Goal: Task Accomplishment & Management: Use online tool/utility

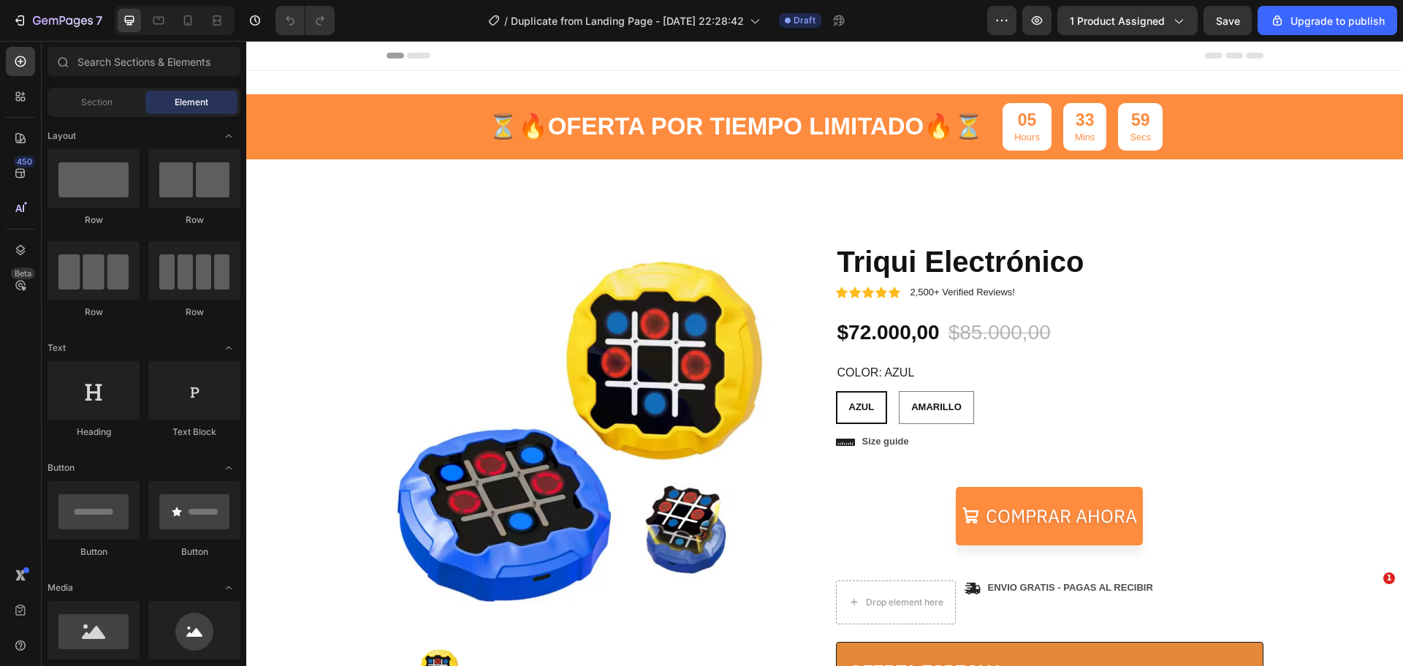
radio input "false"
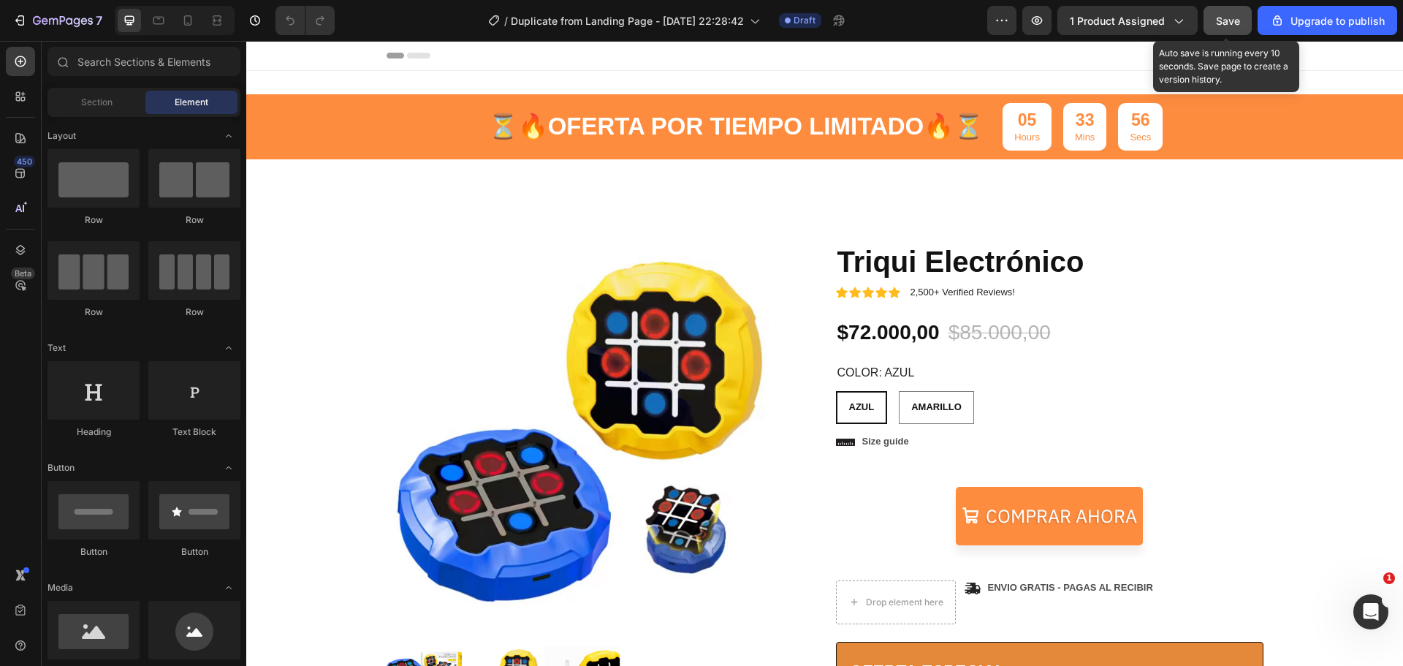
click at [1223, 26] on div "Save" at bounding box center [1228, 20] width 24 height 15
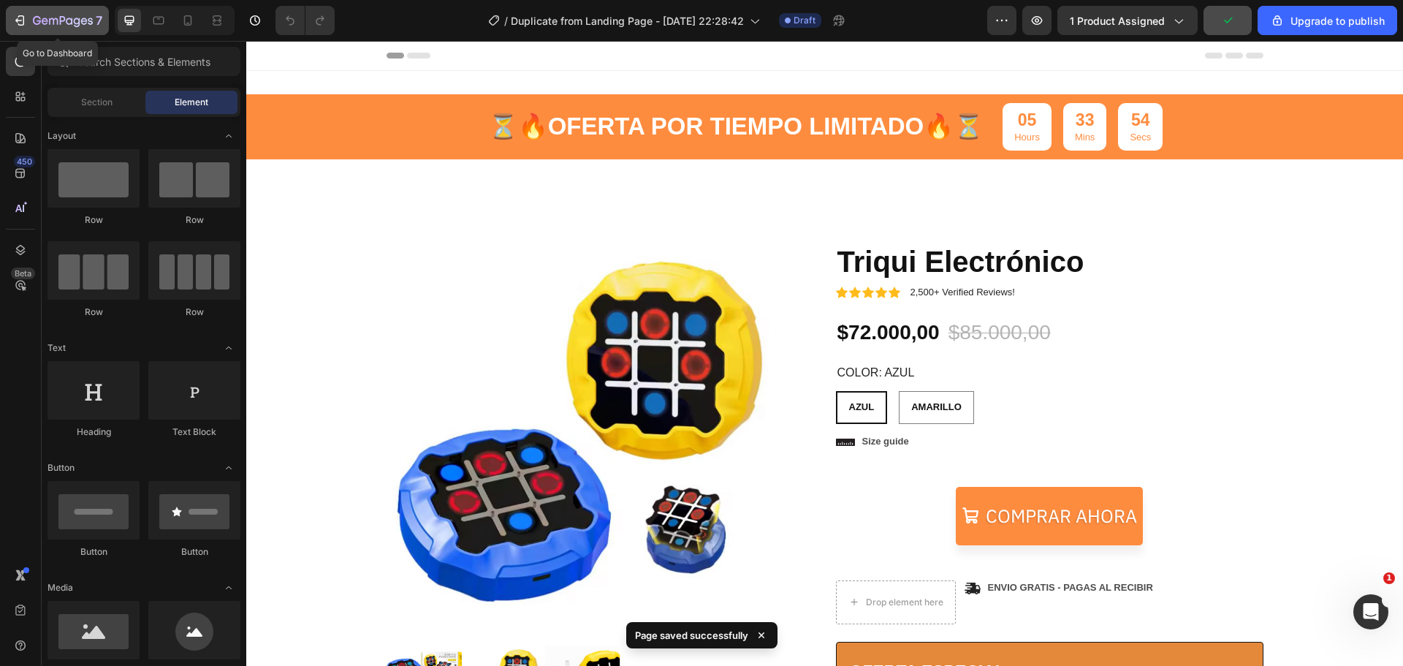
click at [24, 20] on icon "button" at bounding box center [21, 20] width 7 height 10
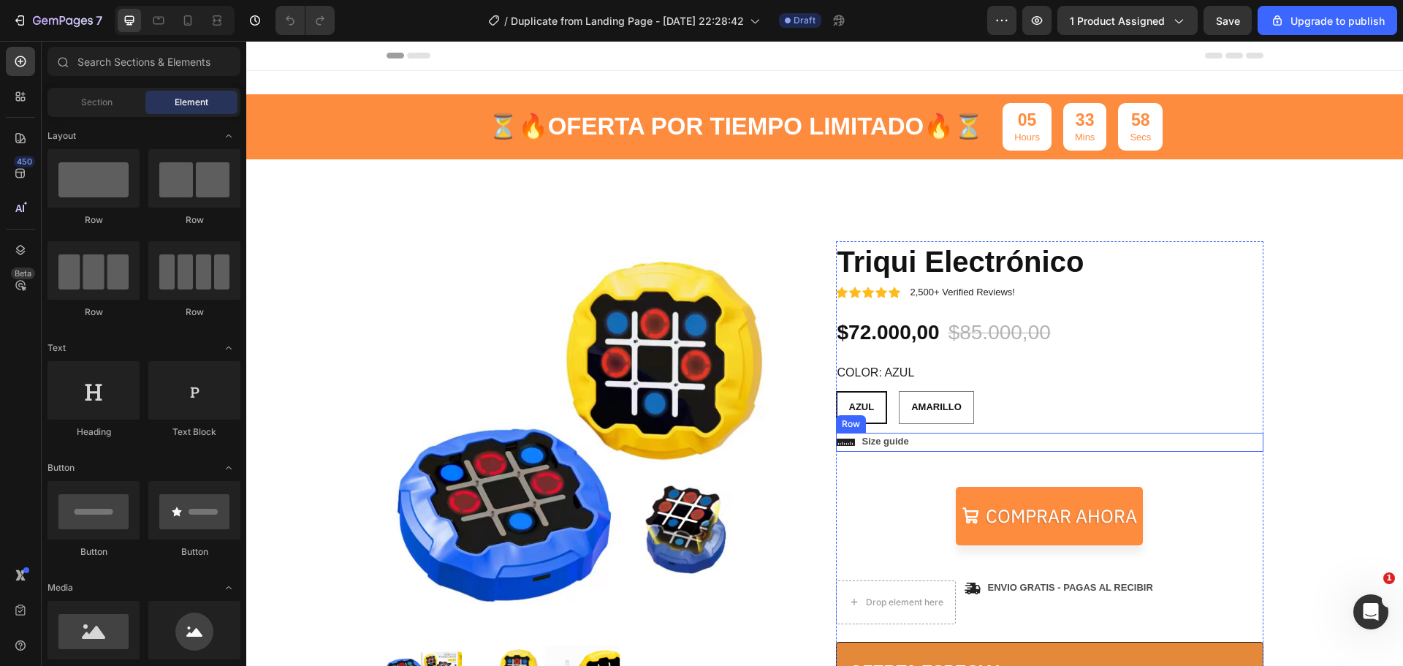
scroll to position [146, 0]
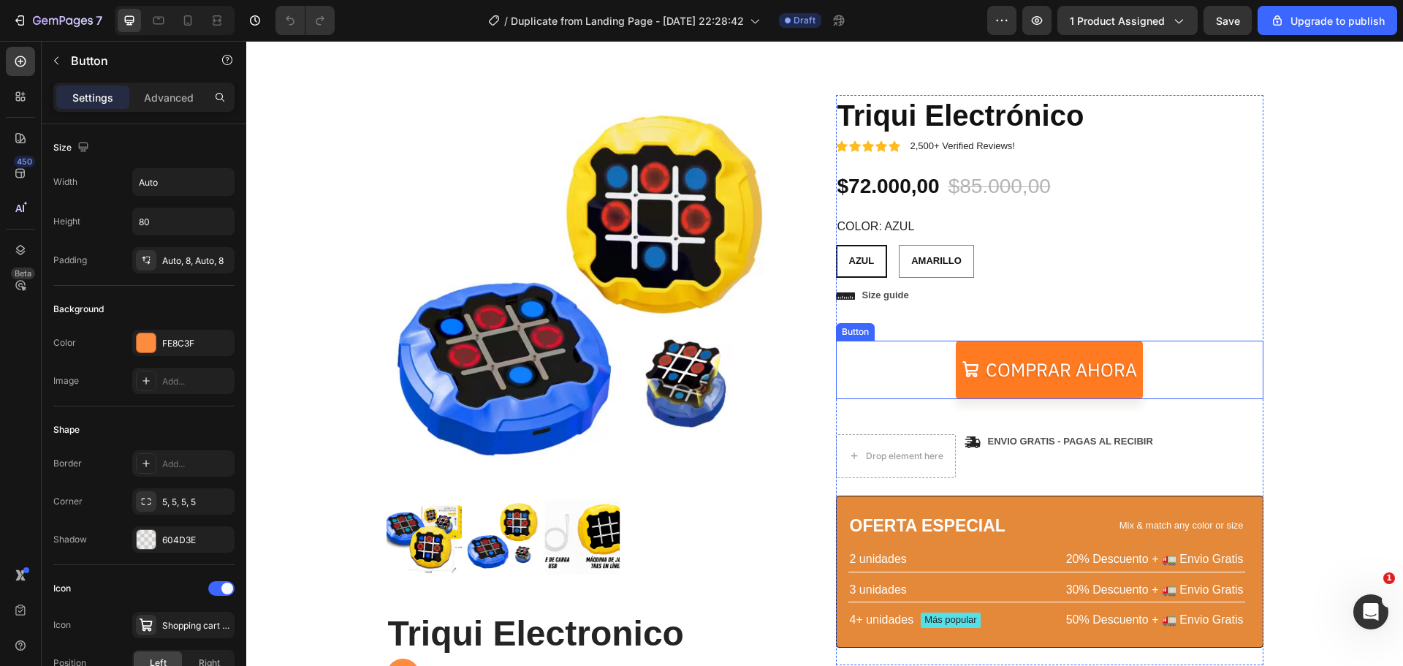
click at [962, 345] on link "Comprar ahora" at bounding box center [1049, 369] width 187 height 58
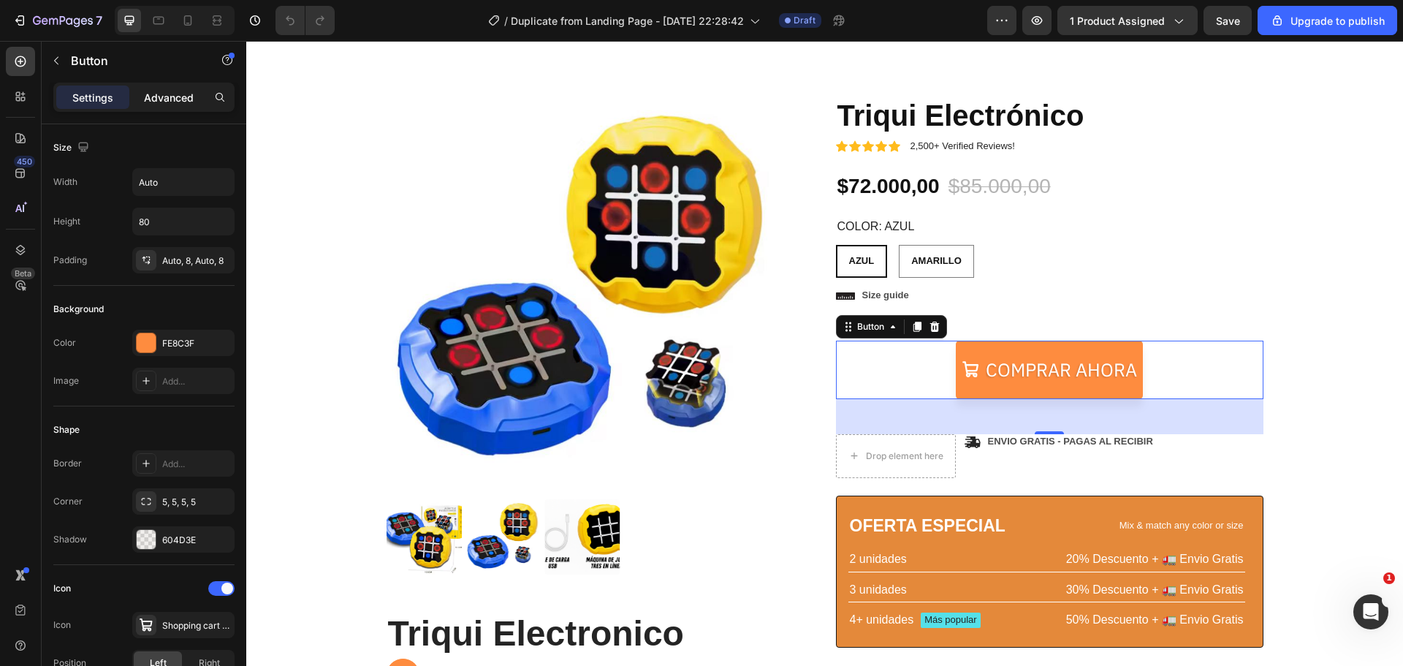
click at [169, 100] on p "Advanced" at bounding box center [169, 97] width 50 height 15
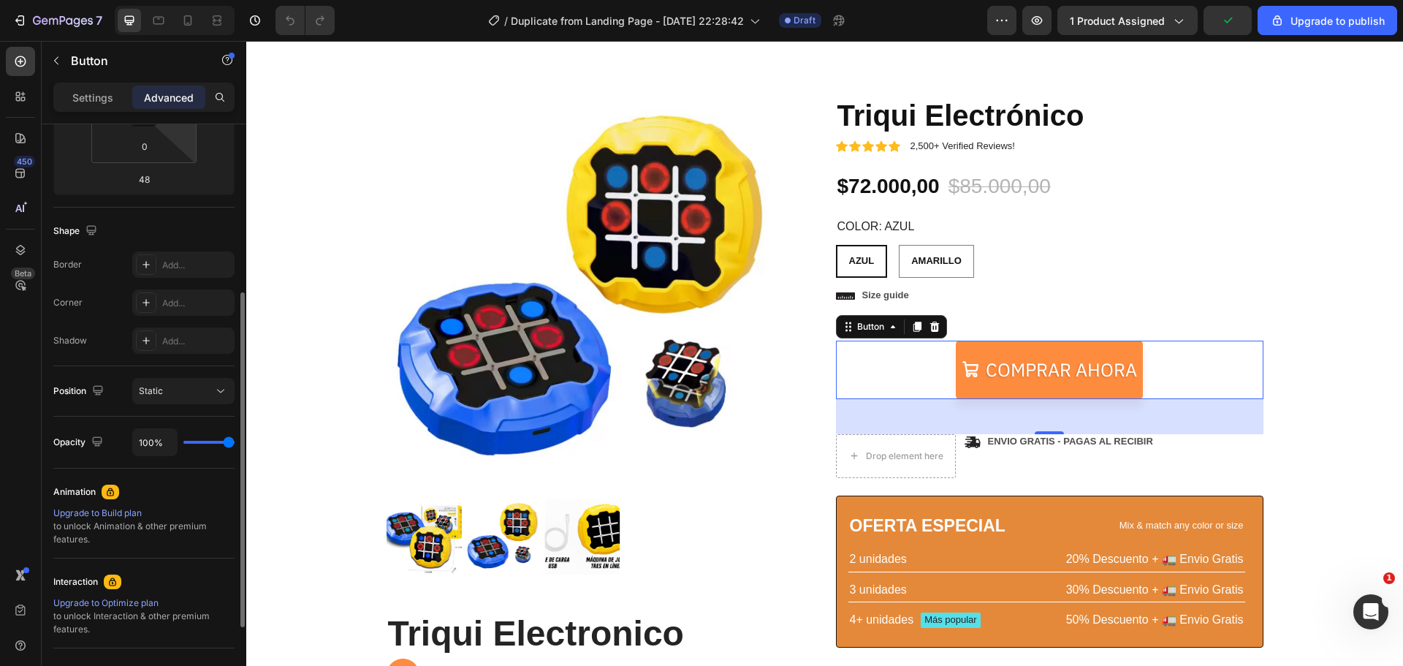
scroll to position [431, 0]
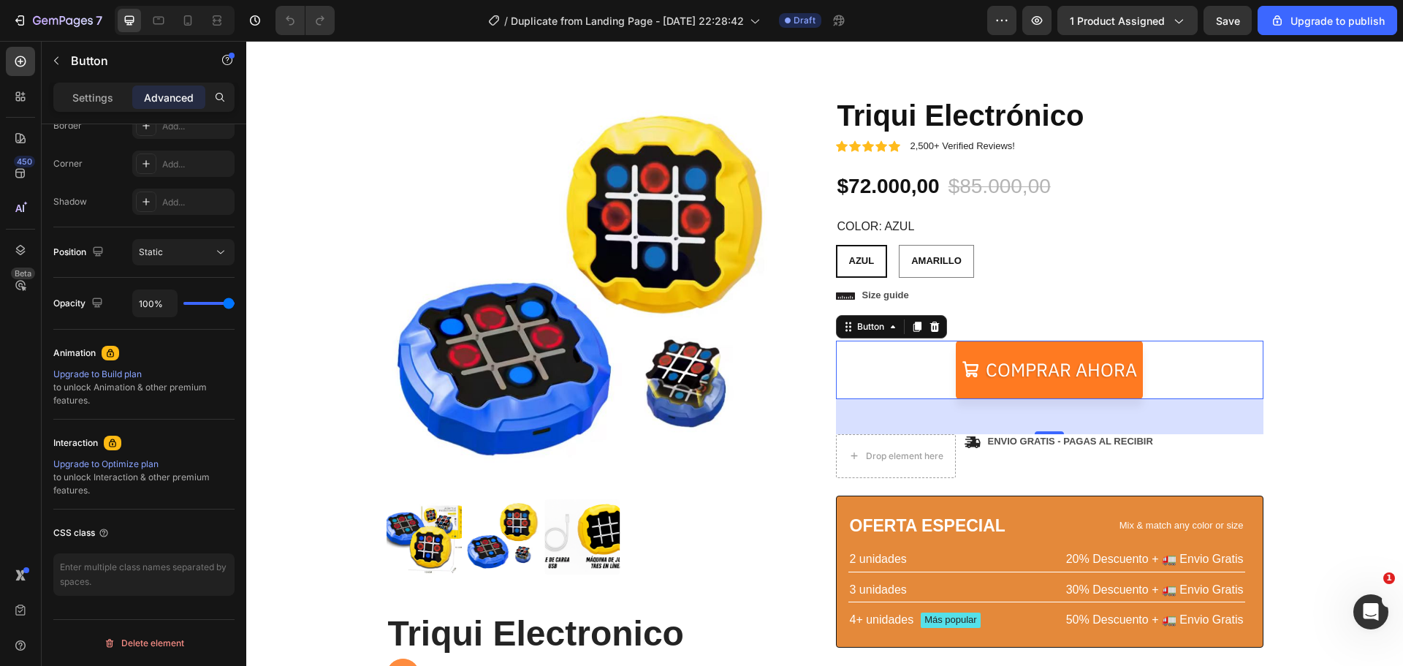
click at [989, 347] on link "Comprar ahora" at bounding box center [1049, 369] width 187 height 58
click at [934, 316] on div "Button" at bounding box center [891, 326] width 111 height 23
click at [930, 321] on icon at bounding box center [934, 327] width 12 height 12
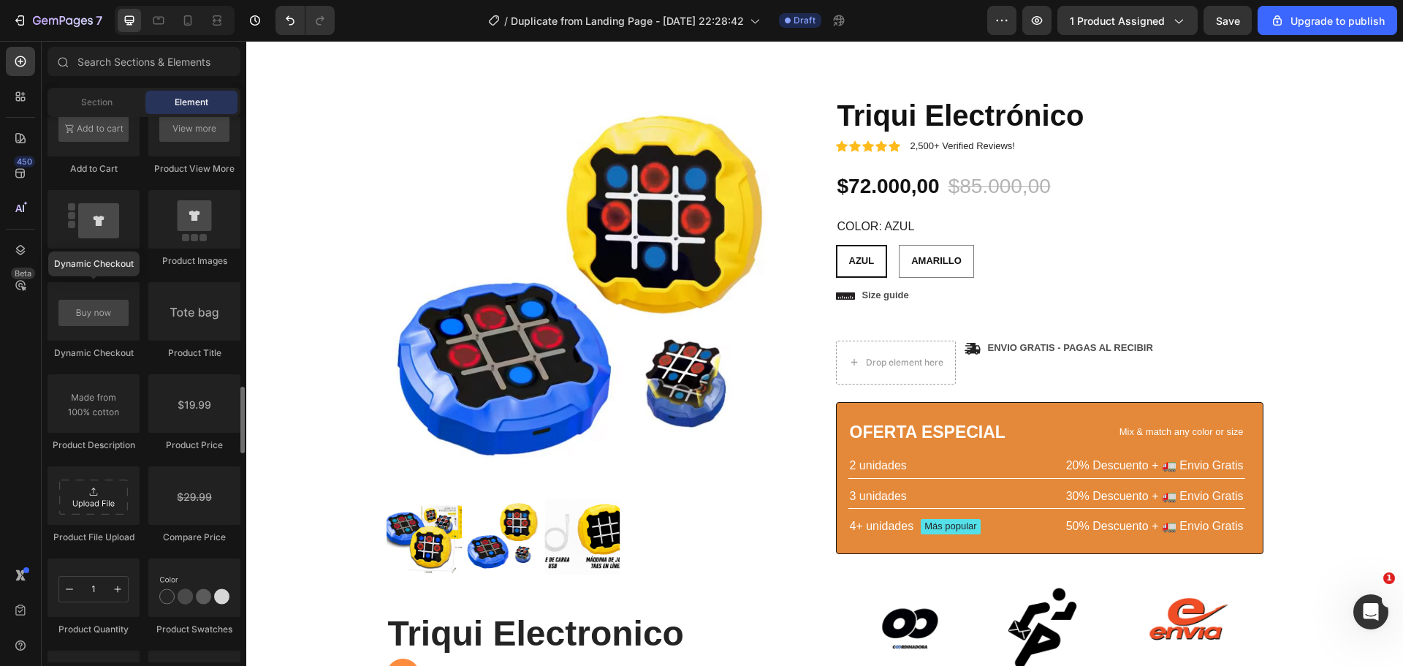
scroll to position [2338, 0]
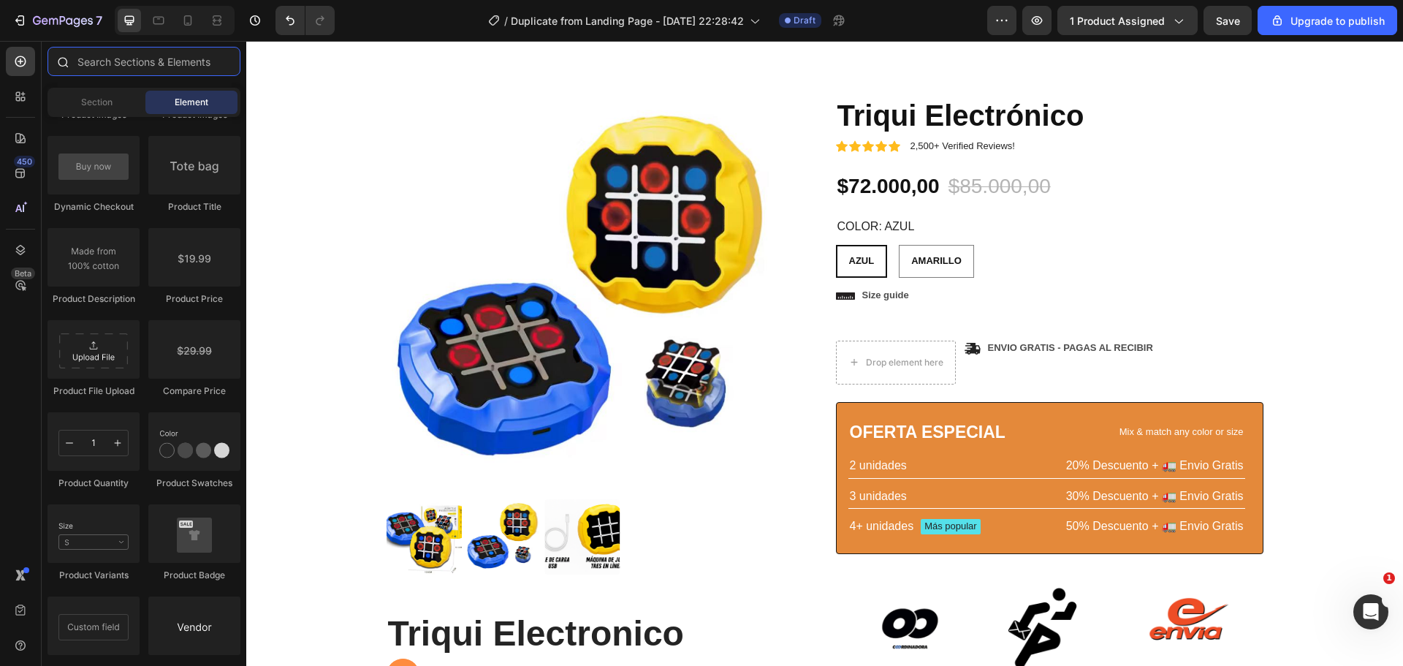
click at [136, 65] on input "text" at bounding box center [143, 61] width 193 height 29
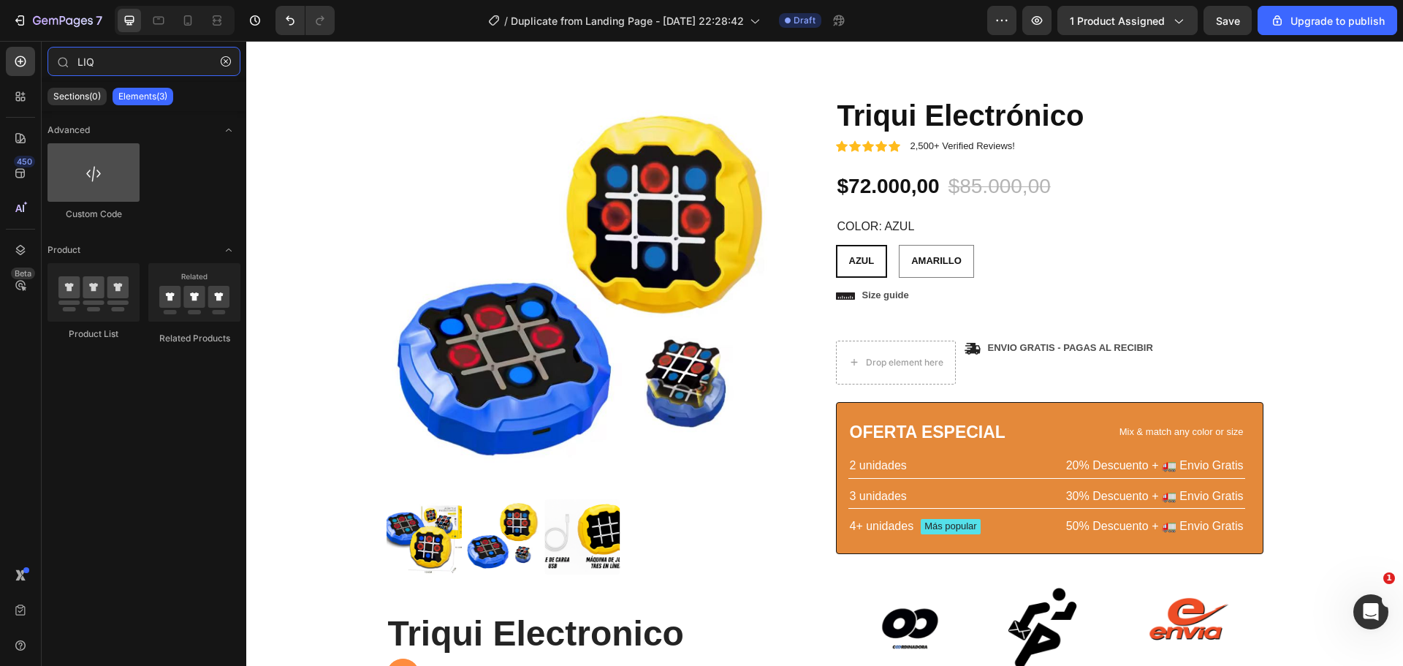
type input "LIQ"
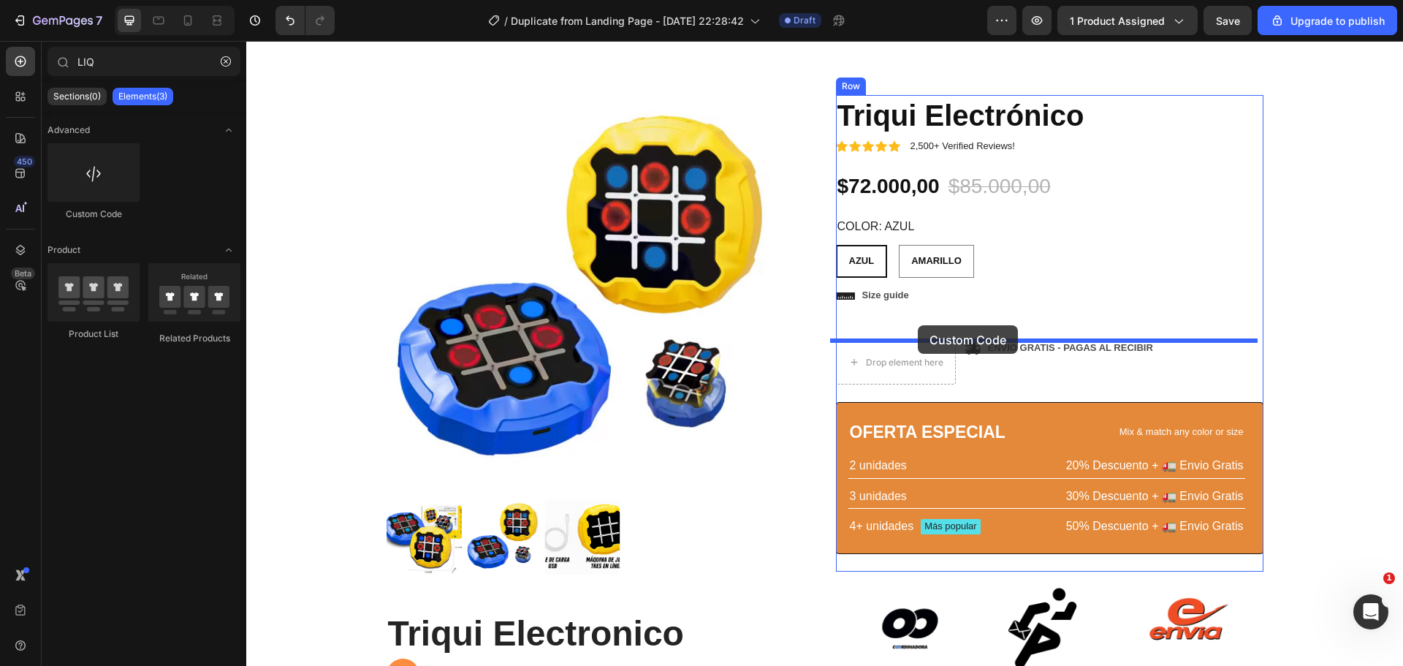
drag, startPoint x: 364, startPoint y: 216, endPoint x: 918, endPoint y: 327, distance: 564.6
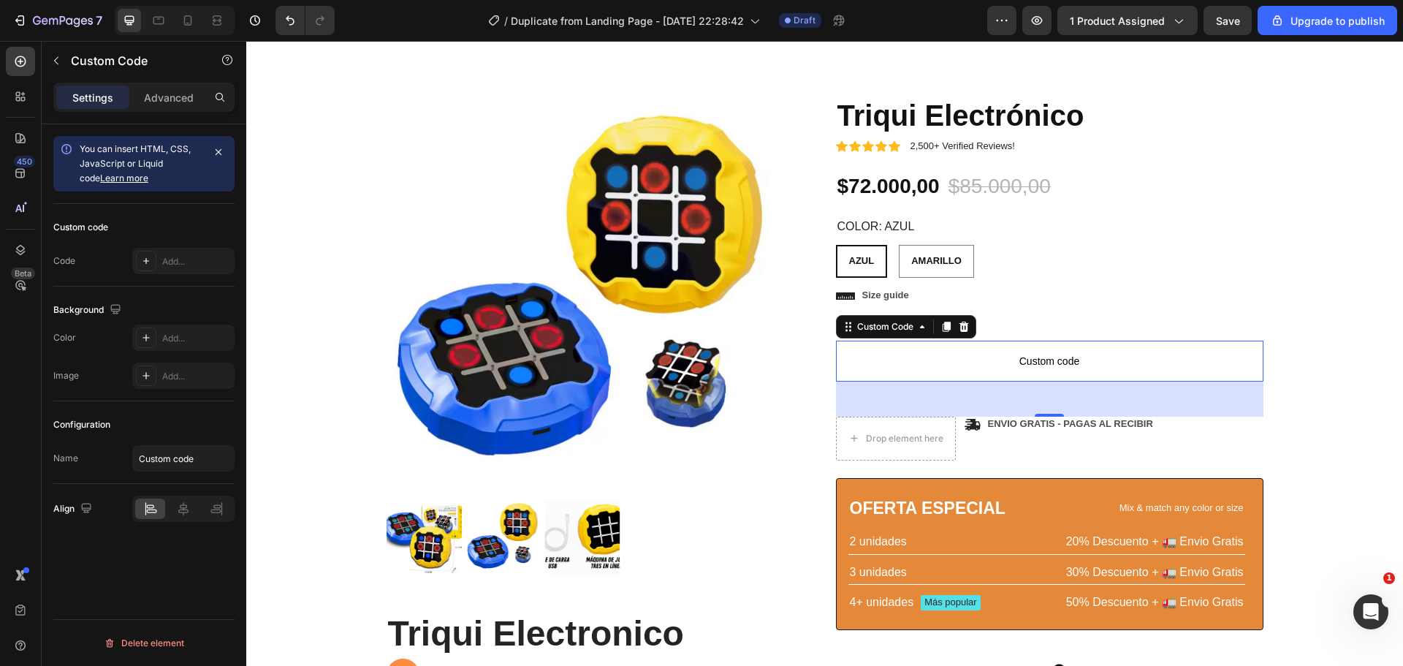
click at [1068, 364] on span "Custom code" at bounding box center [1049, 361] width 427 height 18
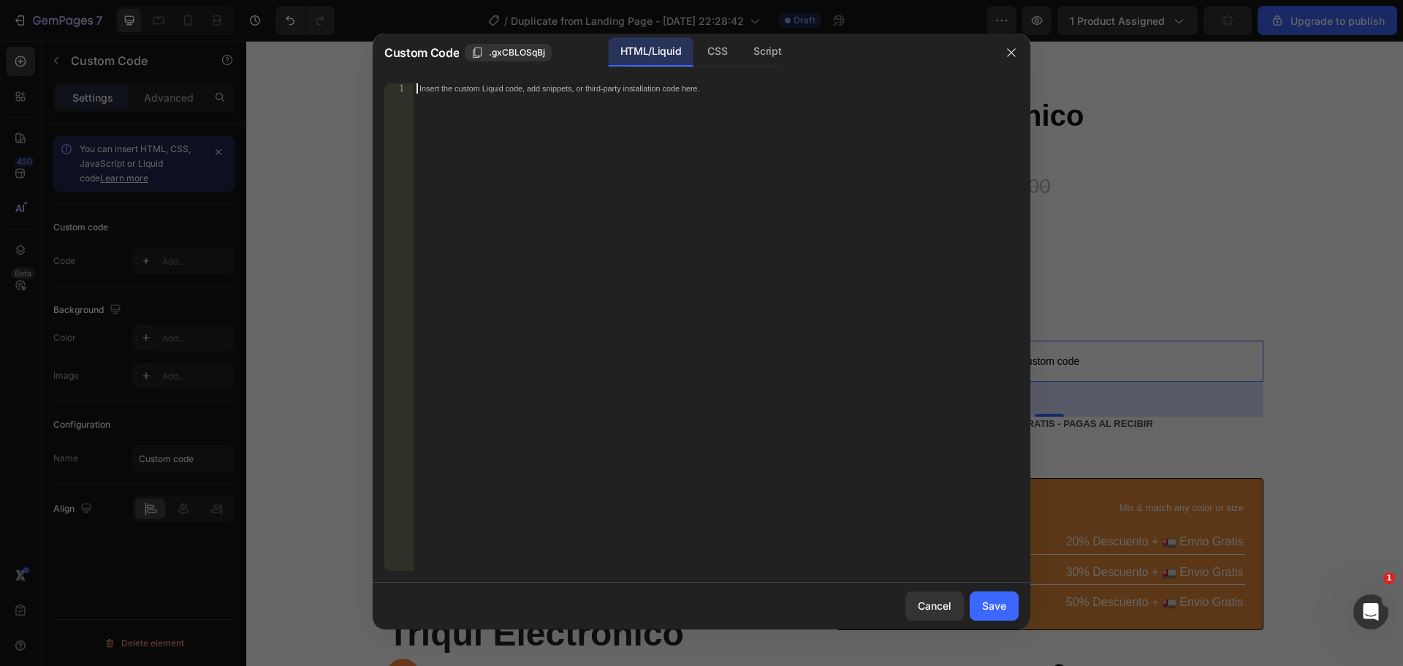
click at [516, 152] on div "Insert the custom Liquid code, add snippets, or third-party installation code h…" at bounding box center [715, 337] width 605 height 508
click at [698, 221] on div "Insert the custom Liquid code, add snippets, or third-party installation code h…" at bounding box center [715, 337] width 605 height 508
paste textarea "<div id="_rsi-cod-form-embed-custom-hook"></div>"
type textarea "<div id="_rsi-cod-form-embed-custom-hook"></div>"
click at [1002, 595] on button "Save" at bounding box center [993, 605] width 49 height 29
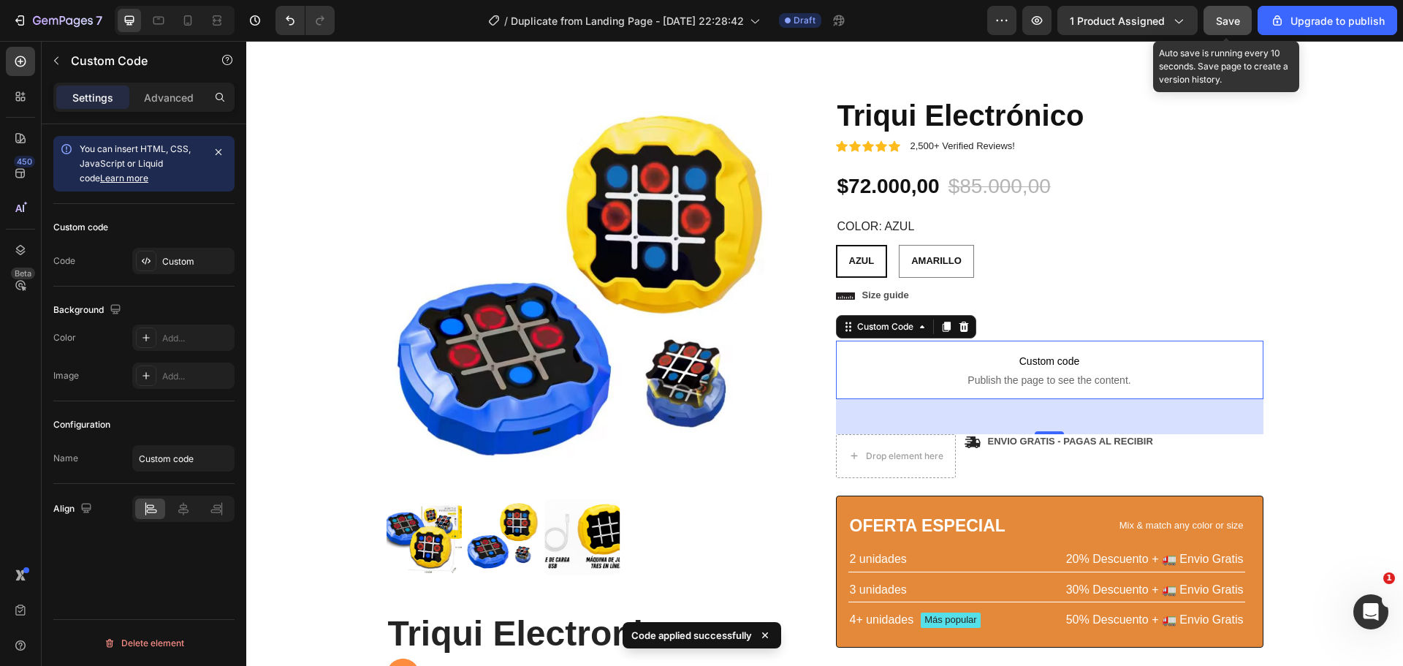
click at [1226, 26] on span "Save" at bounding box center [1228, 21] width 24 height 12
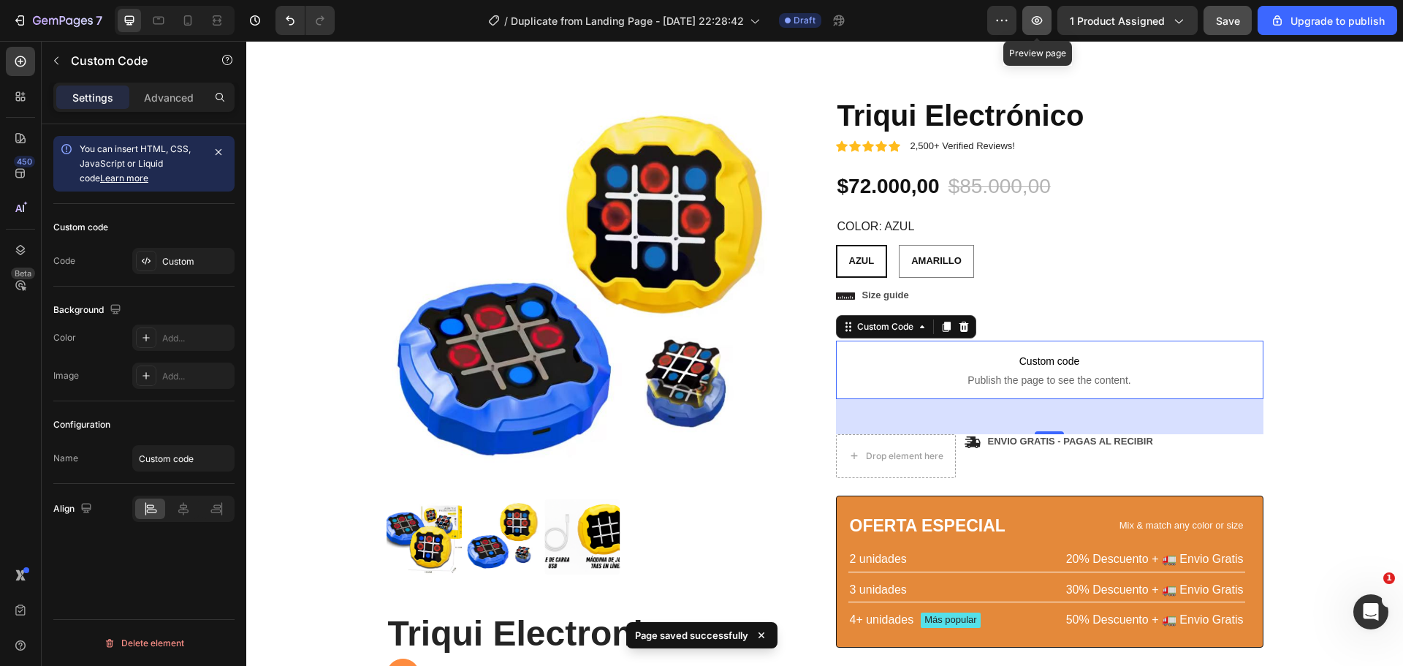
click at [1043, 14] on icon "button" at bounding box center [1036, 20] width 15 height 15
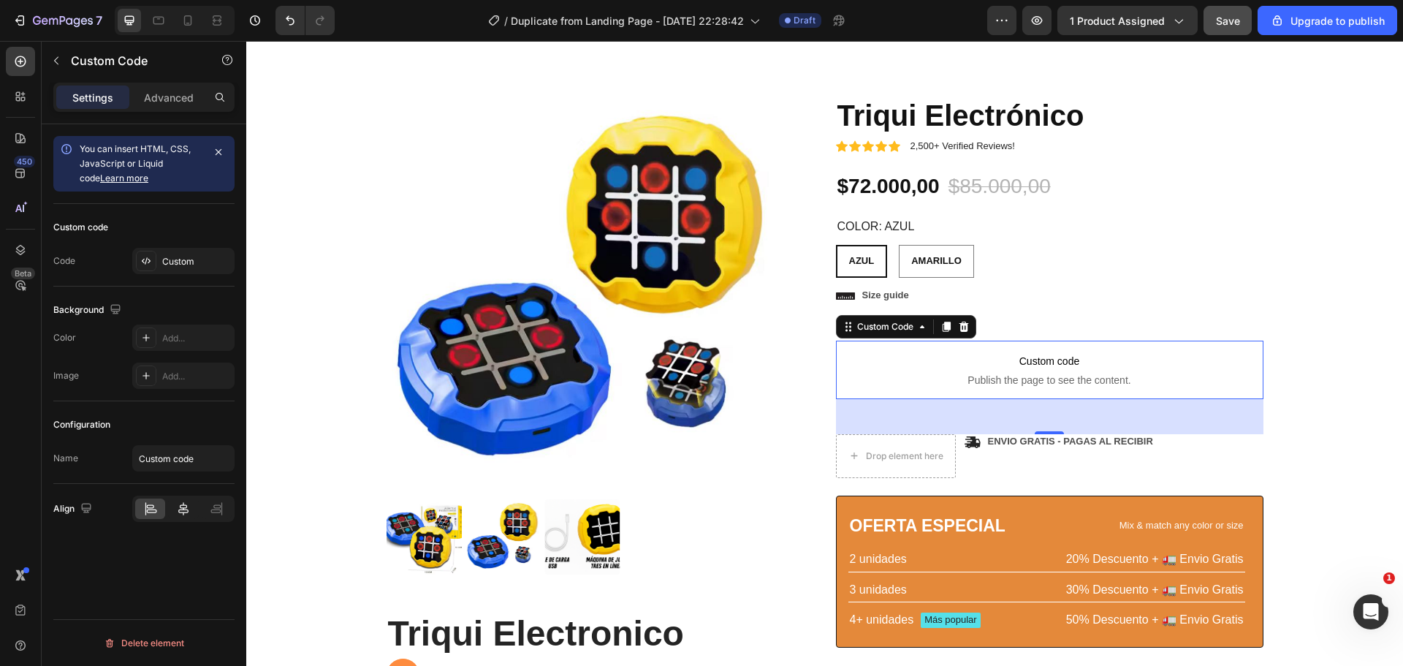
click at [184, 514] on icon at bounding box center [183, 508] width 15 height 15
click at [160, 99] on p "Advanced" at bounding box center [169, 97] width 50 height 15
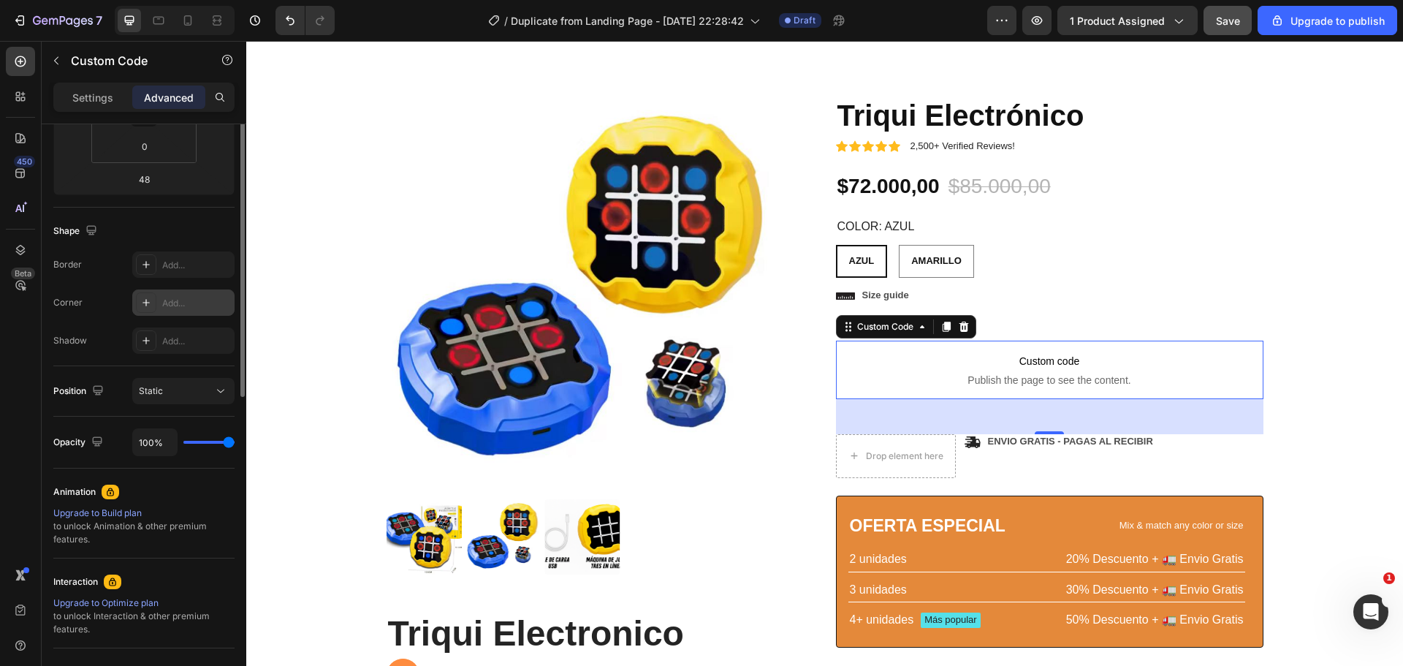
scroll to position [146, 0]
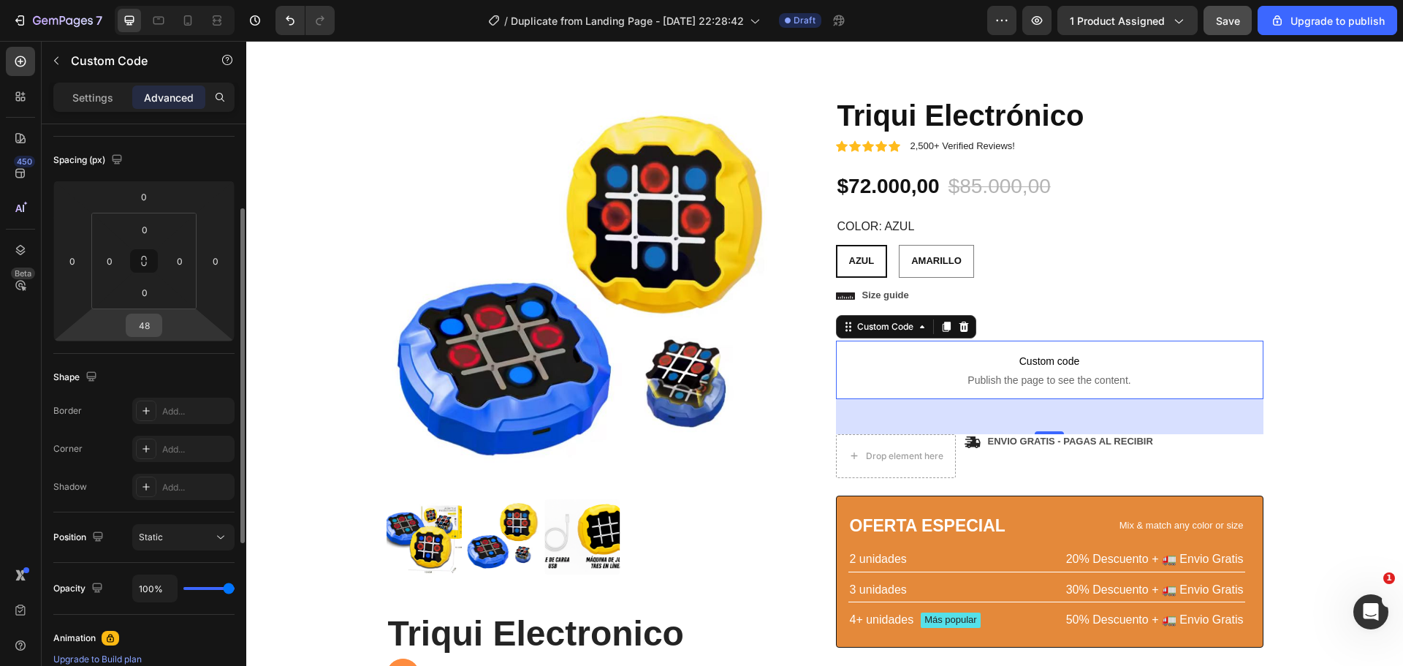
click at [140, 322] on input "48" at bounding box center [143, 325] width 29 height 22
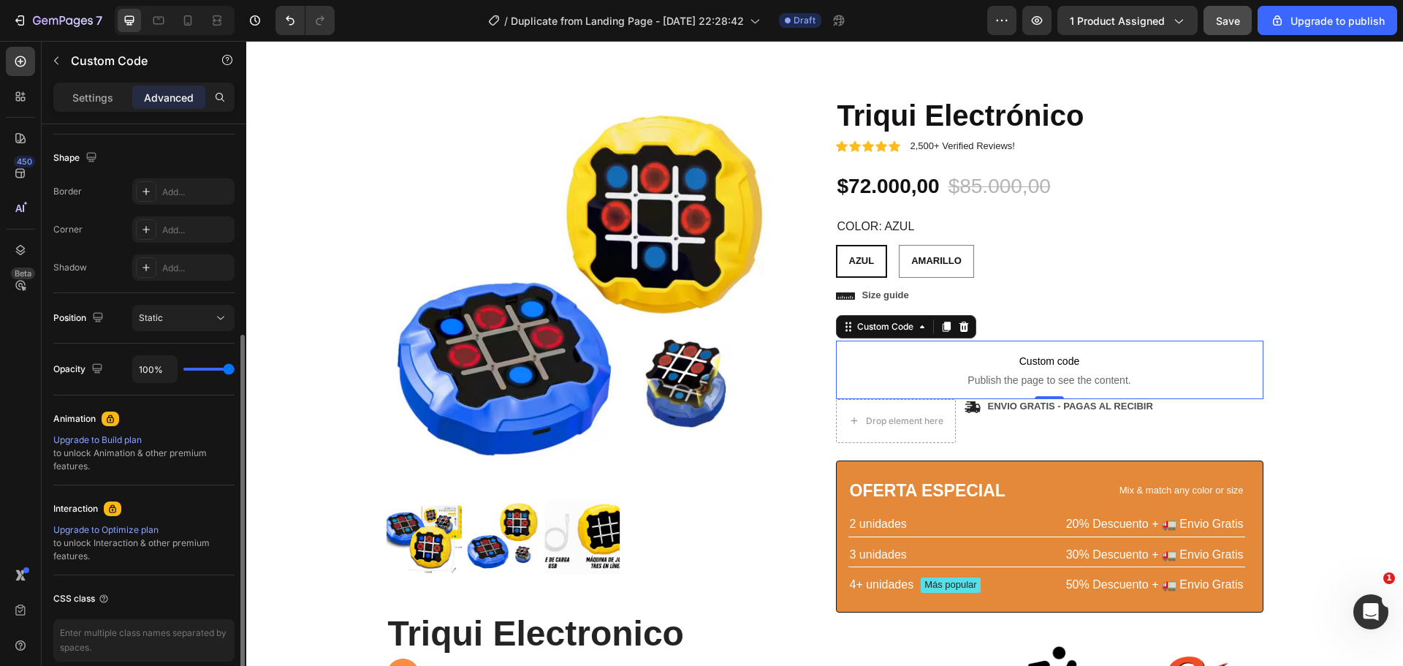
scroll to position [431, 0]
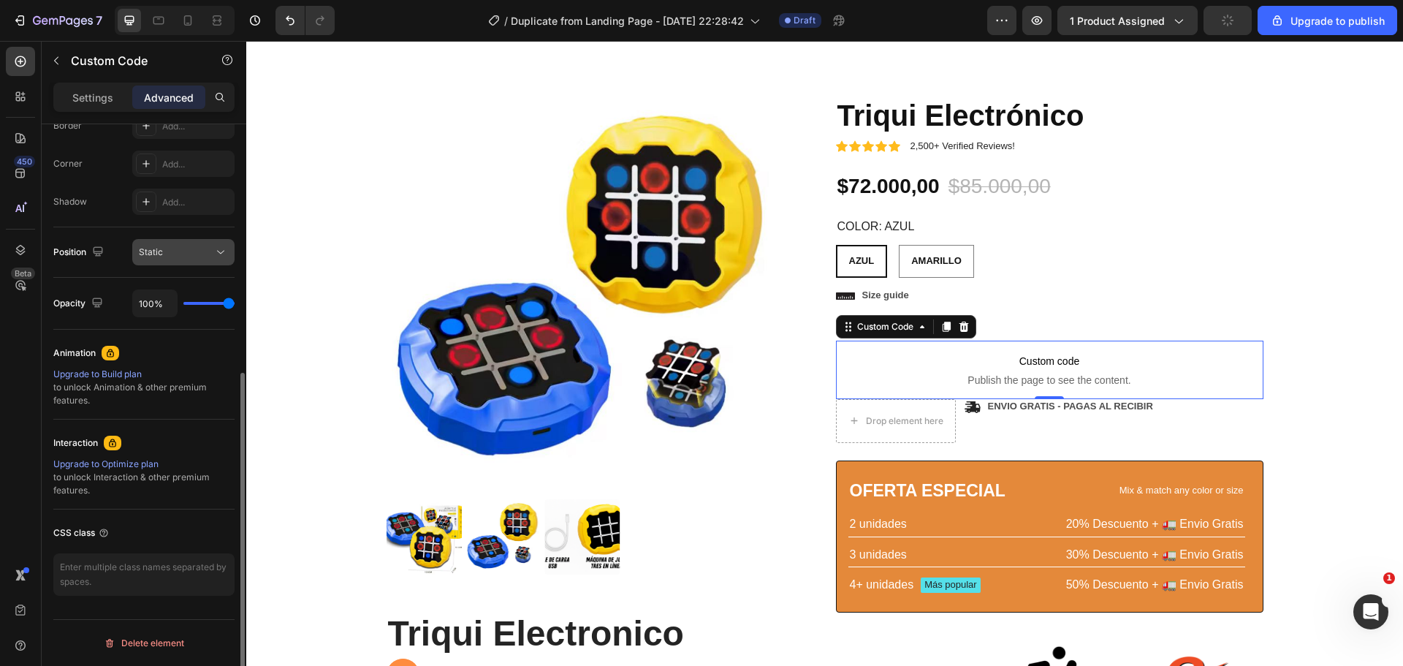
type input "0"
click at [197, 257] on div "Static" at bounding box center [176, 251] width 75 height 13
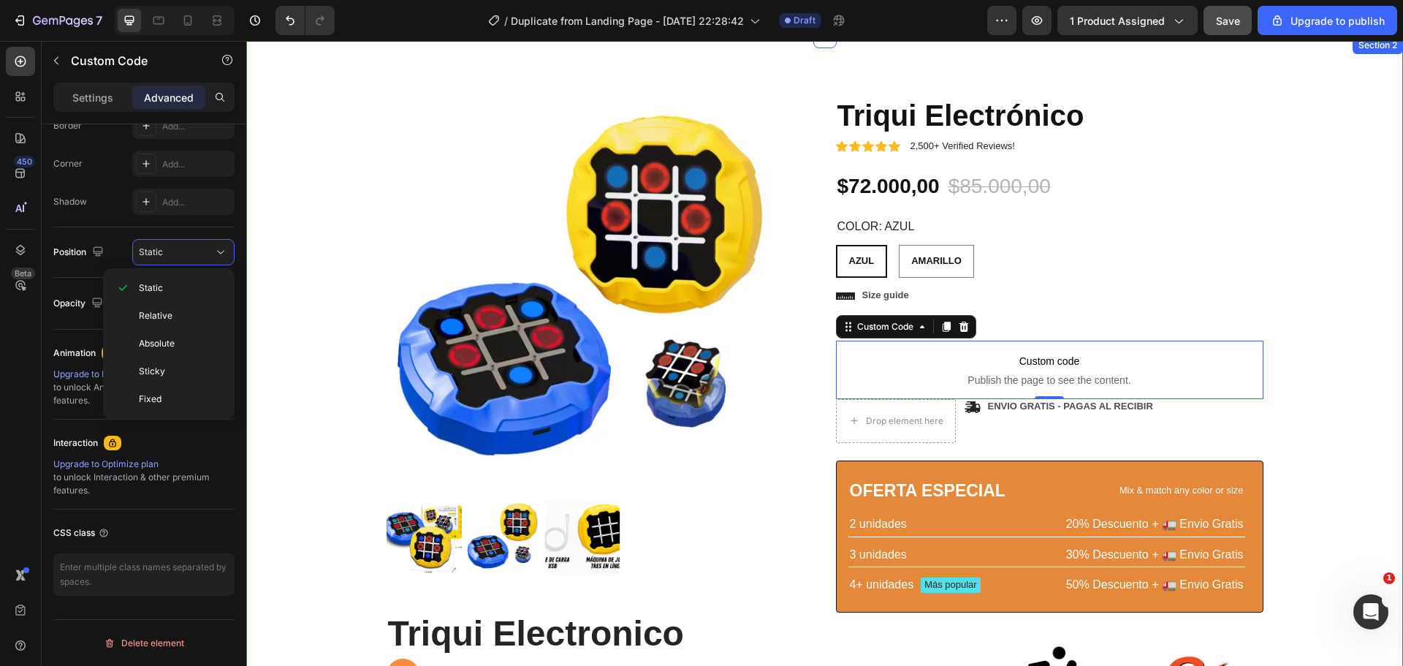
click at [262, 254] on div "Product Images Triqui Electronico Heading Juega de 4 maneras distintas 🎮👨‍👩‍👧‍👦…" at bounding box center [824, 497] width 1135 height 804
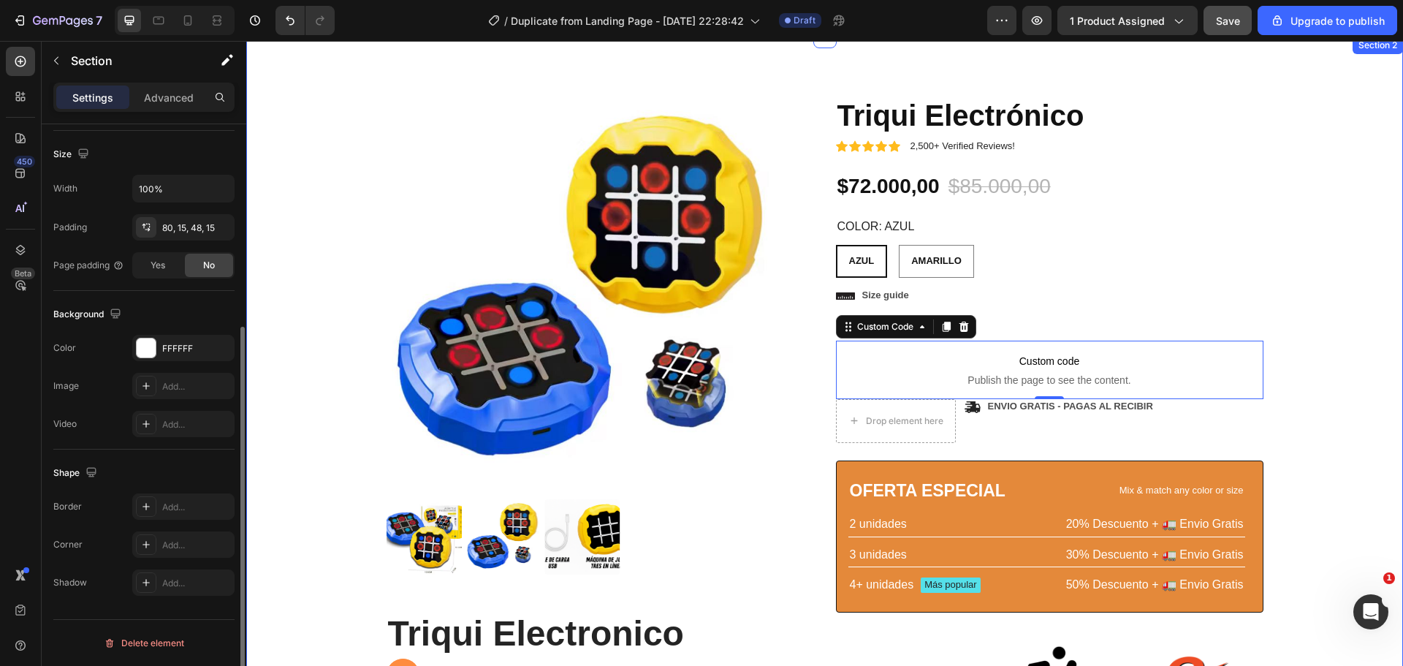
scroll to position [0, 0]
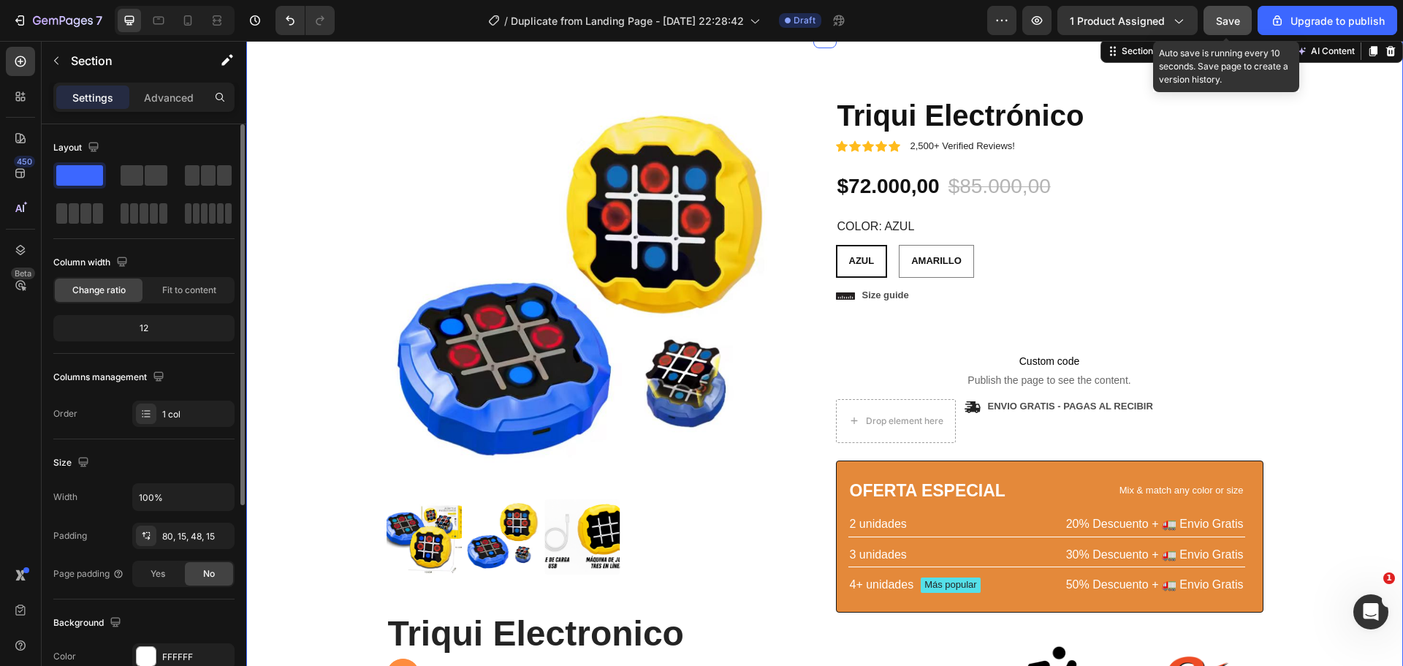
click at [1232, 15] on span "Save" at bounding box center [1228, 21] width 24 height 12
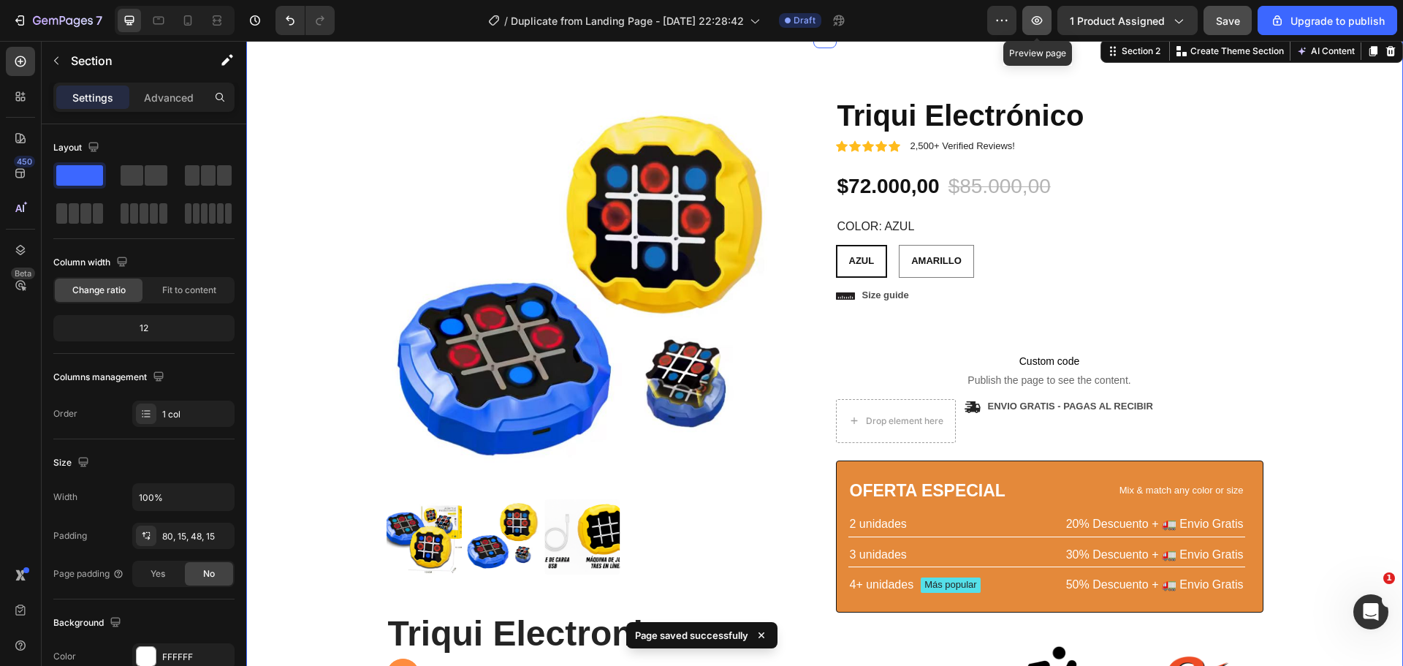
click at [1042, 28] on button "button" at bounding box center [1036, 20] width 29 height 29
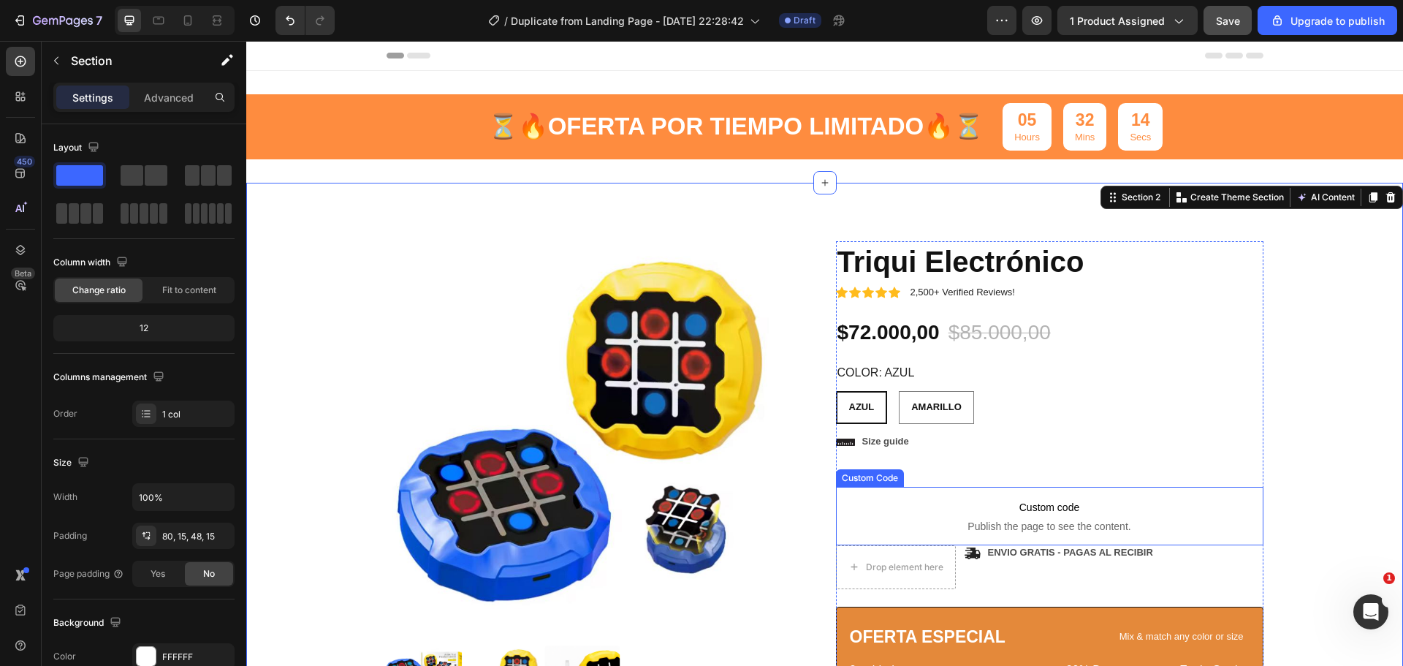
click at [1037, 533] on p "Custom code Publish the page to see the content." at bounding box center [1049, 516] width 427 height 58
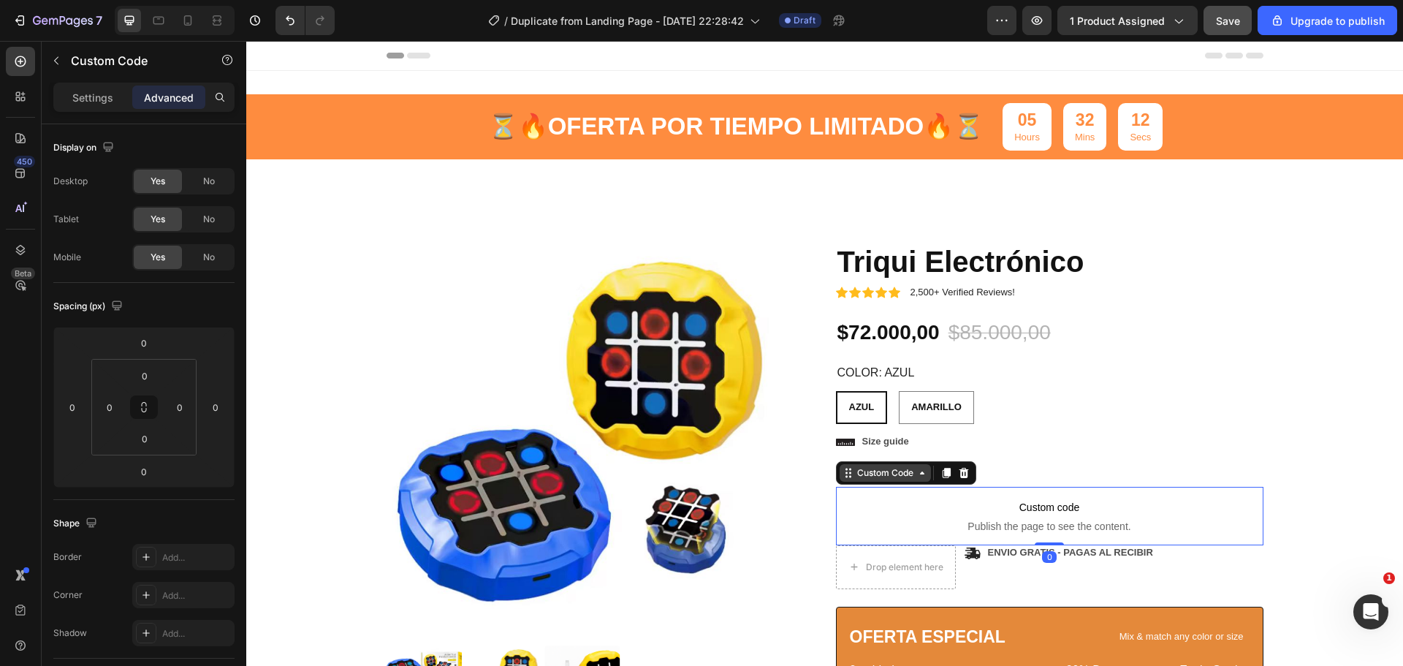
click at [920, 469] on icon at bounding box center [922, 473] width 12 height 12
click at [933, 506] on span "Custom code" at bounding box center [1049, 507] width 427 height 18
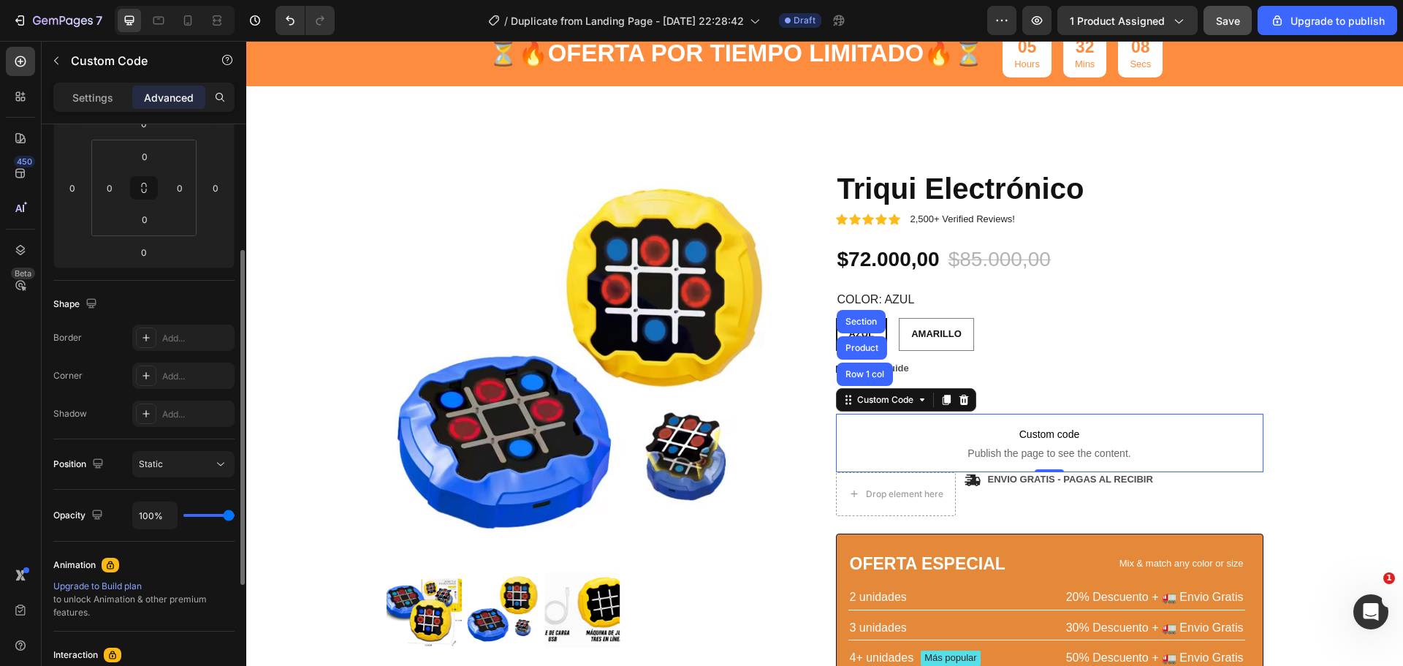
scroll to position [292, 0]
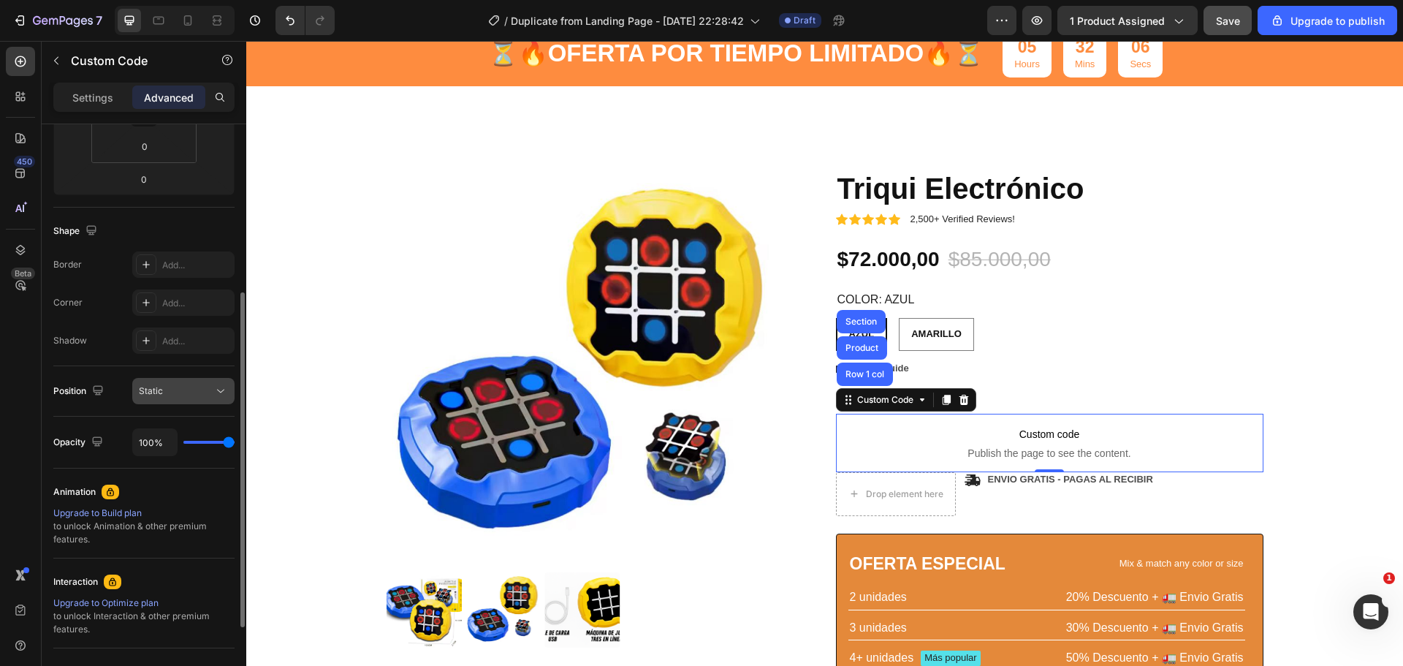
click at [213, 394] on div "Static" at bounding box center [176, 390] width 75 height 13
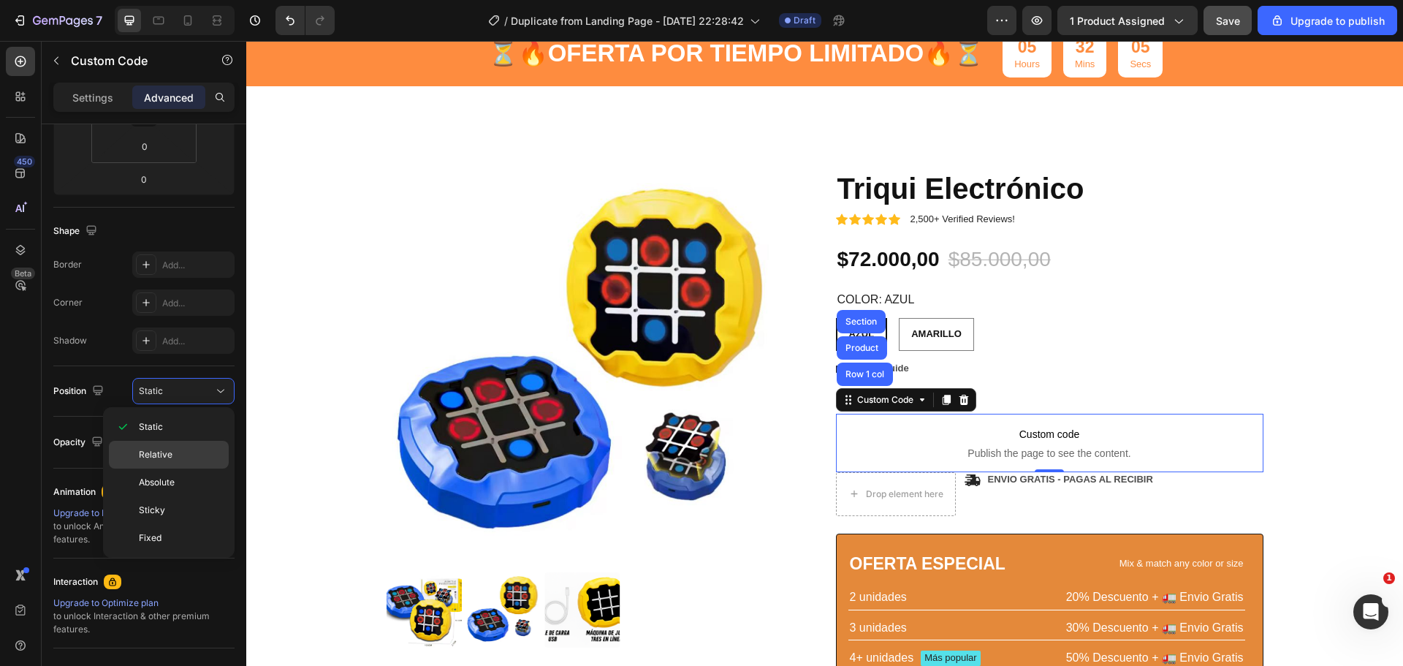
click at [190, 468] on div "Relative" at bounding box center [169, 482] width 120 height 28
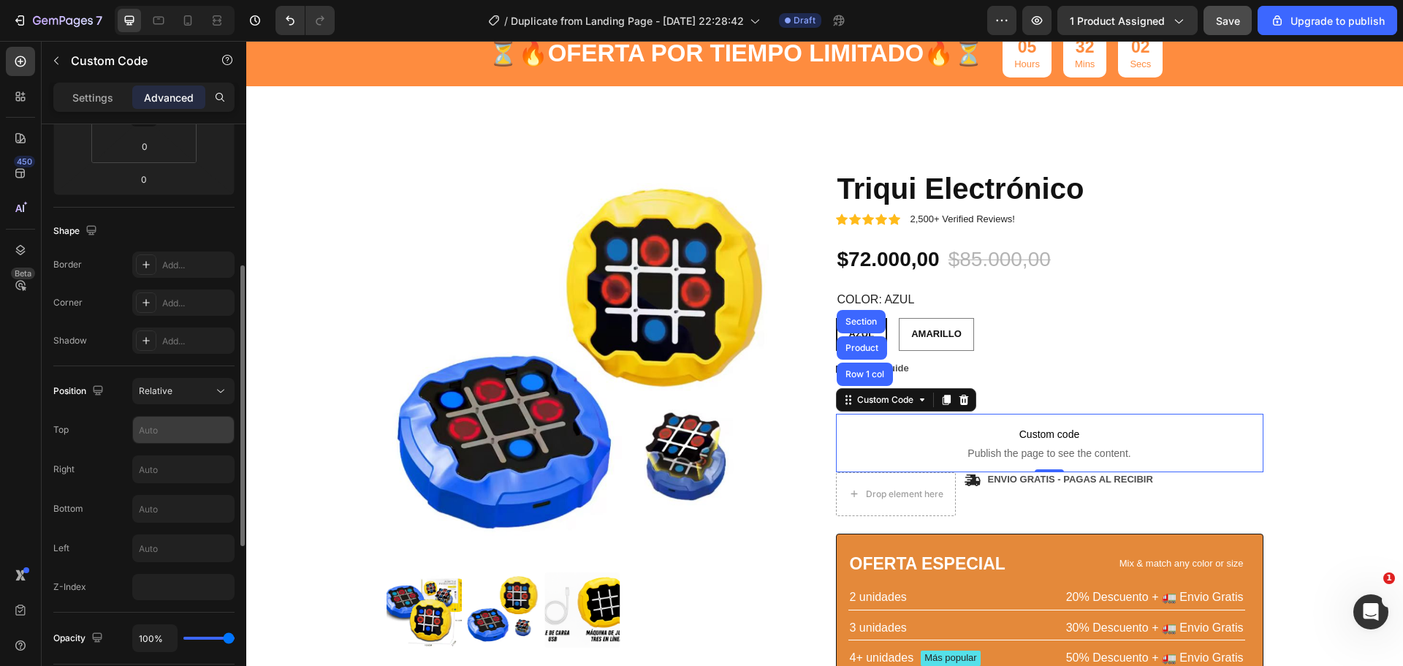
click at [191, 434] on input "text" at bounding box center [183, 429] width 101 height 26
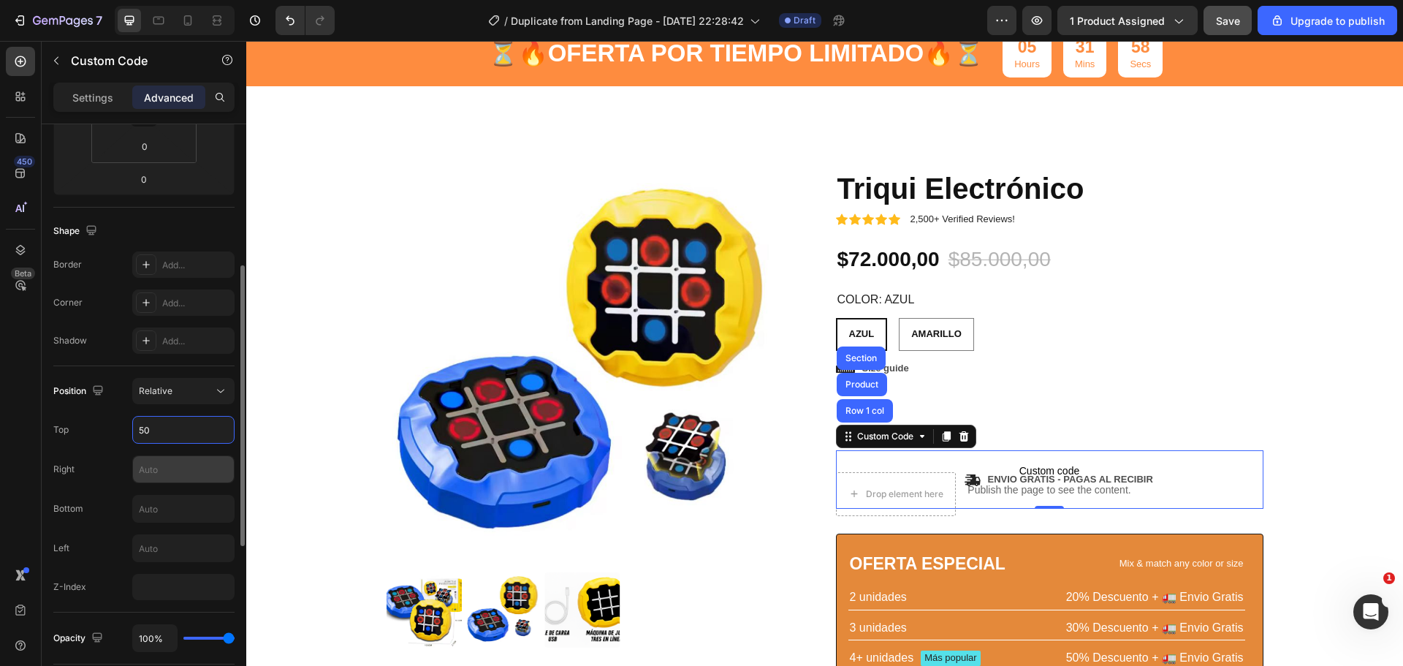
type input "50"
click at [186, 463] on input "text" at bounding box center [183, 469] width 101 height 26
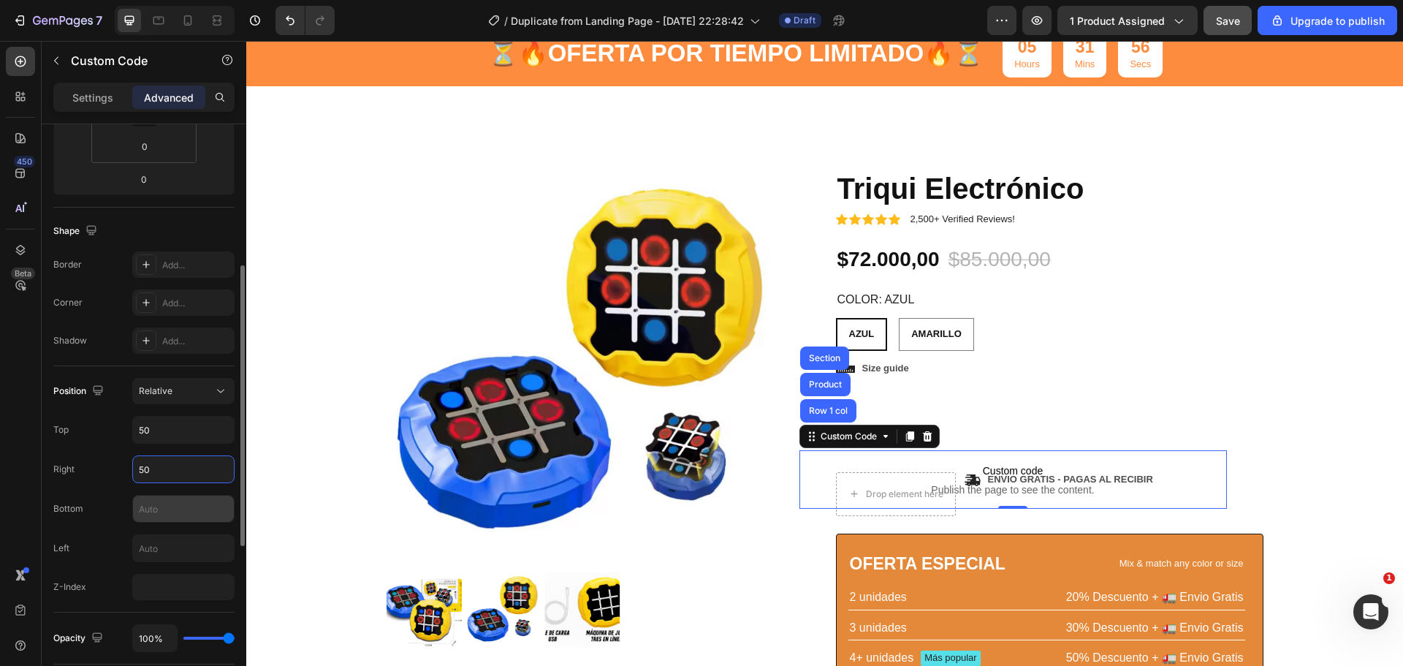
type input "50"
click at [173, 509] on input "text" at bounding box center [183, 508] width 101 height 26
type input "50"
click at [180, 538] on input "text" at bounding box center [183, 548] width 101 height 26
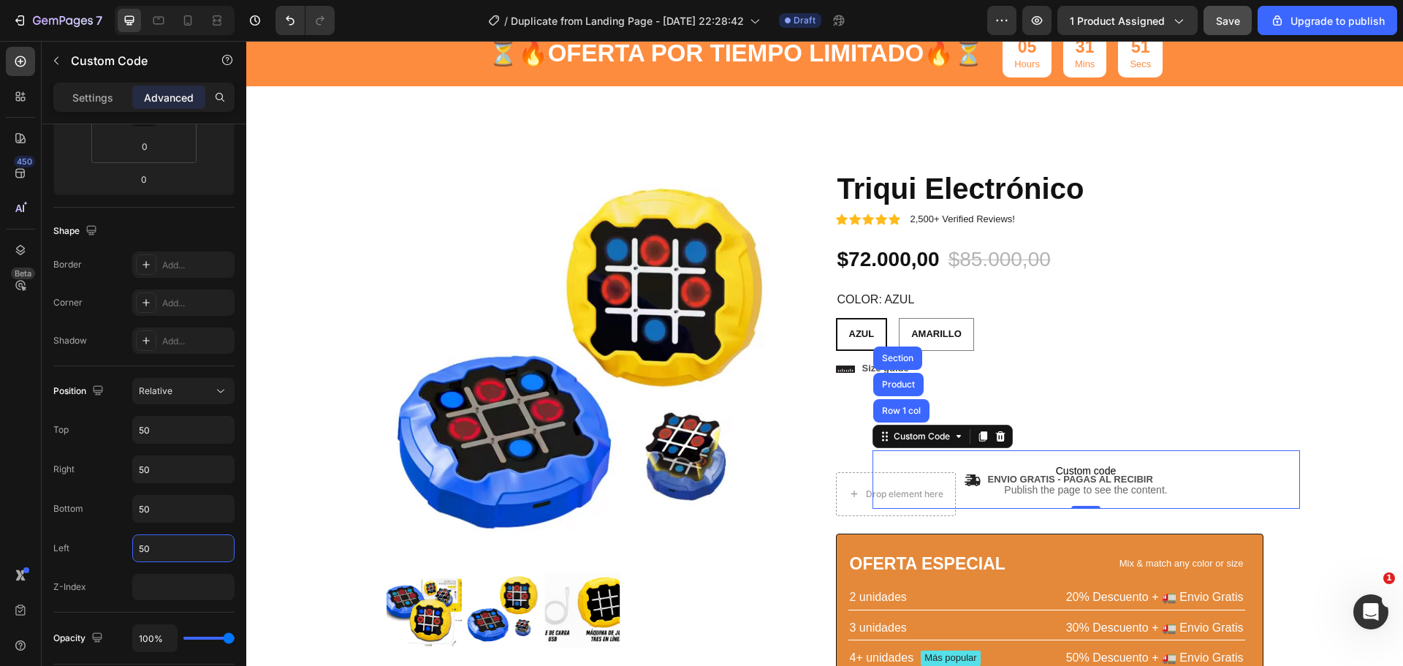
type input "50"
click at [1219, 22] on span "Save" at bounding box center [1228, 21] width 24 height 12
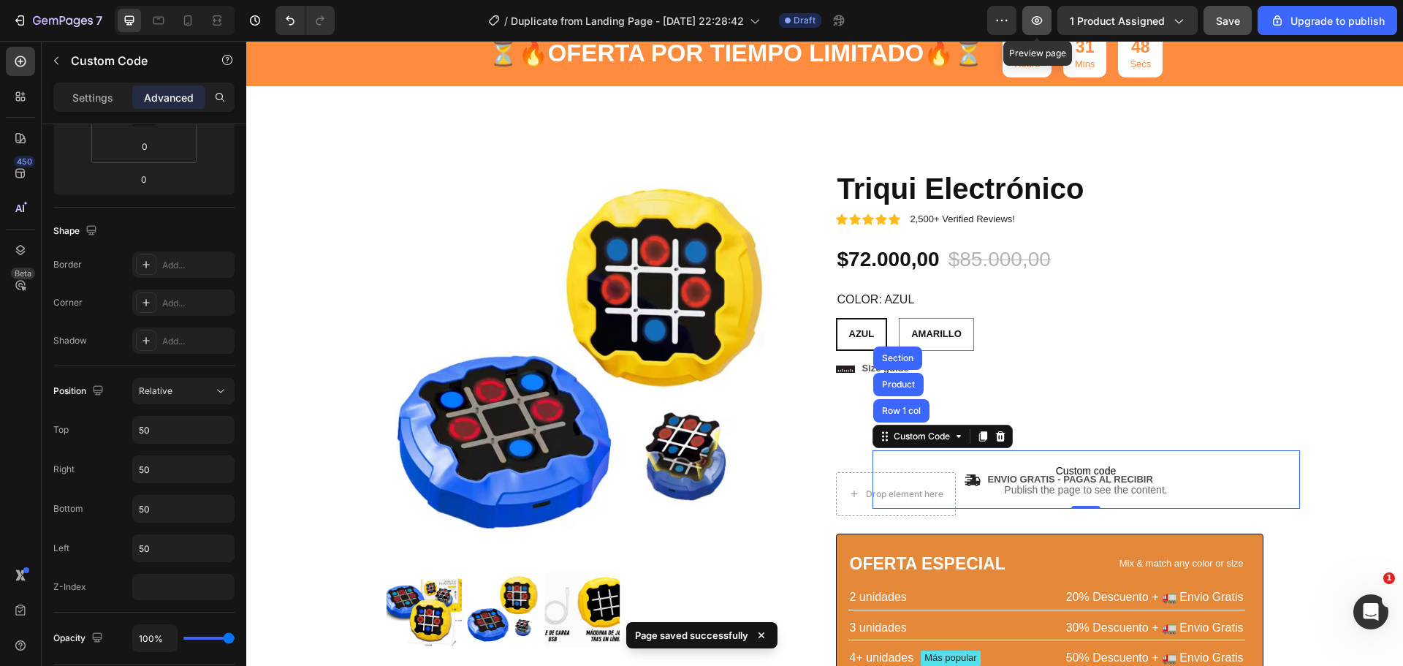
click at [1039, 23] on icon "button" at bounding box center [1036, 20] width 15 height 15
click at [1170, 452] on p "Custom code Publish the page to see the content." at bounding box center [1085, 479] width 427 height 58
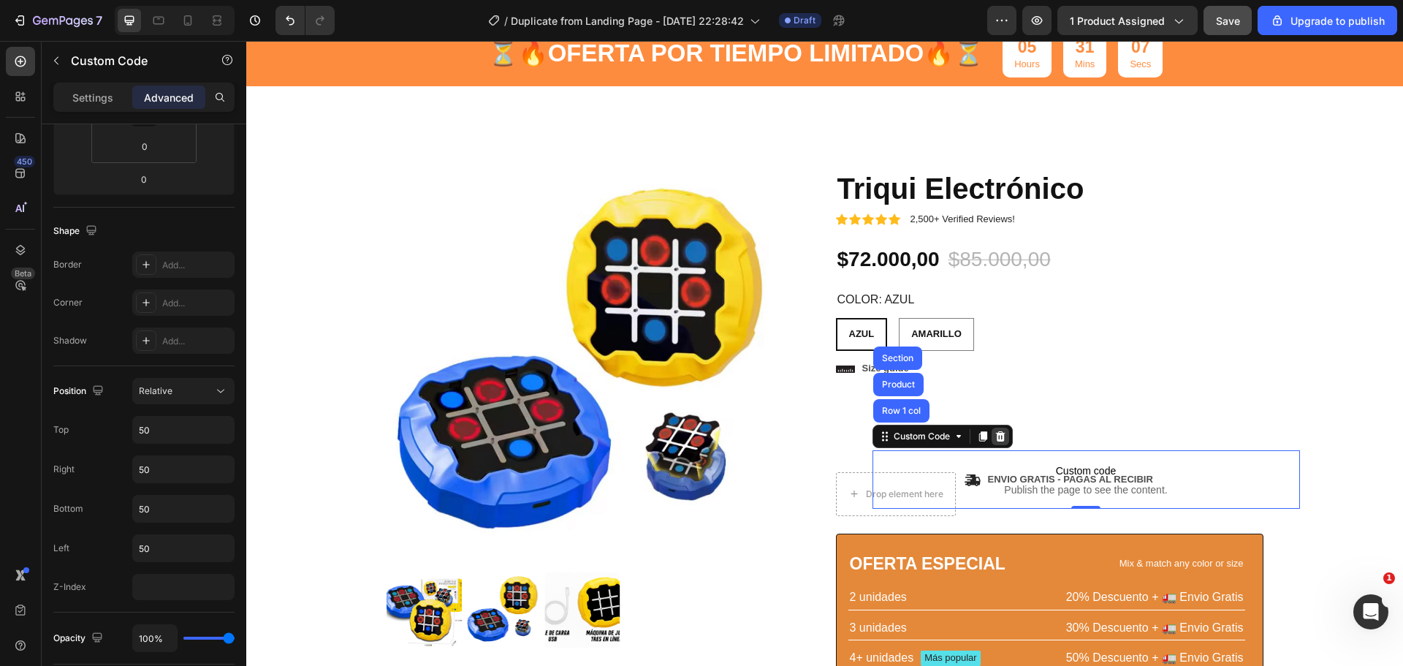
click at [1002, 436] on div at bounding box center [1000, 436] width 18 height 18
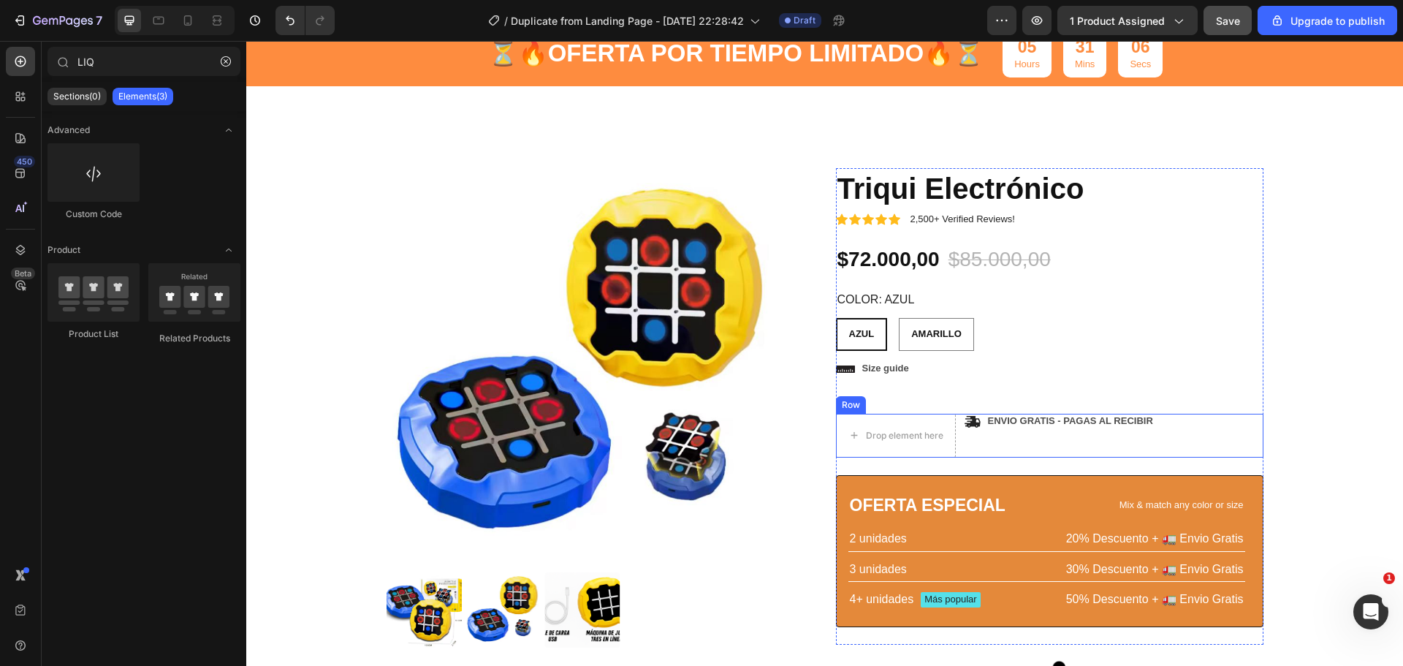
click at [964, 444] on div "Icon ENVIO GRATIS - PAGAS AL RECIBIR Text Block Row" at bounding box center [1113, 435] width 299 height 44
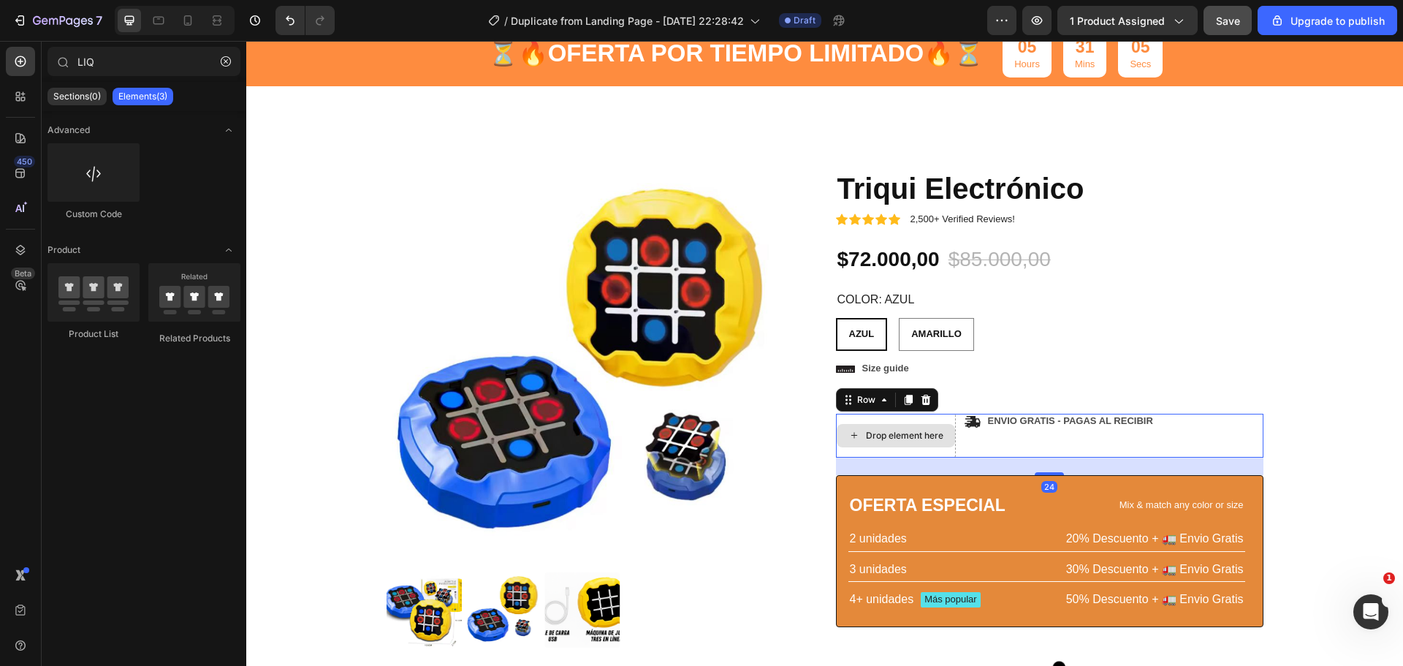
click at [923, 441] on div "Drop element here" at bounding box center [904, 436] width 77 height 12
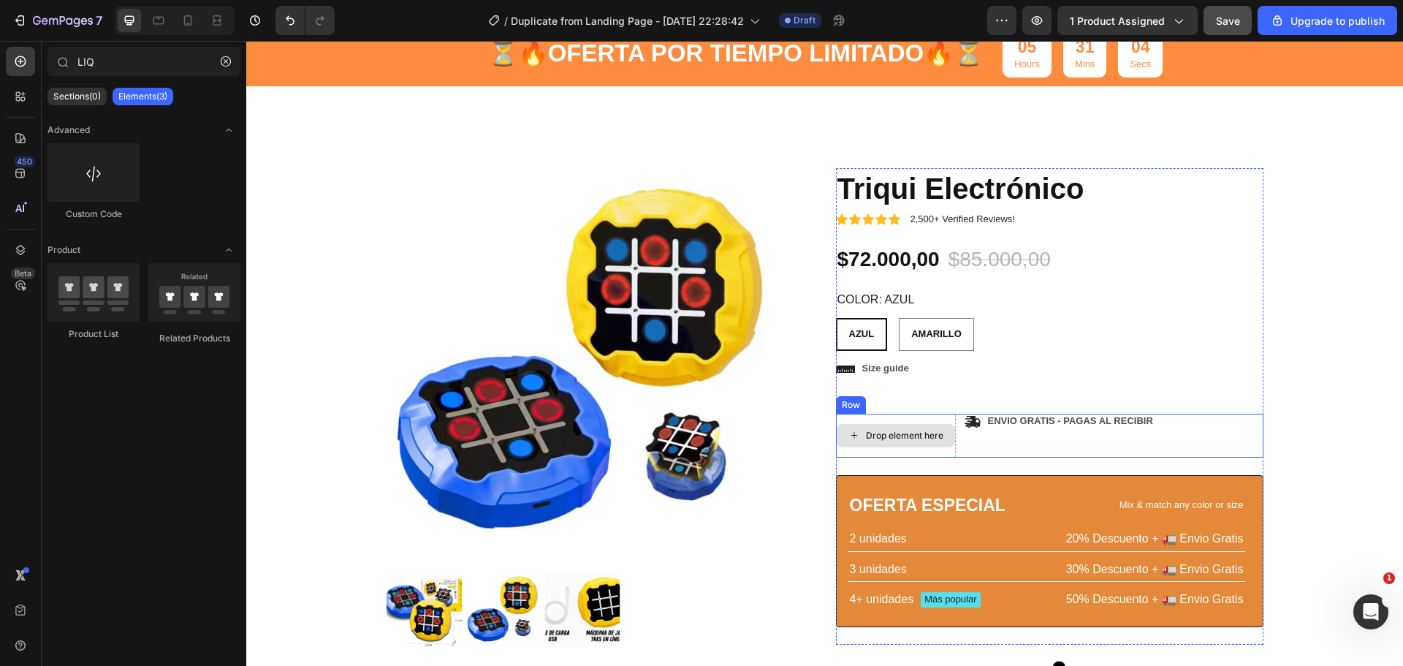
click at [937, 419] on div "Drop element here" at bounding box center [896, 435] width 120 height 44
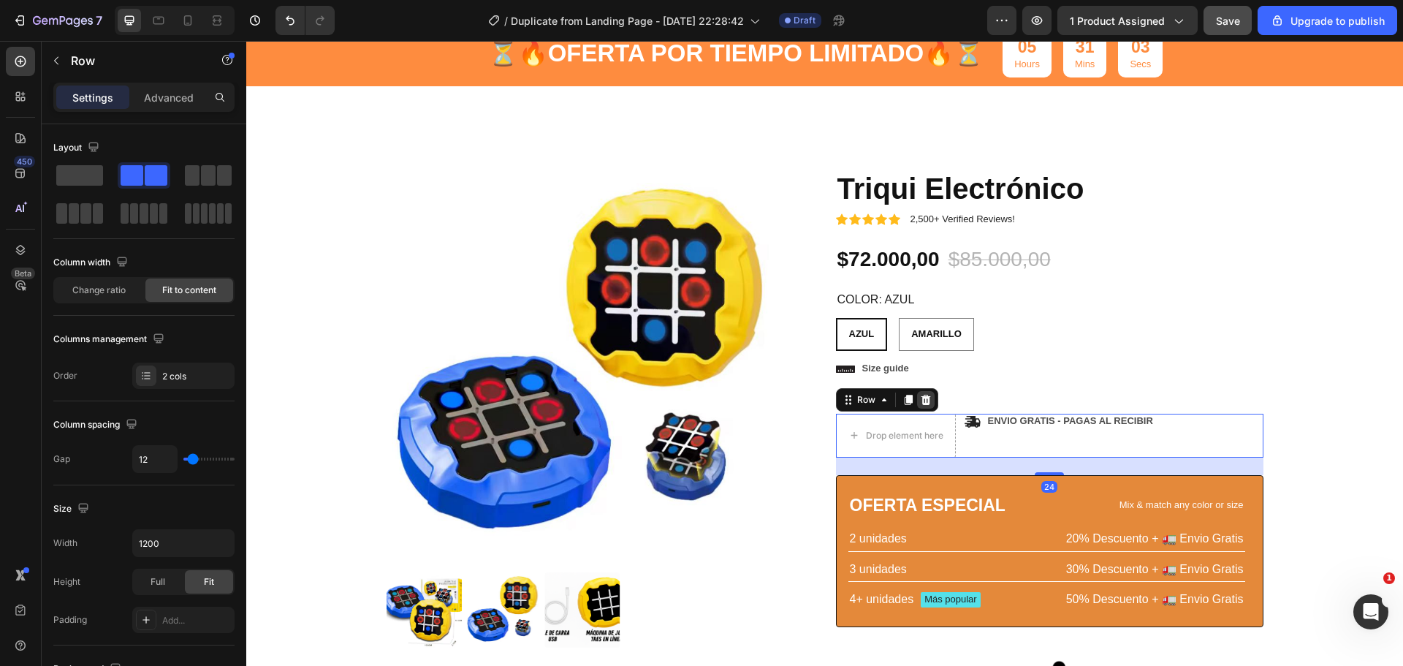
click at [920, 400] on icon at bounding box center [924, 399] width 9 height 10
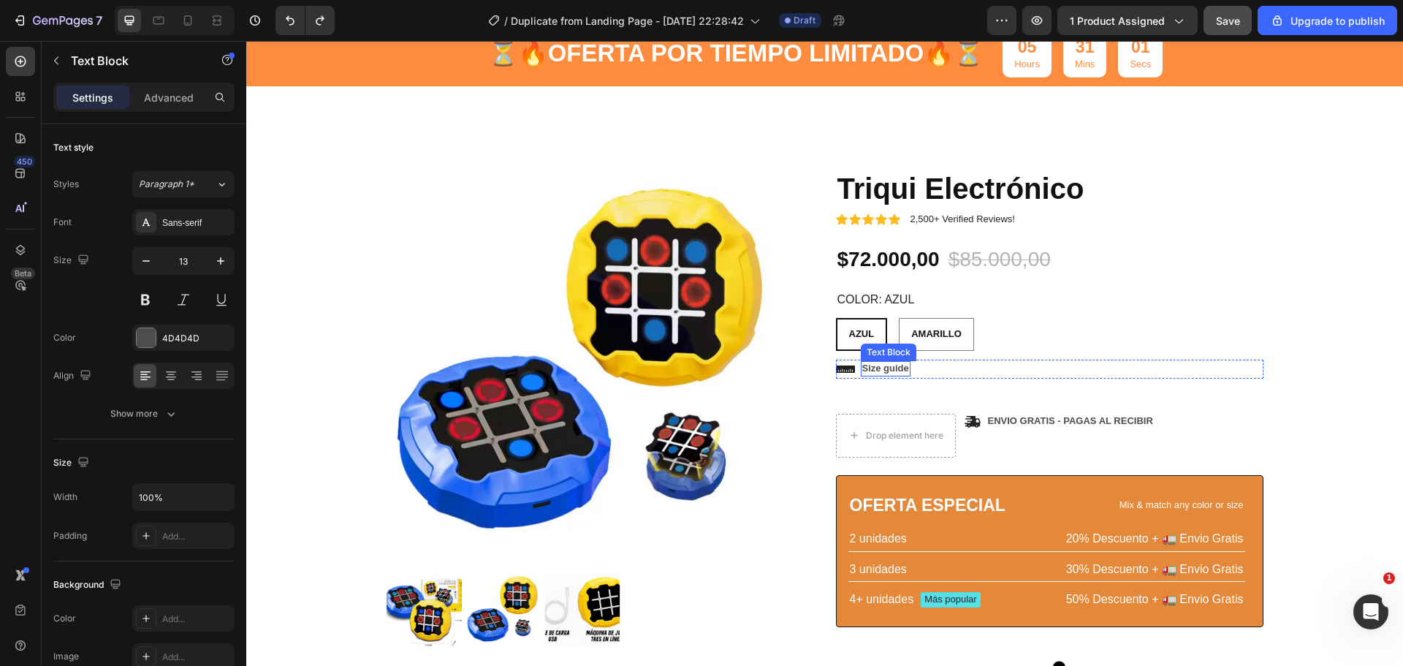
click at [882, 365] on p "Size guide" at bounding box center [885, 368] width 47 height 12
click at [976, 340] on div at bounding box center [976, 347] width 18 height 18
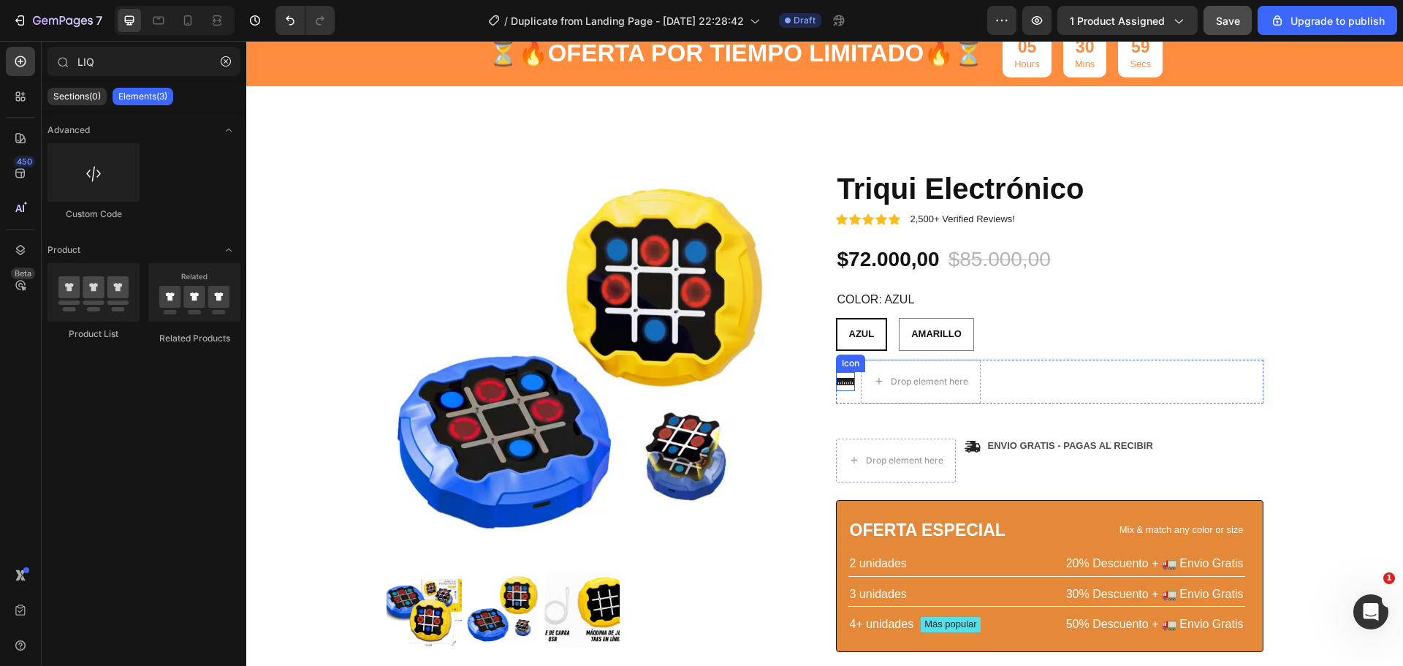
click at [839, 377] on icon at bounding box center [845, 381] width 19 height 19
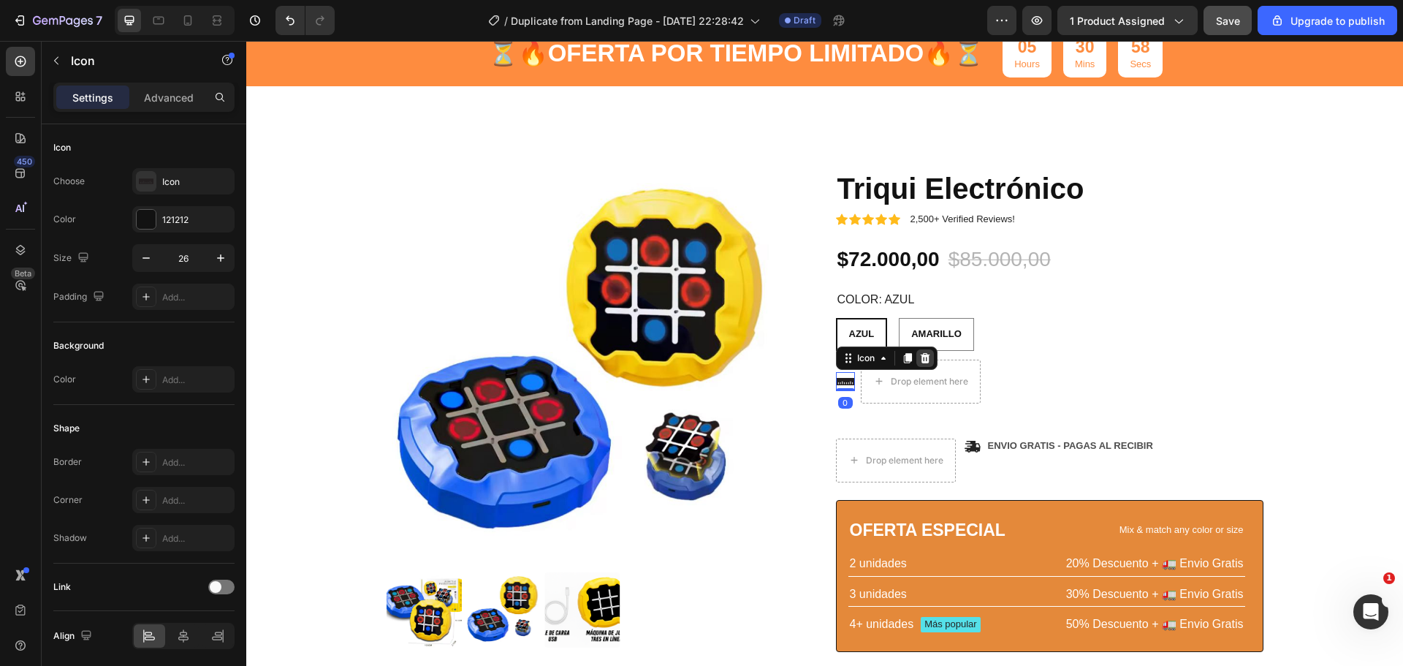
click at [916, 357] on div at bounding box center [925, 358] width 18 height 18
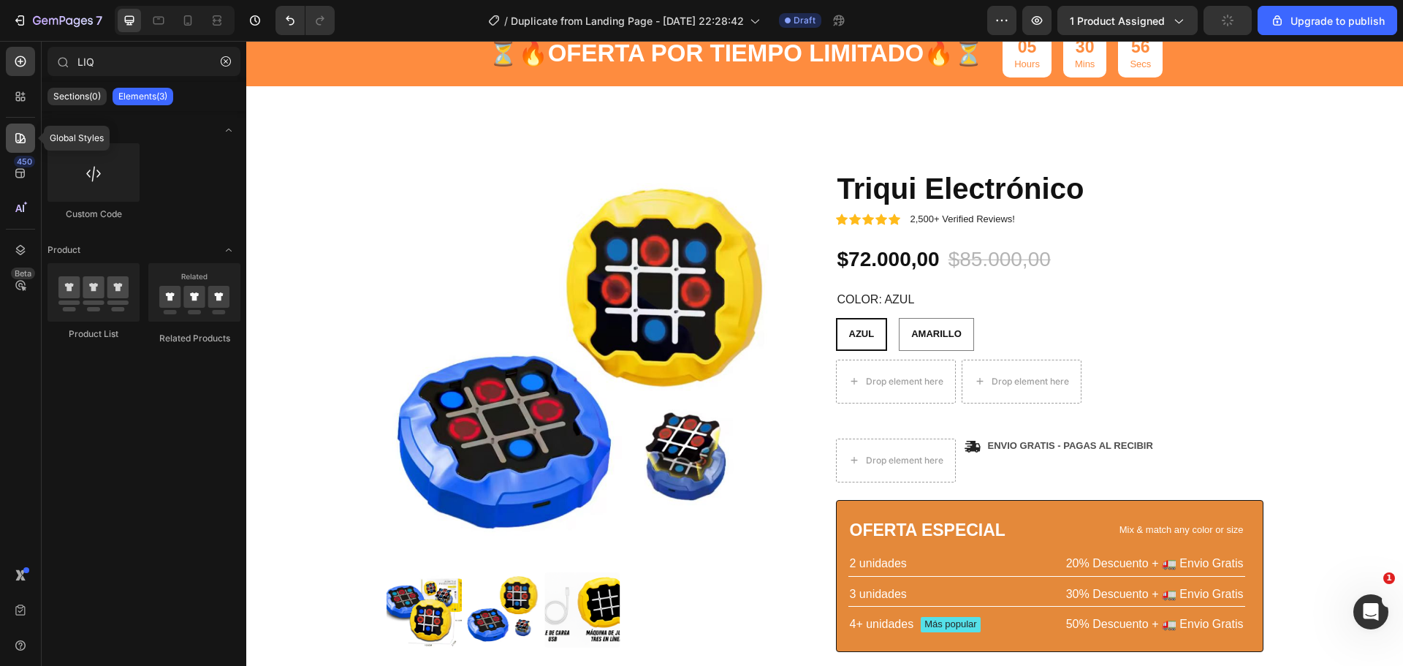
click at [16, 126] on div at bounding box center [20, 137] width 29 height 29
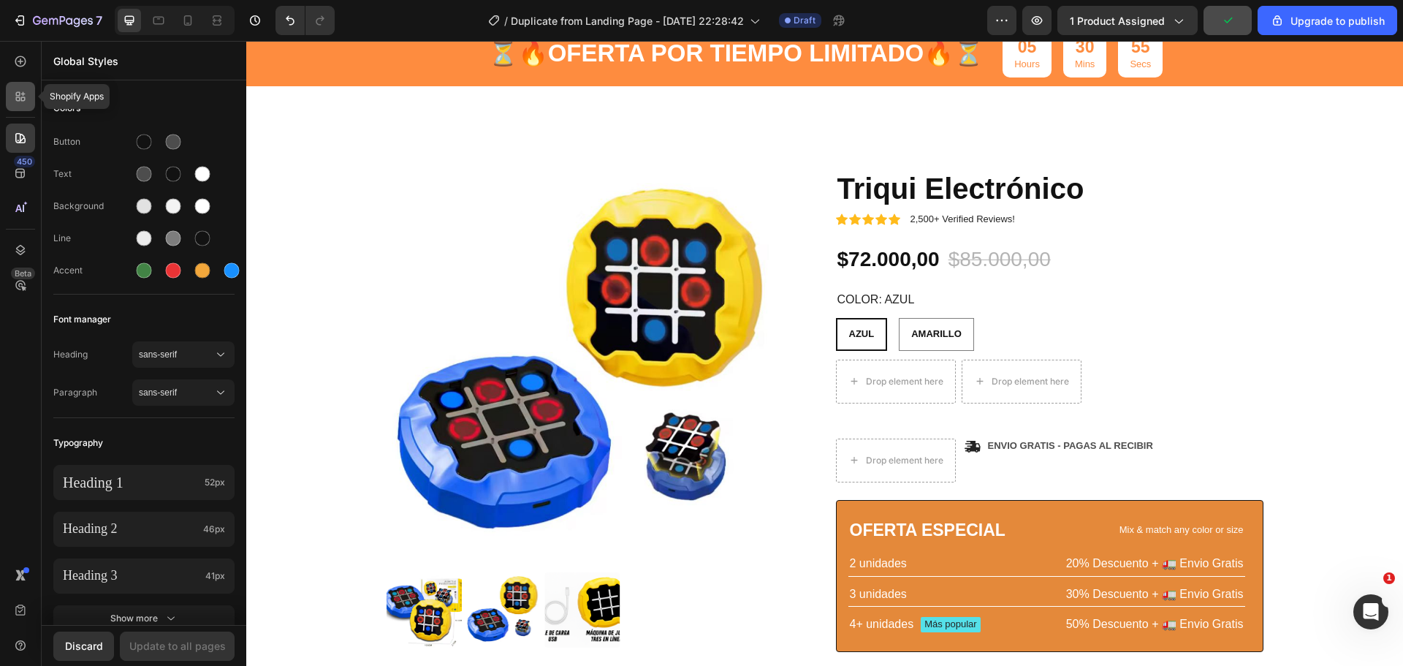
click at [19, 104] on div at bounding box center [20, 96] width 29 height 29
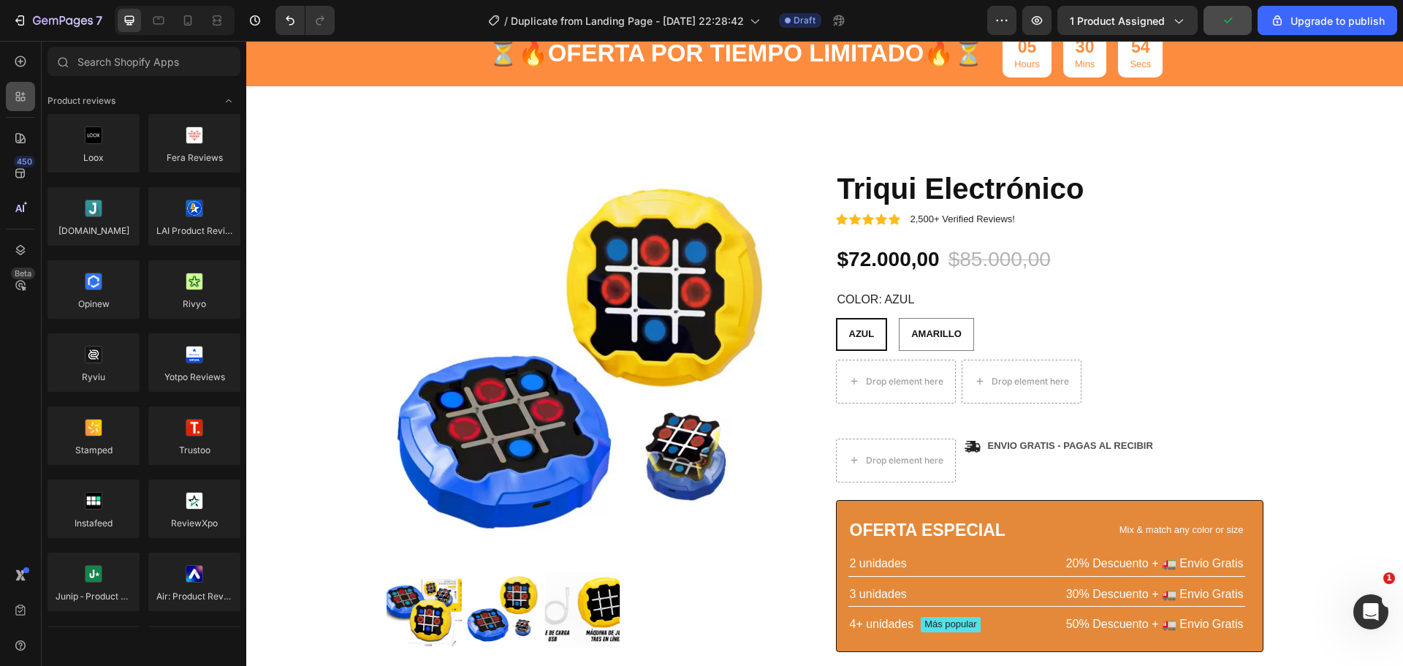
scroll to position [2338, 0]
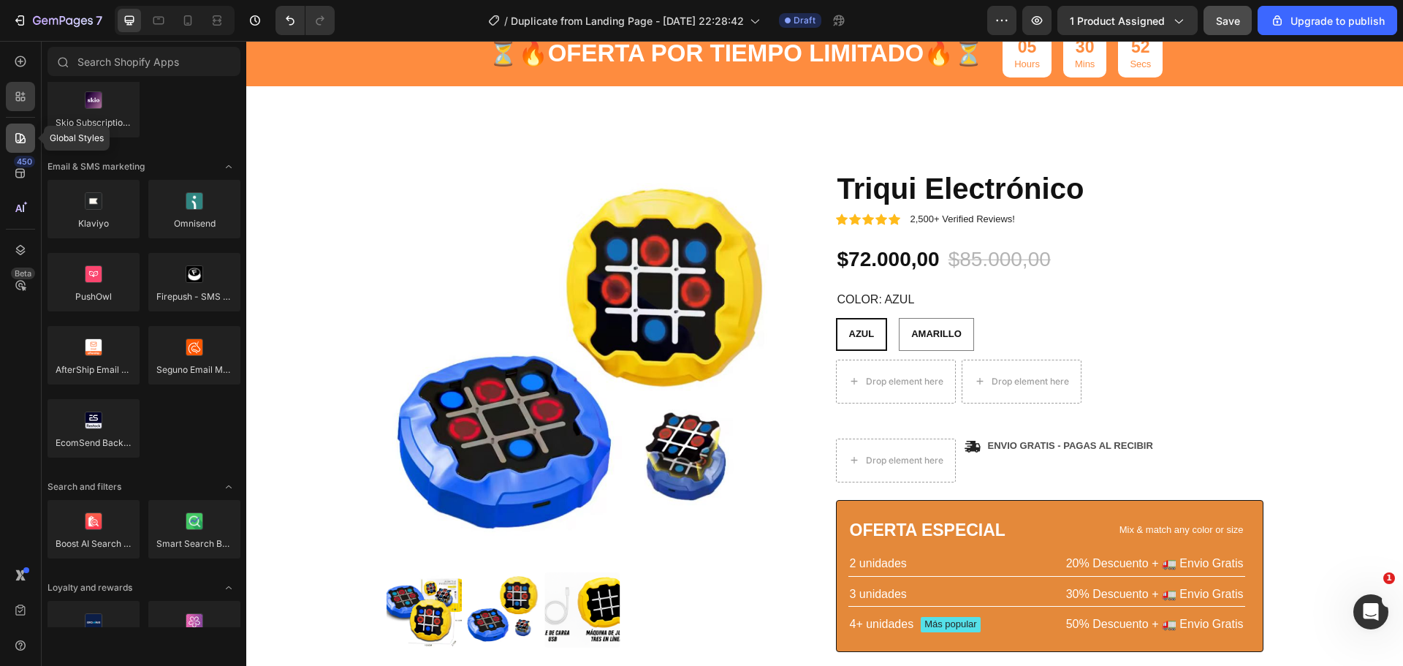
click at [22, 137] on icon at bounding box center [20, 138] width 15 height 15
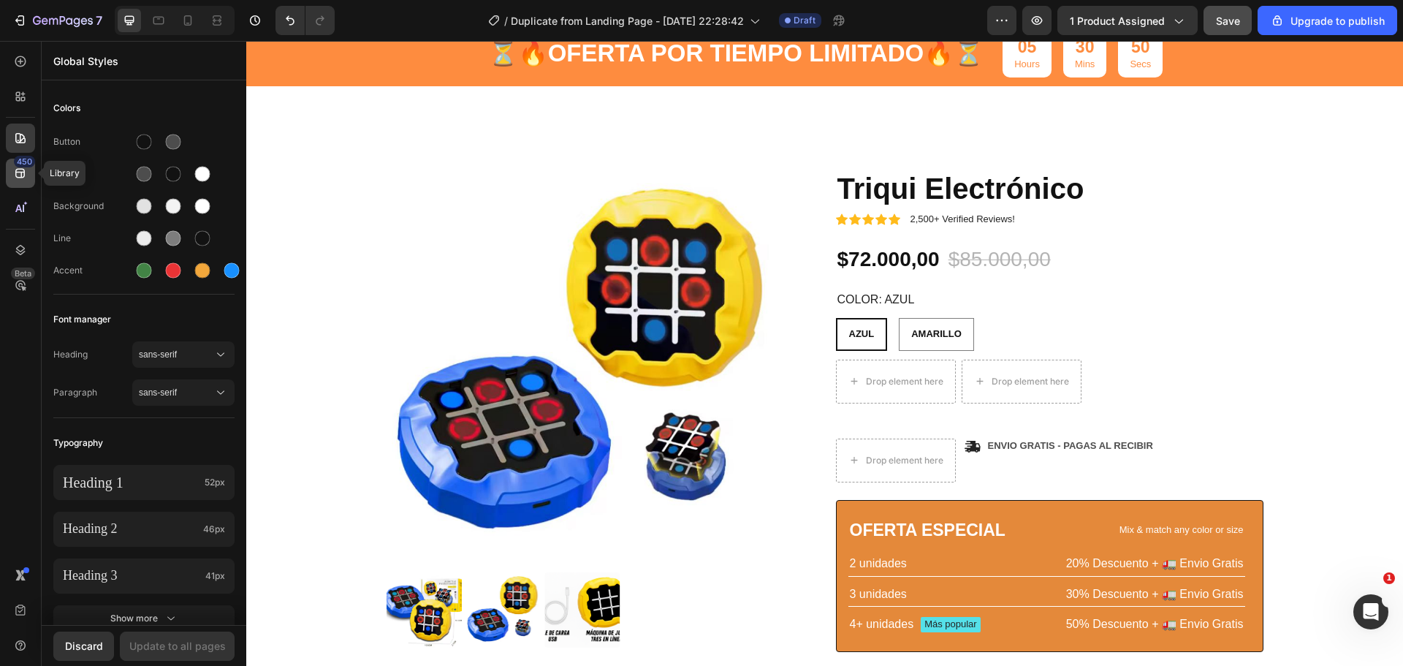
click at [23, 187] on div "450" at bounding box center [20, 173] width 29 height 29
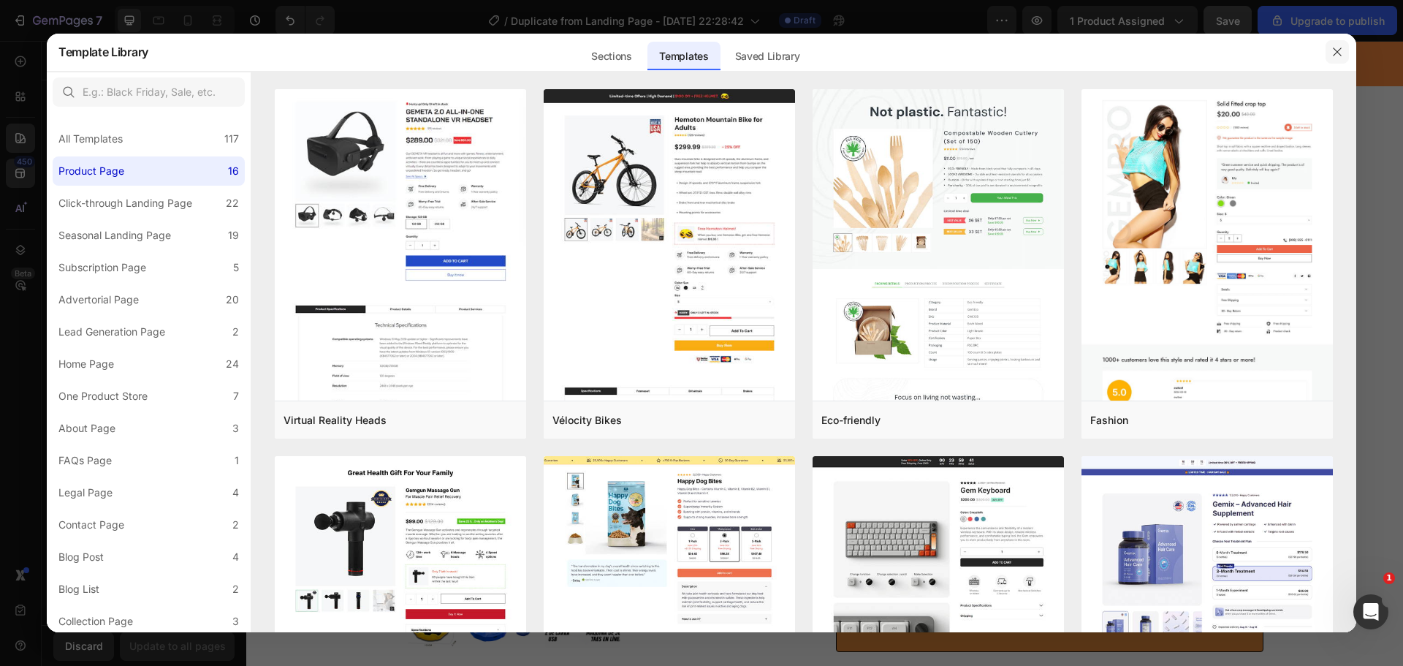
click at [1330, 54] on button "button" at bounding box center [1336, 51] width 23 height 23
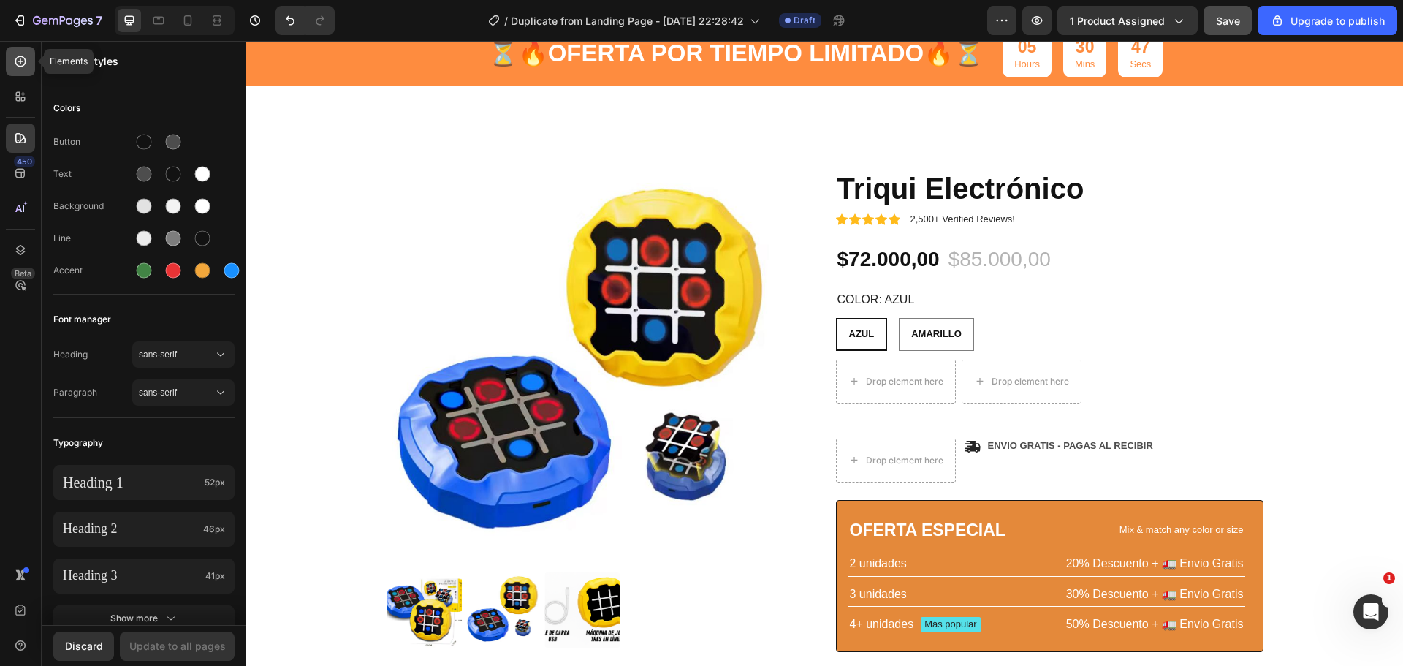
click at [20, 59] on icon at bounding box center [21, 61] width 6 height 6
radio input "false"
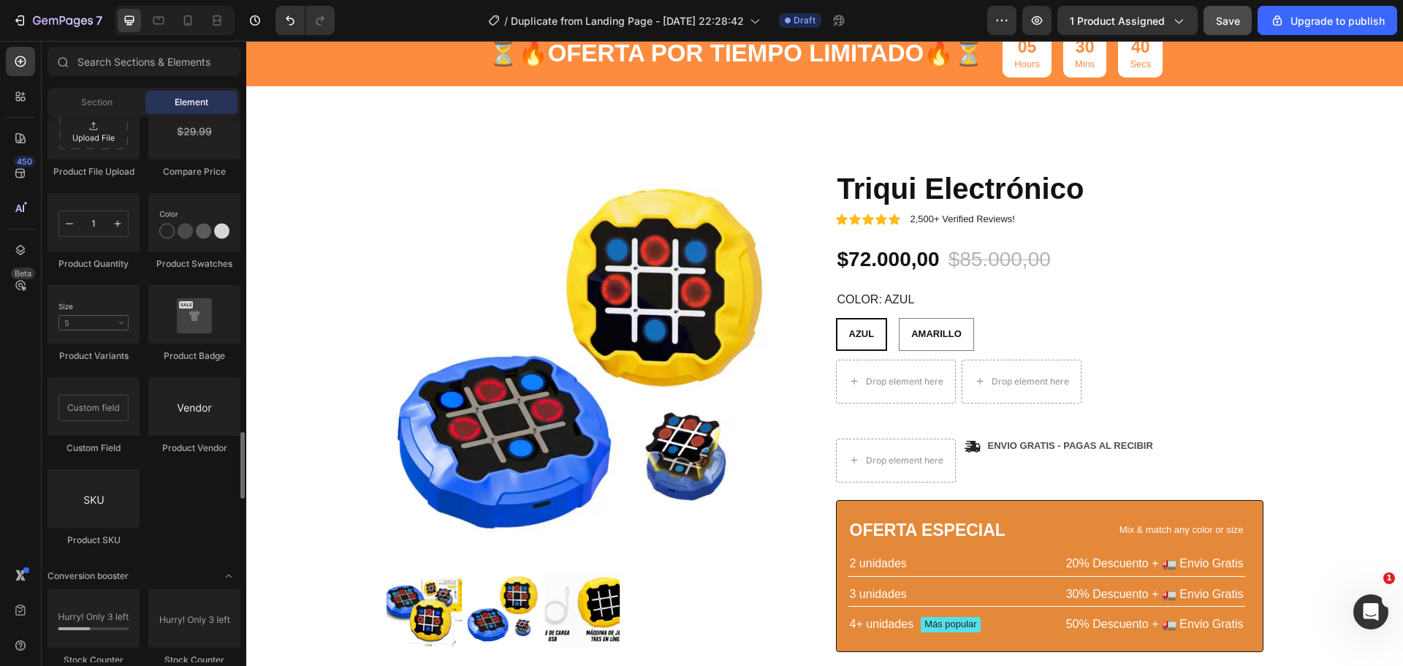
scroll to position [2411, 0]
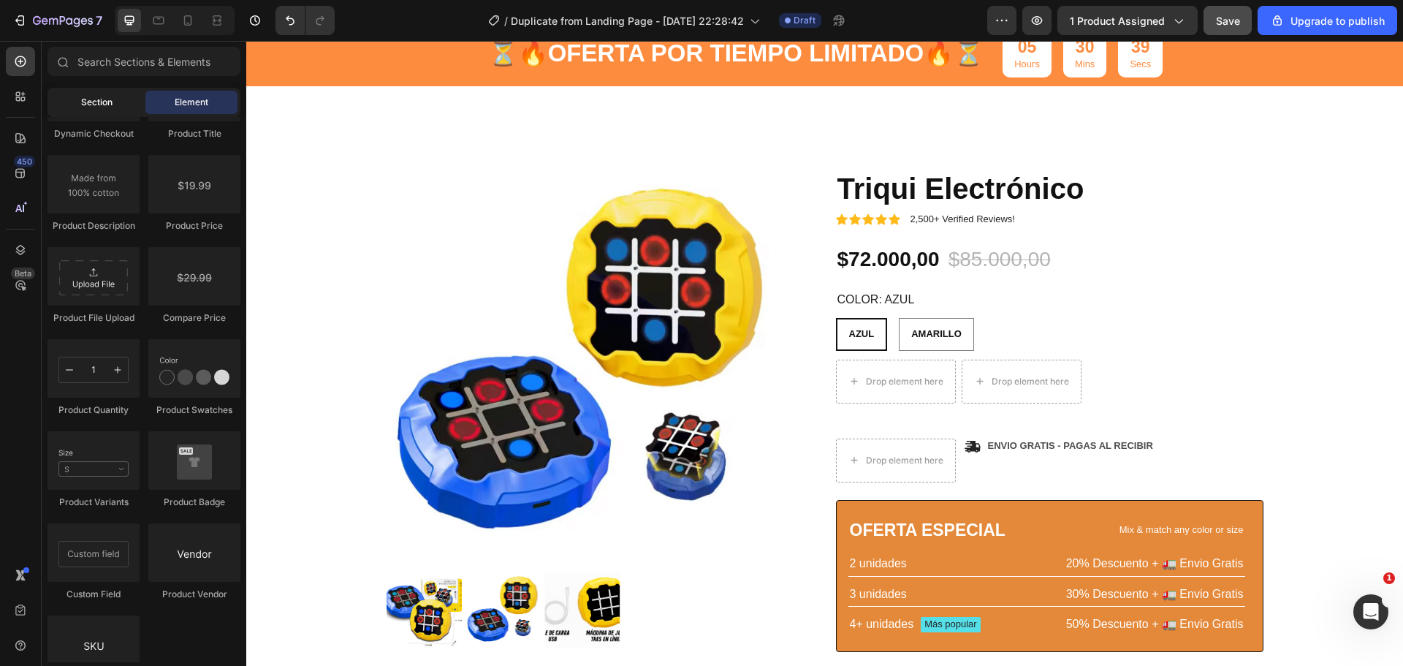
click at [84, 96] on span "Section" at bounding box center [96, 102] width 31 height 13
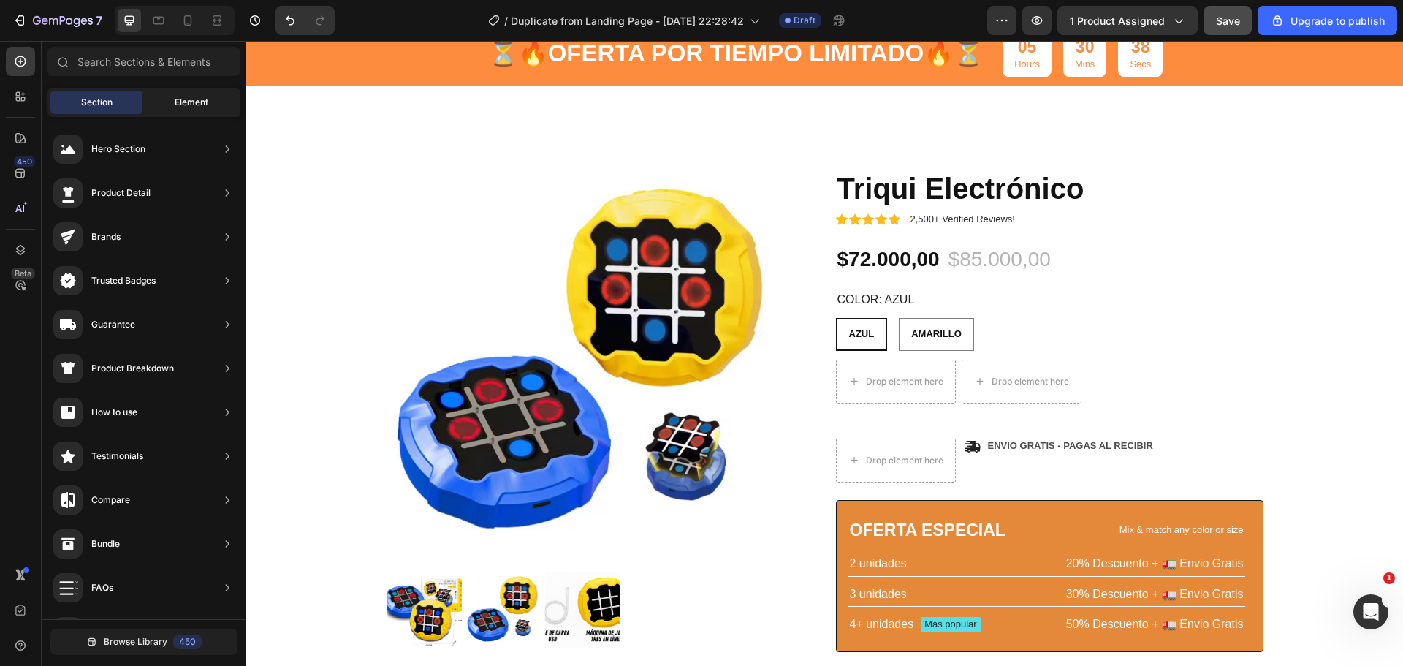
click at [175, 103] on span "Element" at bounding box center [192, 102] width 34 height 13
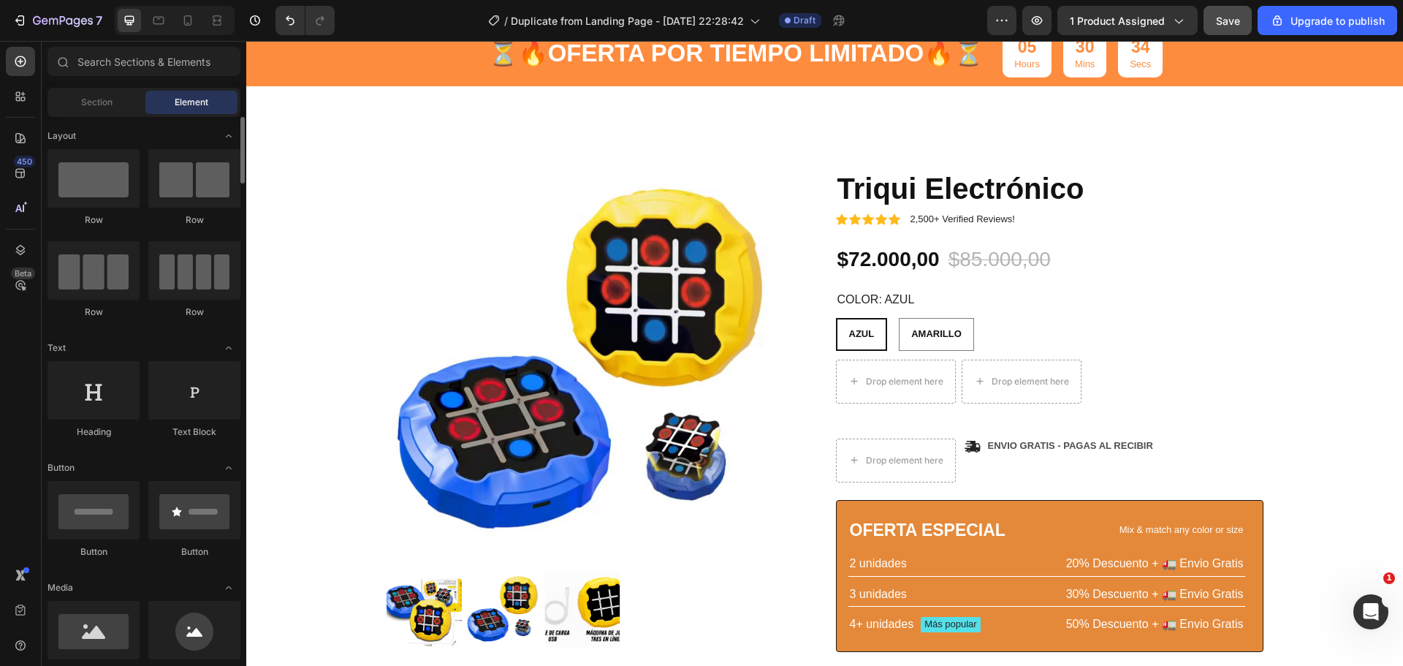
scroll to position [73, 0]
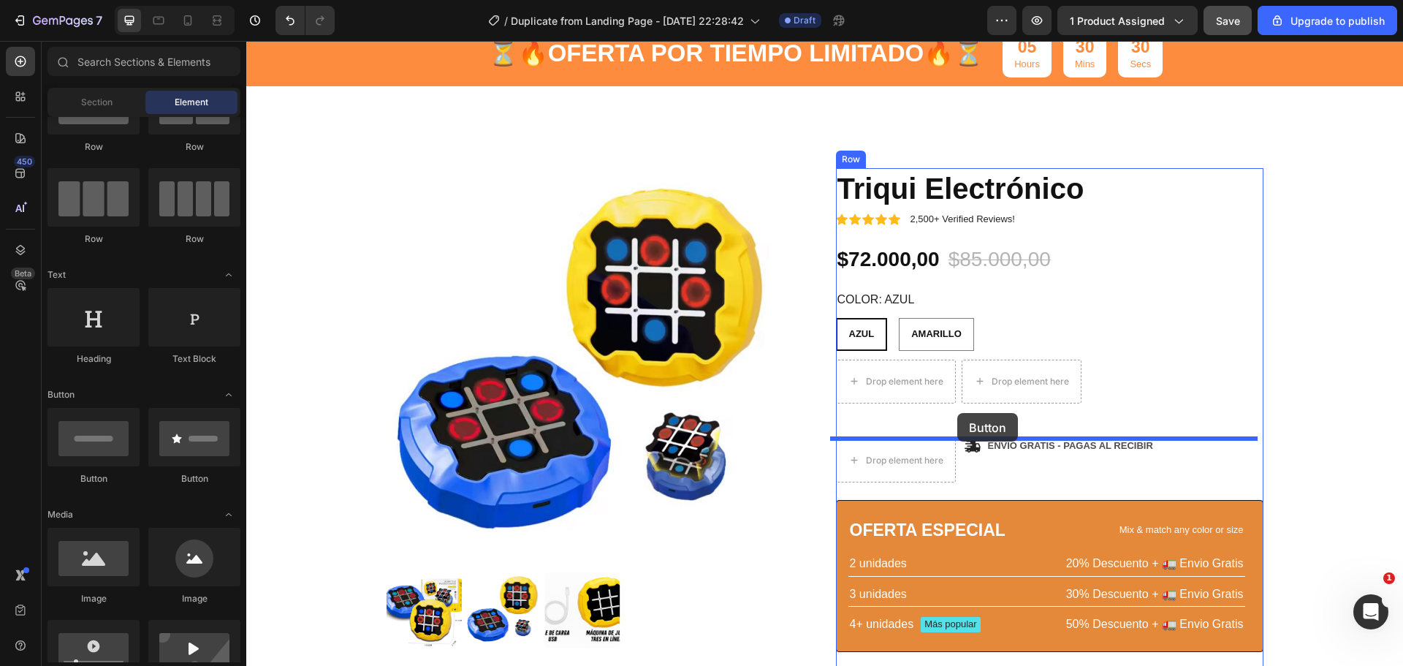
drag, startPoint x: 346, startPoint y: 495, endPoint x: 957, endPoint y: 413, distance: 616.2
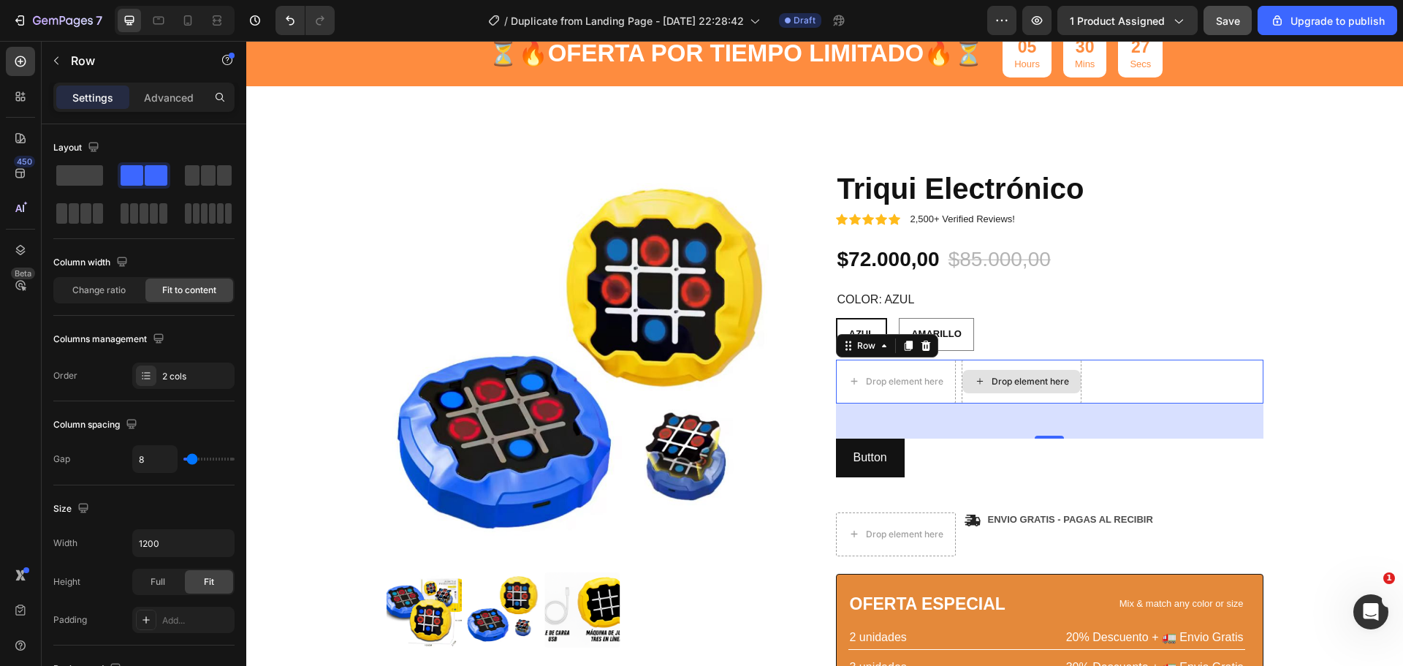
click at [1039, 365] on div "Drop element here" at bounding box center [1021, 381] width 120 height 44
click at [920, 340] on icon at bounding box center [926, 346] width 12 height 12
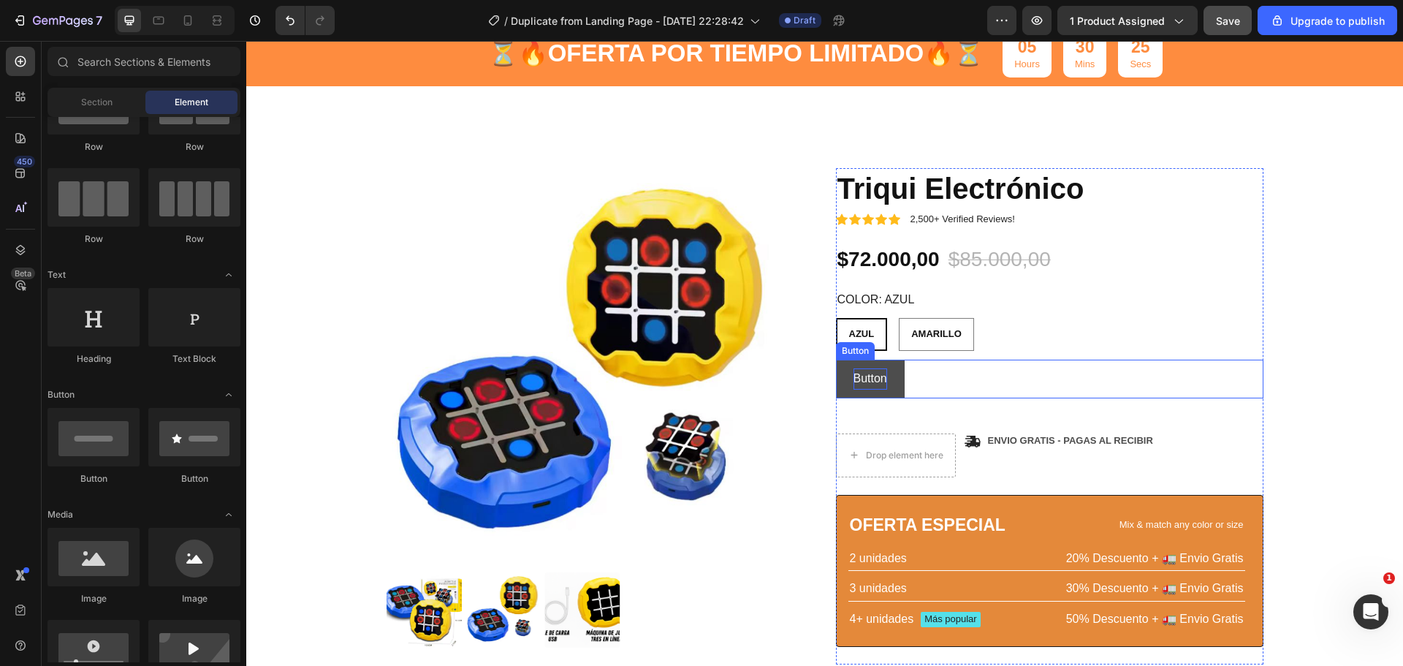
click at [870, 379] on p "Button" at bounding box center [870, 378] width 34 height 21
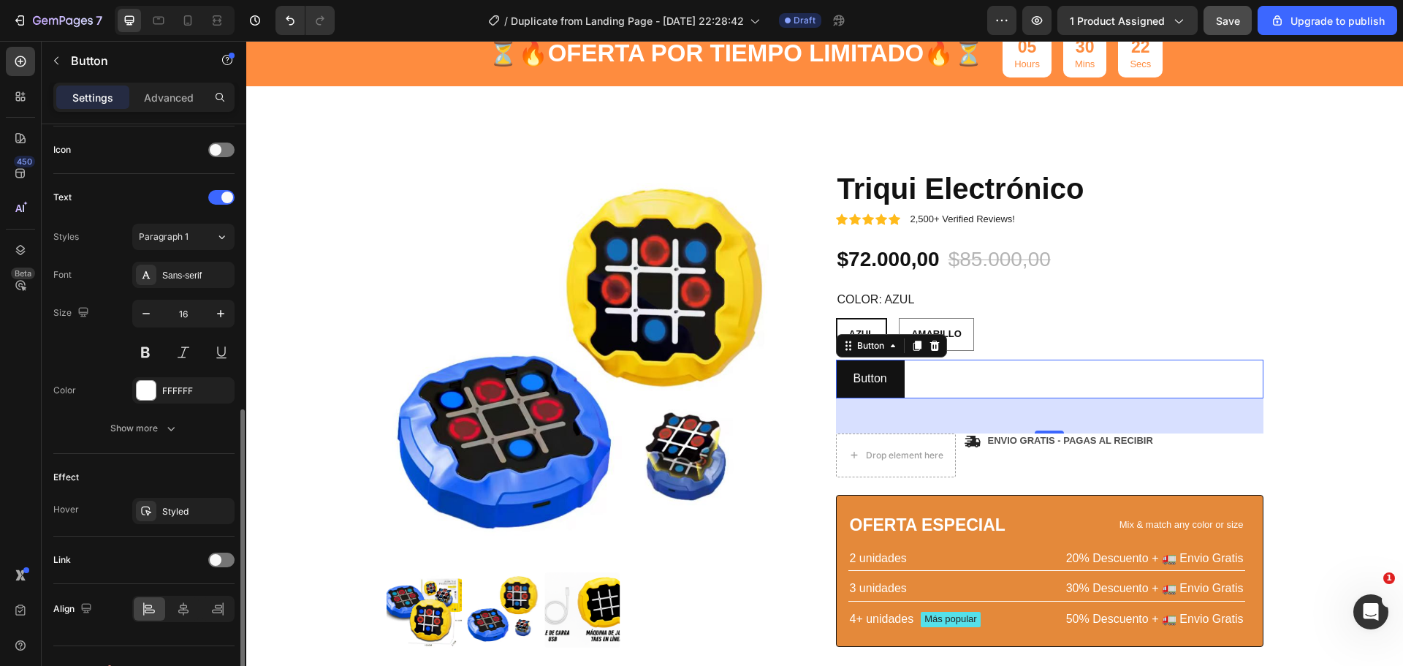
scroll to position [465, 0]
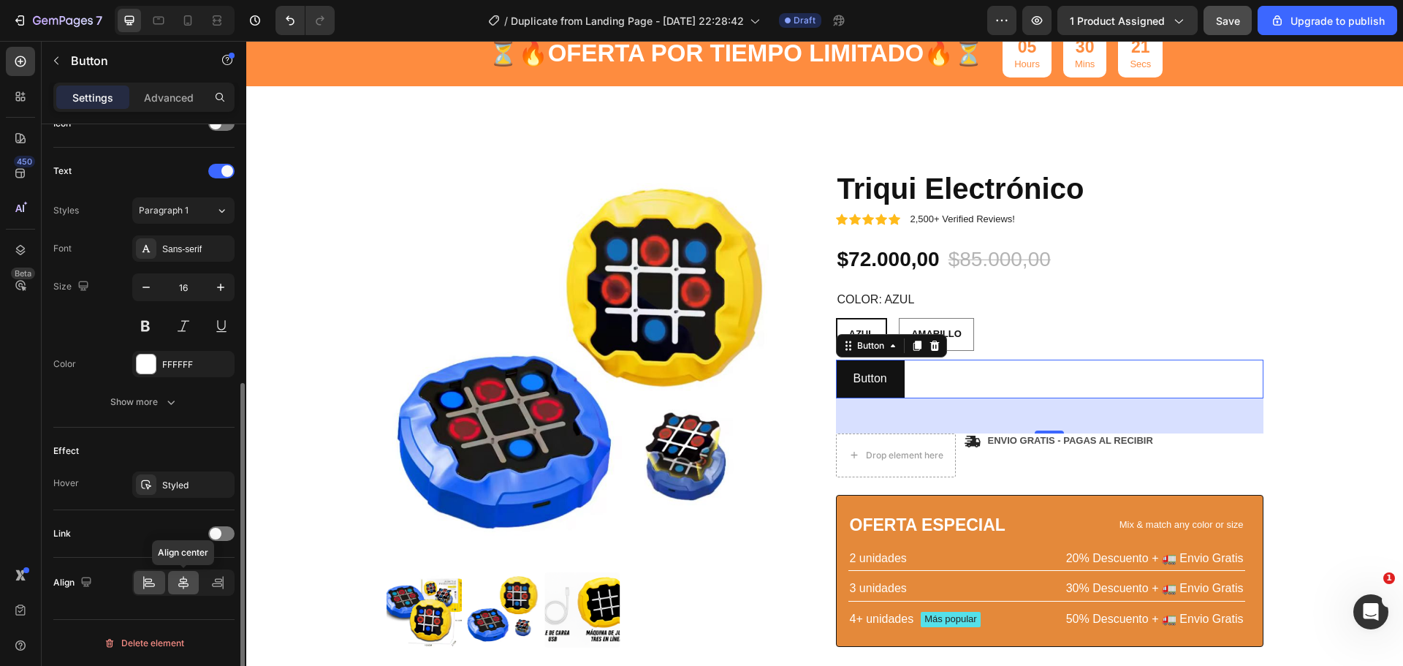
click at [172, 585] on div at bounding box center [183, 582] width 31 height 23
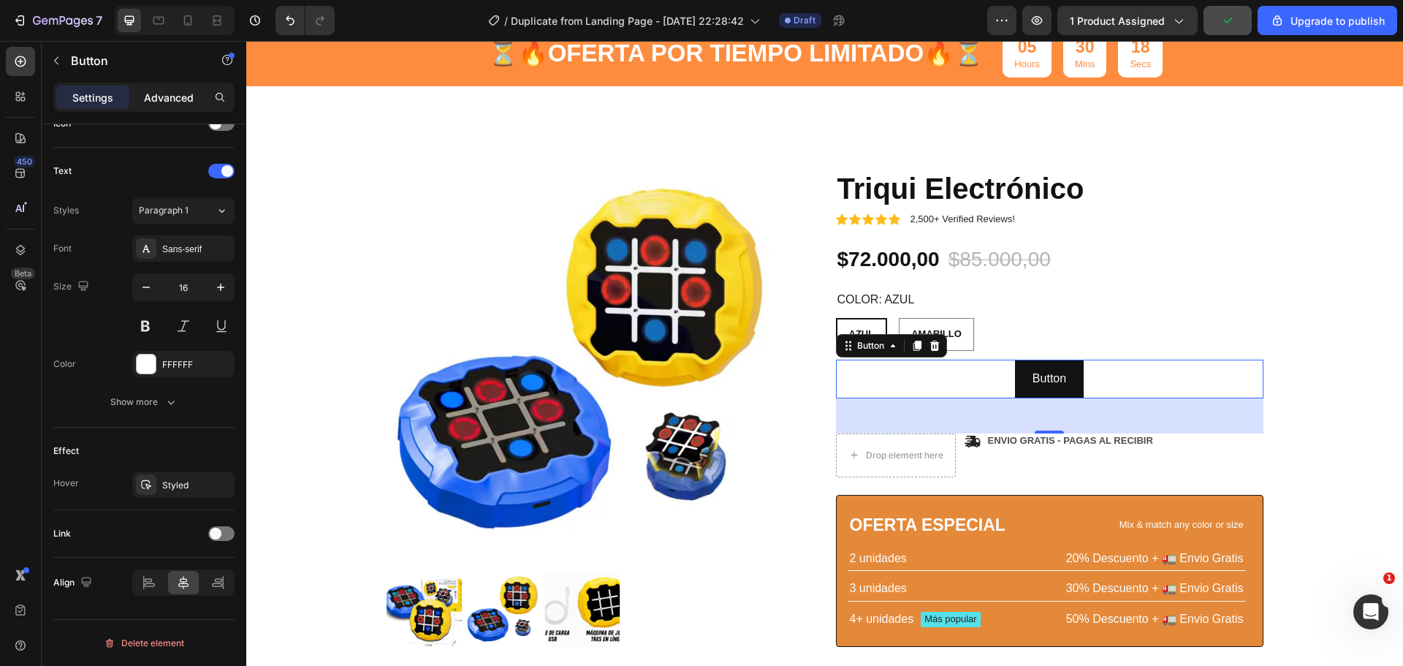
click at [175, 105] on div "Advanced" at bounding box center [168, 96] width 73 height 23
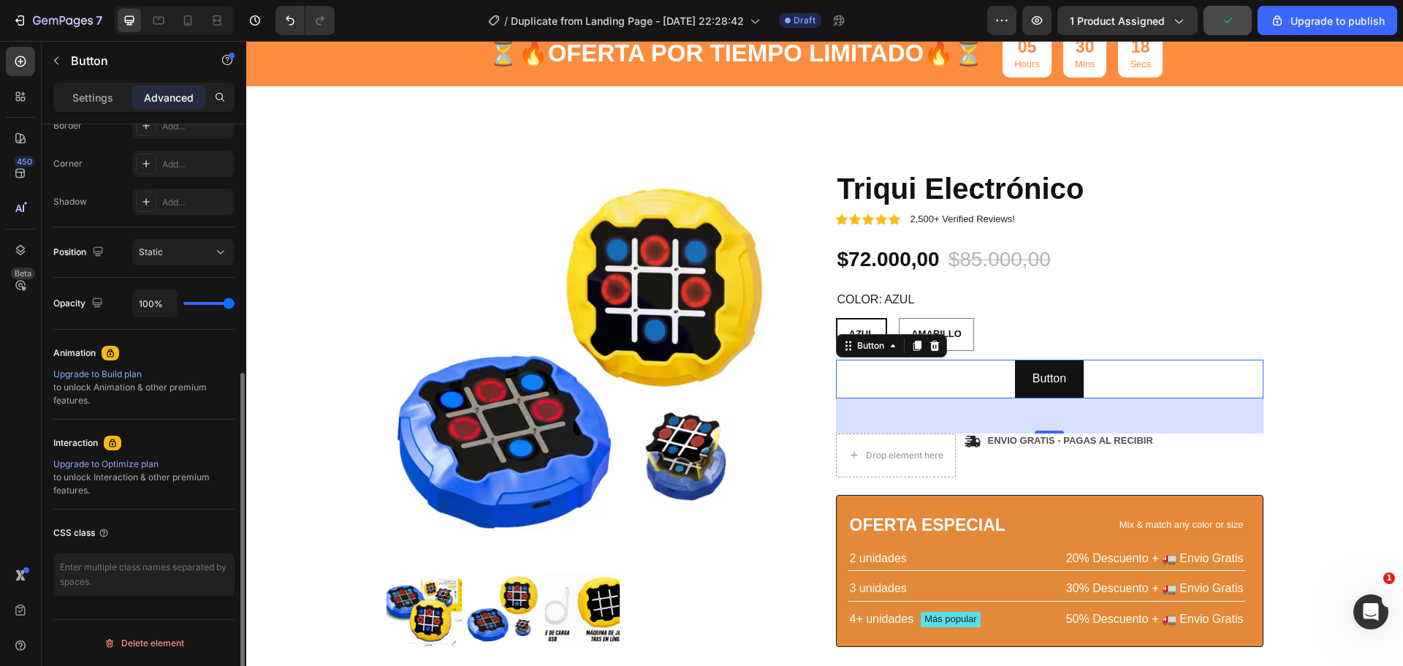
scroll to position [431, 0]
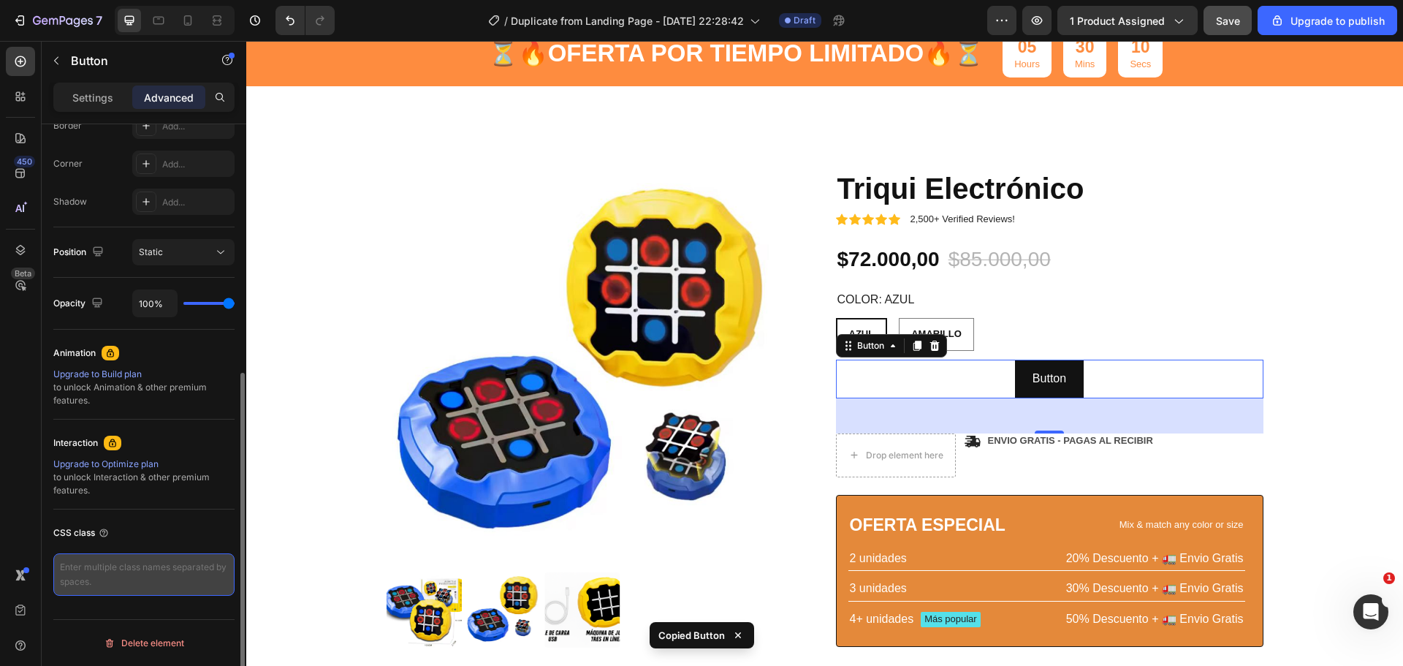
click at [128, 565] on textarea at bounding box center [143, 574] width 181 height 42
paste textarea "Copy element from Gempages!"
type textarea "Copy element from Gempages!"
drag, startPoint x: 227, startPoint y: 572, endPoint x: -42, endPoint y: 533, distance: 271.7
click at [0, 0] on html "7 / Duplicate from Landing Page - [DATE] 22:28:42 Draft Preview 1 product assig…" at bounding box center [701, 0] width 1403 height 0
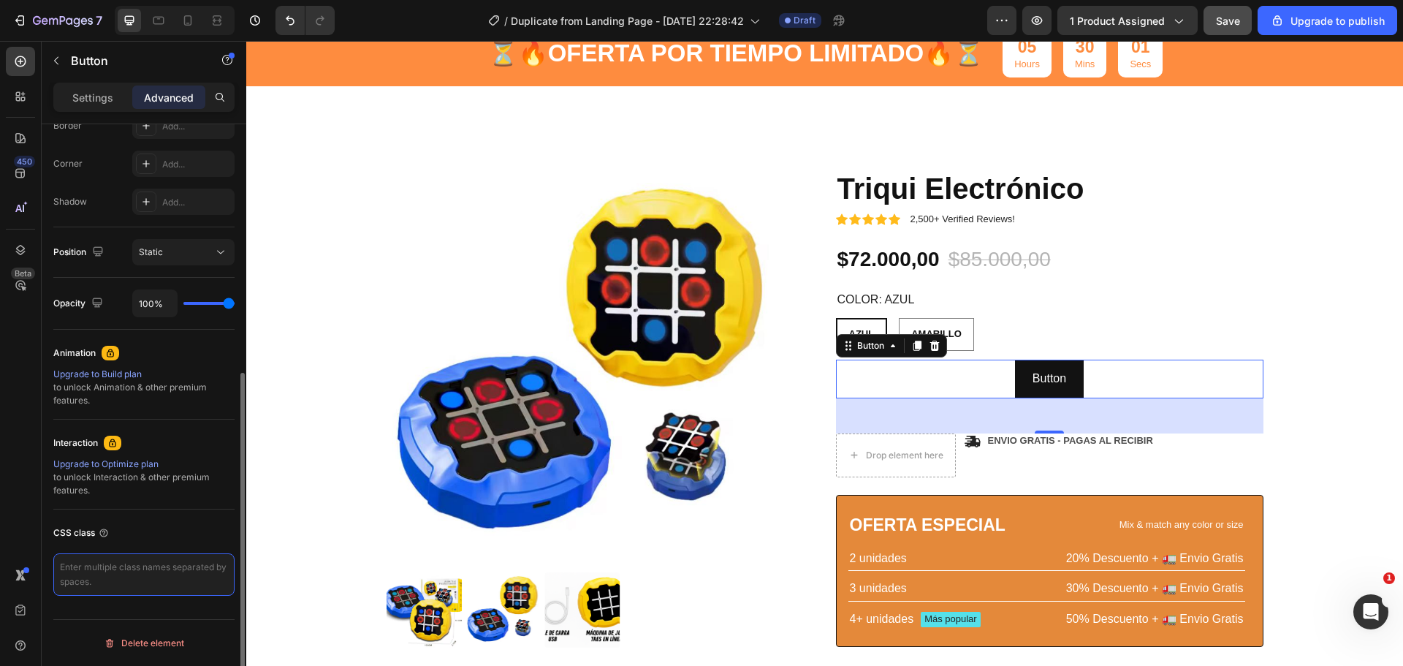
click at [184, 573] on textarea at bounding box center [143, 574] width 181 height 42
paste textarea "<div class="_rsi-cod-form-is-gempage"></div> <div id="_rsi-cod-form-embed-custo…"
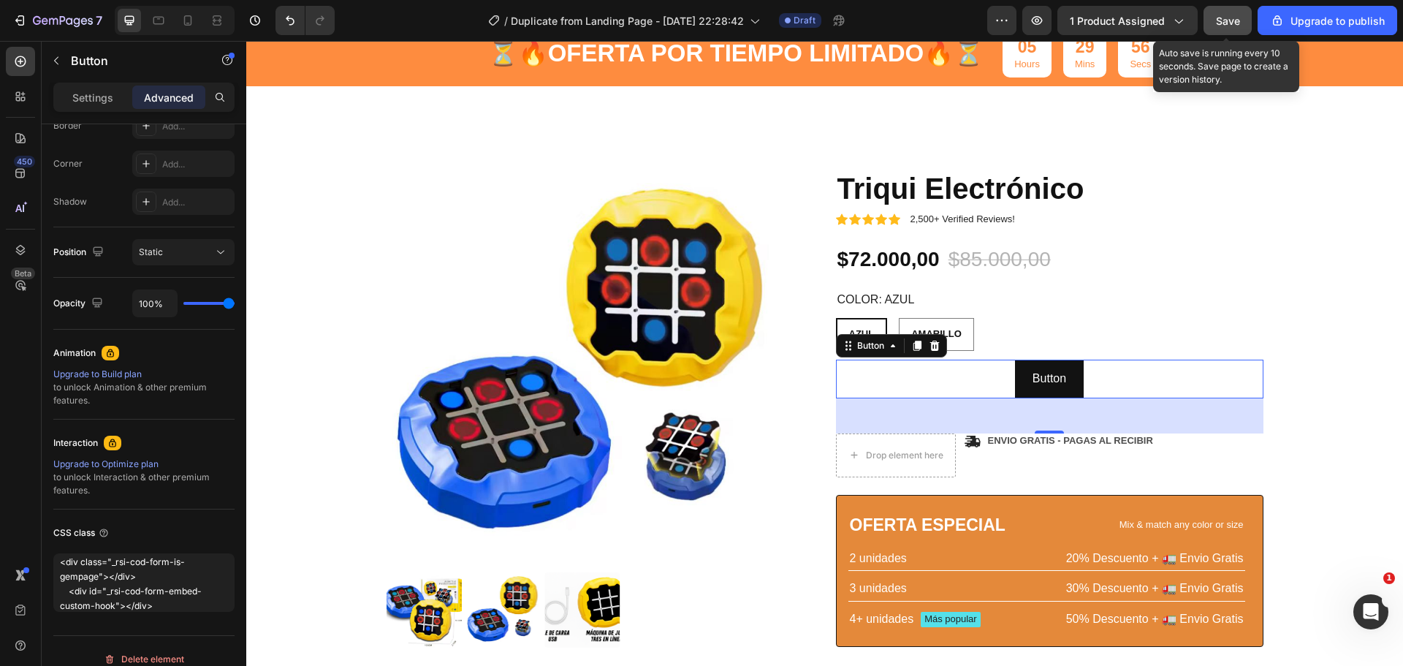
click at [1223, 19] on span "Save" at bounding box center [1228, 21] width 24 height 12
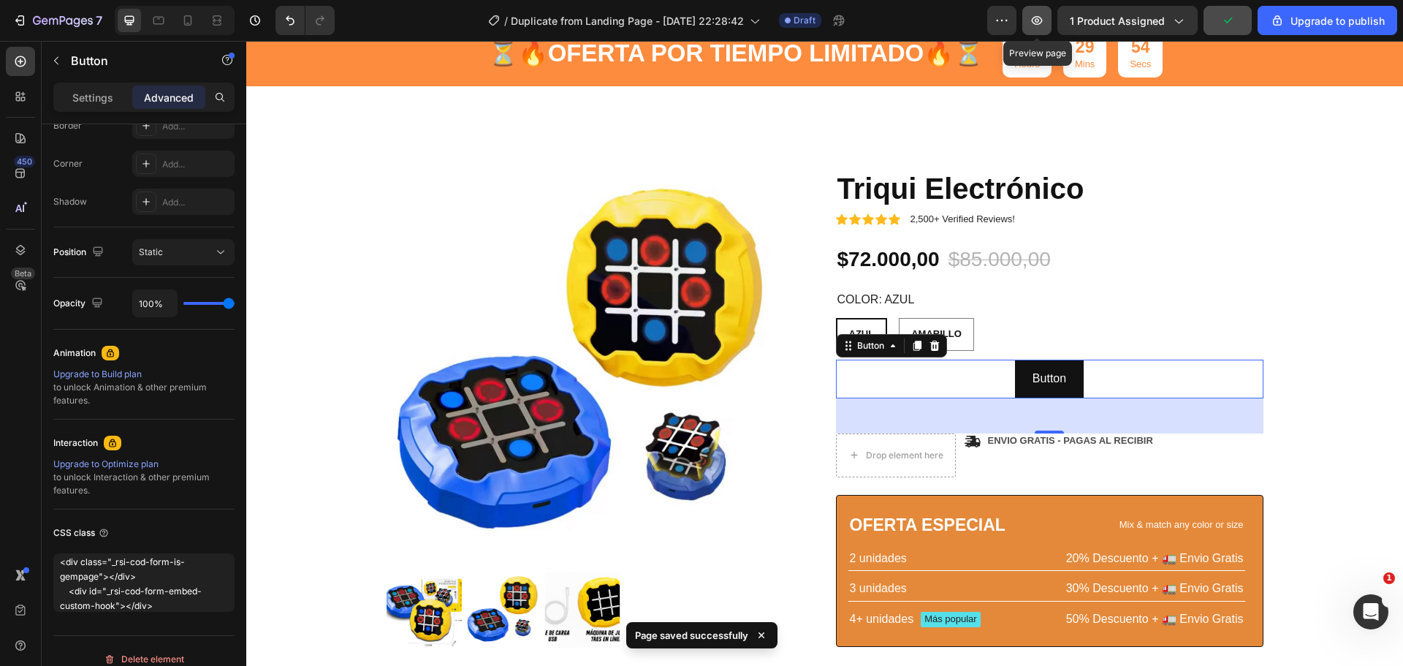
click at [1037, 16] on icon "button" at bounding box center [1036, 20] width 15 height 15
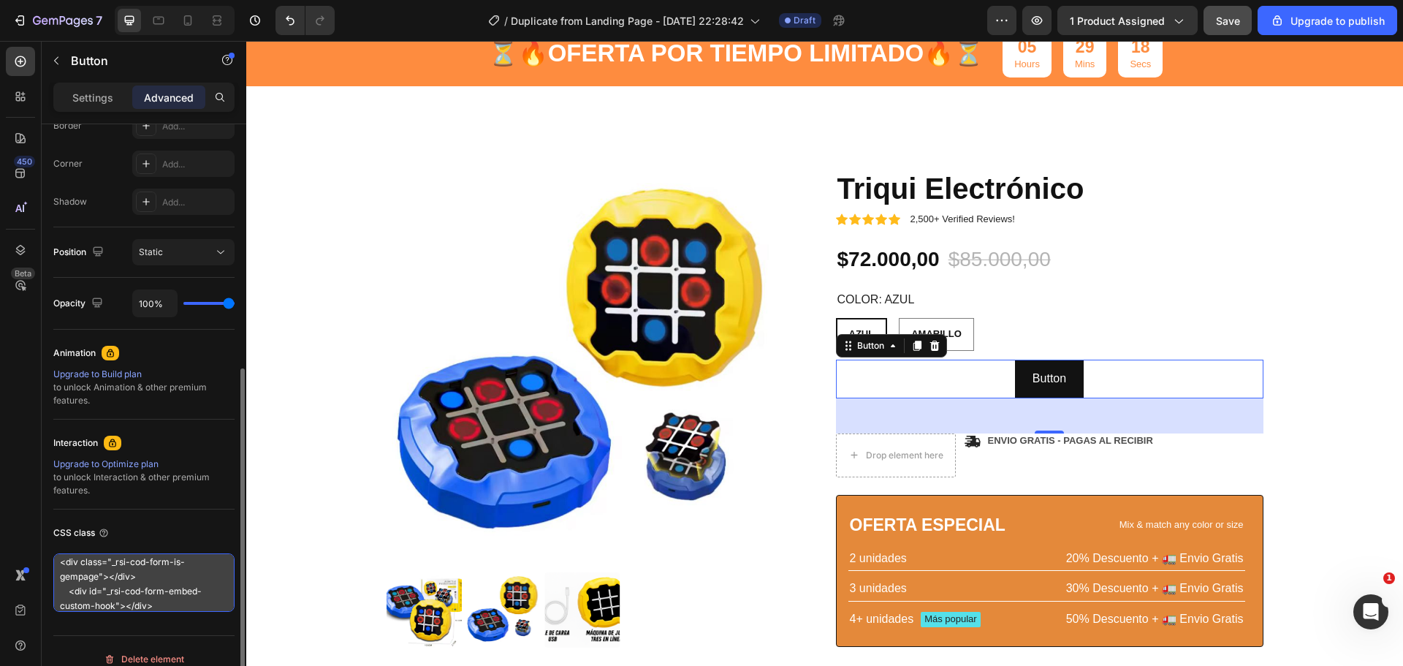
click at [189, 579] on textarea "<div class="_rsi-cod-form-is-gempage"></div> <div id="_rsi-cod-form-embed-custo…" at bounding box center [143, 582] width 181 height 58
click at [203, 563] on textarea "<div class="_rsi-cod-form-is-gempage"></div> <div id="_rsi-cod-form-embed-custo…" at bounding box center [143, 582] width 181 height 58
type textarea "<div class="_rsi-cod-form-is-empage"></div> <div id="_rsi-cod-form-embed-custom…"
click at [207, 560] on textarea "<div class="_rsi-cod-form-is-empage"></div> <div id="_rsi-cod-form-embed-custom…" at bounding box center [143, 582] width 181 height 58
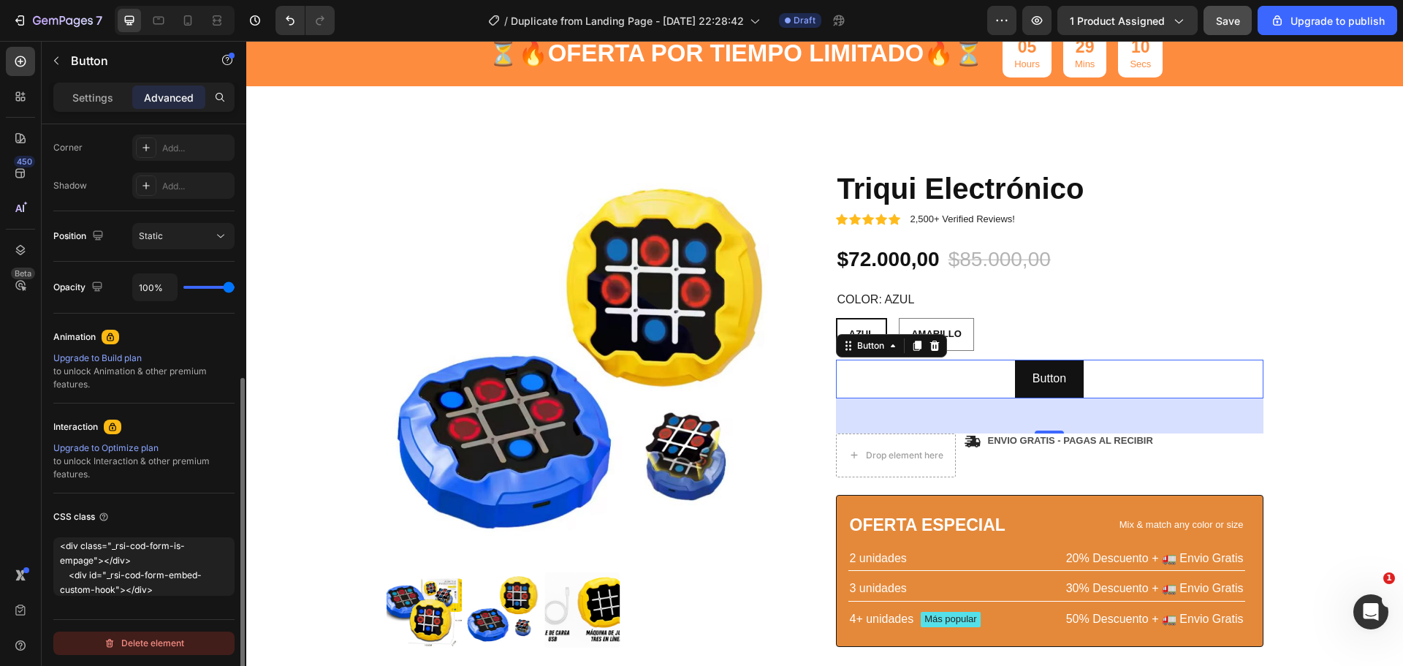
click at [152, 646] on div "Delete element" at bounding box center [144, 643] width 80 height 18
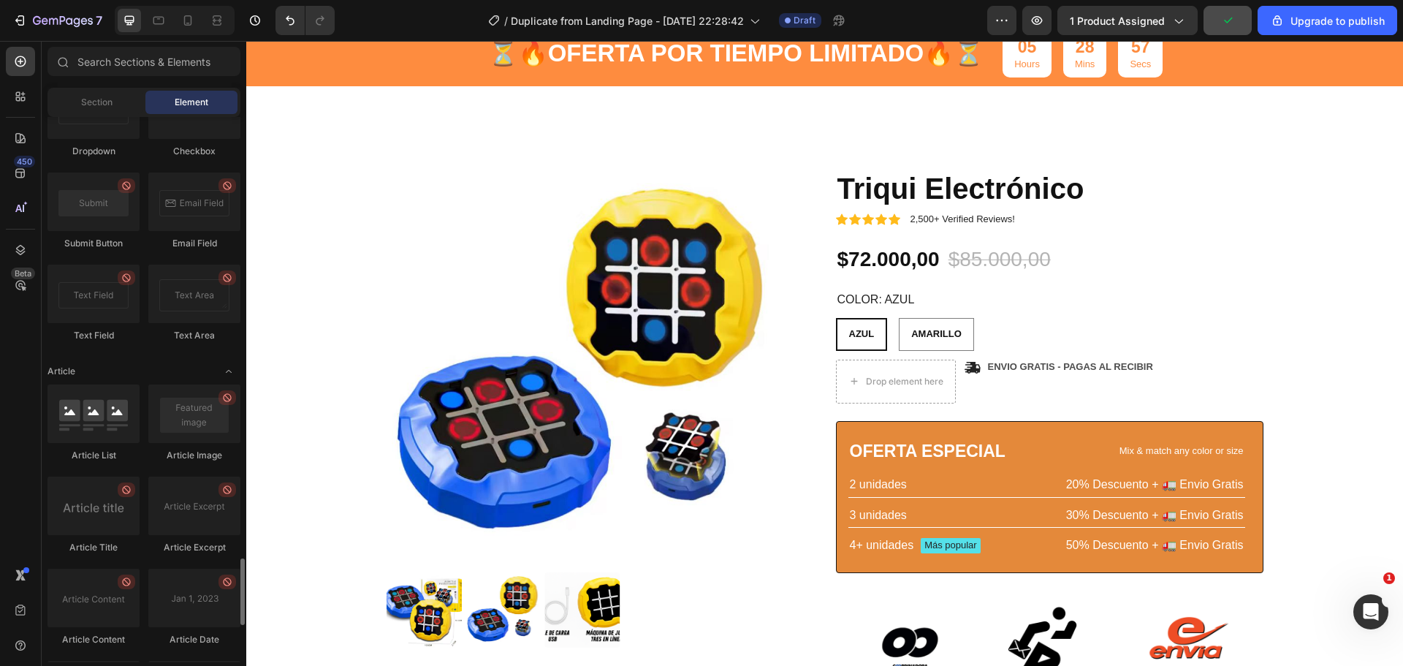
scroll to position [3881, 0]
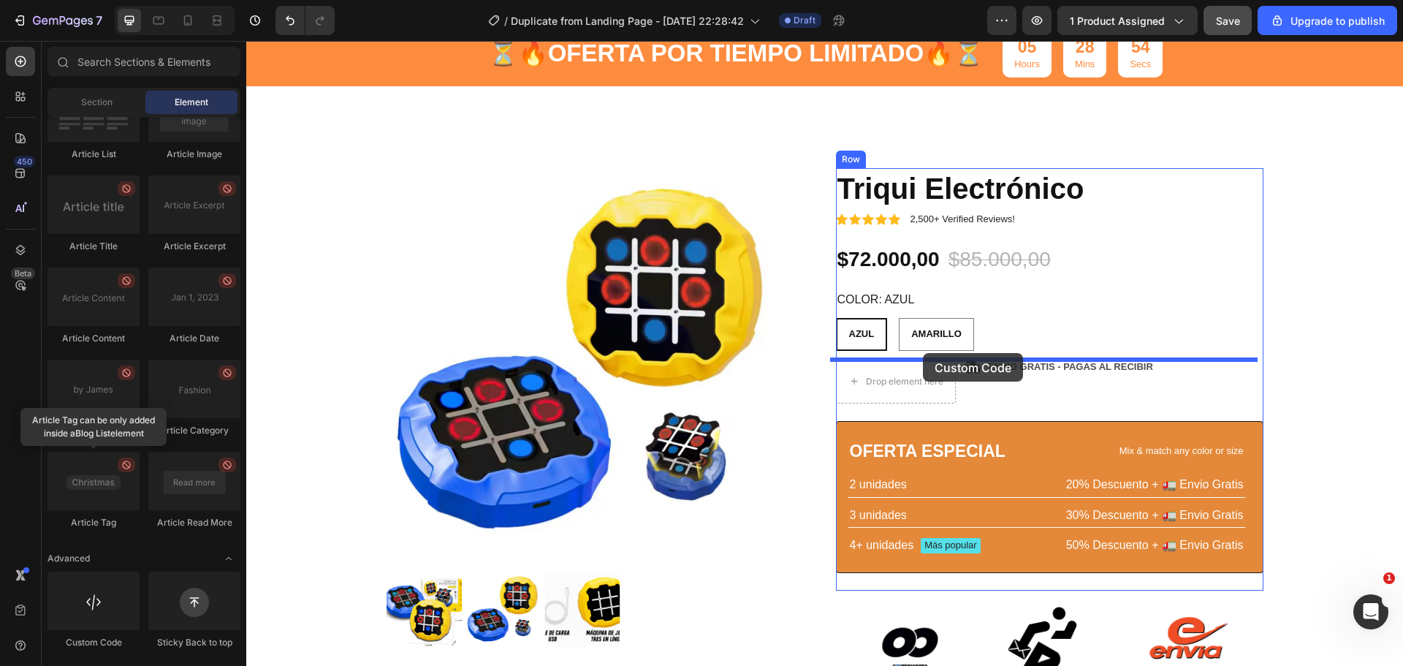
drag, startPoint x: 354, startPoint y: 641, endPoint x: 923, endPoint y: 353, distance: 637.7
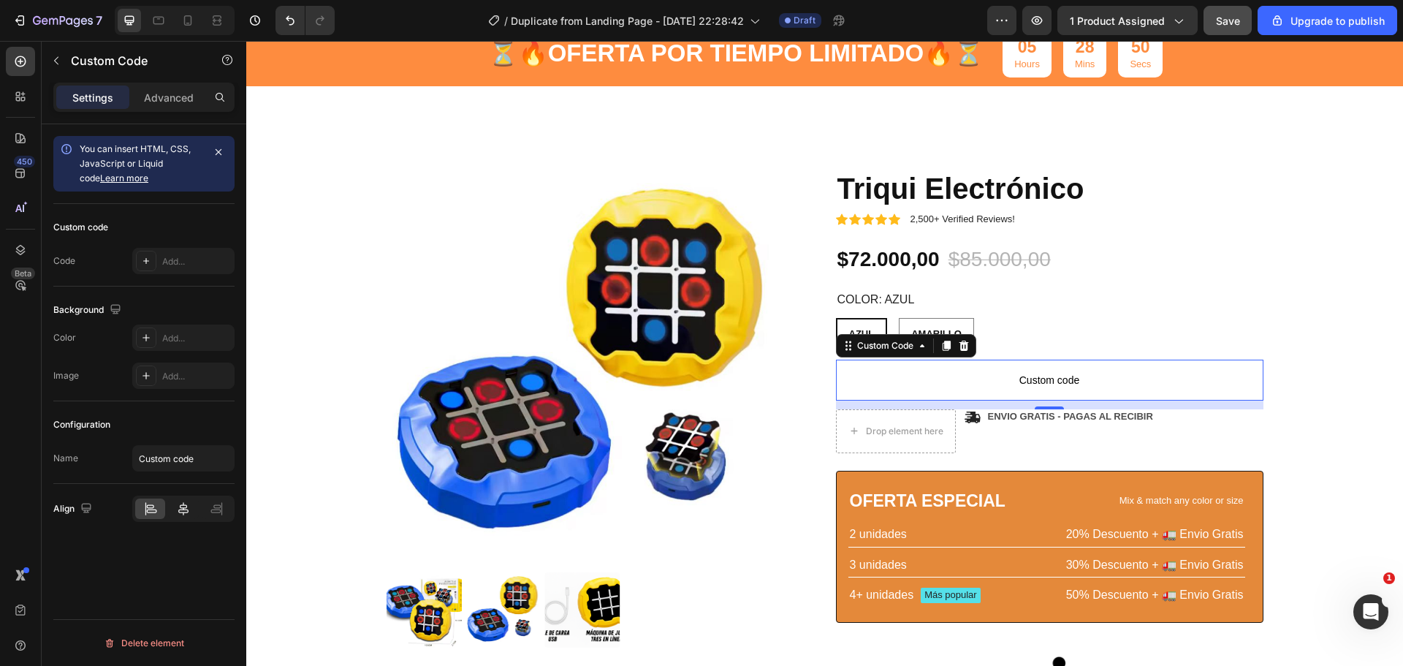
click at [186, 518] on div at bounding box center [183, 508] width 30 height 20
click at [168, 99] on p "Advanced" at bounding box center [169, 97] width 50 height 15
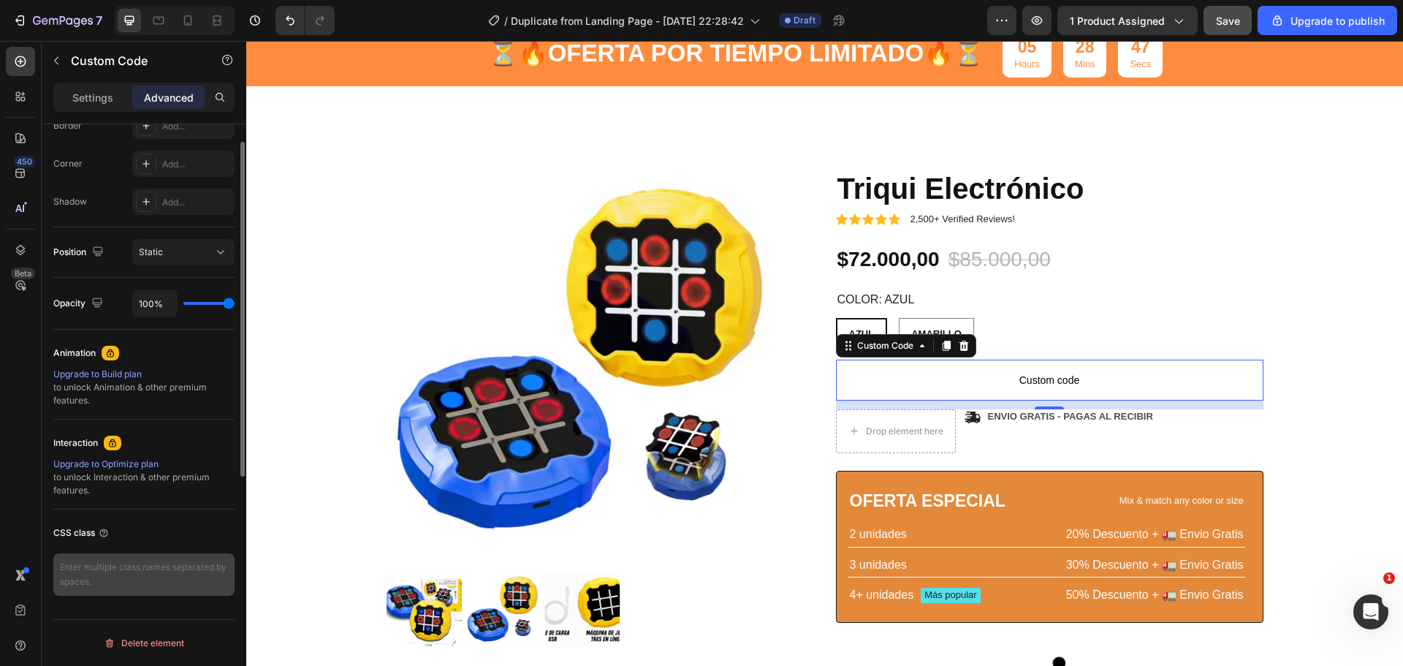
scroll to position [139, 0]
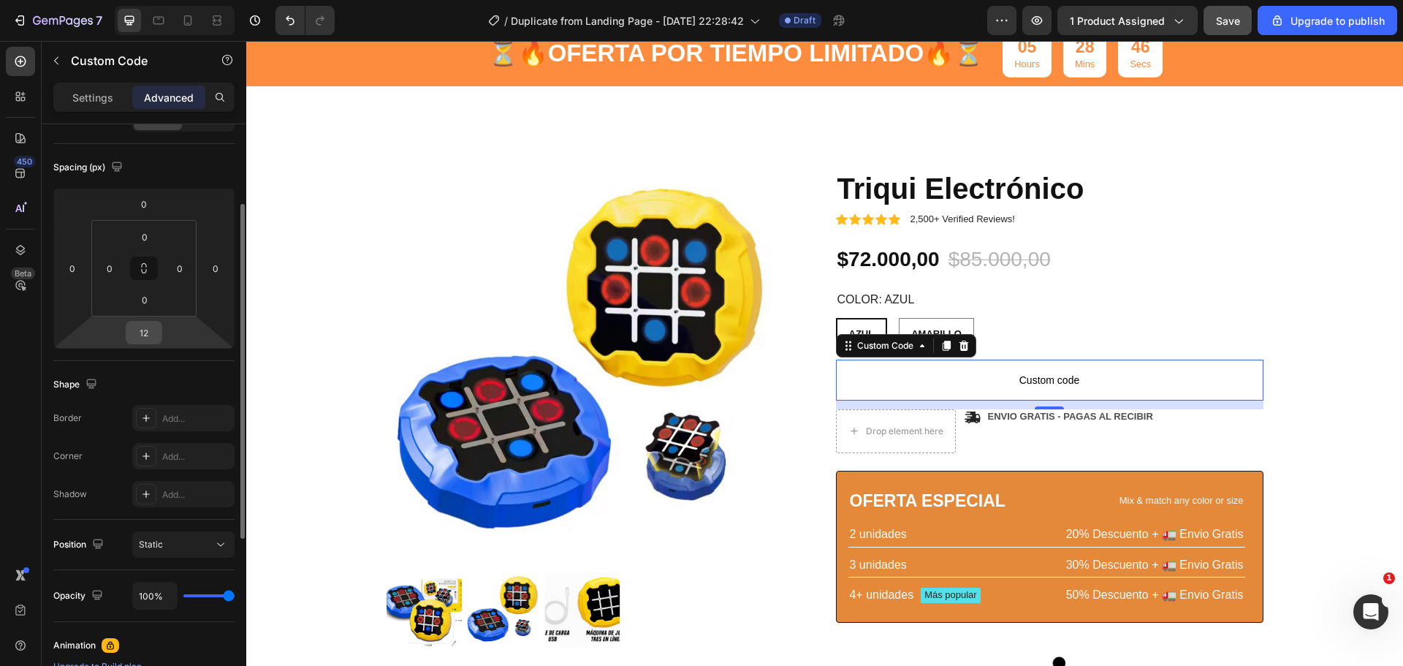
click at [156, 332] on input "12" at bounding box center [143, 332] width 29 height 22
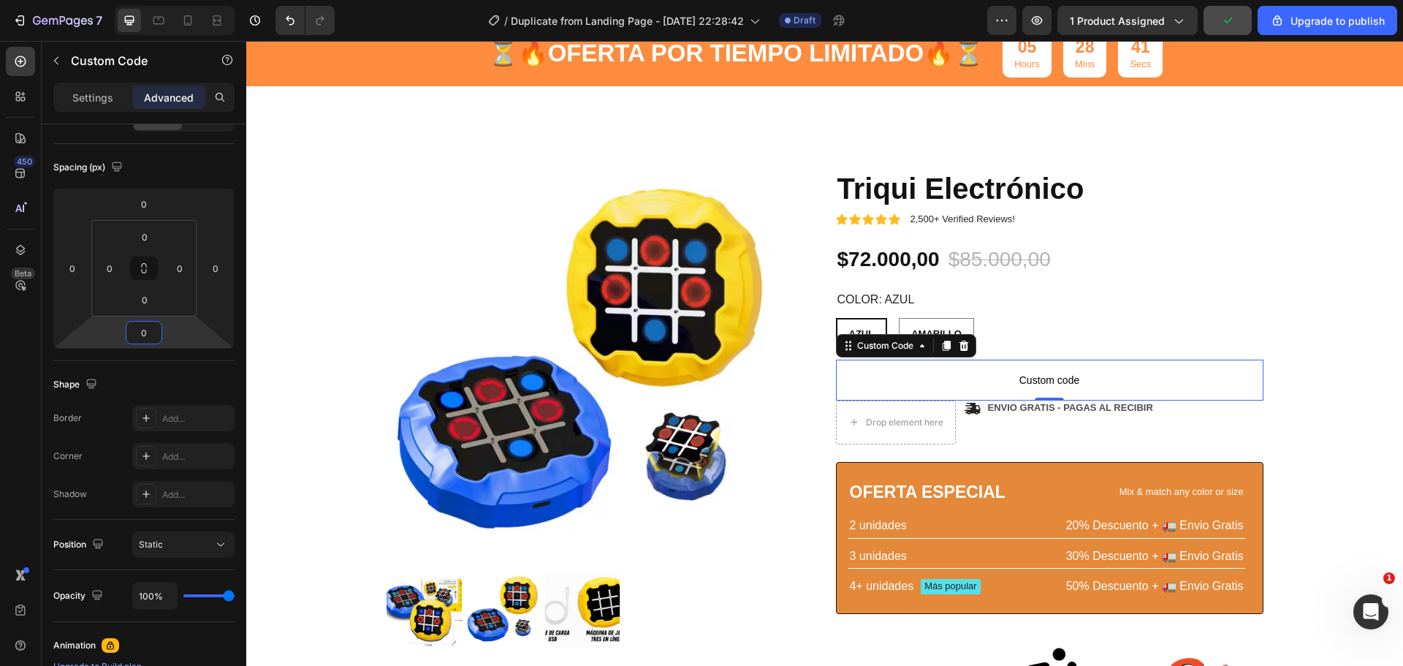
type input "0"
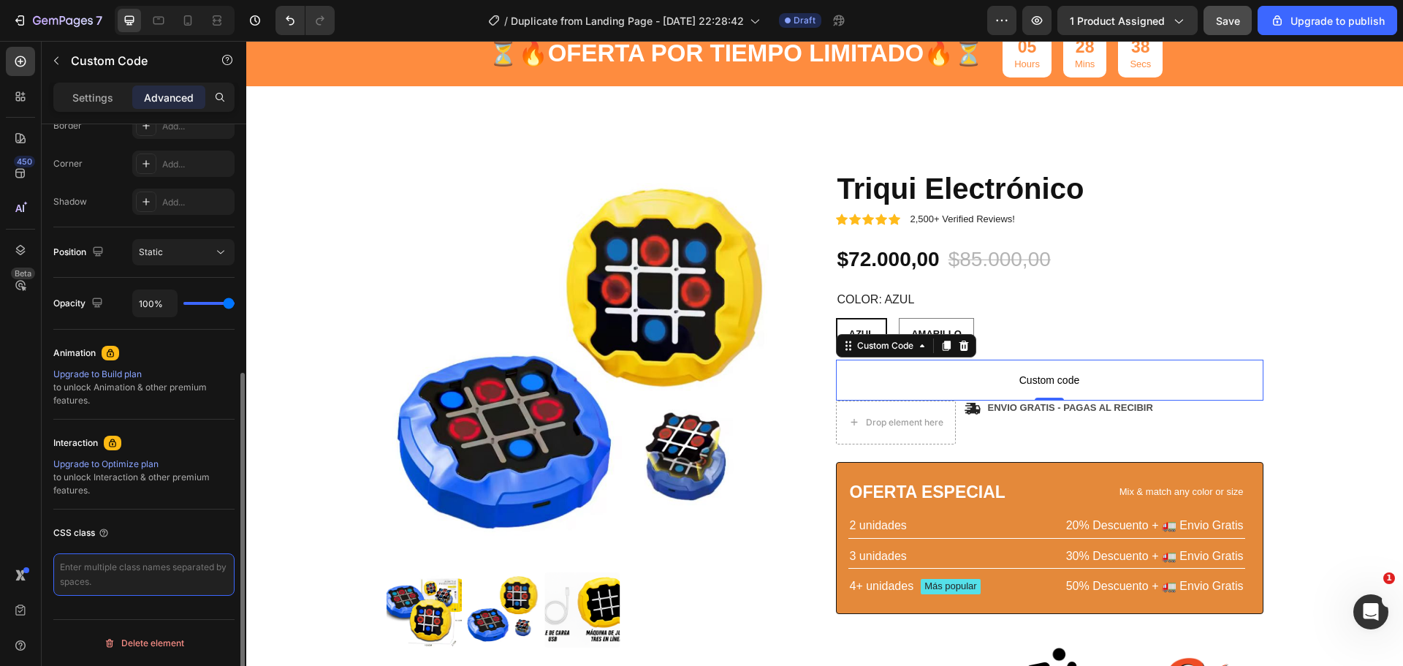
click at [153, 587] on textarea at bounding box center [143, 574] width 181 height 42
paste textarea "<div class="_rsi-cod-form-is-gempage"></div> <div id="_rsi-cod-form-embed-custo…"
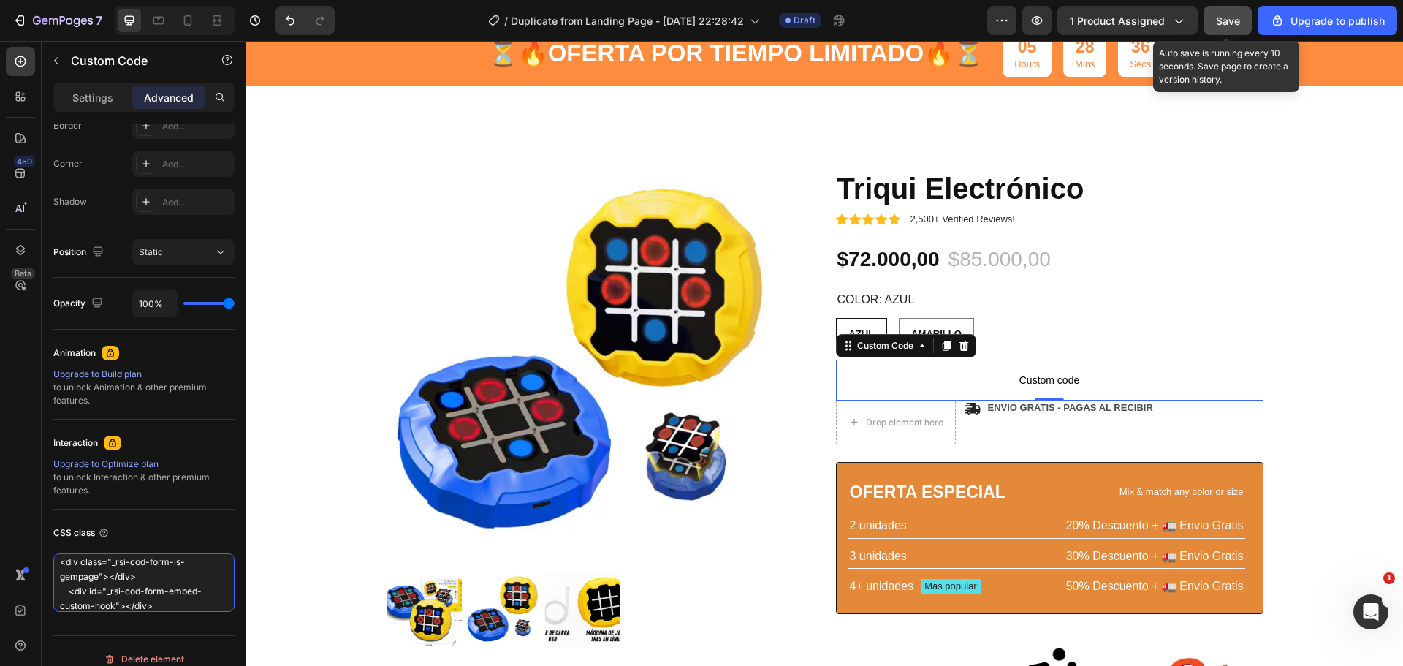
type textarea "<div class="_rsi-cod-form-is-gempage"></div> <div id="_rsi-cod-form-embed-custo…"
drag, startPoint x: 1237, startPoint y: 19, endPoint x: 1237, endPoint y: 31, distance: 11.7
click at [1237, 20] on span "Save" at bounding box center [1228, 21] width 24 height 12
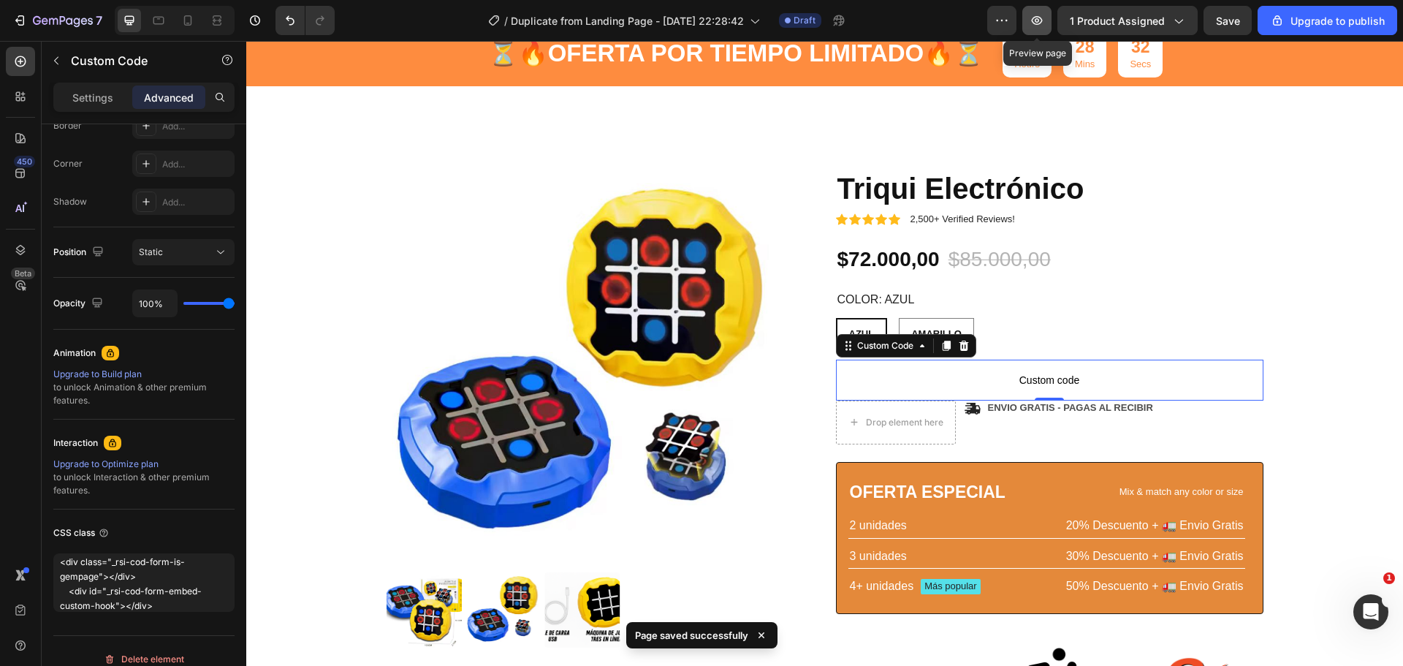
click at [1050, 26] on button "button" at bounding box center [1036, 20] width 29 height 29
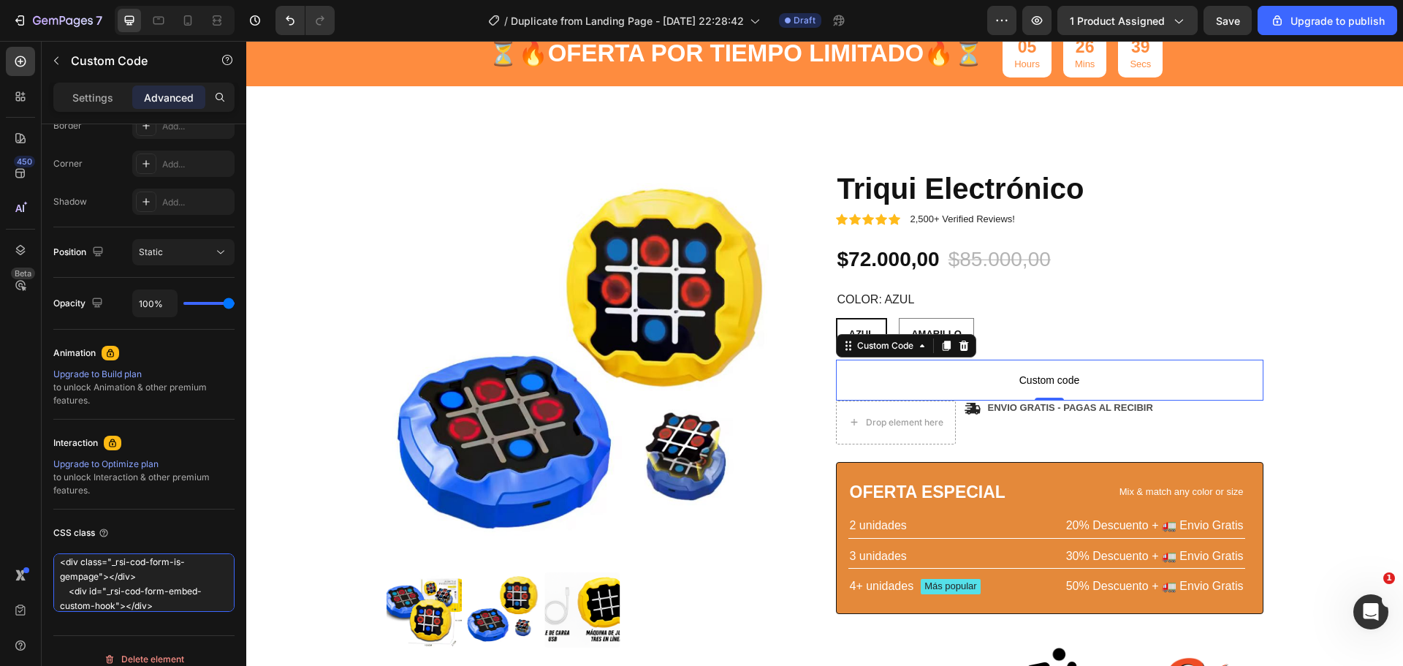
scroll to position [0, 0]
drag, startPoint x: 164, startPoint y: 600, endPoint x: 12, endPoint y: 552, distance: 159.4
click at [12, 552] on div "450 Beta Sections(0) Elements(84) Section Element Hero Section Product Detail B…" at bounding box center [123, 353] width 246 height 625
click at [209, 579] on textarea "<div class="_rsi-cod-form-is-gempage"></div> <div id="_rsi-cod-form-embed-custo…" at bounding box center [143, 582] width 181 height 58
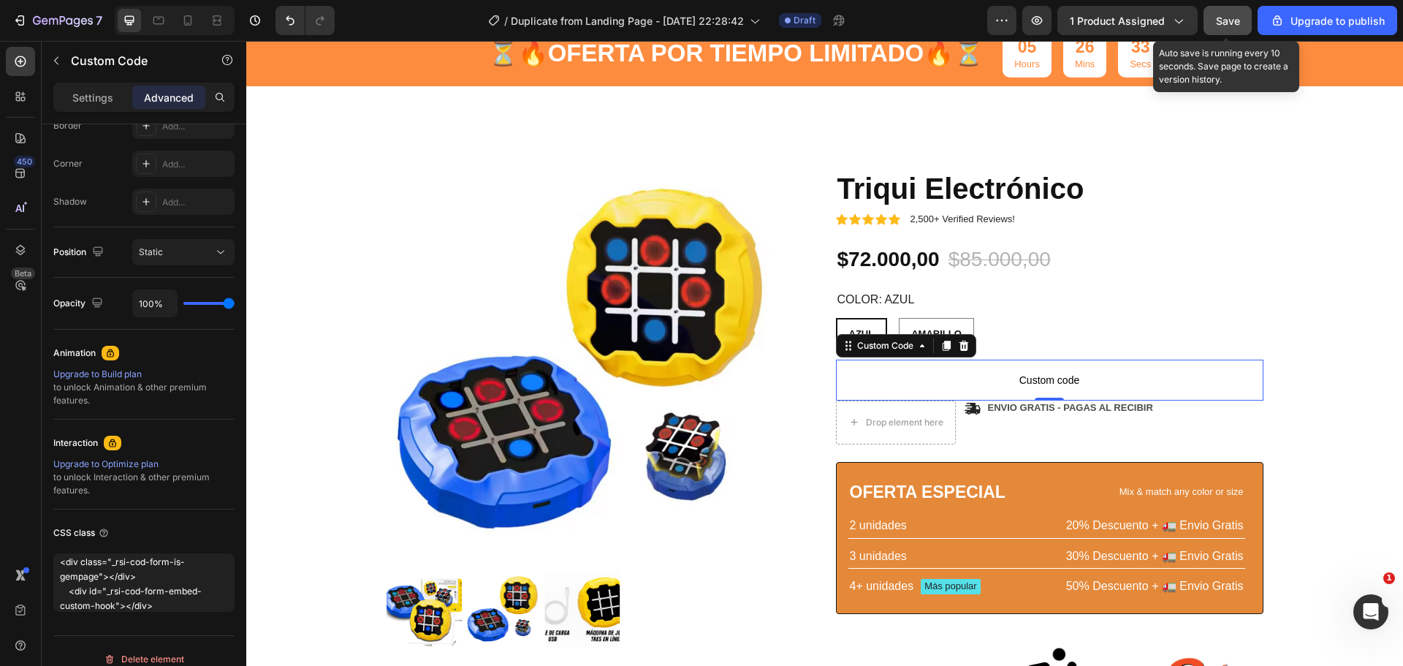
click at [1235, 26] on span "Save" at bounding box center [1228, 21] width 24 height 12
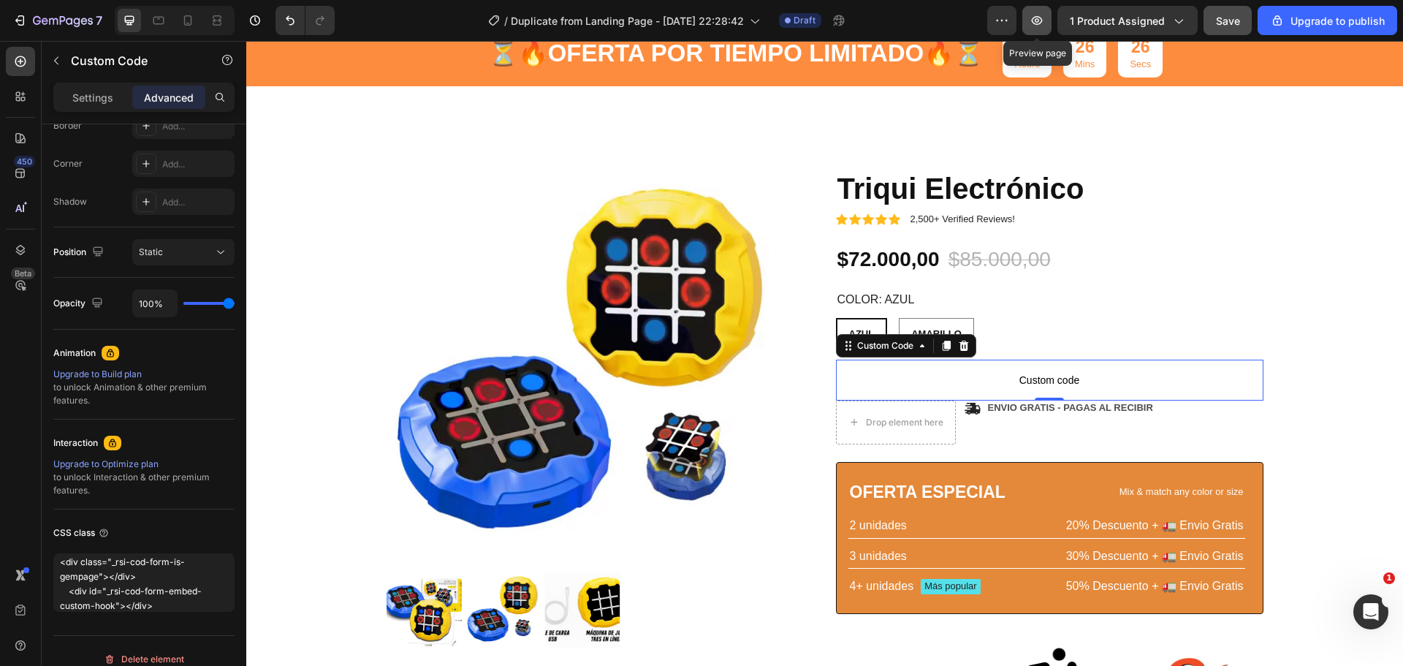
click at [1042, 18] on icon "button" at bounding box center [1036, 20] width 15 height 15
click at [955, 344] on div at bounding box center [964, 346] width 18 height 18
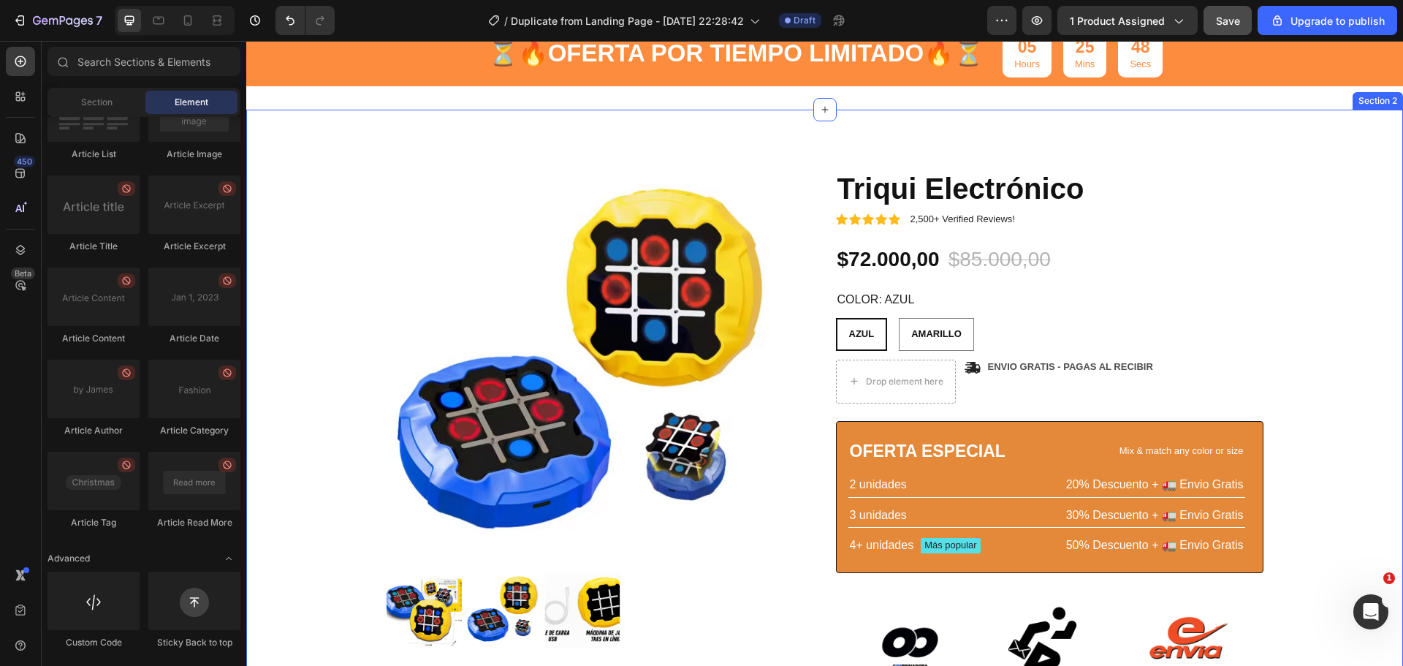
click at [309, 373] on div "Product Images Triqui Electronico Heading Juega de 4 maneras distintas 🎮👨‍👩‍👧‍👦…" at bounding box center [824, 570] width 1135 height 804
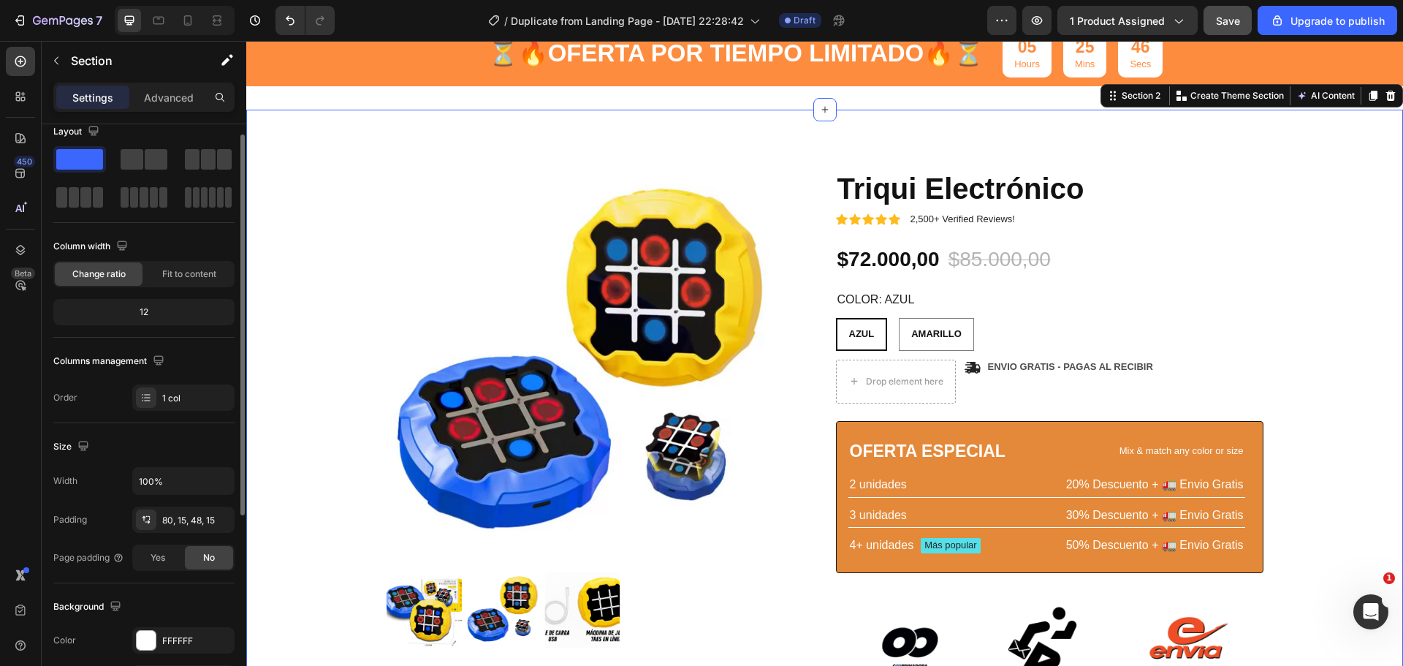
scroll to position [0, 0]
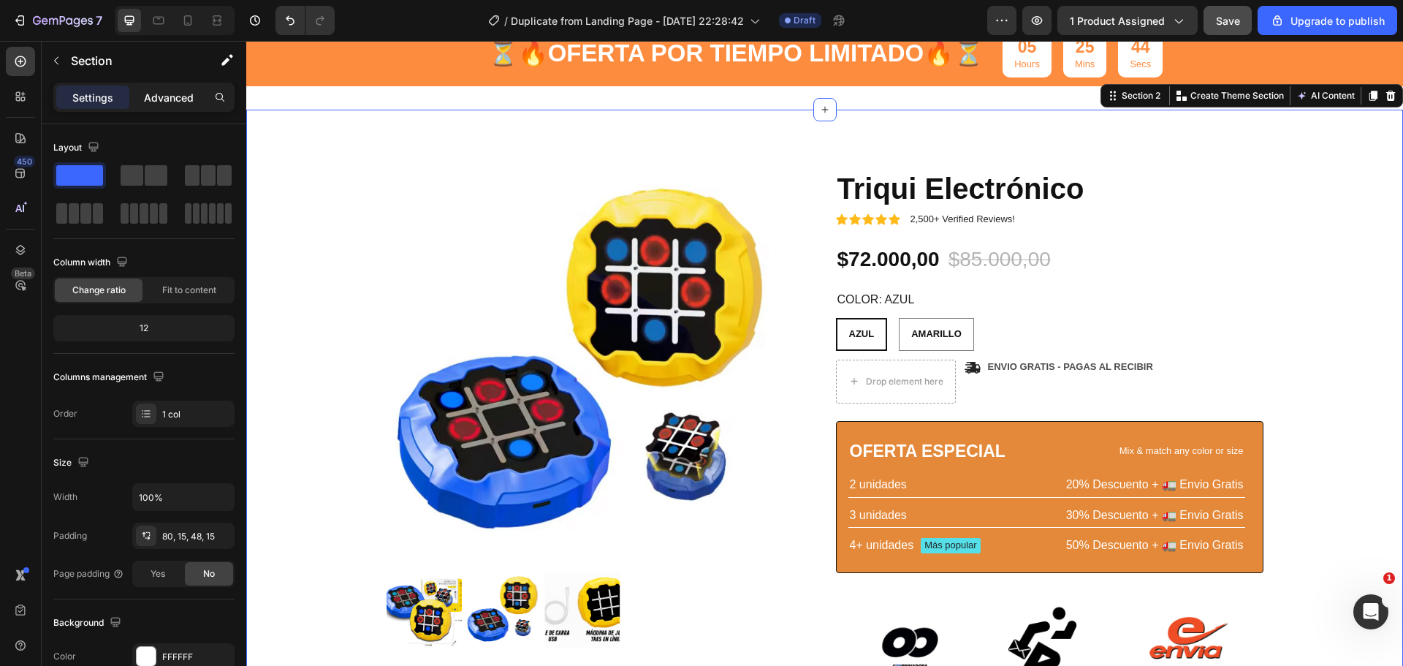
click at [163, 90] on p "Advanced" at bounding box center [169, 97] width 50 height 15
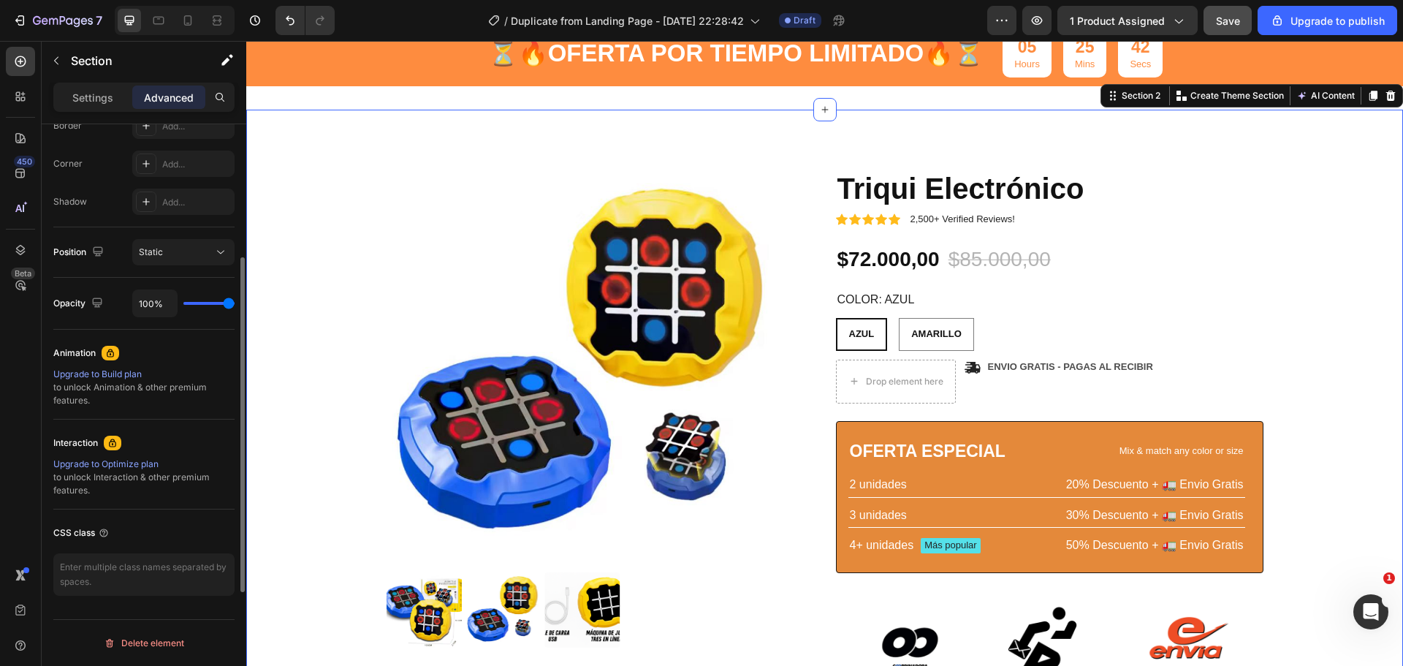
scroll to position [66, 0]
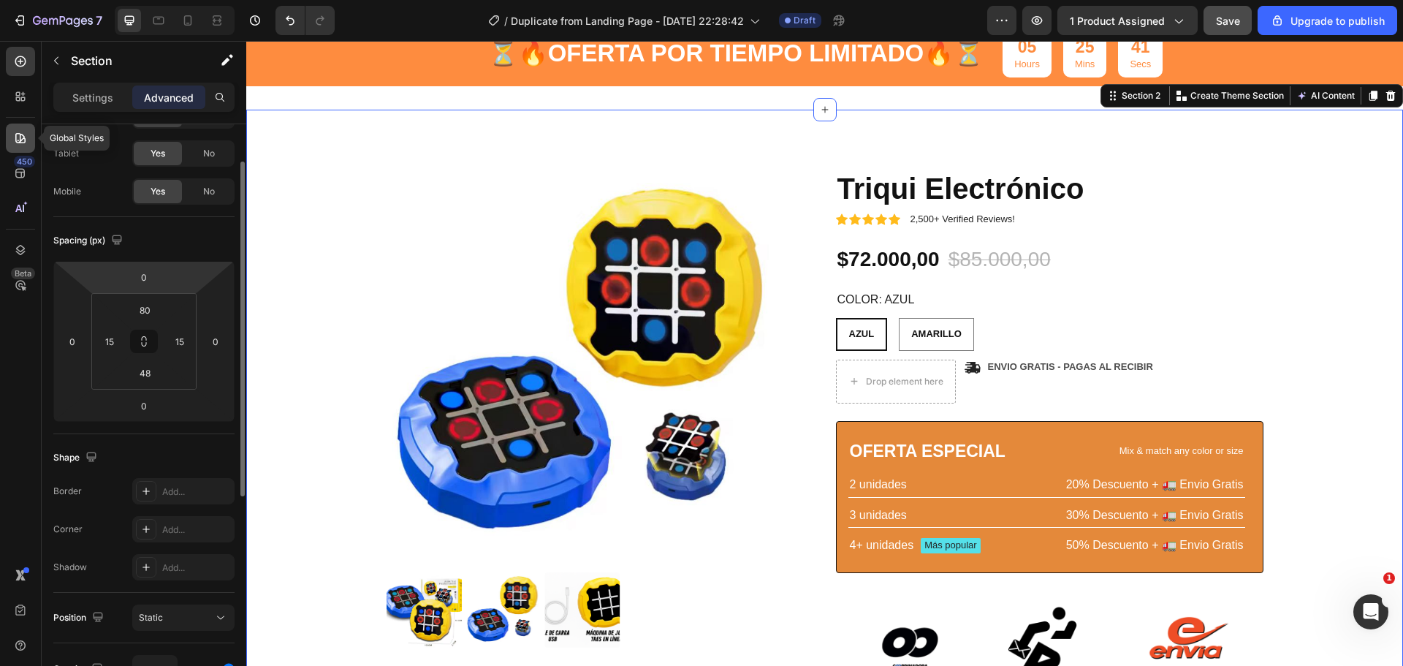
click at [11, 131] on div at bounding box center [20, 137] width 29 height 29
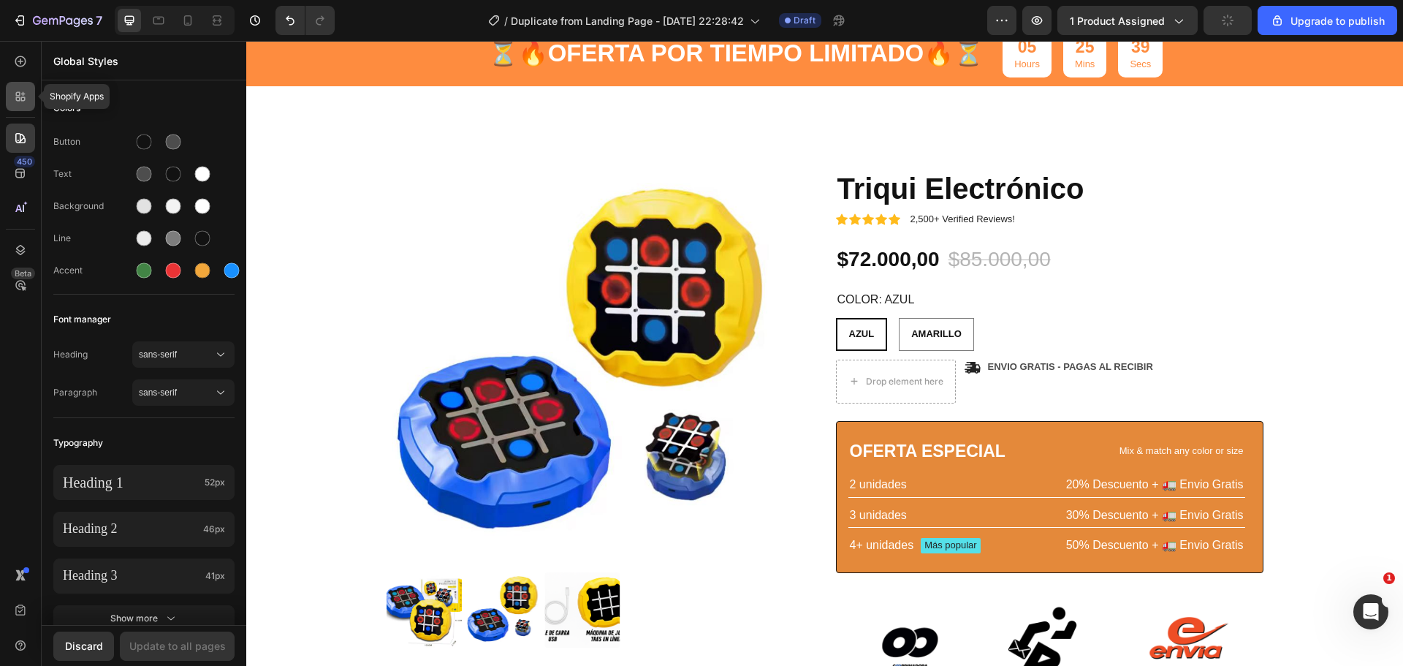
click at [20, 100] on icon at bounding box center [18, 99] width 4 height 4
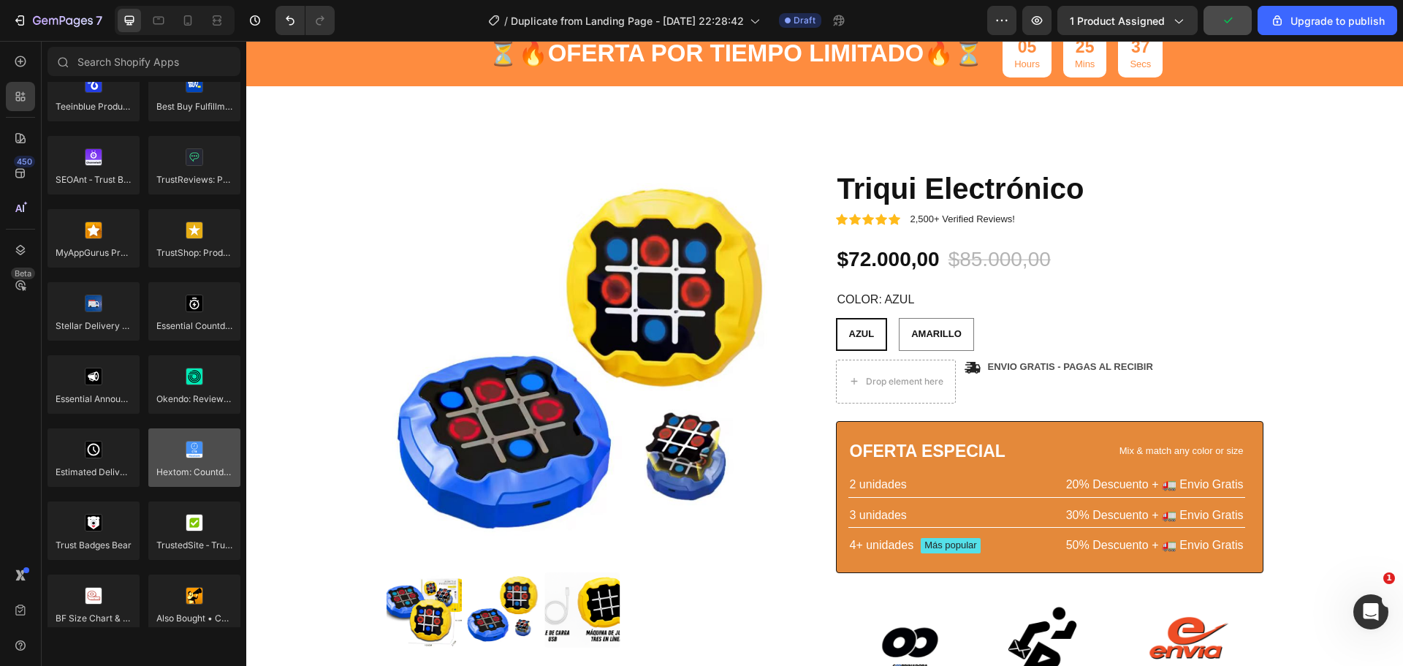
scroll to position [4073, 0]
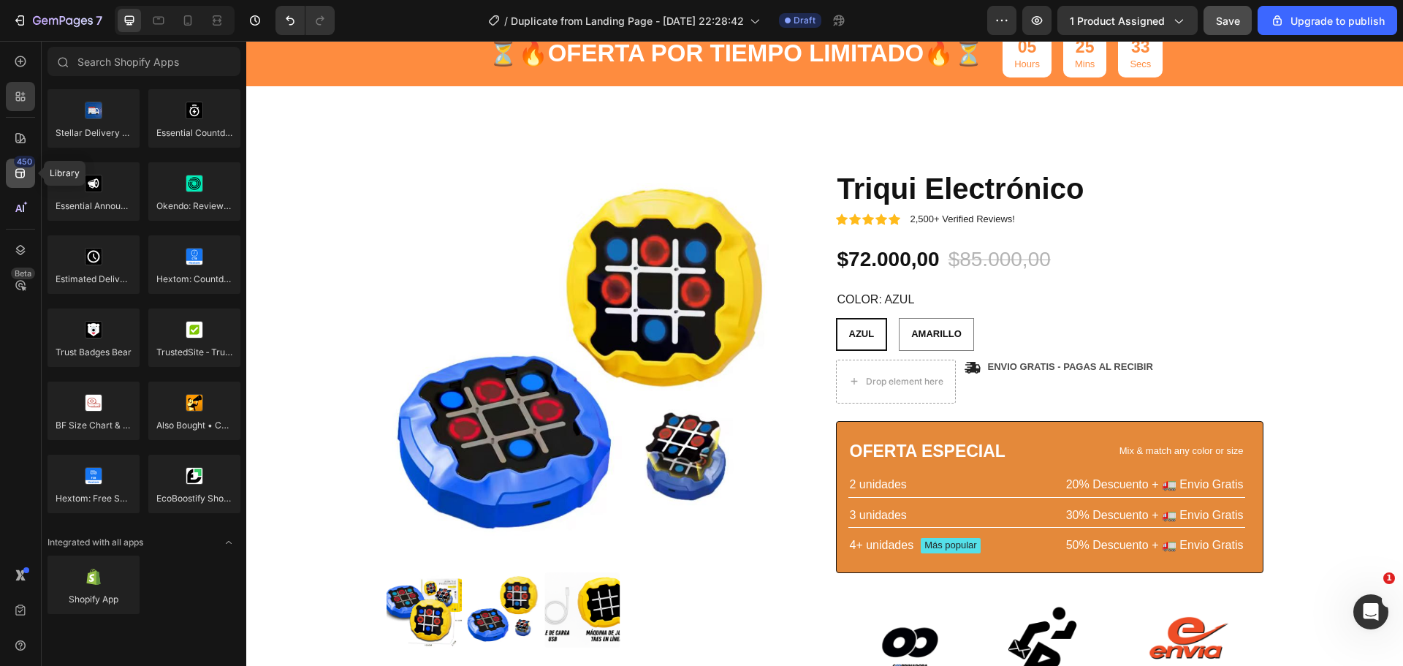
click at [15, 184] on div "450" at bounding box center [20, 173] width 29 height 29
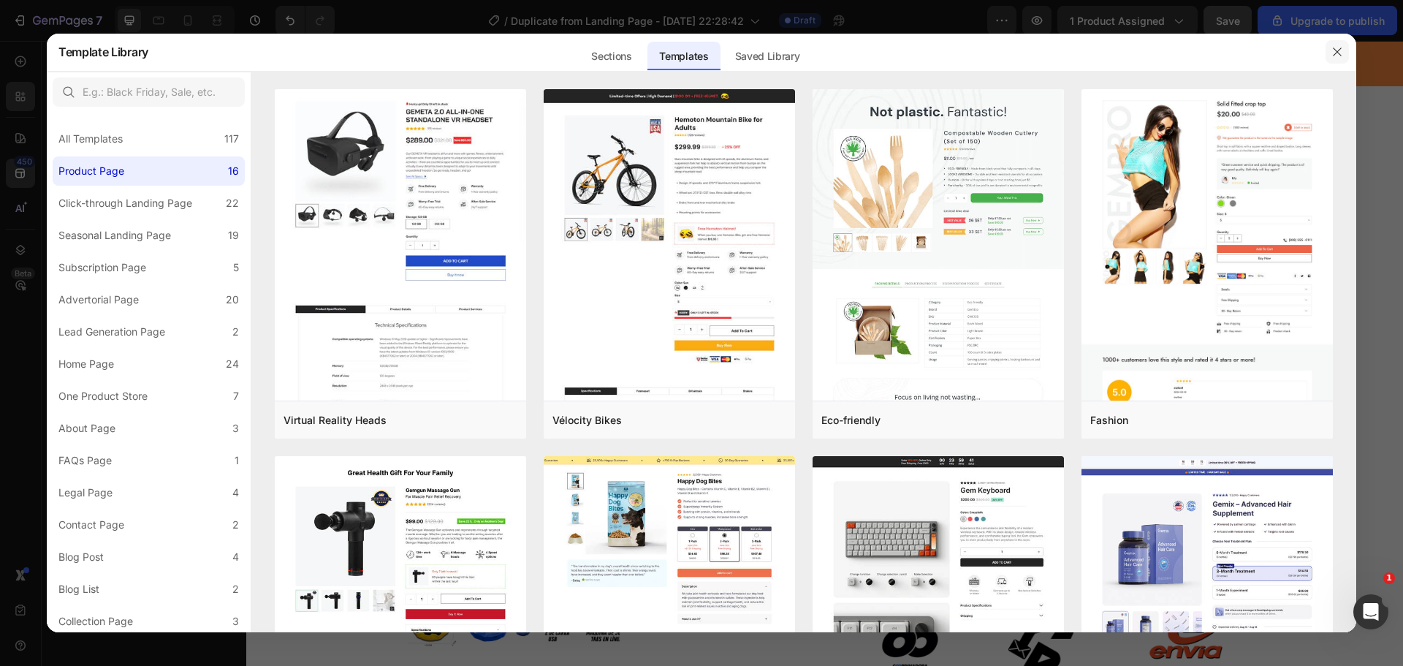
click at [1338, 50] on icon "button" at bounding box center [1337, 52] width 12 height 12
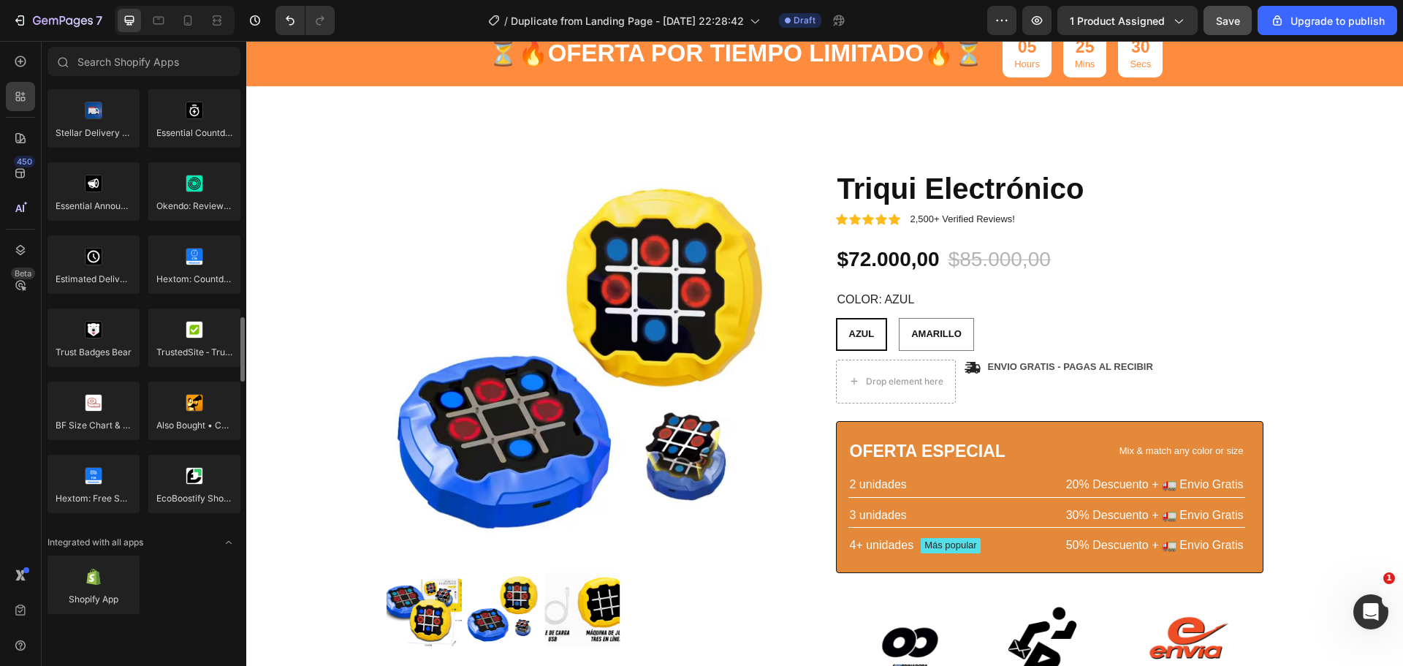
scroll to position [3854, 0]
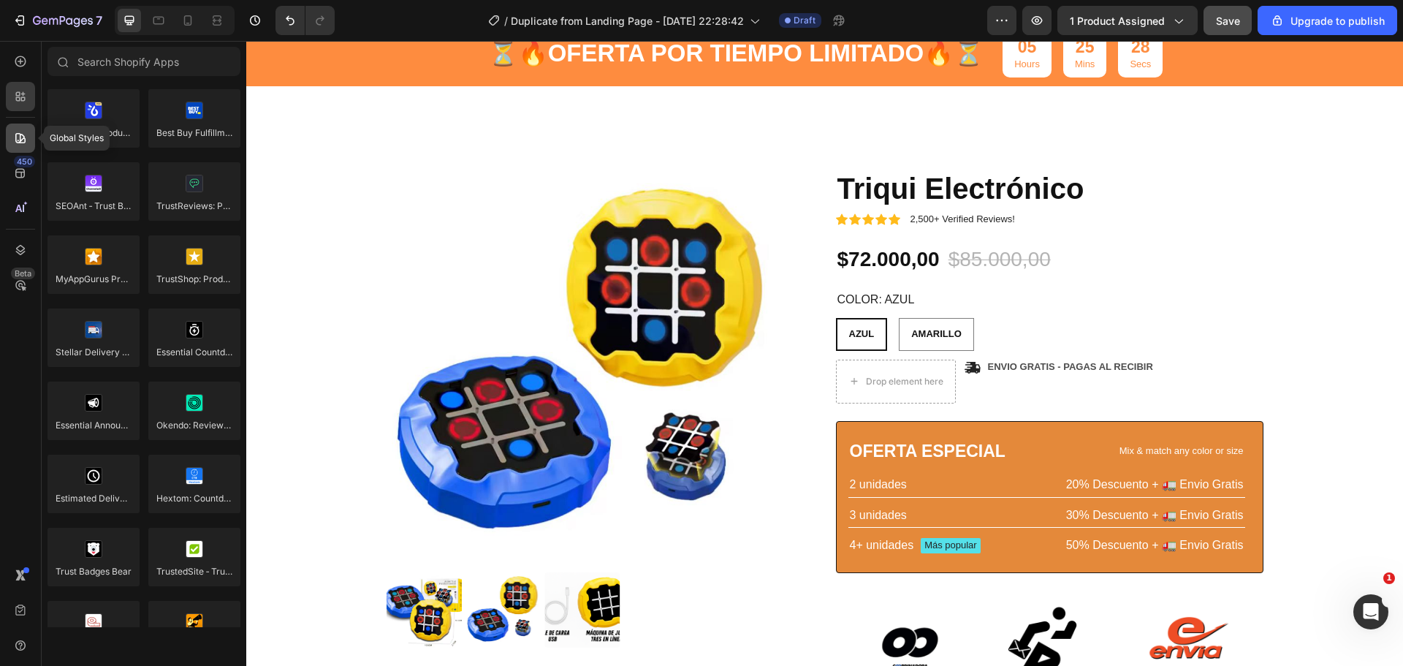
click at [9, 140] on div at bounding box center [20, 137] width 29 height 29
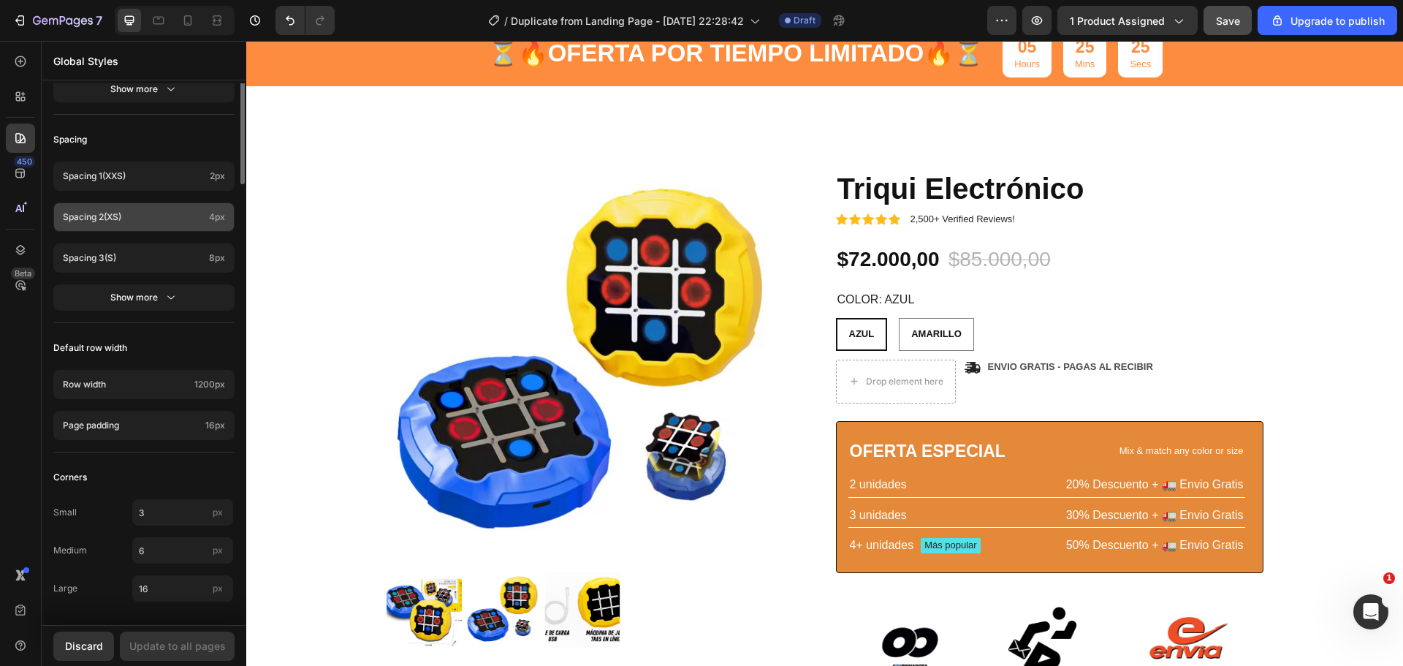
scroll to position [237, 0]
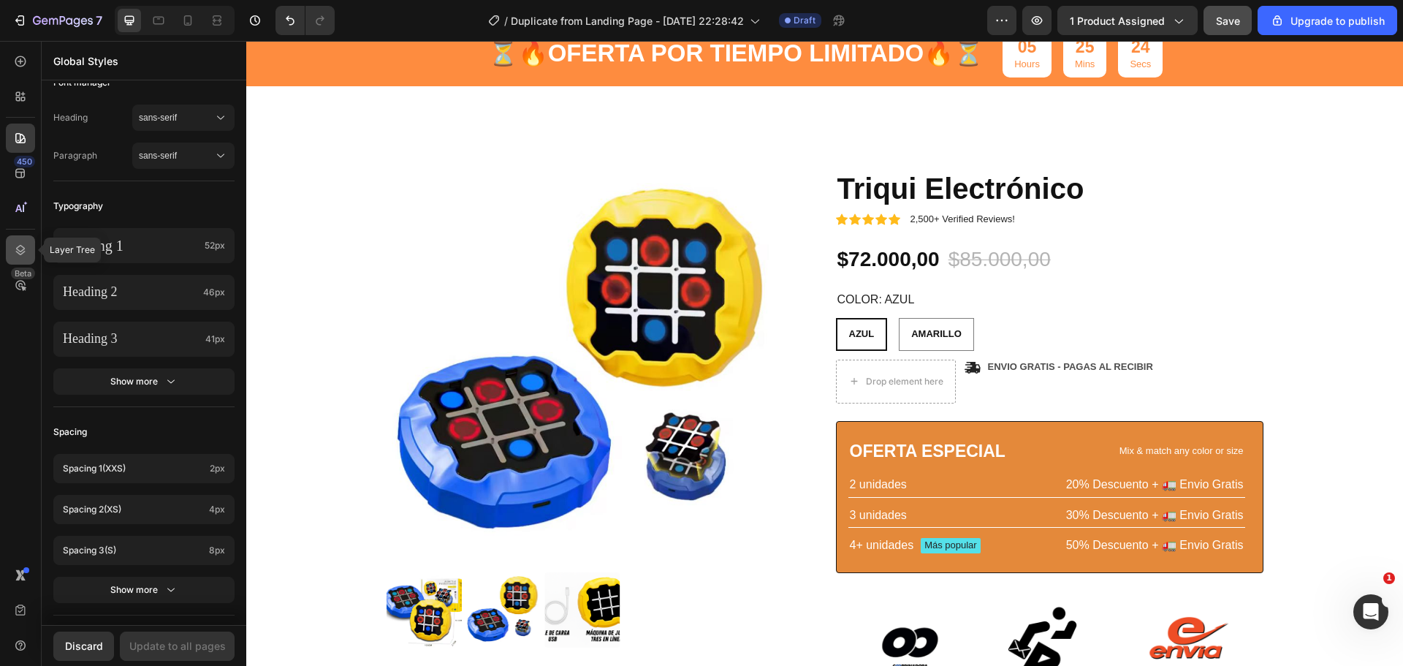
click at [20, 253] on icon at bounding box center [20, 250] width 9 height 10
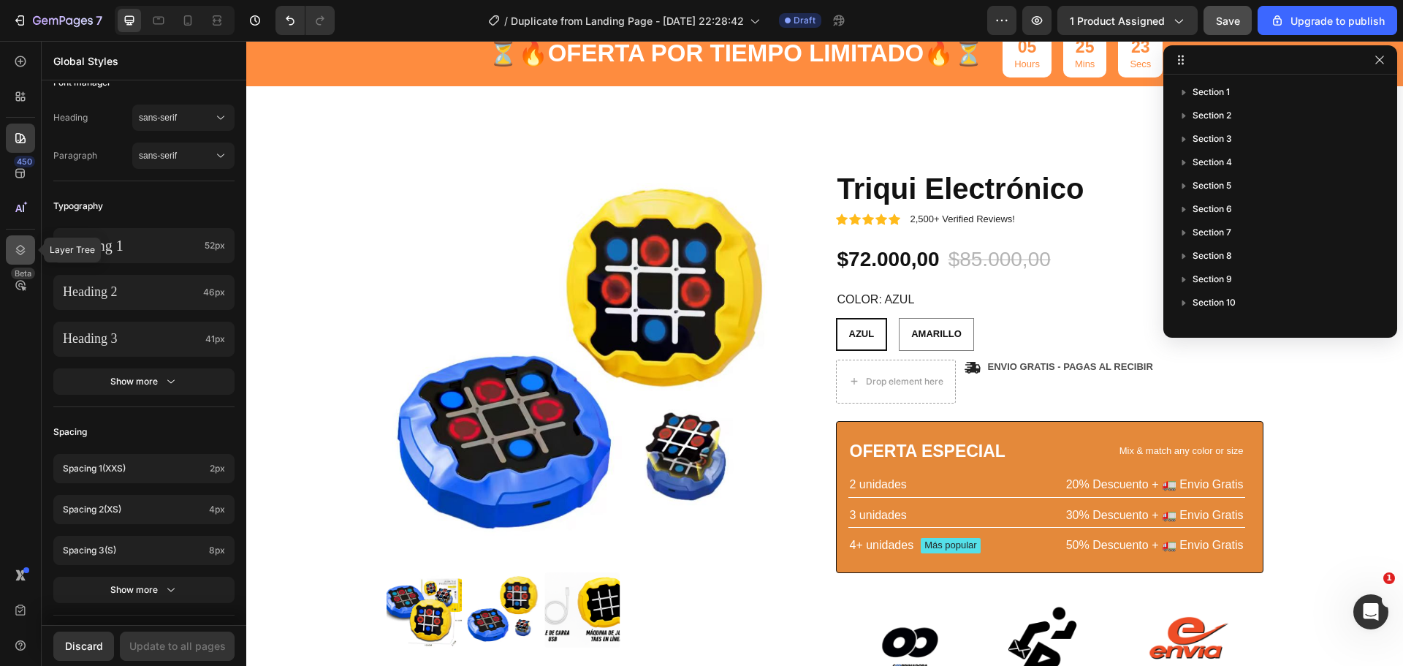
click at [20, 254] on icon at bounding box center [20, 250] width 9 height 10
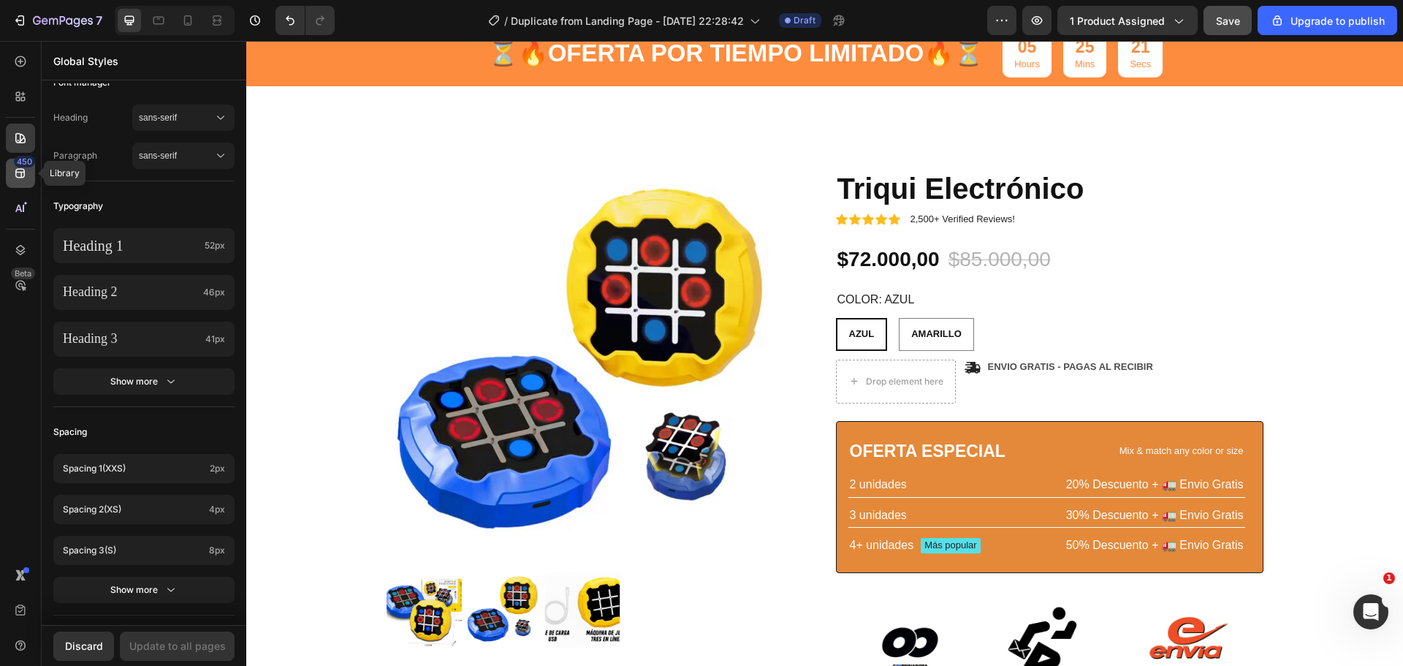
click at [21, 172] on icon at bounding box center [19, 173] width 9 height 9
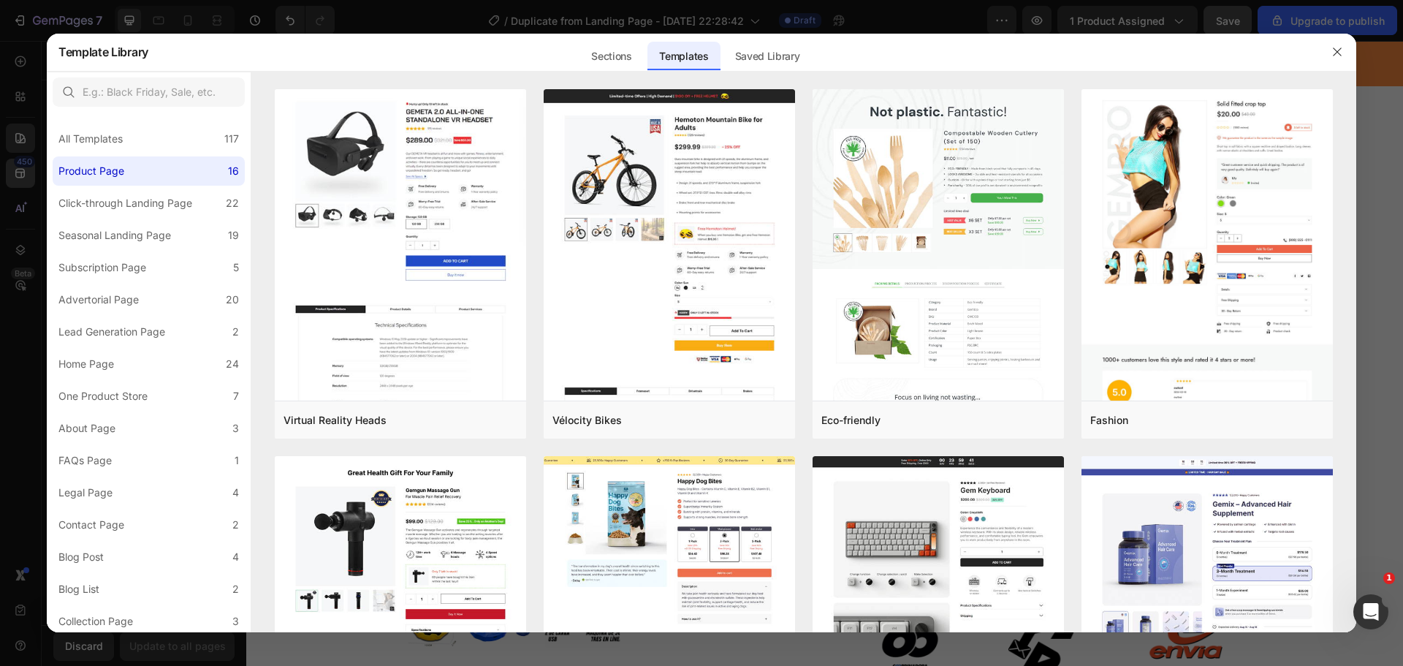
click at [21, 172] on div at bounding box center [701, 333] width 1403 height 666
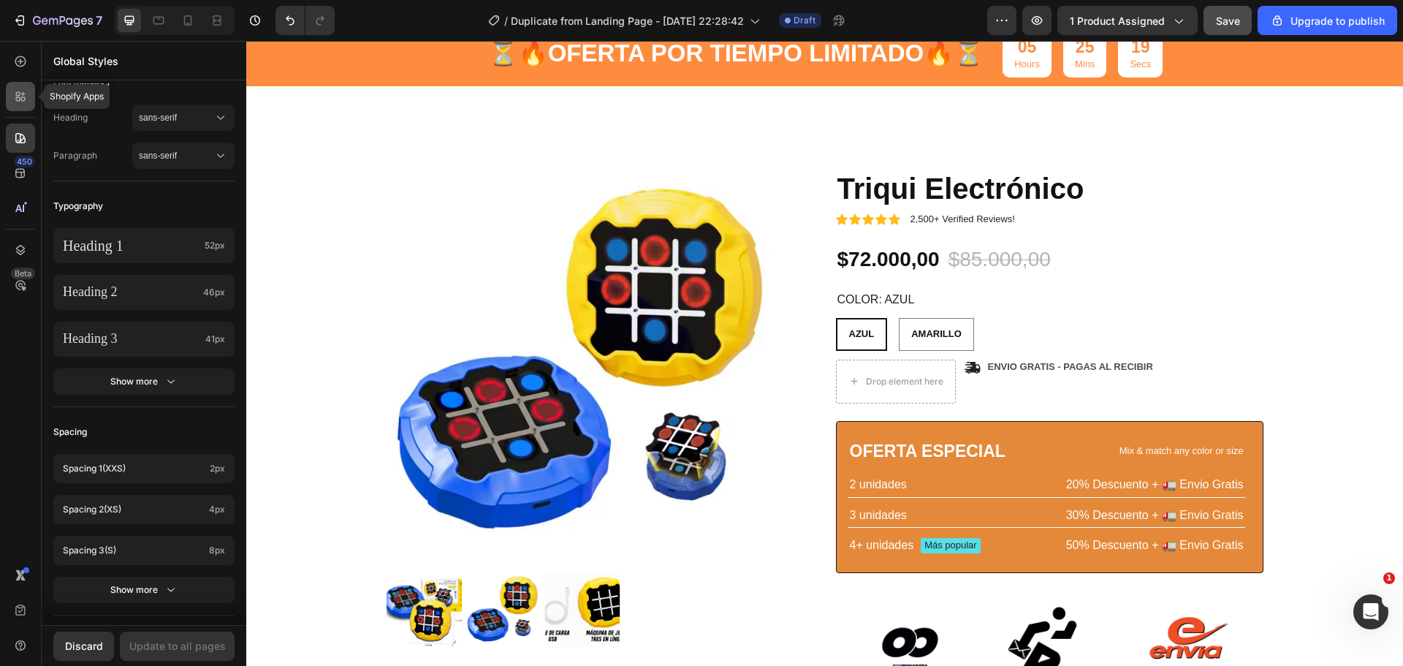
click at [20, 102] on icon at bounding box center [20, 96] width 15 height 15
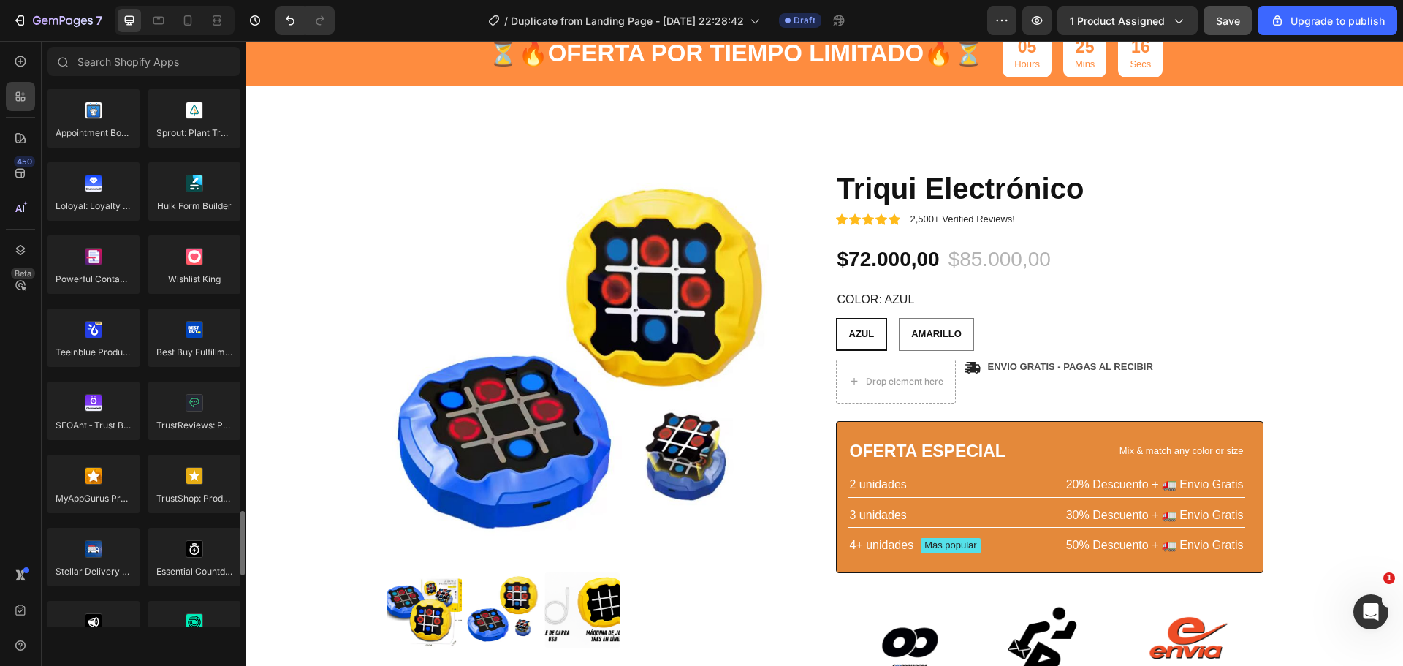
scroll to position [3051, 0]
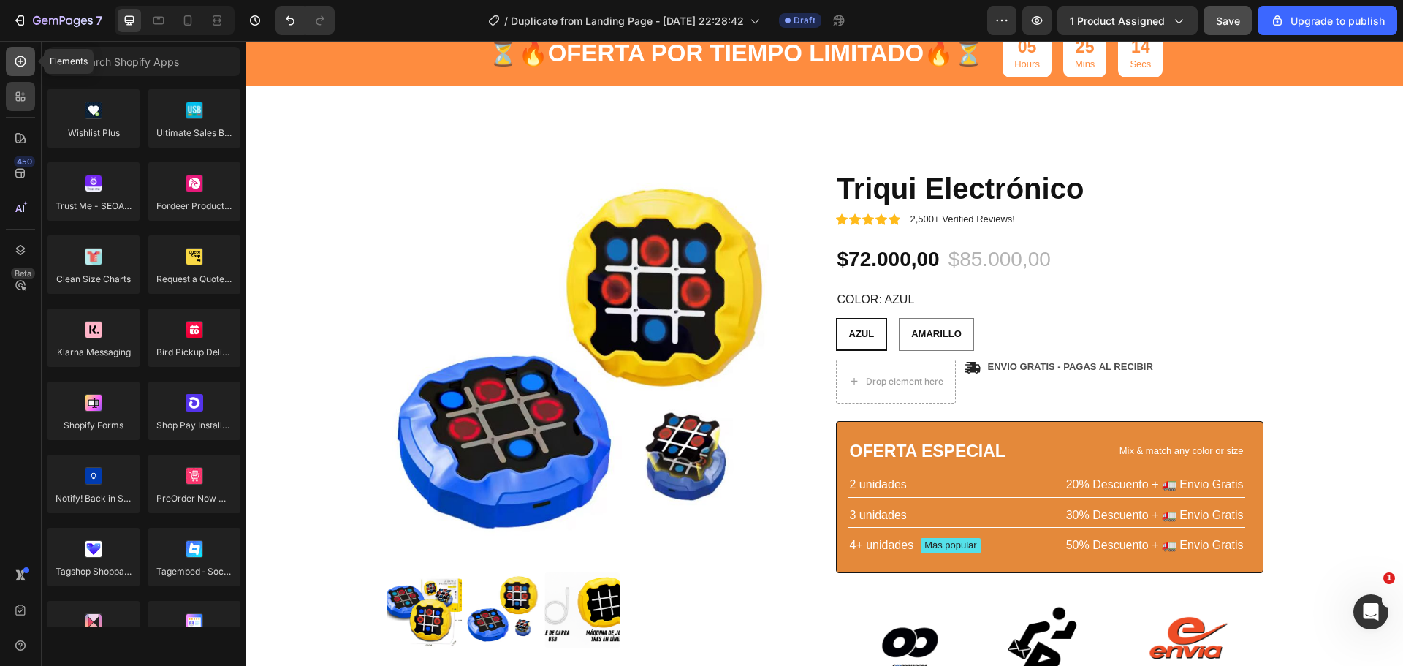
click at [27, 52] on div at bounding box center [20, 61] width 29 height 29
radio input "false"
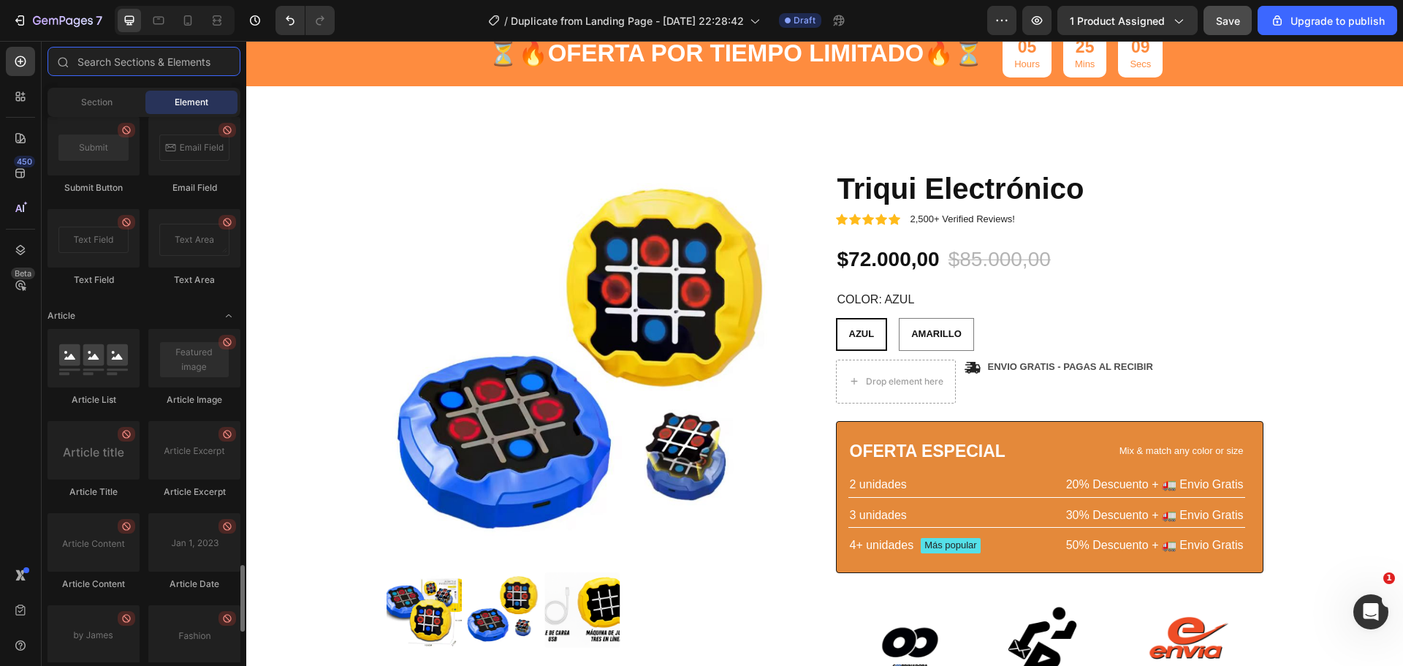
scroll to position [3881, 0]
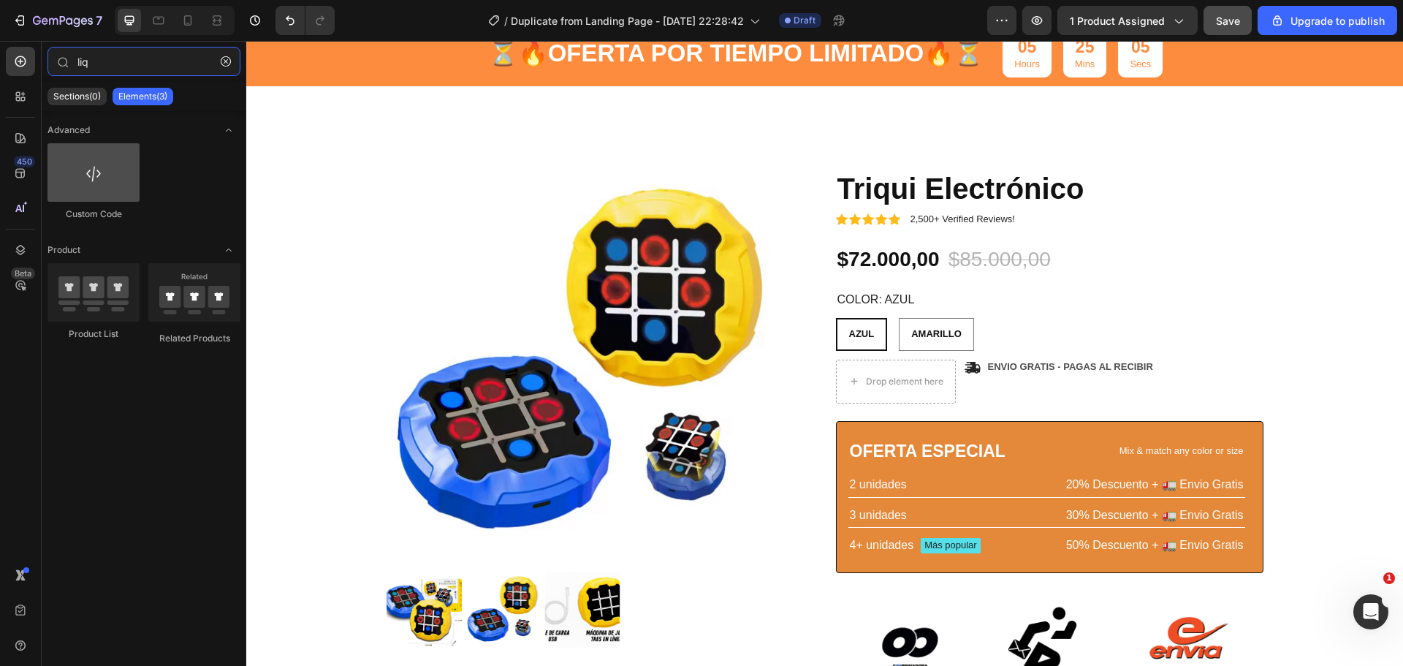
type input "liq"
click at [85, 177] on div at bounding box center [93, 172] width 92 height 58
click at [85, 176] on div at bounding box center [93, 172] width 92 height 58
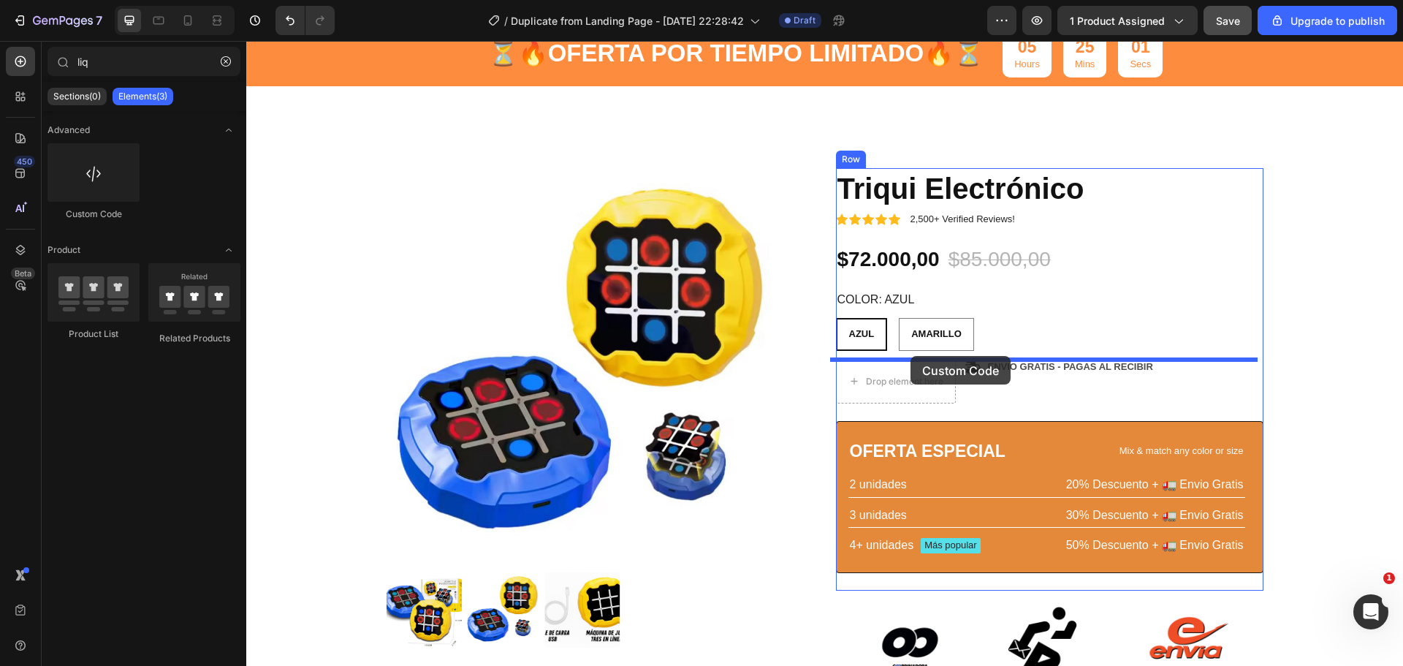
drag, startPoint x: 336, startPoint y: 220, endPoint x: 910, endPoint y: 356, distance: 590.1
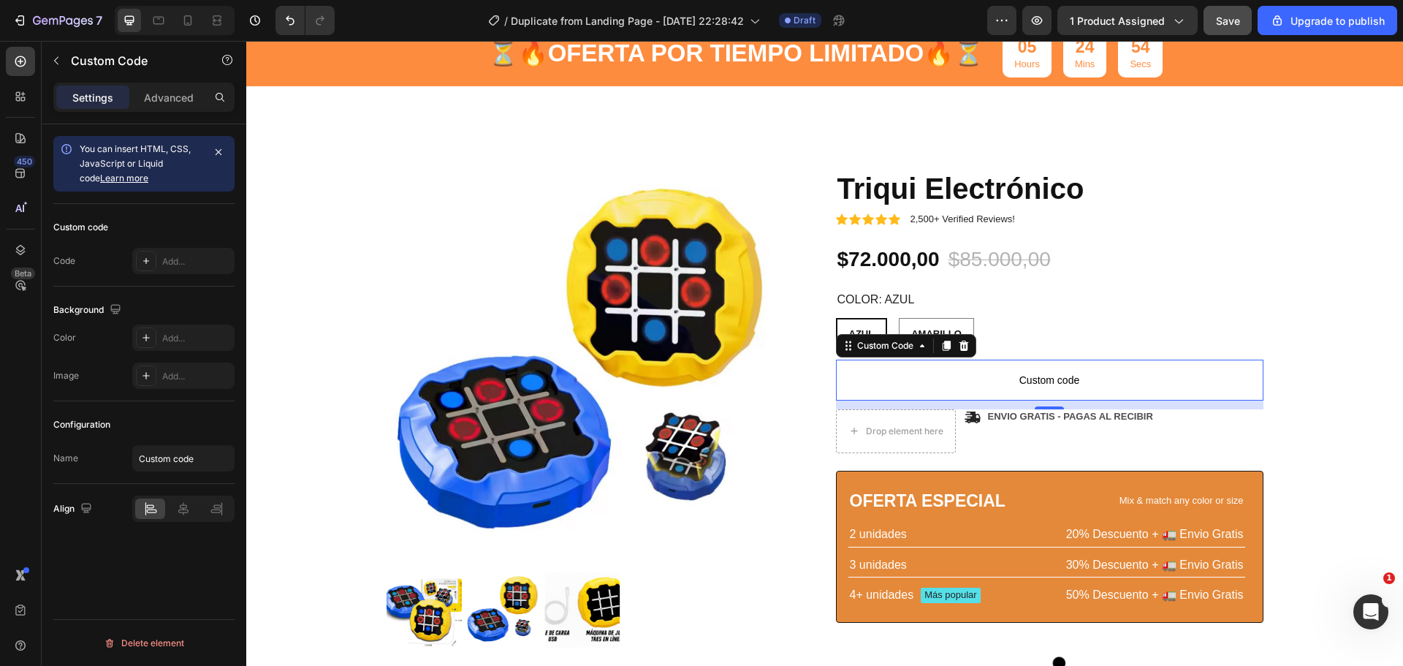
click at [117, 177] on link "Learn more" at bounding box center [124, 177] width 48 height 11
click at [917, 346] on icon at bounding box center [922, 346] width 12 height 12
click at [1030, 382] on span "Custom code" at bounding box center [1049, 380] width 427 height 18
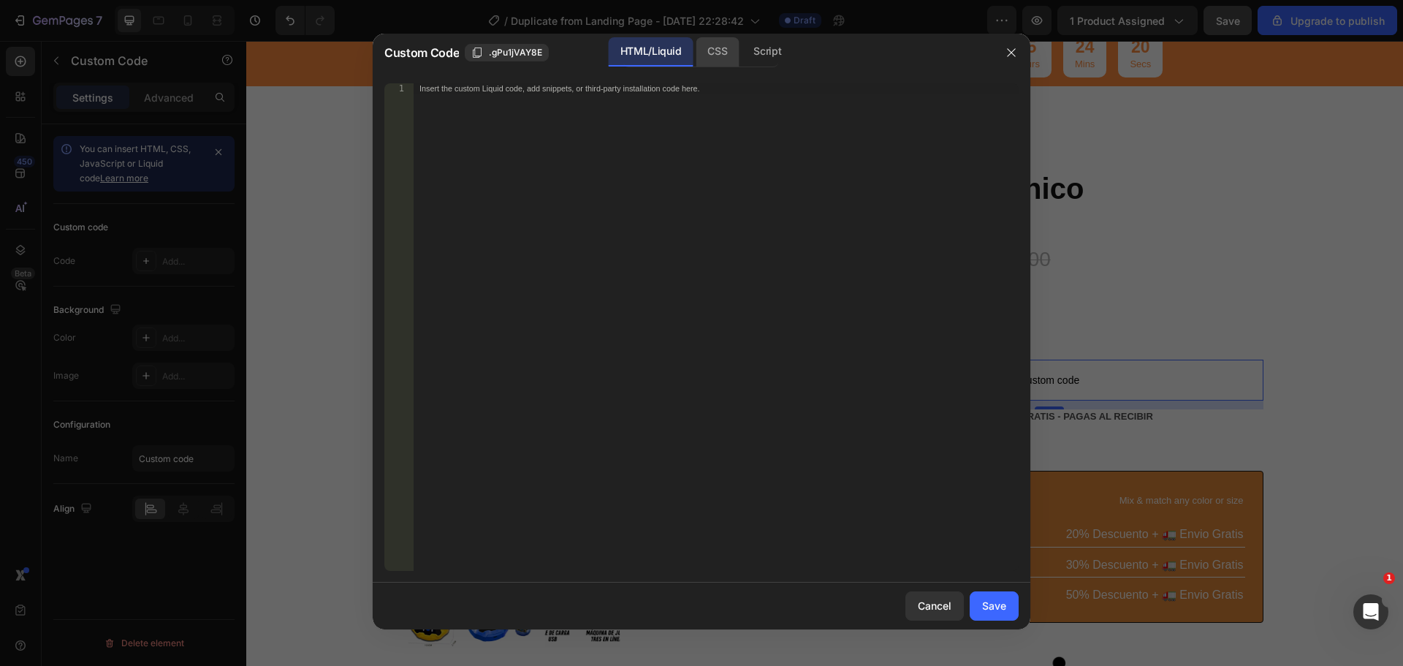
click at [741, 46] on div "CSS" at bounding box center [766, 51] width 51 height 29
click at [748, 52] on div "Script" at bounding box center [766, 51] width 51 height 29
click at [695, 58] on div "HTML/Liquid" at bounding box center [716, 51] width 43 height 29
click at [645, 132] on div "Insert the custom Liquid code, add snippets, or third-party installation code h…" at bounding box center [715, 337] width 605 height 508
paste textarea "<div id="_rsi-cod-form-embed-custom-hook"></div>"
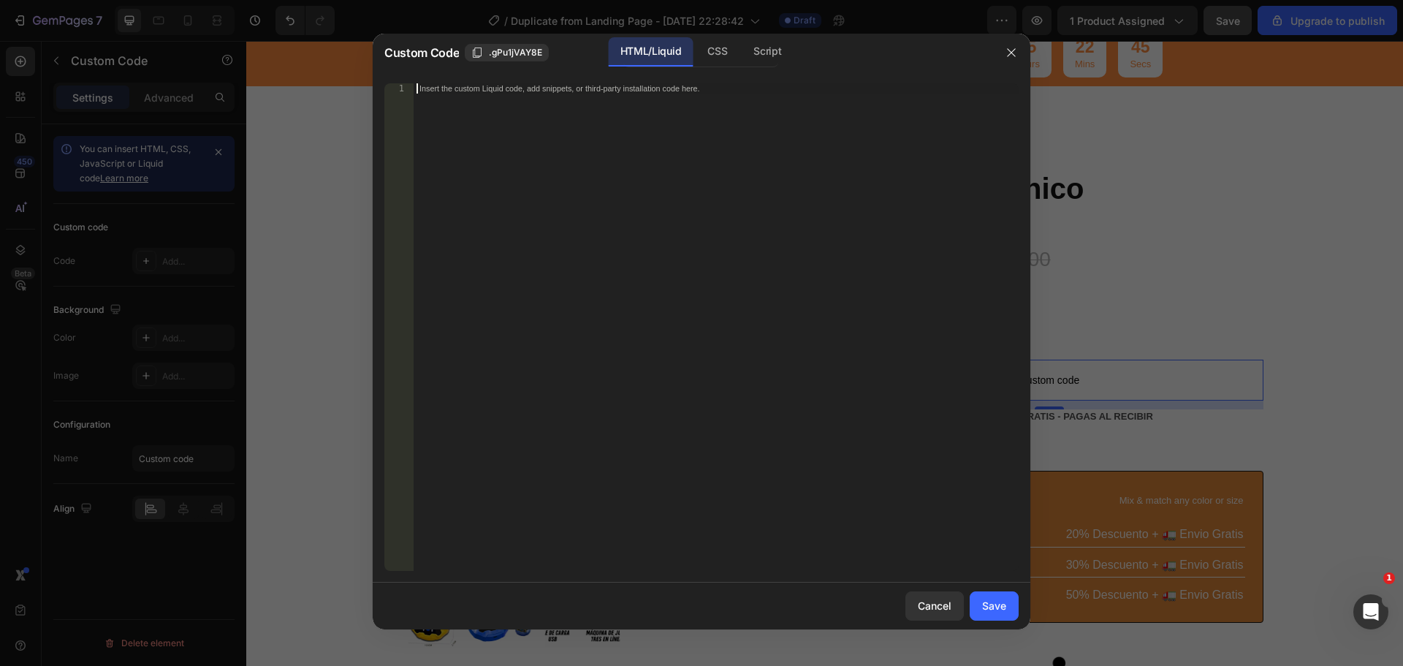
type textarea "<div id="_rsi-cod-form-embed-custom-hook"></div>"
click at [999, 599] on div "Save" at bounding box center [994, 605] width 24 height 15
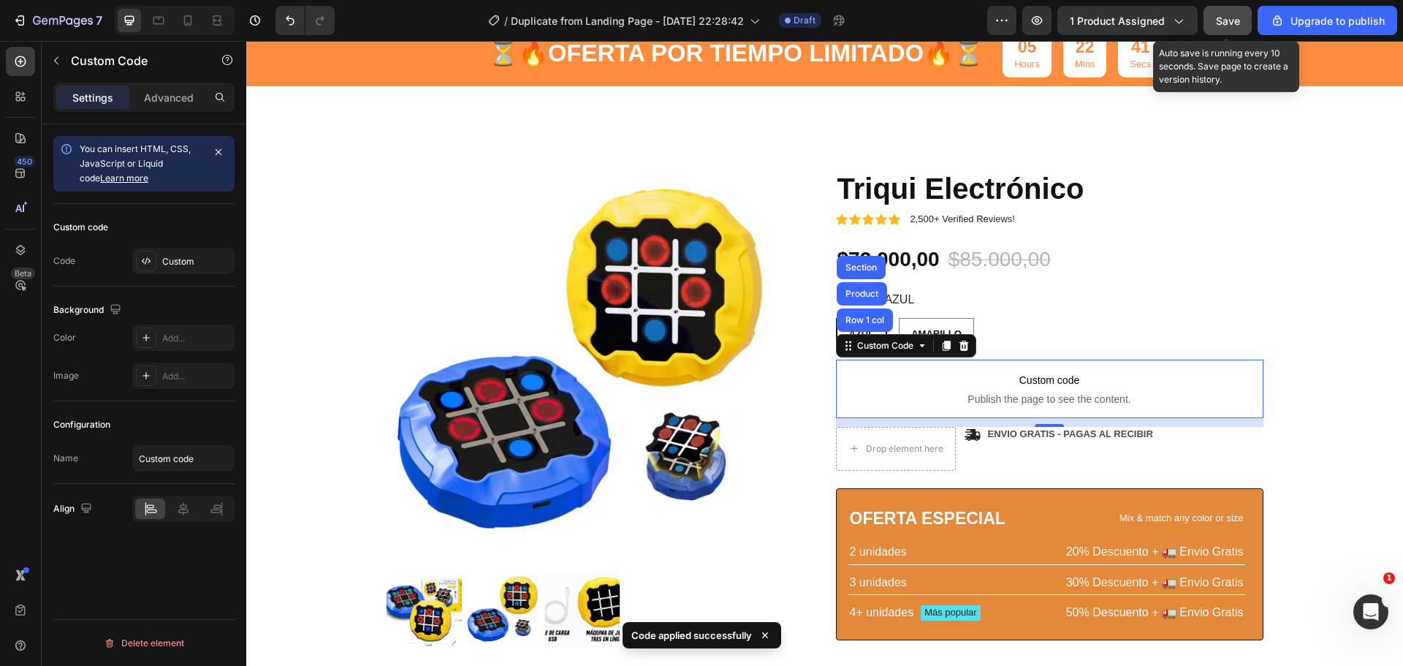
click at [1233, 22] on span "Save" at bounding box center [1228, 21] width 24 height 12
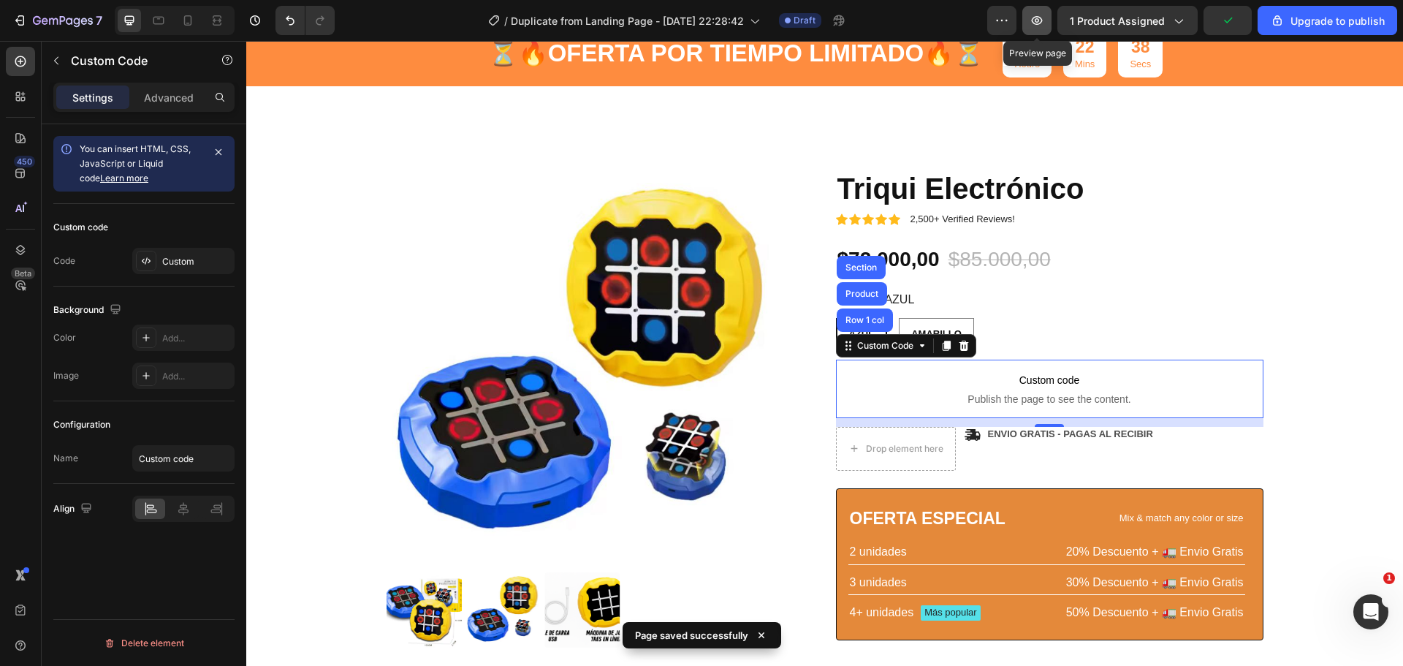
click at [1044, 26] on icon "button" at bounding box center [1036, 20] width 15 height 15
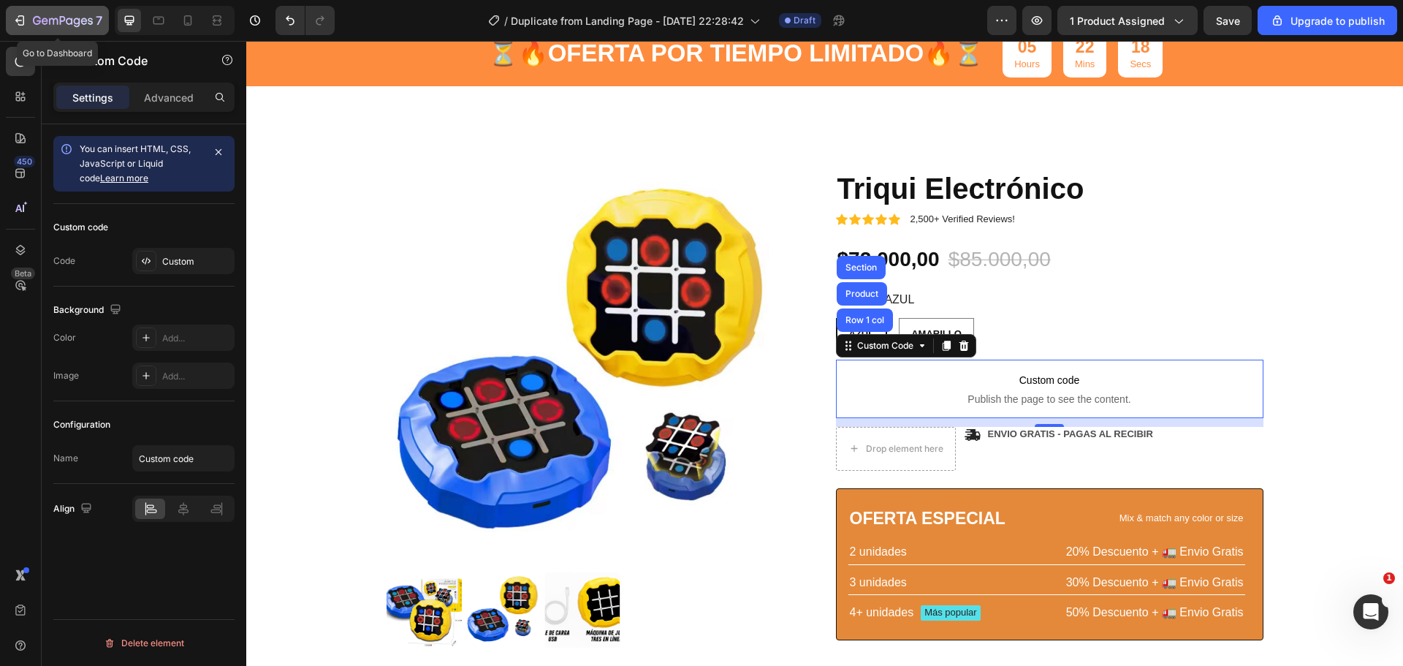
click at [18, 18] on icon "button" at bounding box center [19, 20] width 15 height 15
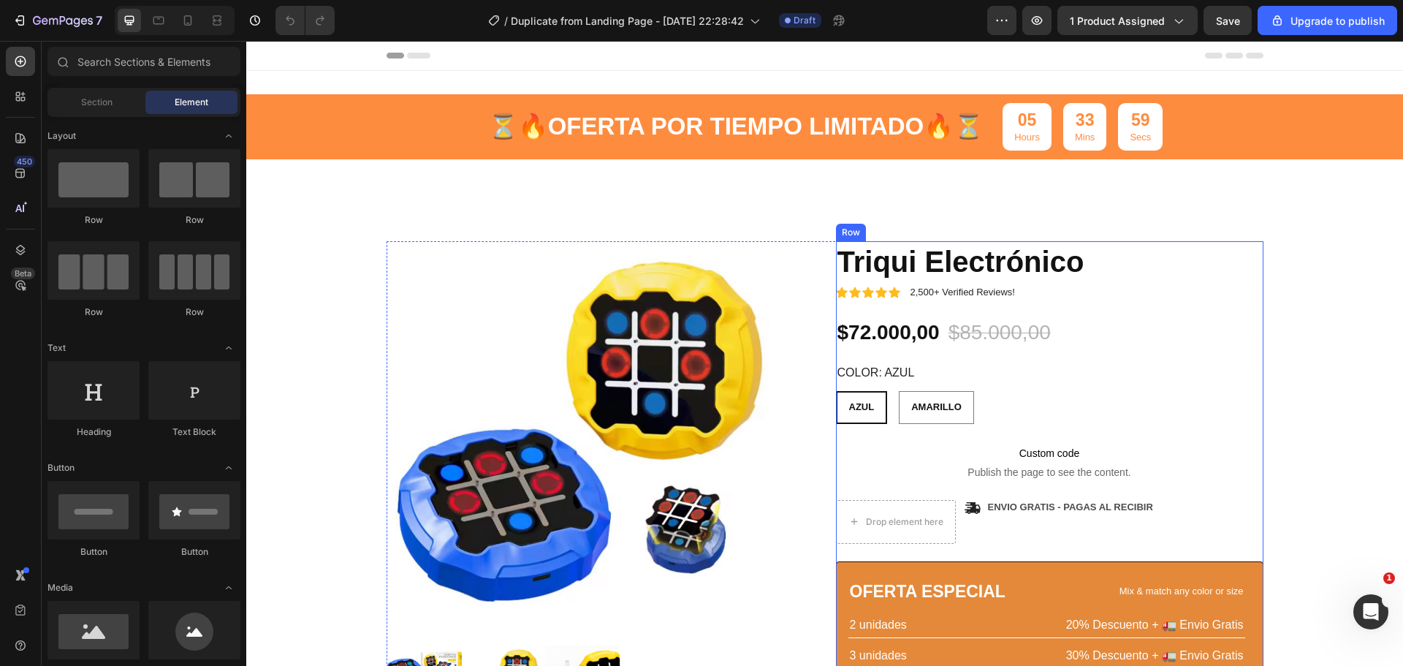
click at [922, 426] on div "Icon Icon Icon Icon Icon Icon List 2,500+ Verified Reviews! Text Block Row Triq…" at bounding box center [1049, 485] width 427 height 489
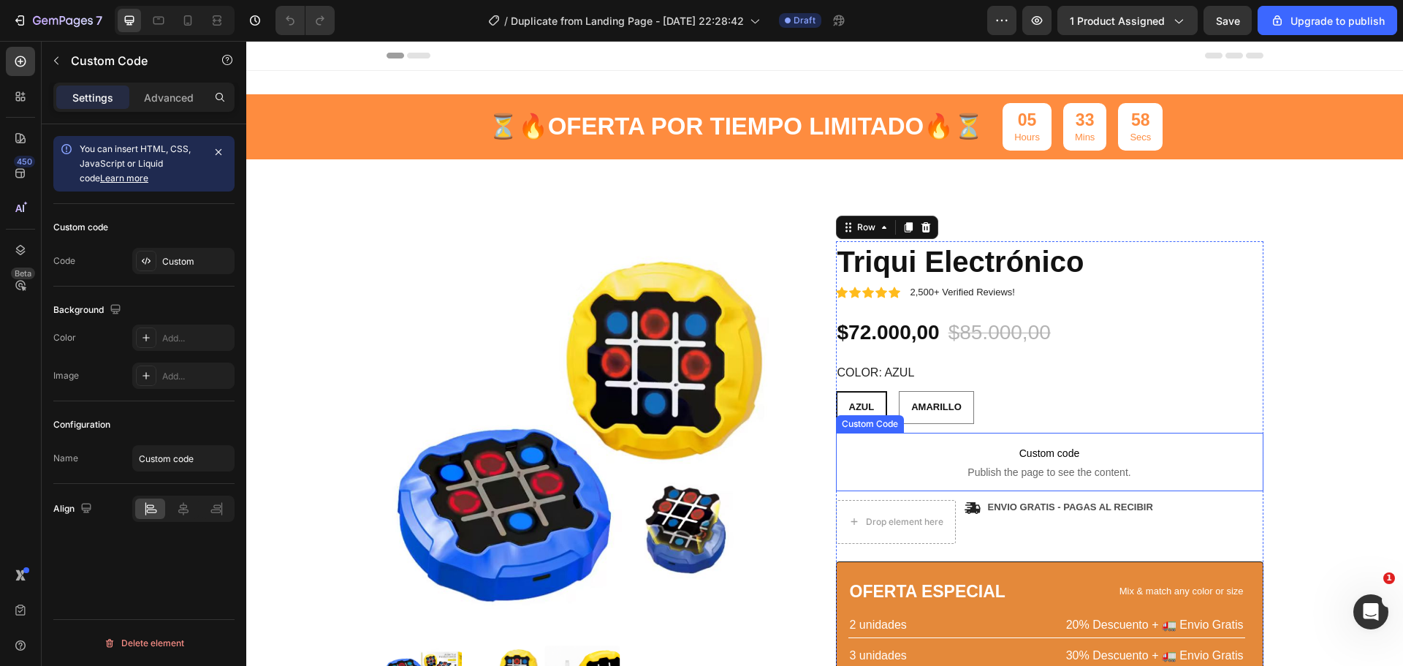
click at [1025, 449] on span "Custom code" at bounding box center [1049, 453] width 427 height 18
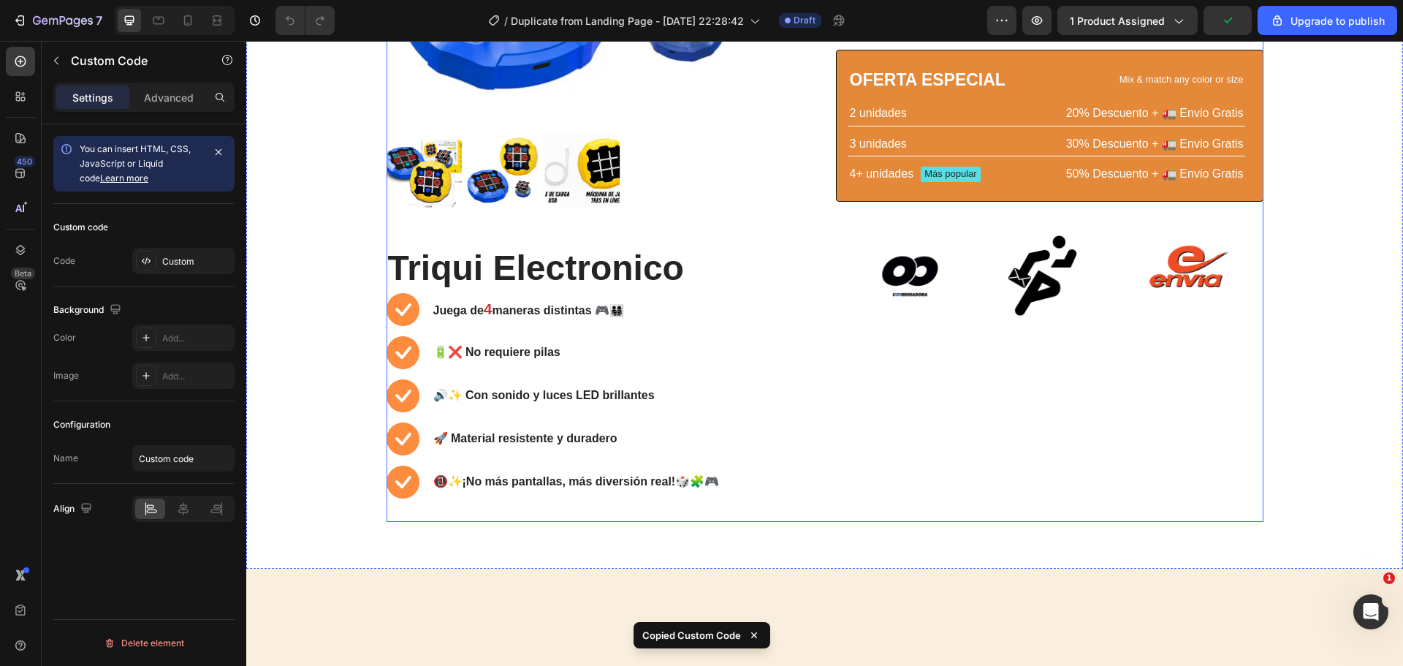
scroll to position [219, 0]
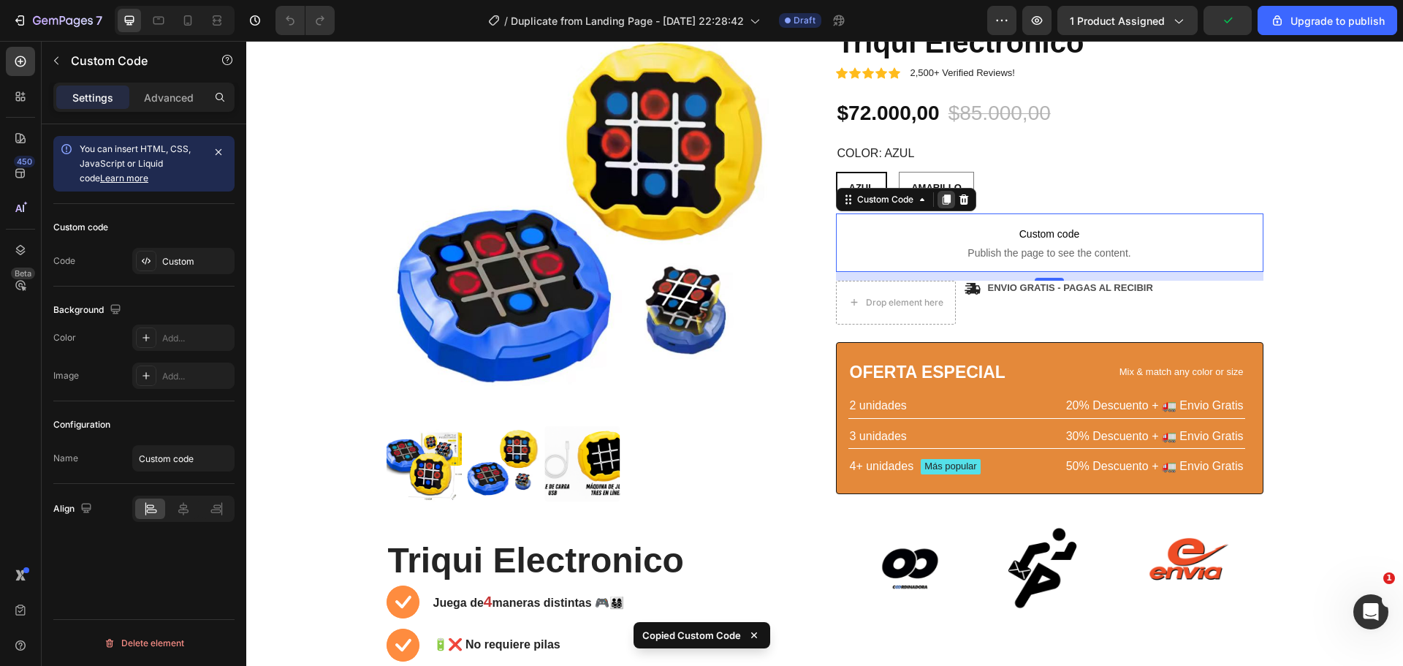
click at [943, 202] on icon at bounding box center [946, 199] width 8 height 10
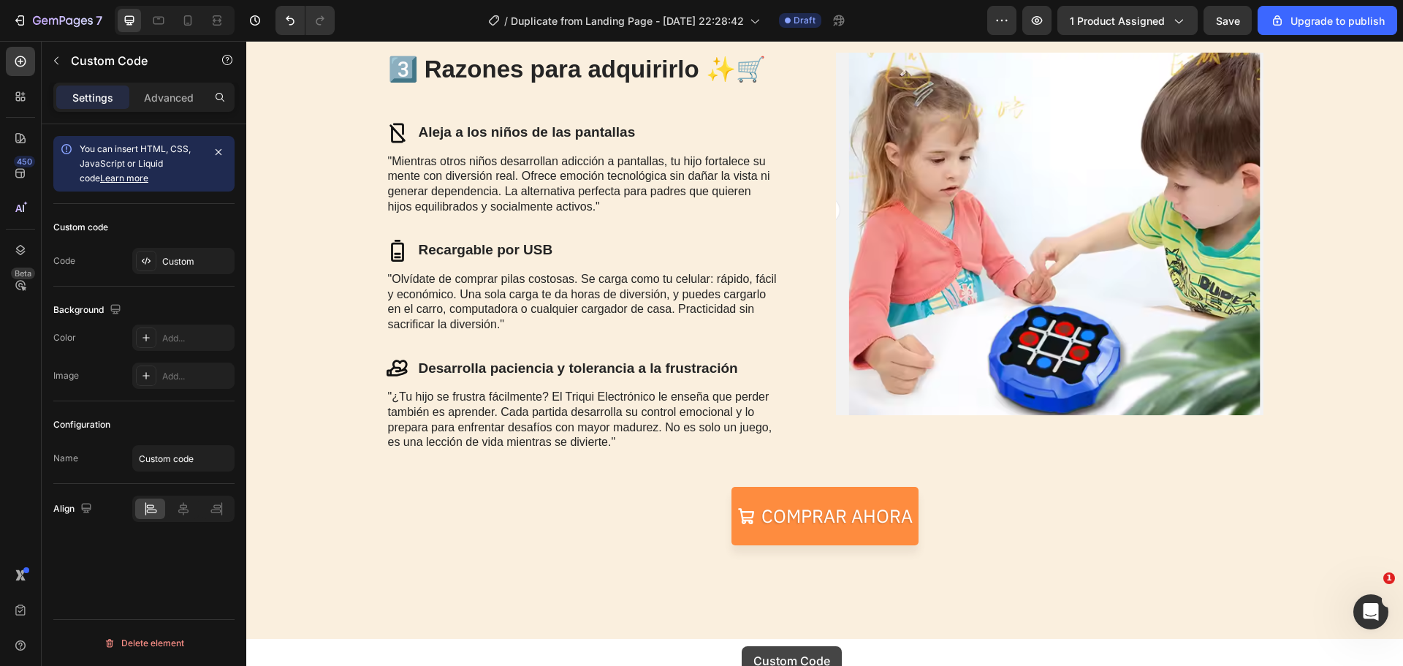
scroll to position [1861, 0]
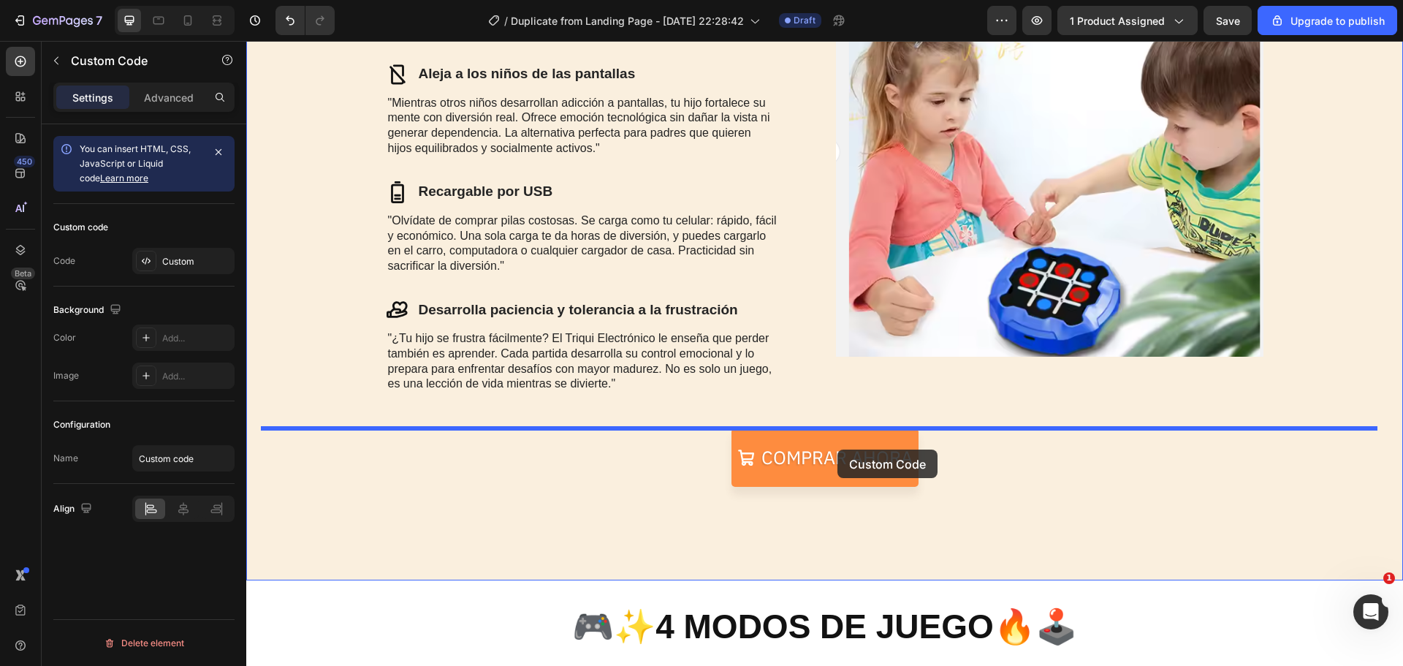
drag, startPoint x: 917, startPoint y: 296, endPoint x: 837, endPoint y: 449, distance: 172.8
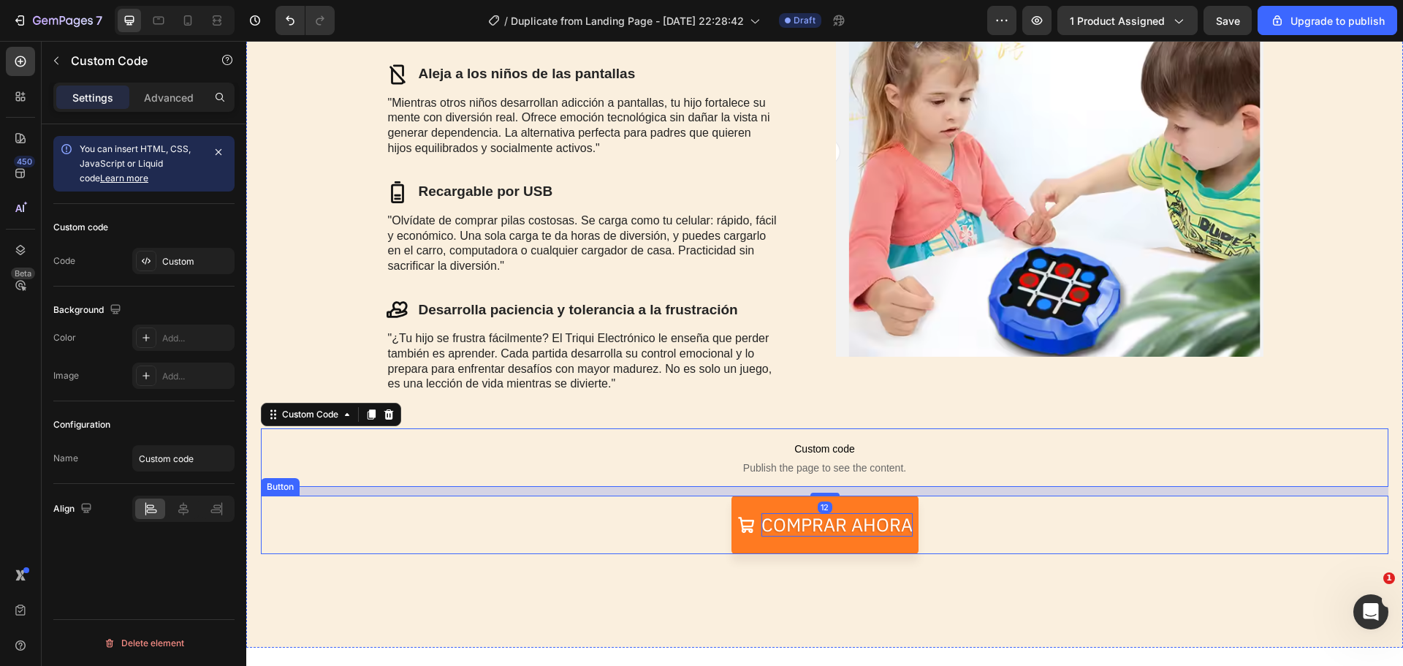
click at [794, 522] on p "Comprar ahora" at bounding box center [836, 525] width 151 height 24
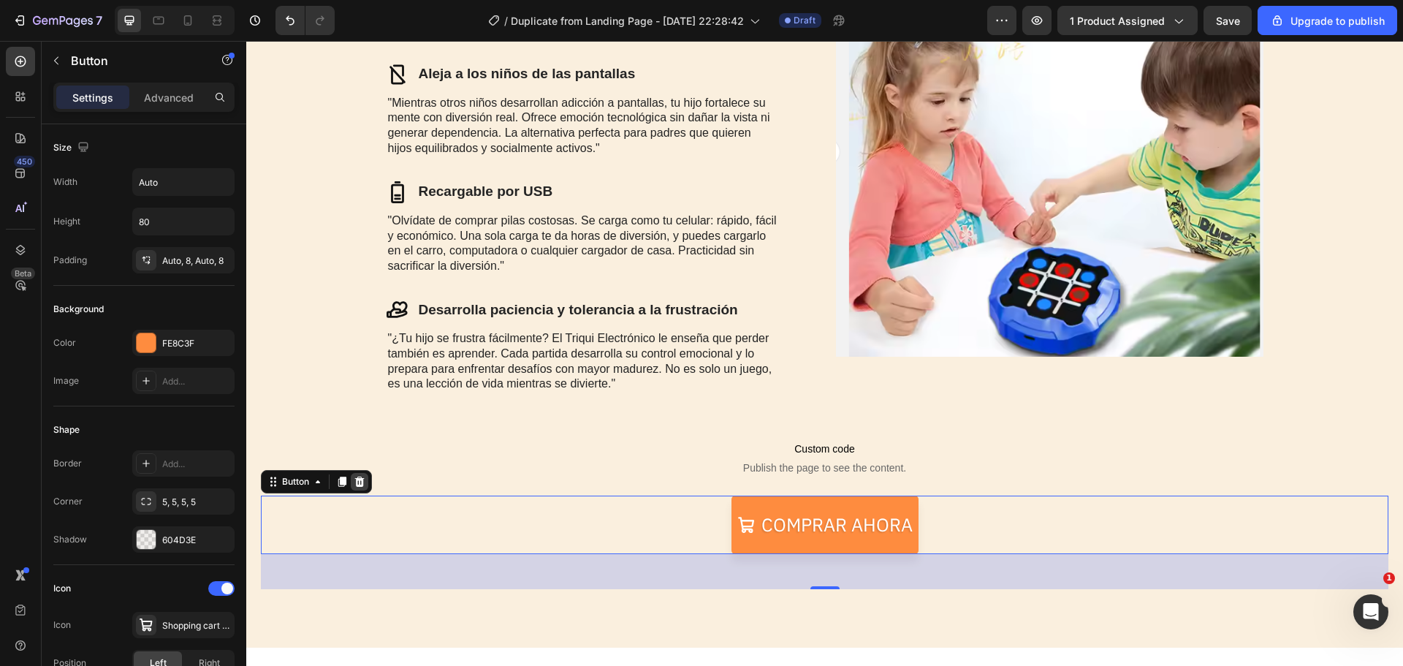
click at [359, 481] on icon at bounding box center [359, 481] width 9 height 10
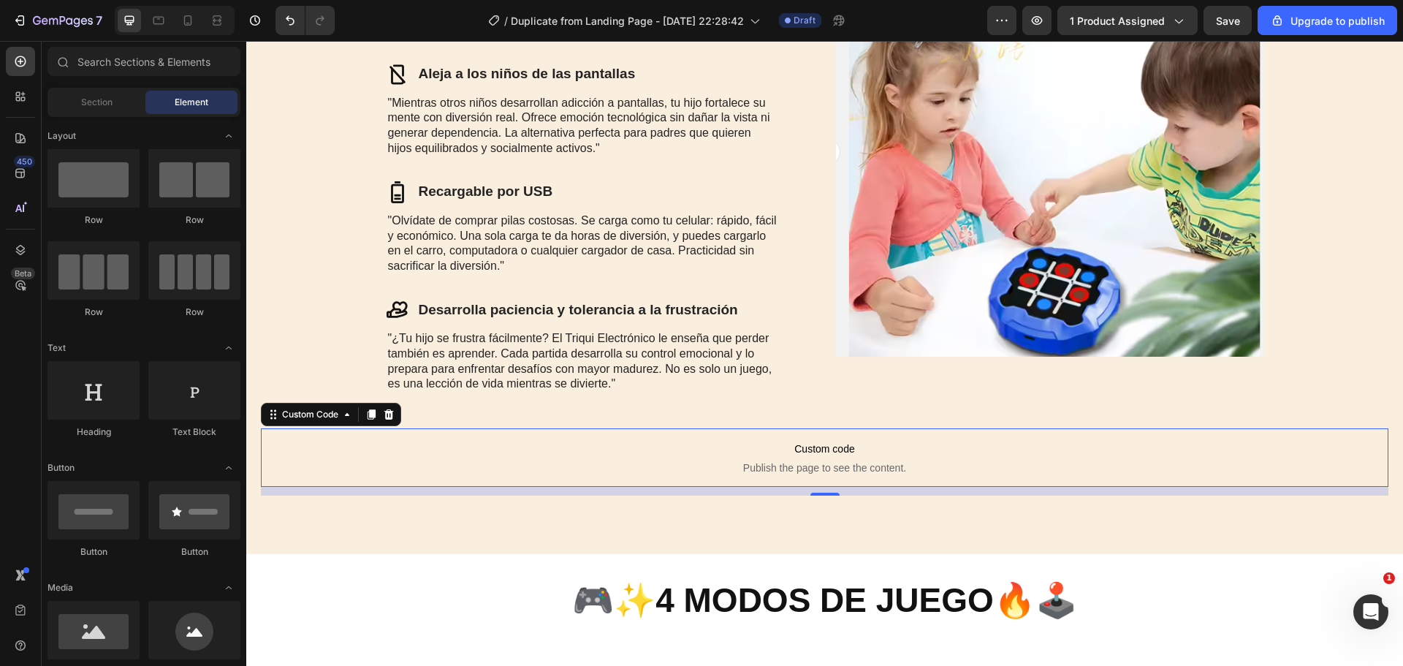
click at [736, 442] on span "Custom code" at bounding box center [824, 449] width 1127 height 18
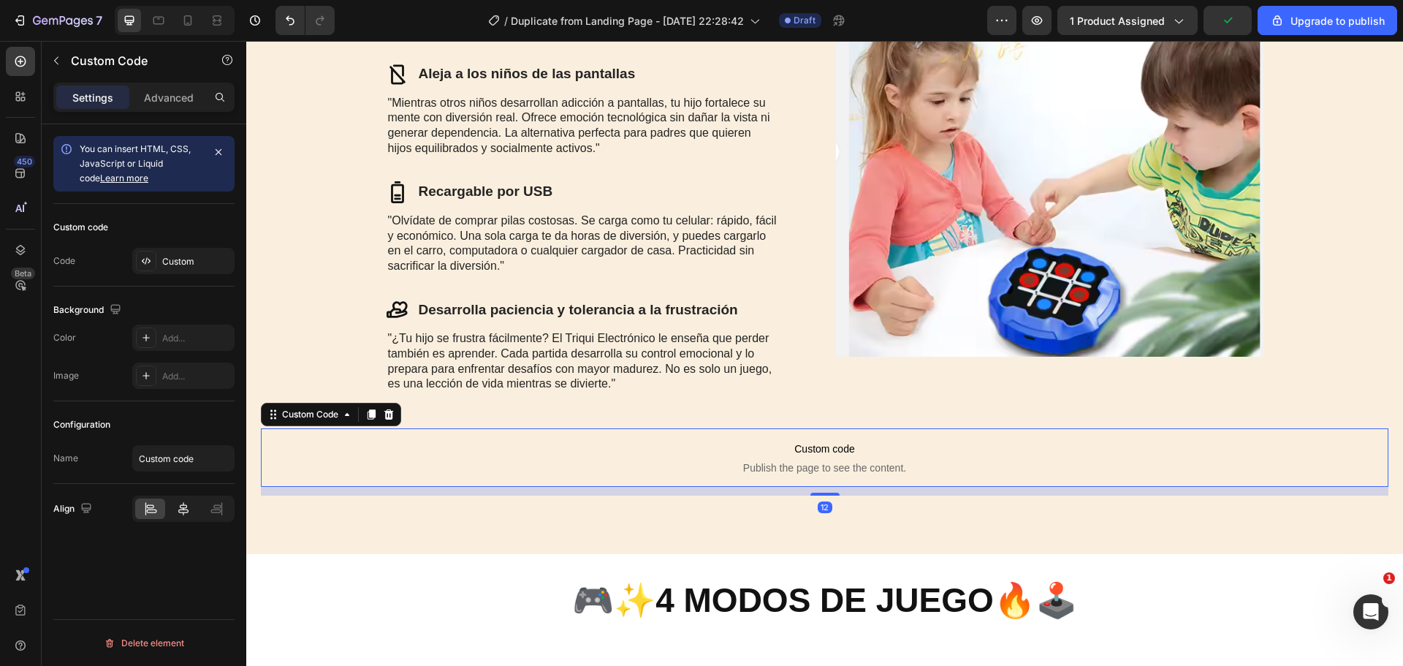
click at [179, 512] on icon at bounding box center [183, 508] width 10 height 13
click at [156, 97] on p "Advanced" at bounding box center [169, 97] width 50 height 15
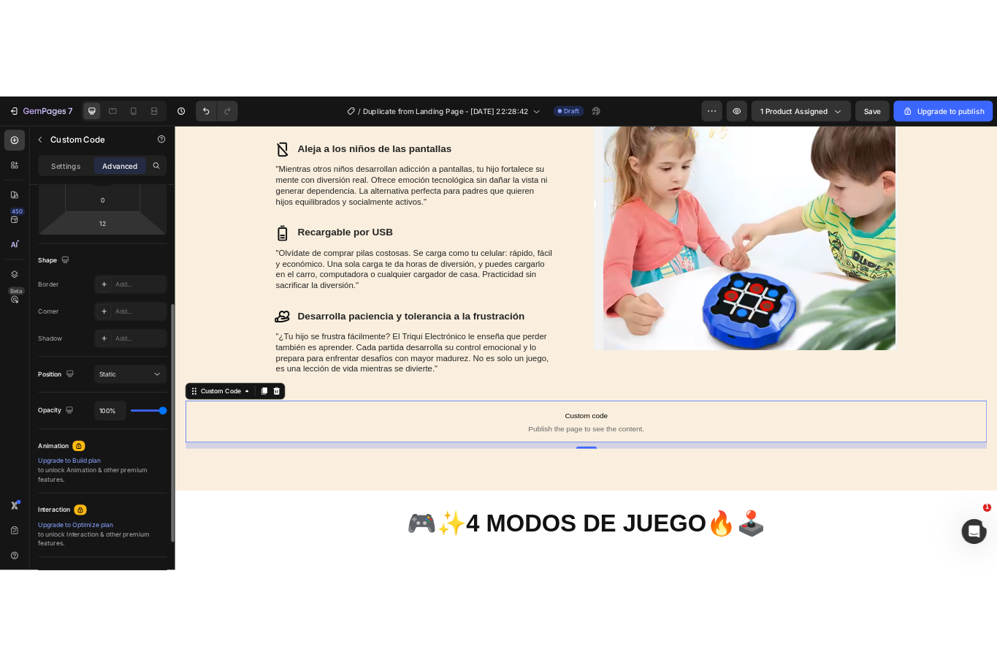
scroll to position [365, 0]
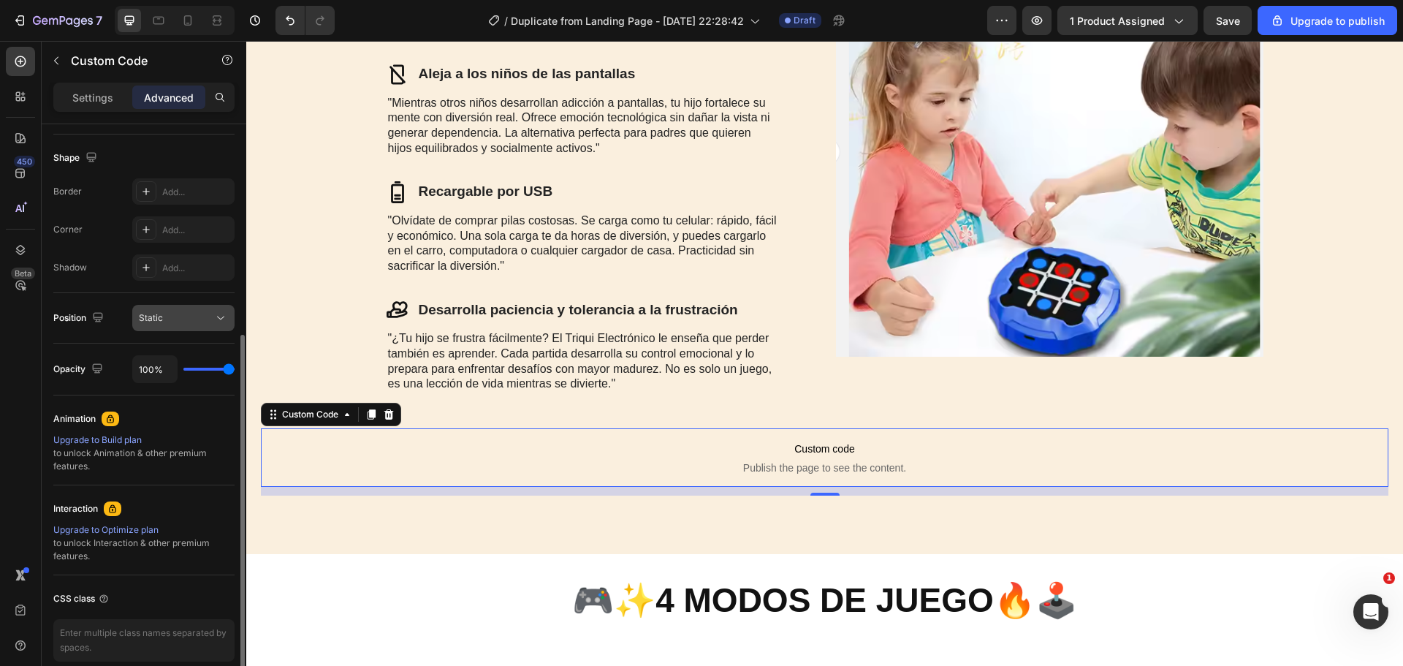
click at [185, 324] on div "Static" at bounding box center [183, 317] width 89 height 15
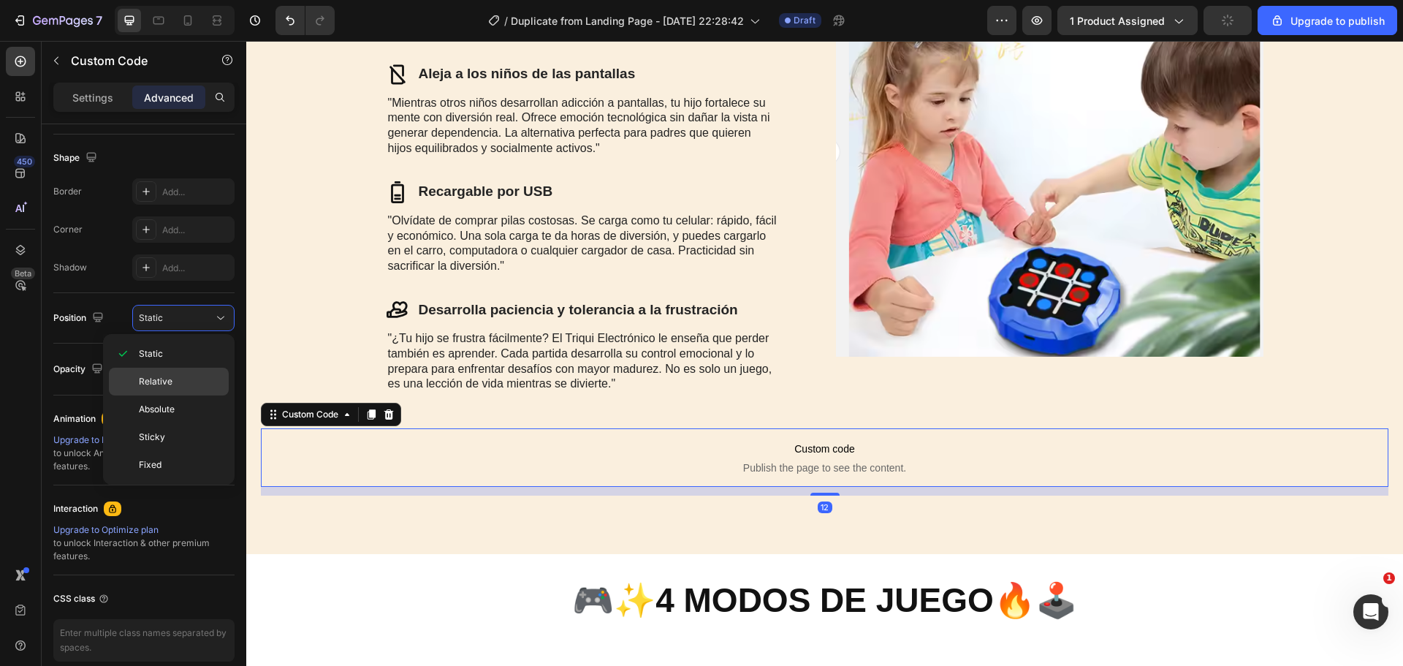
click at [170, 386] on span "Relative" at bounding box center [156, 381] width 34 height 13
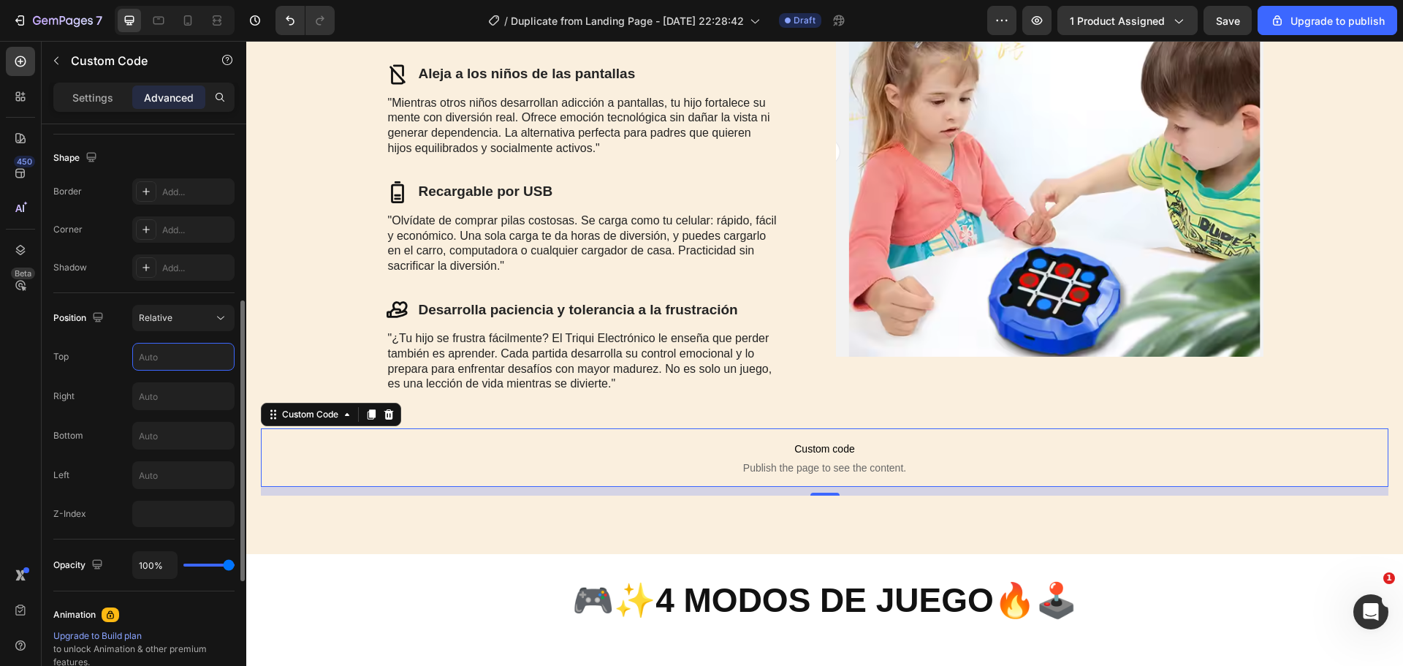
click at [168, 359] on input "text" at bounding box center [183, 356] width 101 height 26
type input "10"
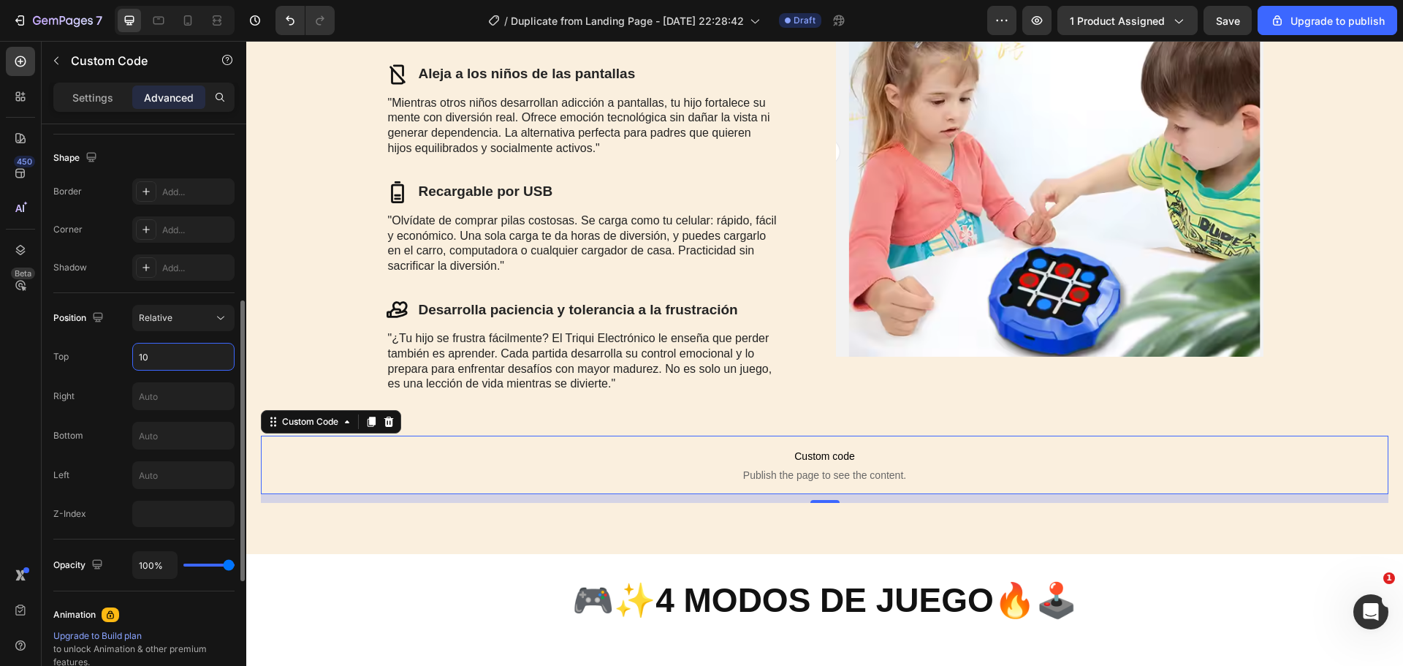
drag, startPoint x: 164, startPoint y: 360, endPoint x: 110, endPoint y: 360, distance: 54.1
click at [110, 360] on div "Top 10" at bounding box center [143, 357] width 181 height 28
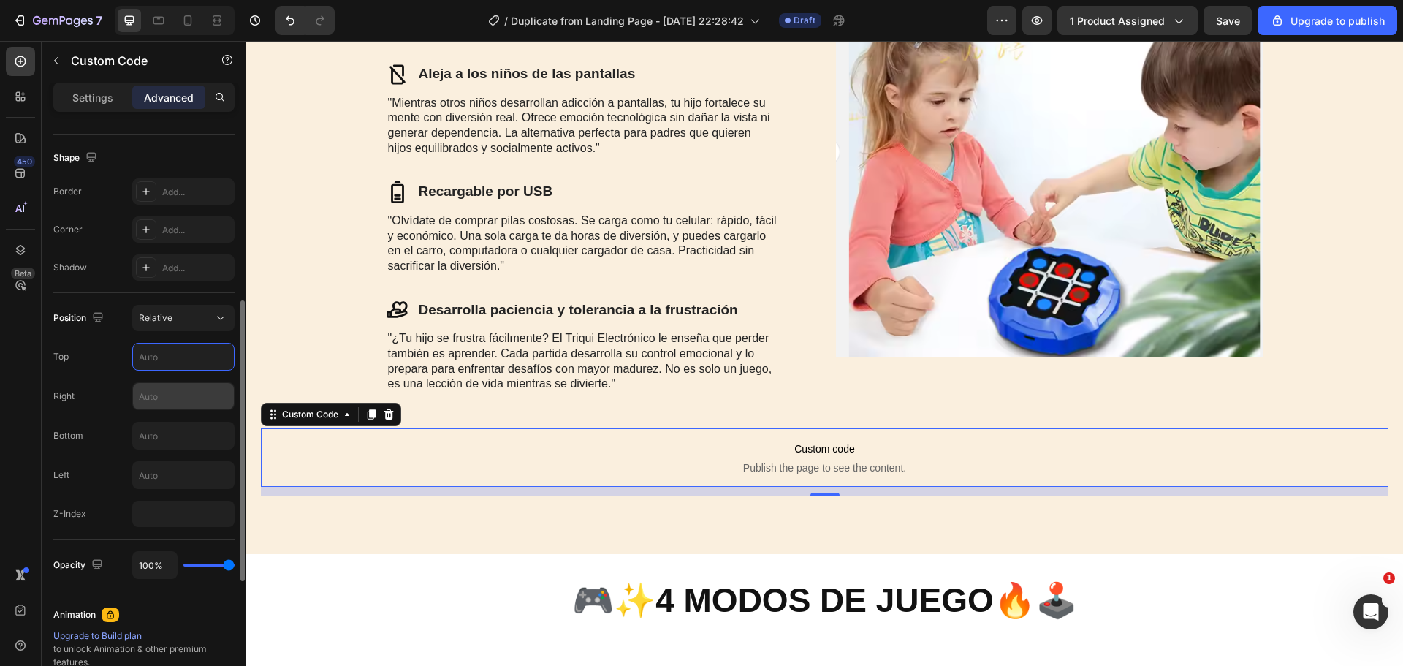
click at [161, 392] on input "text" at bounding box center [183, 396] width 101 height 26
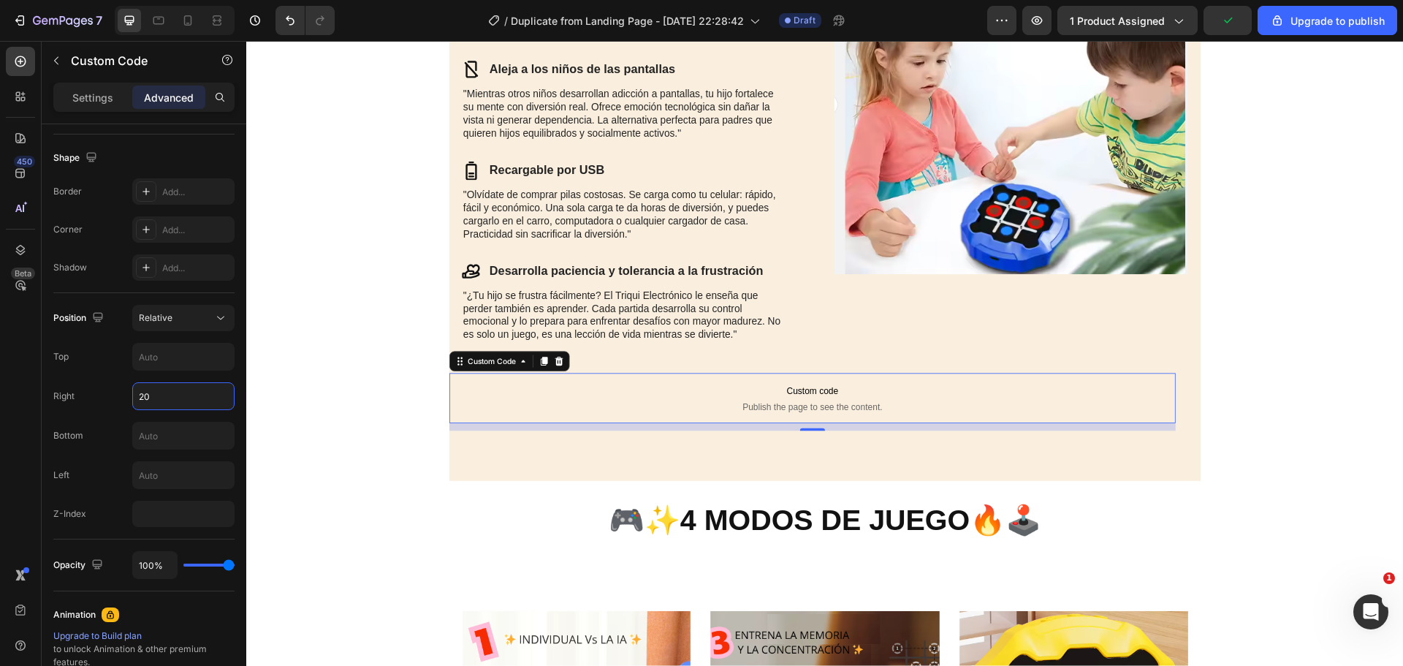
scroll to position [1861, 0]
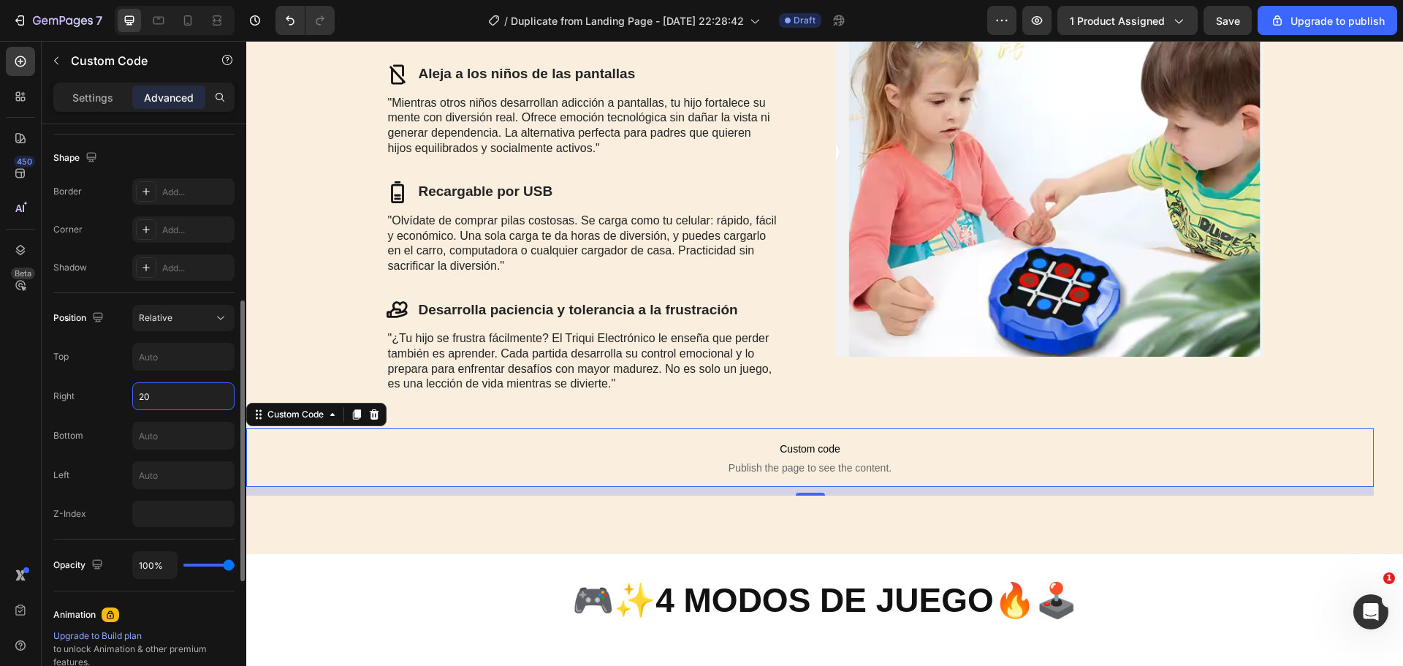
click at [199, 407] on input "20" at bounding box center [183, 396] width 101 height 26
click at [190, 401] on input "20" at bounding box center [183, 396] width 101 height 26
type input "2"
click at [386, 459] on p "Custom code Publish the page to see the content." at bounding box center [824, 457] width 1127 height 58
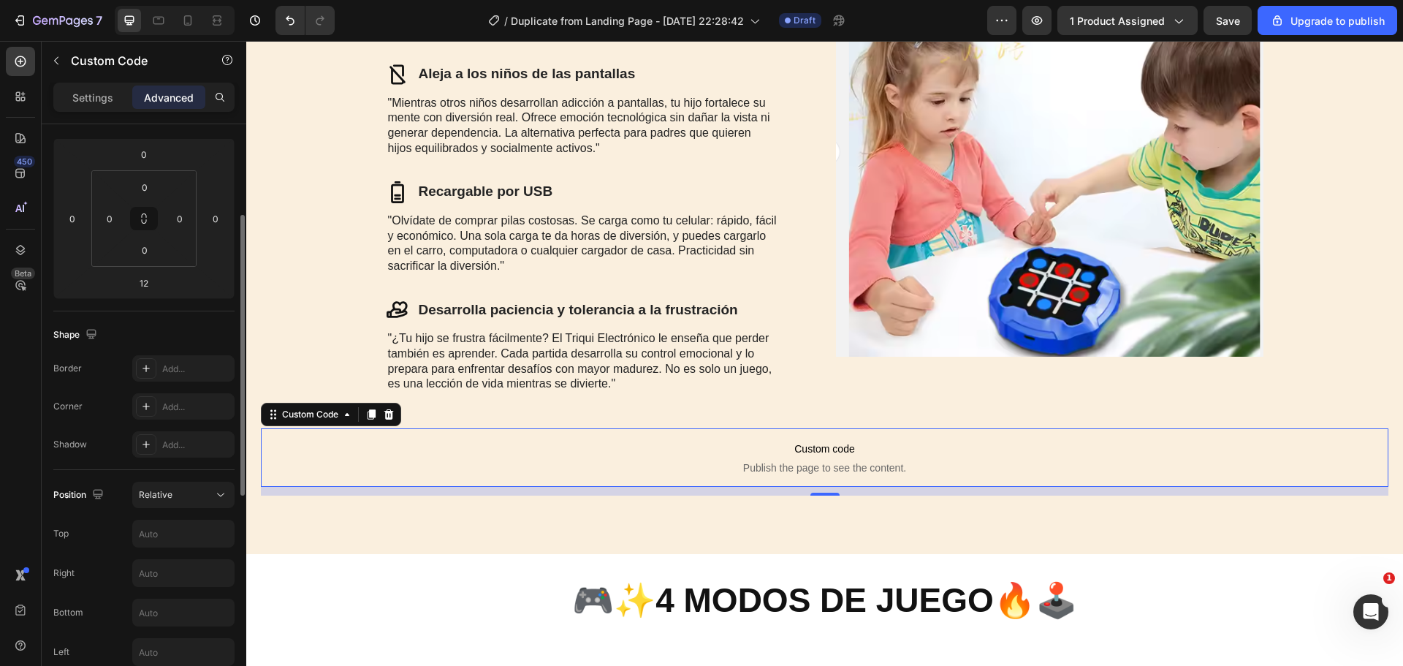
scroll to position [0, 0]
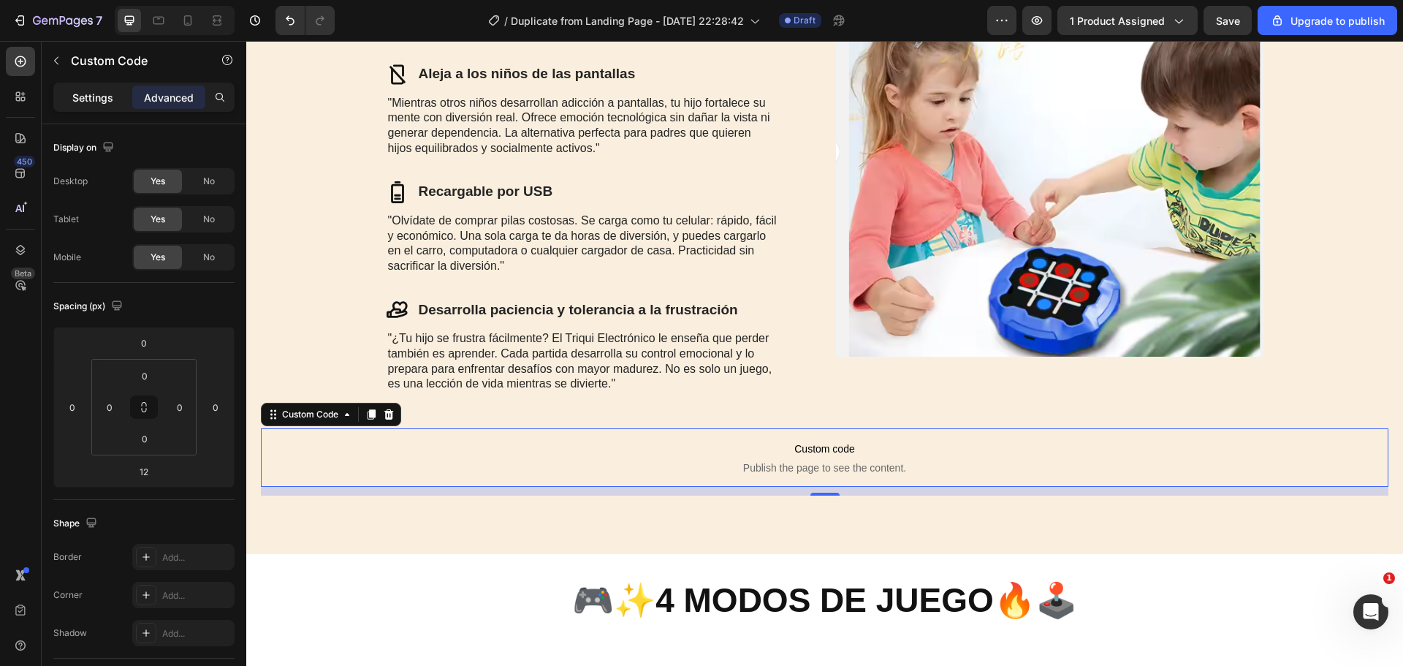
click at [95, 103] on p "Settings" at bounding box center [92, 97] width 41 height 15
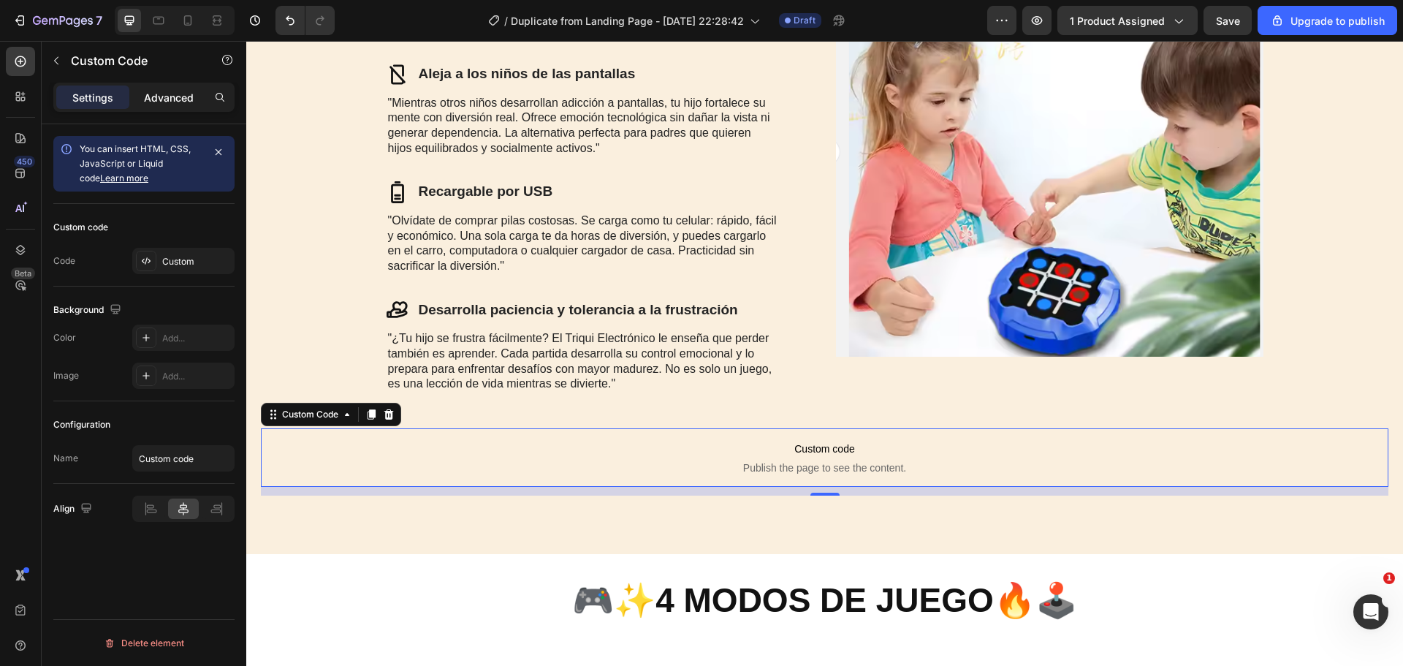
click at [153, 92] on p "Advanced" at bounding box center [169, 97] width 50 height 15
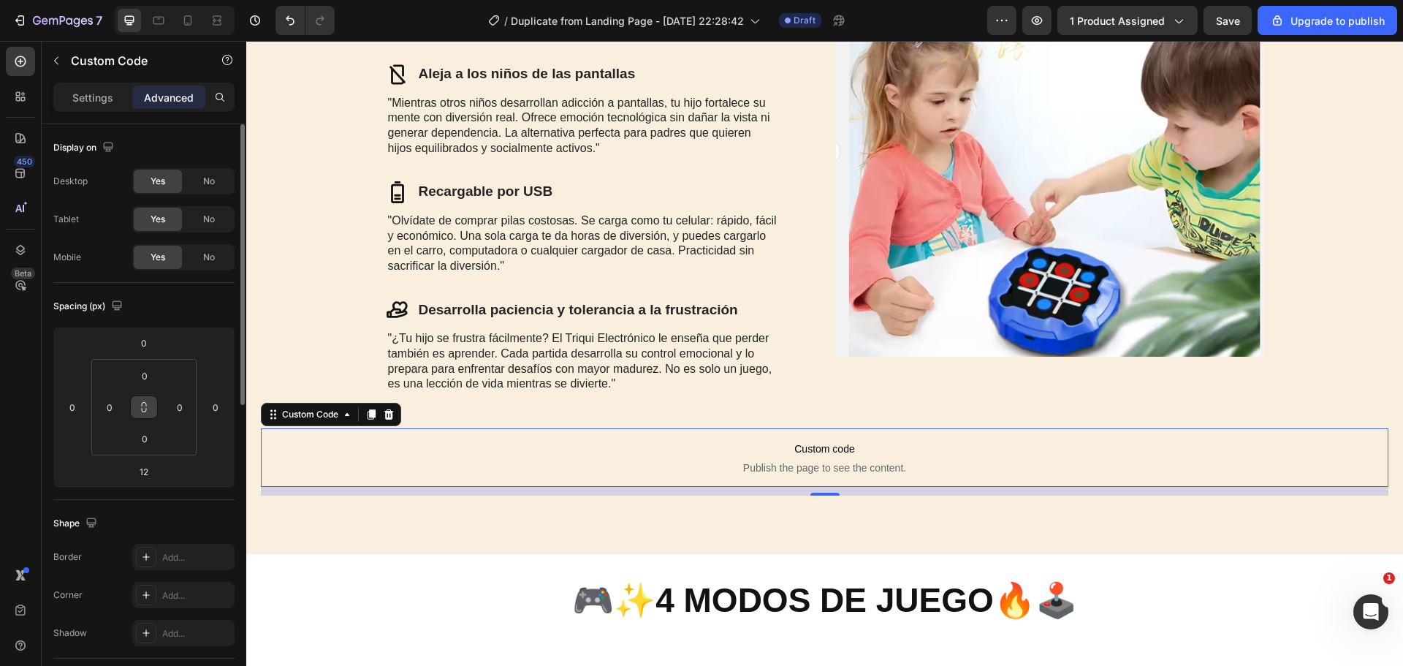
click at [145, 408] on icon at bounding box center [144, 407] width 12 height 12
click at [145, 407] on icon at bounding box center [144, 407] width 12 height 12
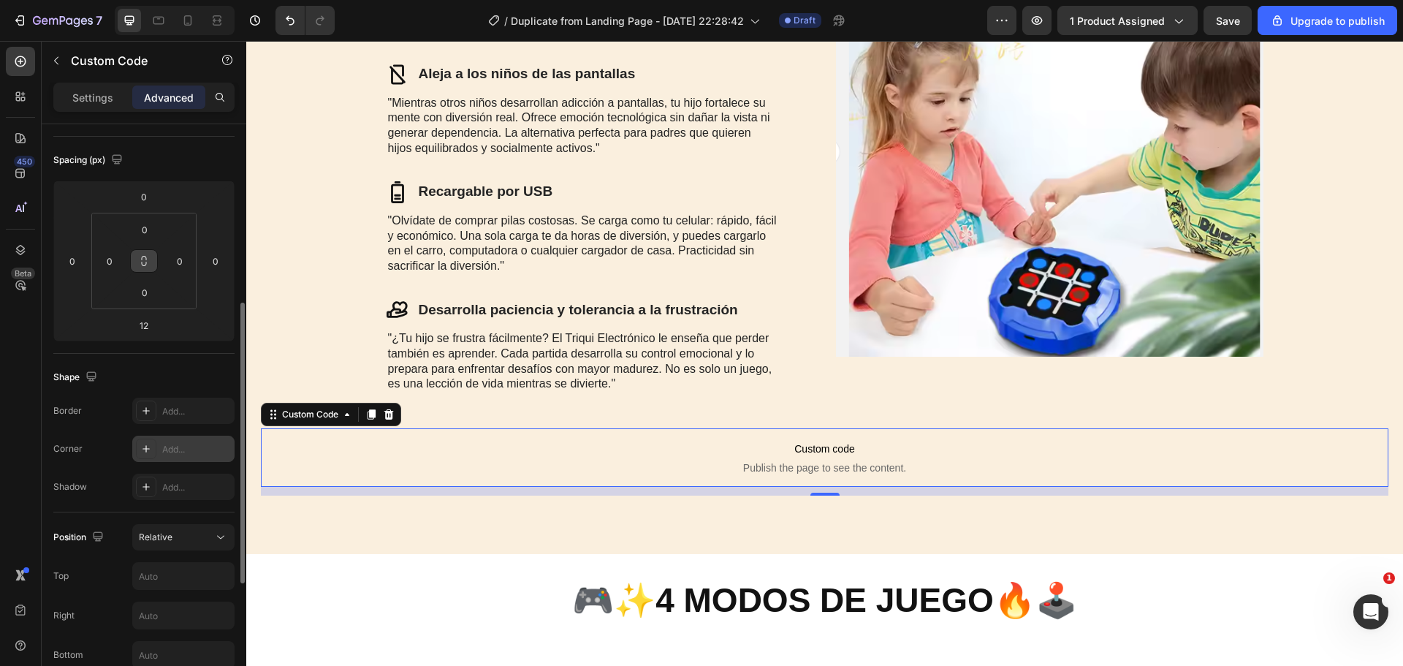
scroll to position [219, 0]
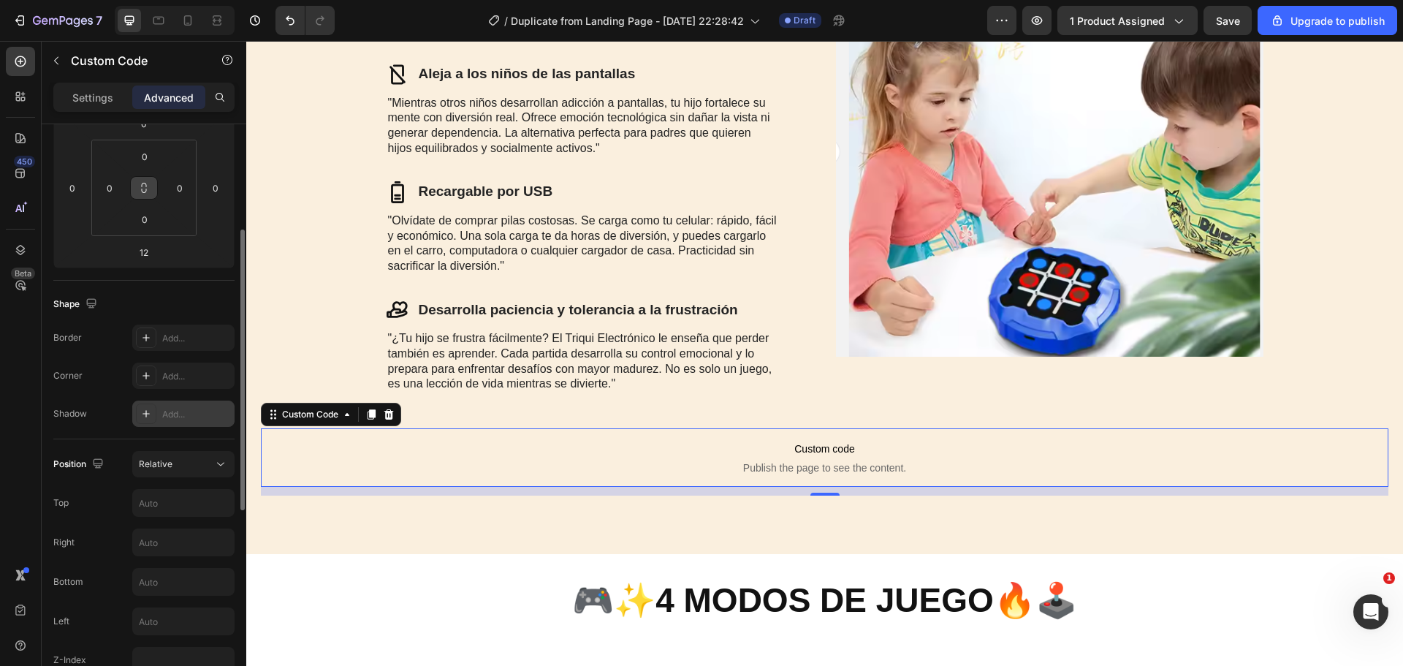
click at [149, 417] on icon at bounding box center [146, 414] width 12 height 12
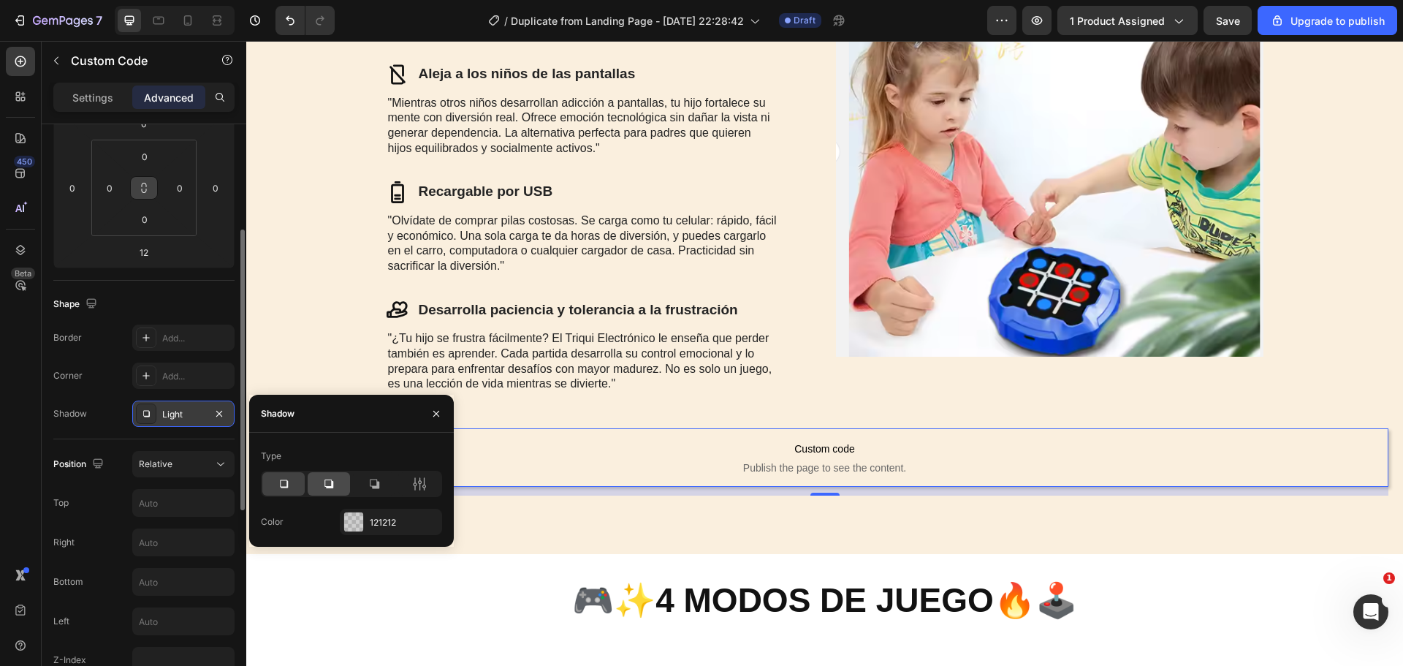
click at [322, 487] on icon at bounding box center [328, 483] width 15 height 15
click at [367, 486] on icon at bounding box center [374, 483] width 15 height 15
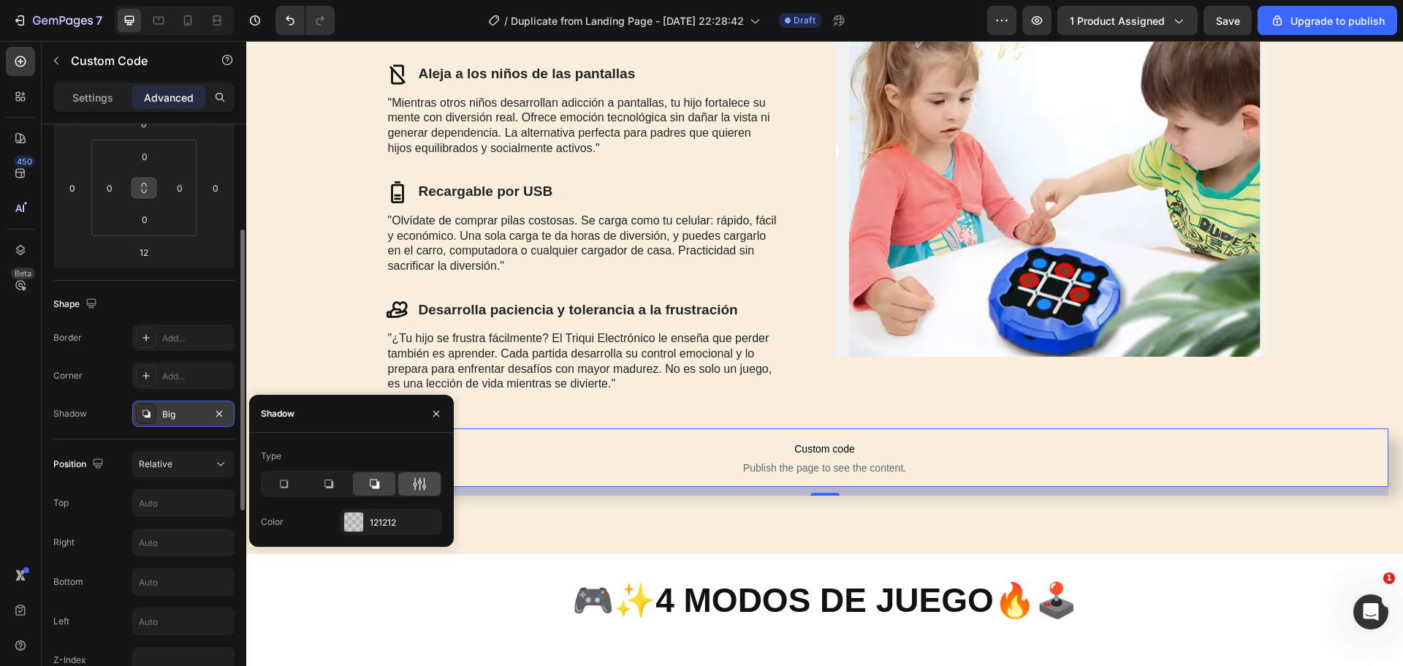
click at [408, 484] on div at bounding box center [419, 483] width 42 height 23
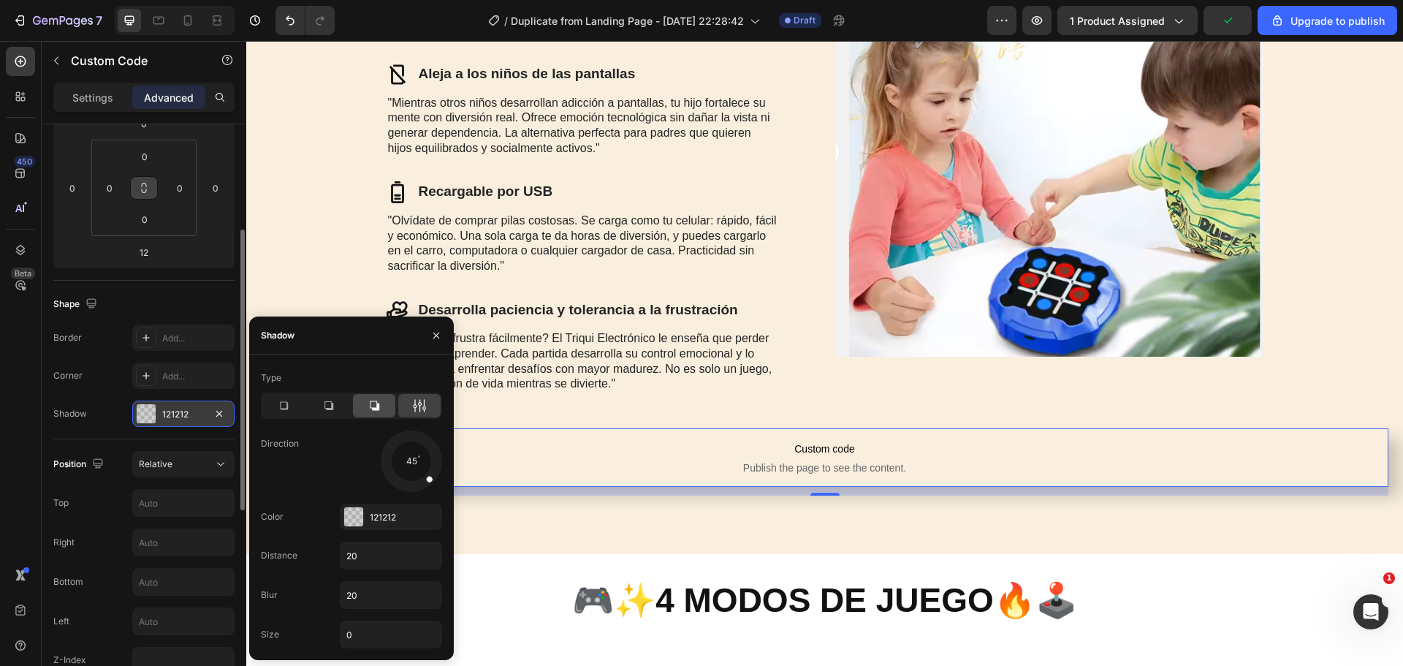
click at [375, 412] on icon at bounding box center [374, 405] width 15 height 15
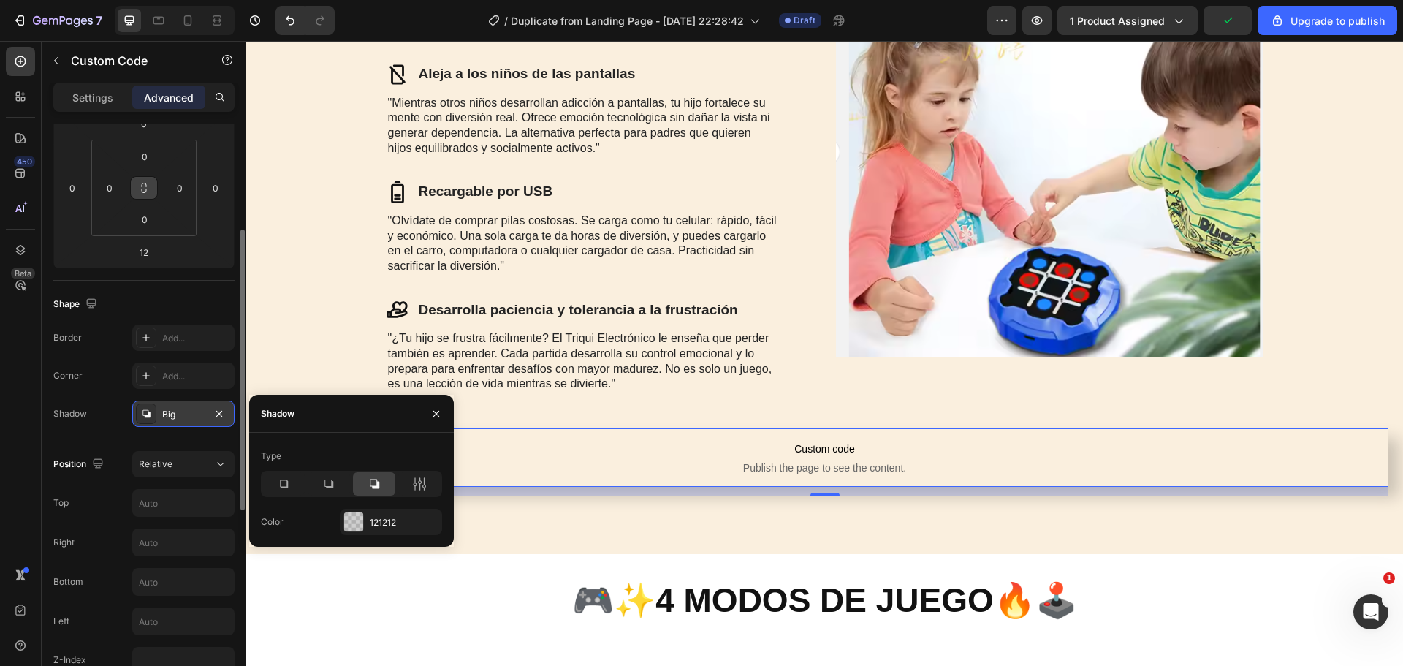
click at [539, 446] on span "Custom code" at bounding box center [824, 449] width 1127 height 18
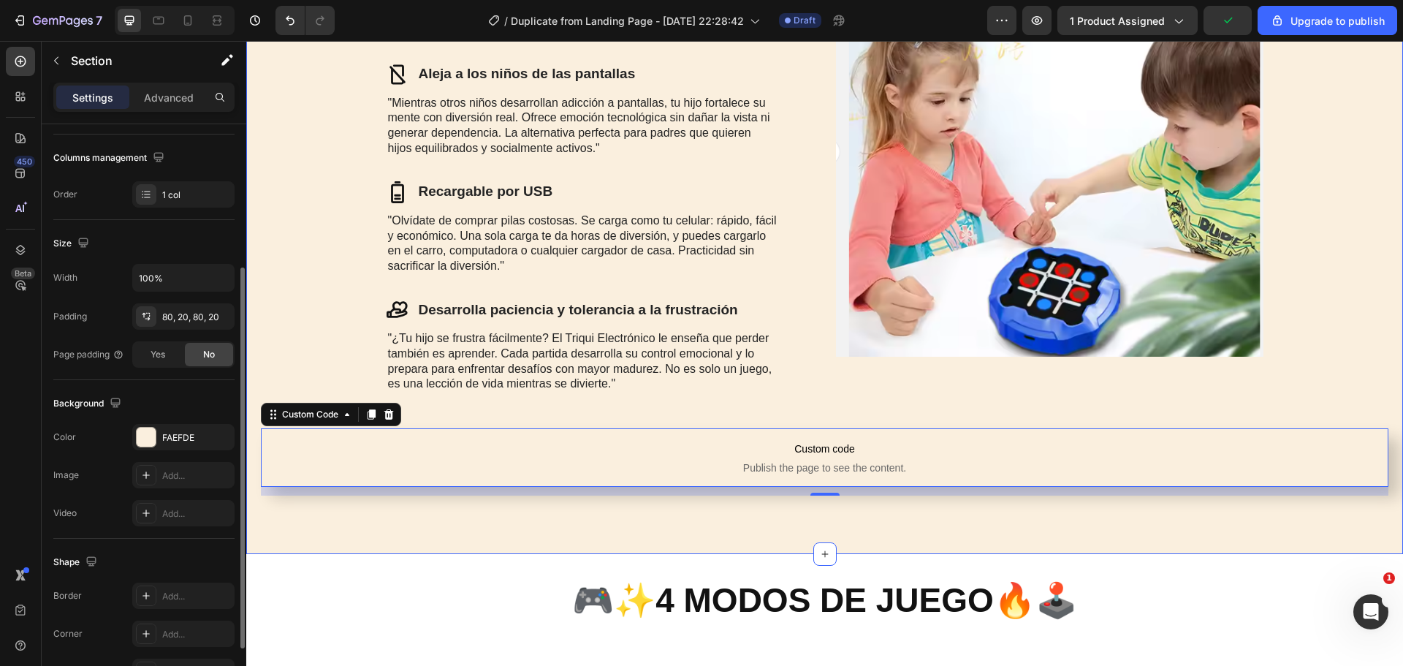
click at [549, 541] on div "3️⃣ Razones para adquirirlo ✨🛒 Heading Icon Aleja a los niños de las pantallas …" at bounding box center [824, 245] width 1156 height 618
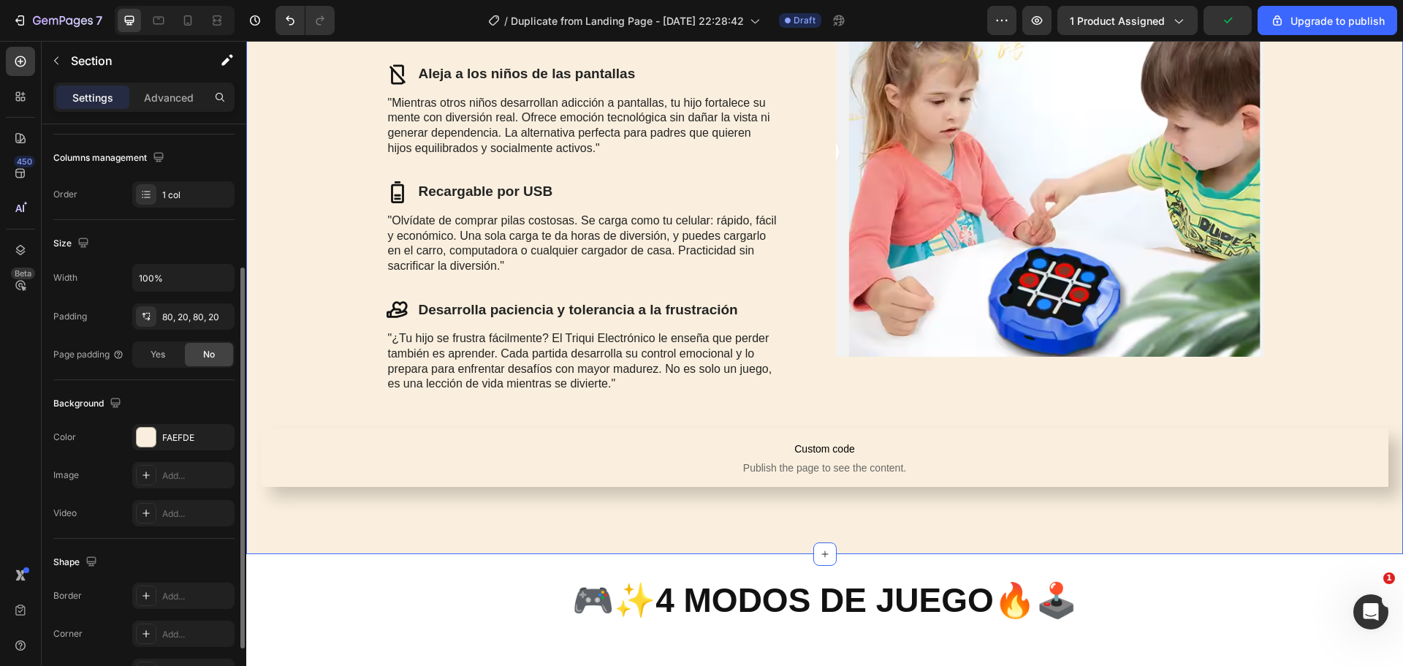
scroll to position [0, 0]
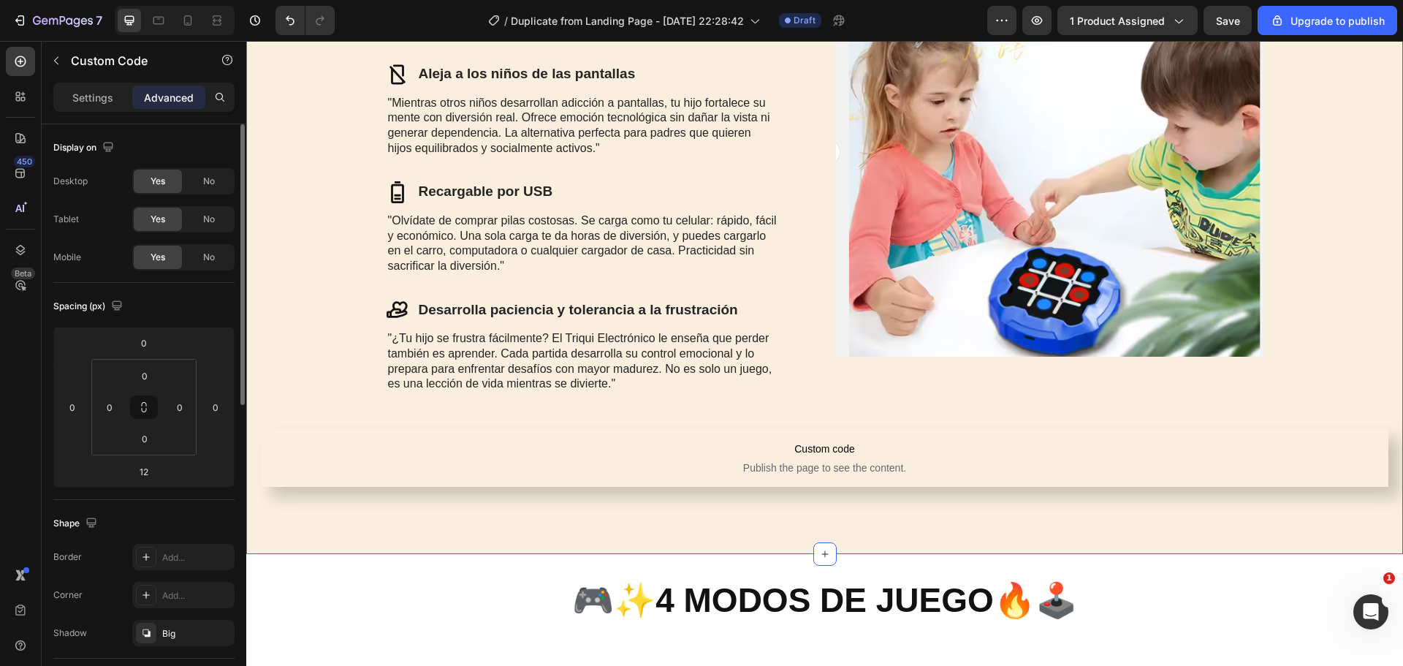
click at [501, 460] on span "Publish the page to see the content." at bounding box center [824, 467] width 1127 height 15
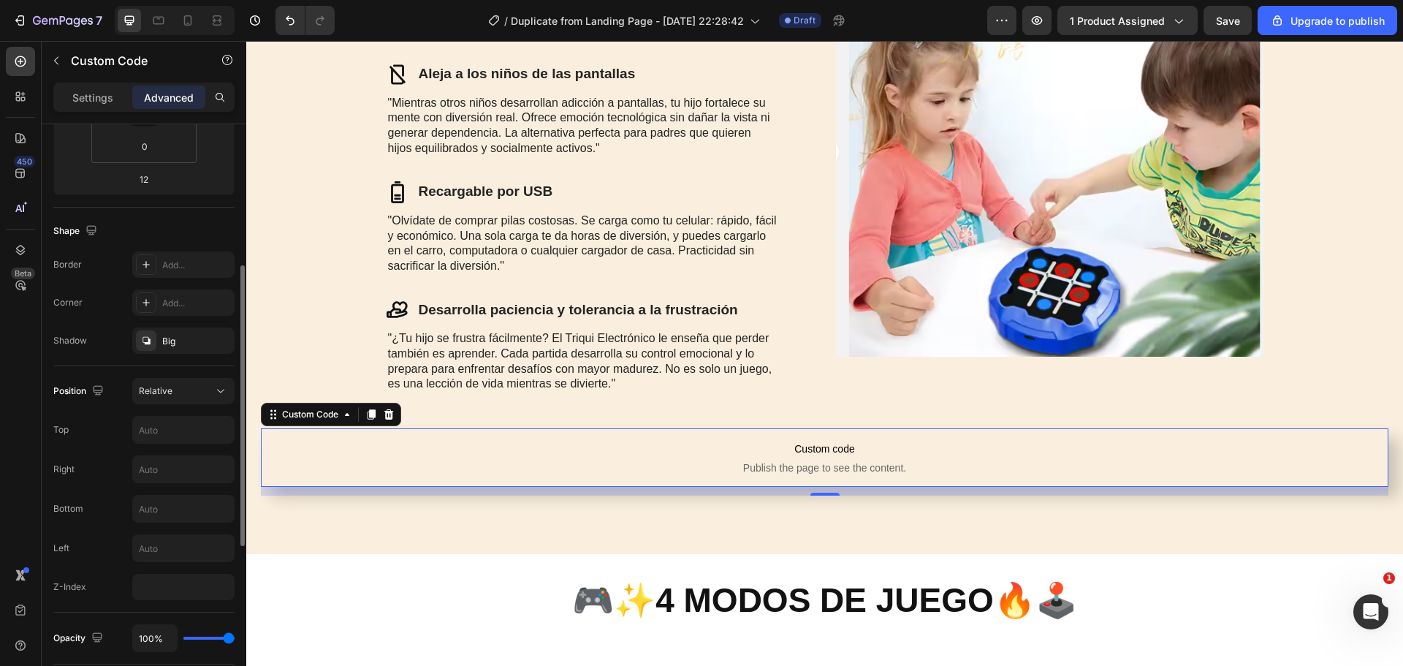
scroll to position [365, 0]
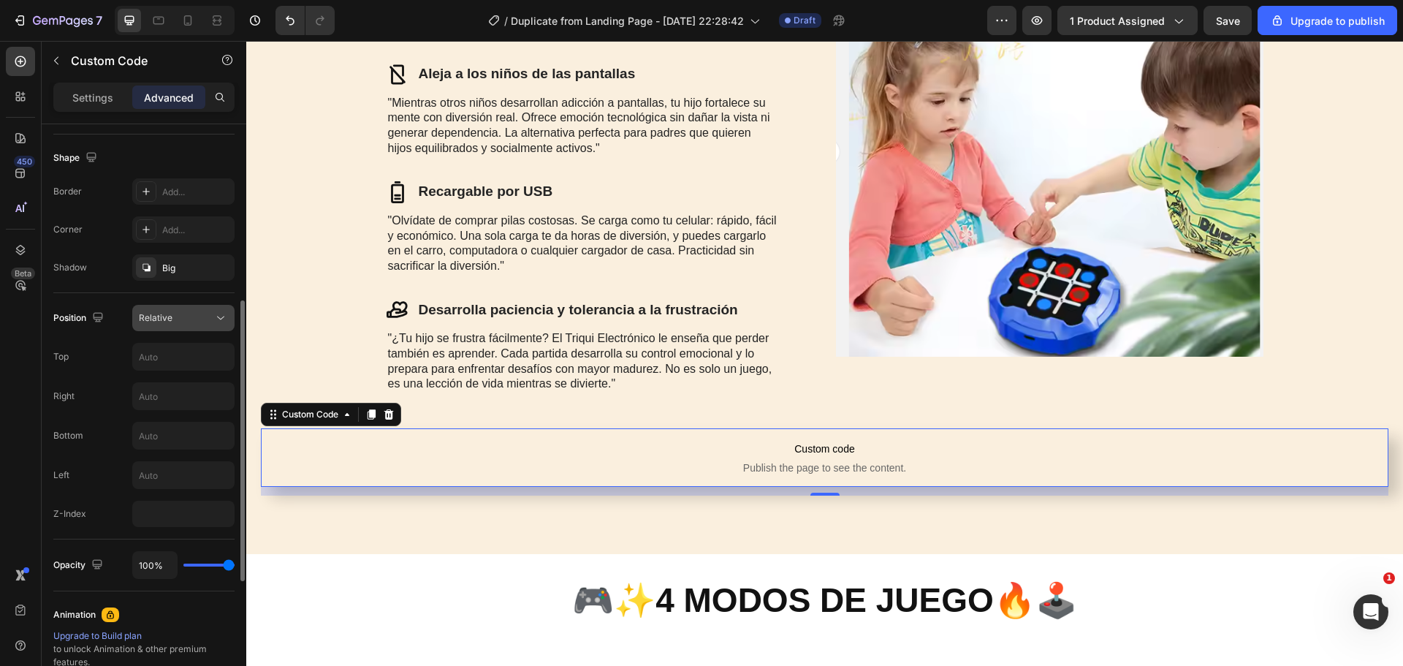
click at [222, 314] on icon at bounding box center [220, 317] width 15 height 15
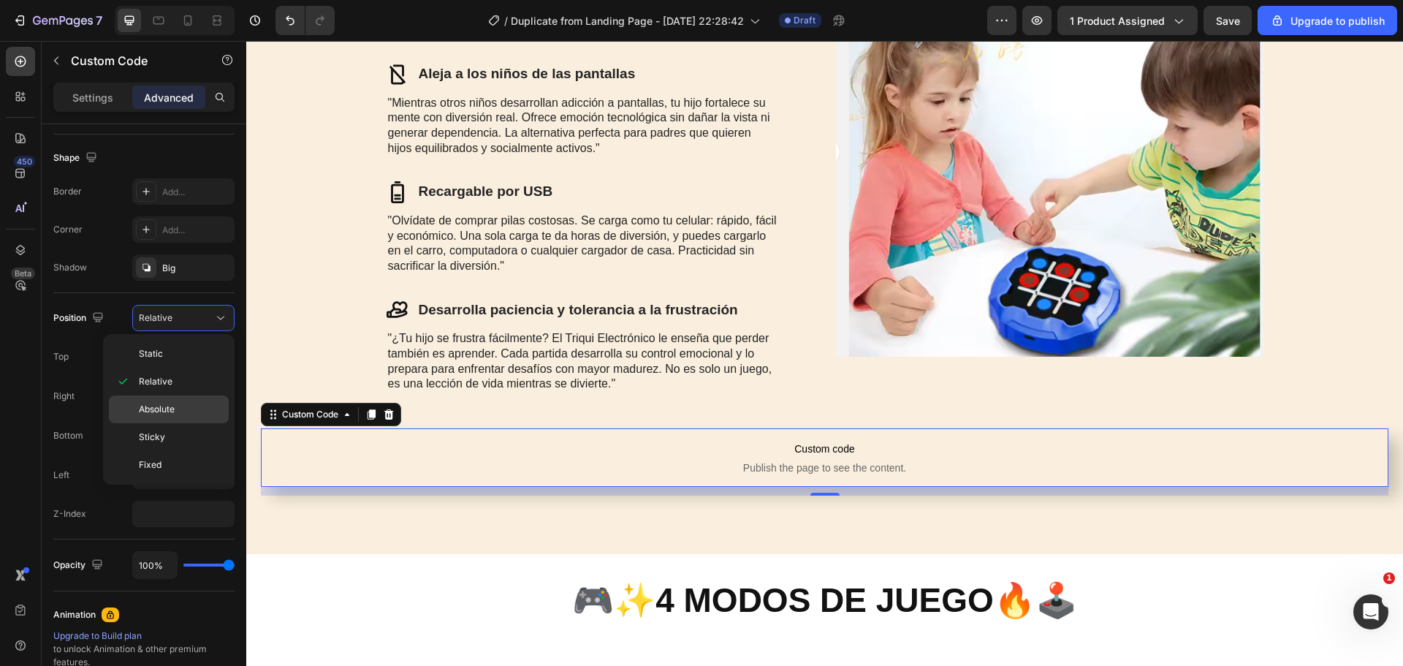
click at [168, 411] on span "Absolute" at bounding box center [157, 409] width 36 height 13
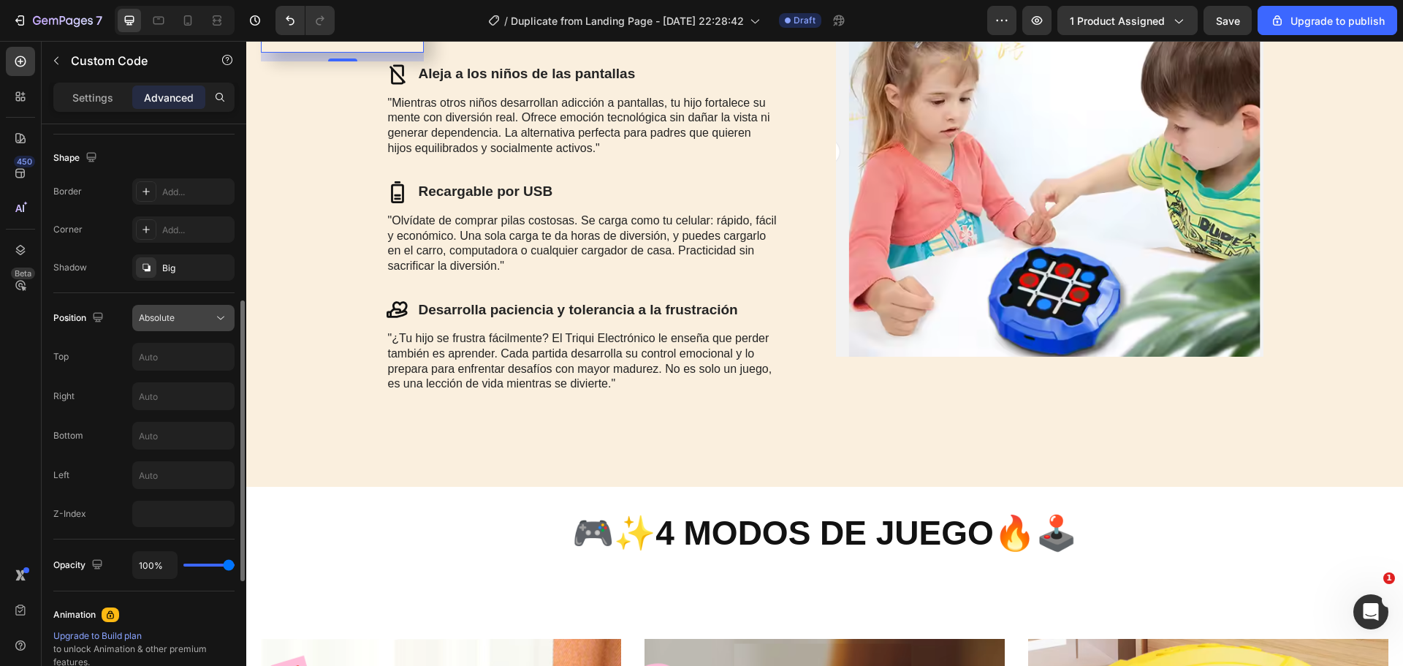
click at [213, 314] on div "Absolute" at bounding box center [176, 317] width 75 height 13
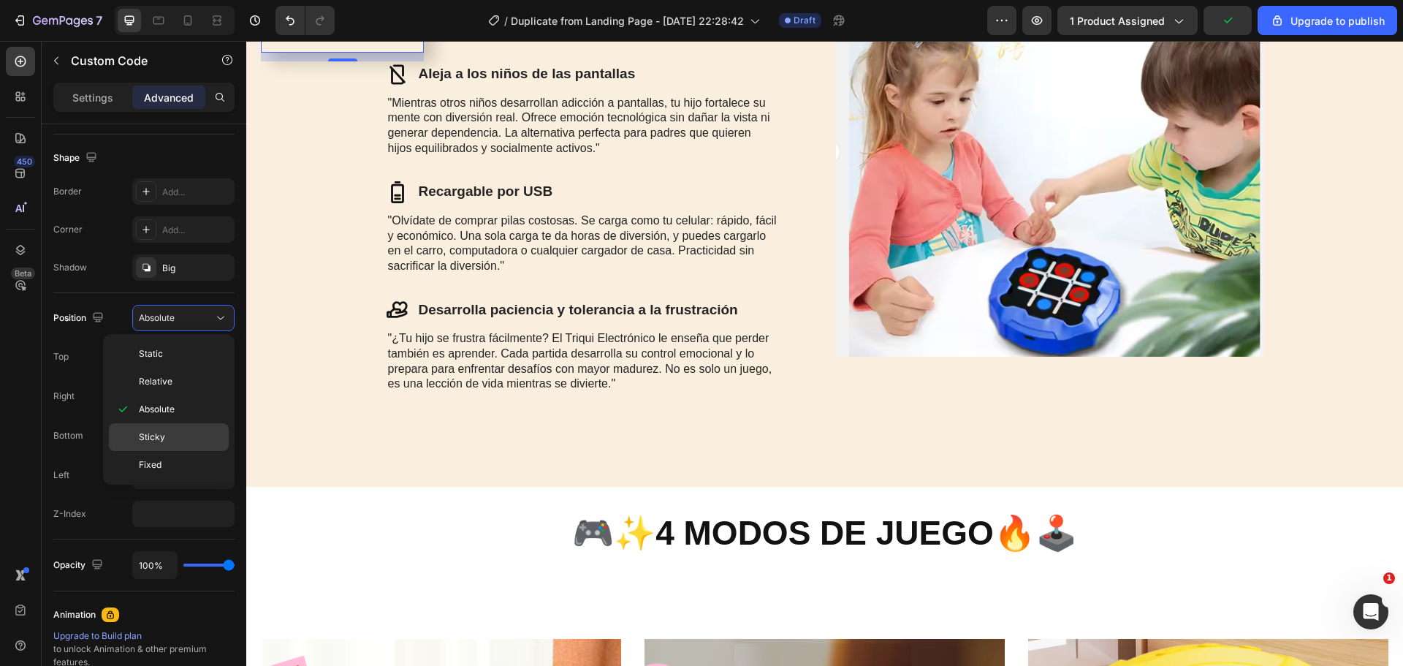
click at [153, 451] on div "Sticky" at bounding box center [169, 465] width 120 height 28
type input "0"
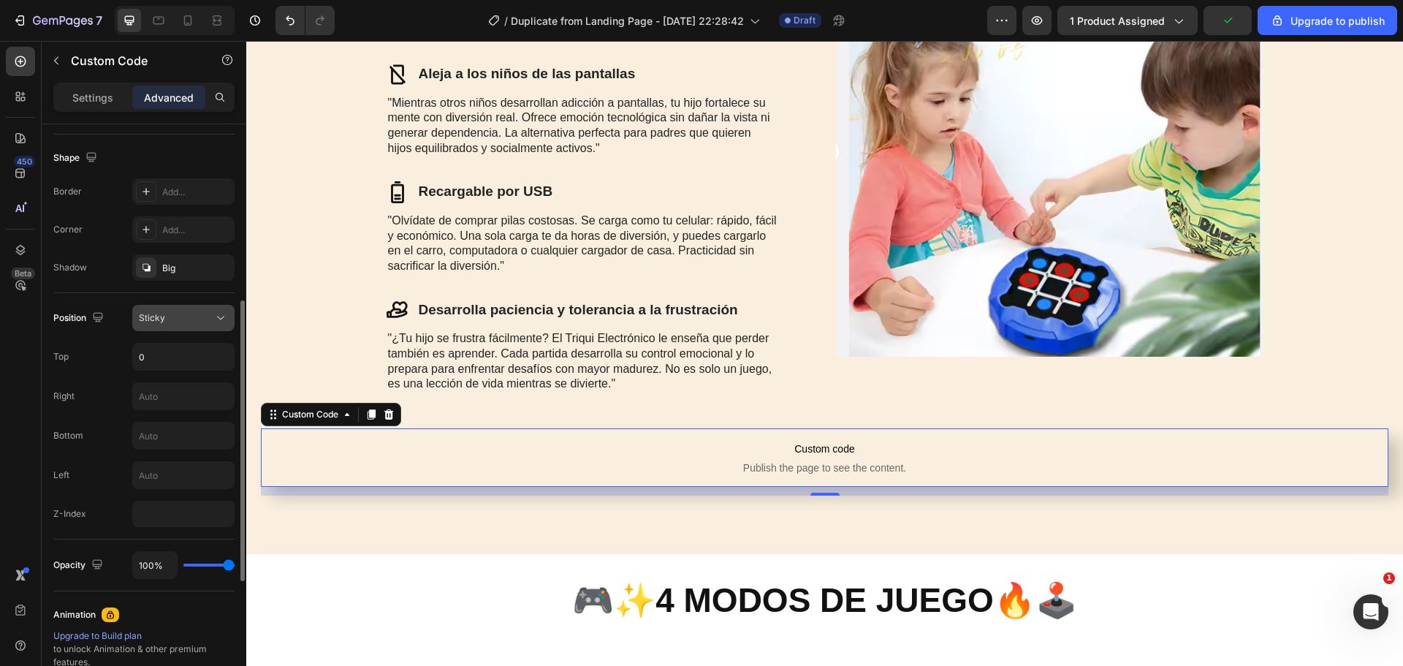
click at [216, 316] on icon at bounding box center [220, 317] width 15 height 15
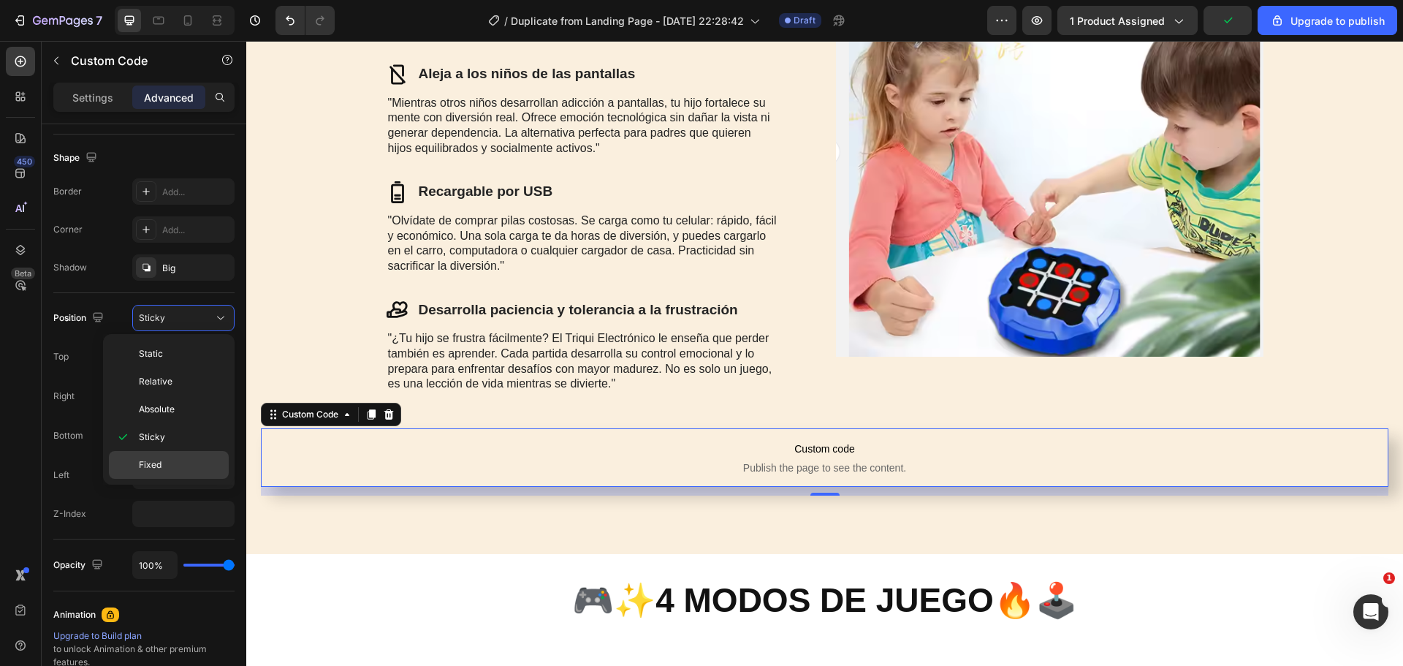
click at [178, 452] on div "Fixed" at bounding box center [169, 465] width 120 height 28
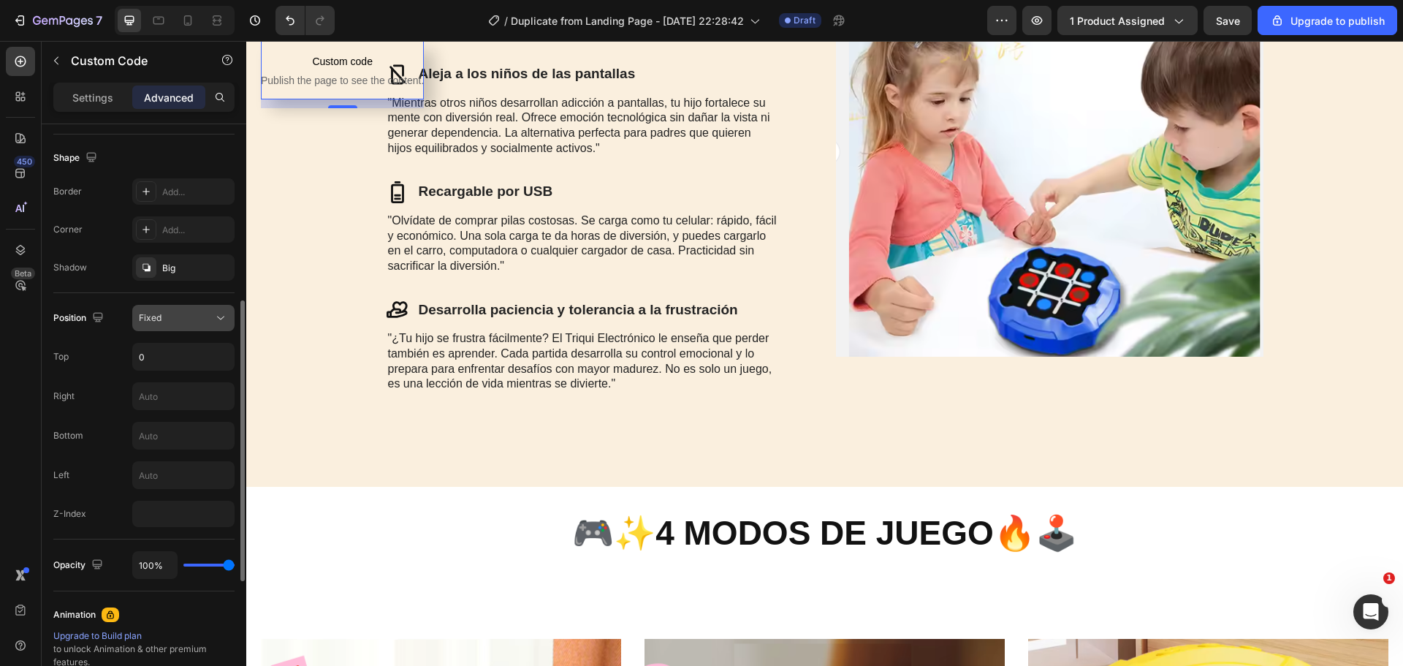
click at [210, 315] on div "Fixed" at bounding box center [176, 317] width 75 height 13
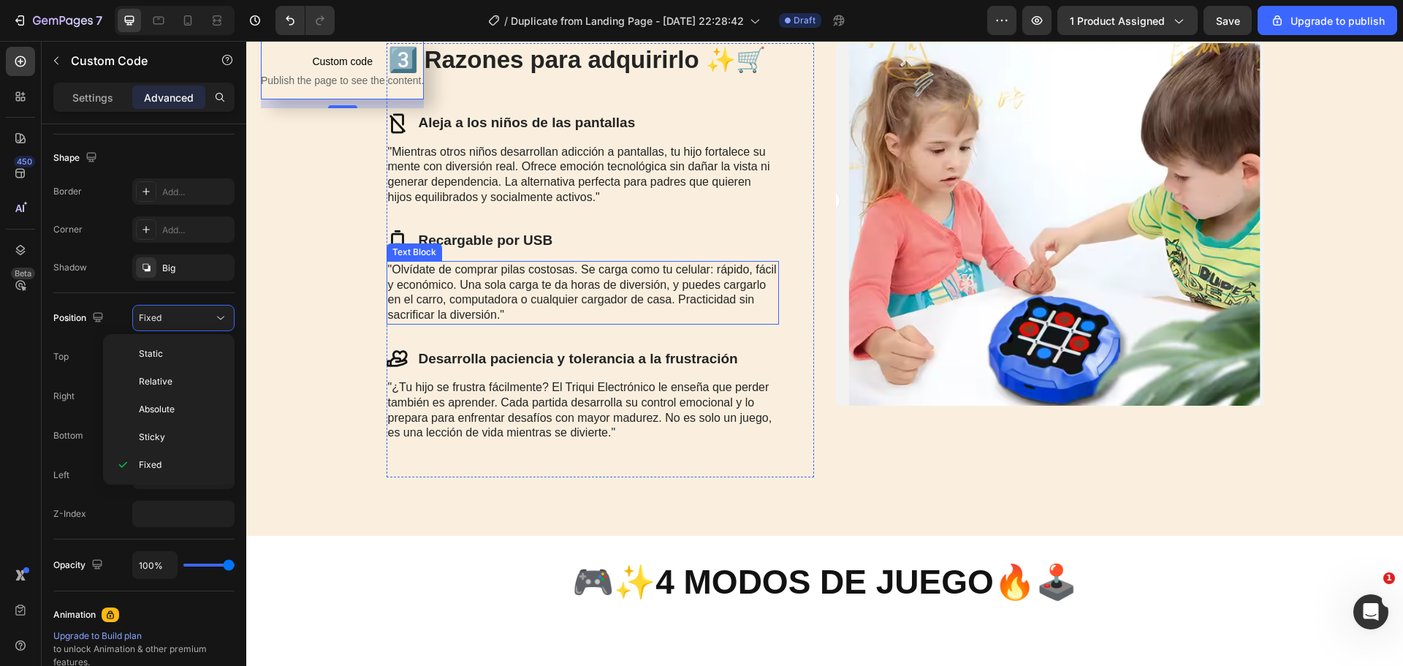
scroll to position [1715, 0]
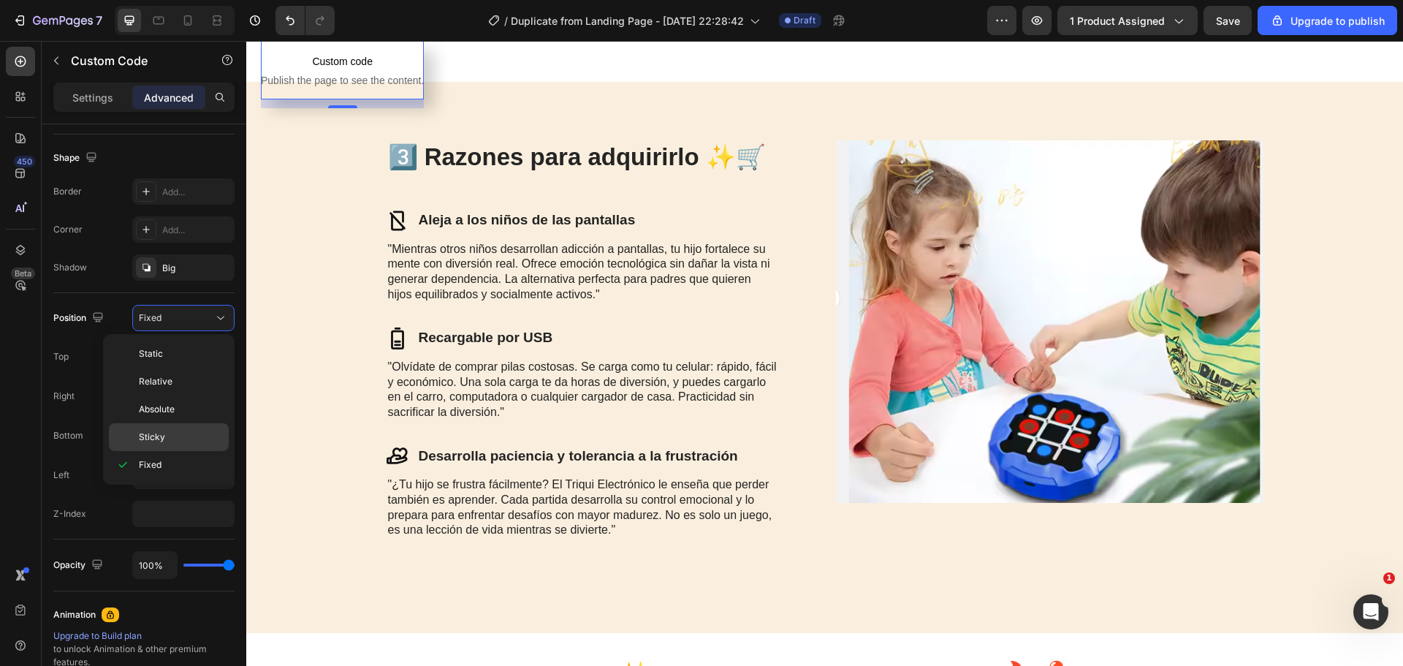
click at [165, 430] on p "Sticky" at bounding box center [180, 436] width 83 height 13
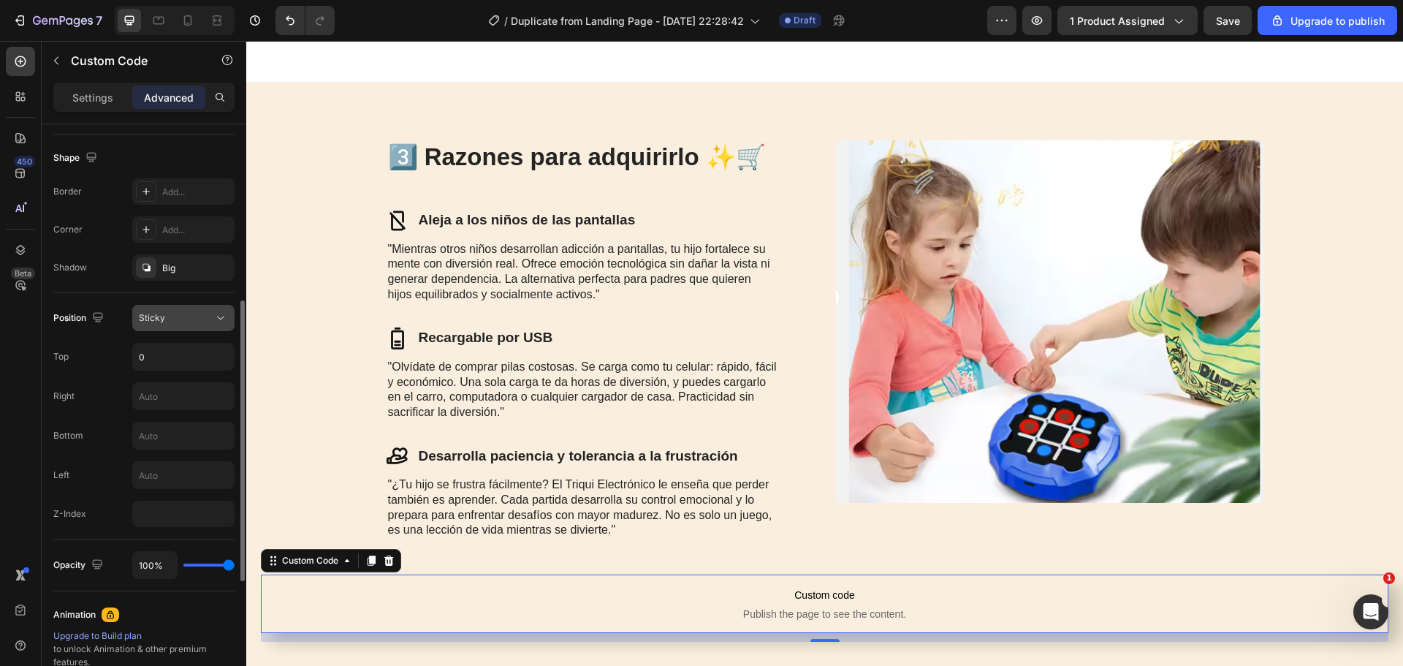
click at [210, 310] on div "Sticky" at bounding box center [183, 317] width 89 height 15
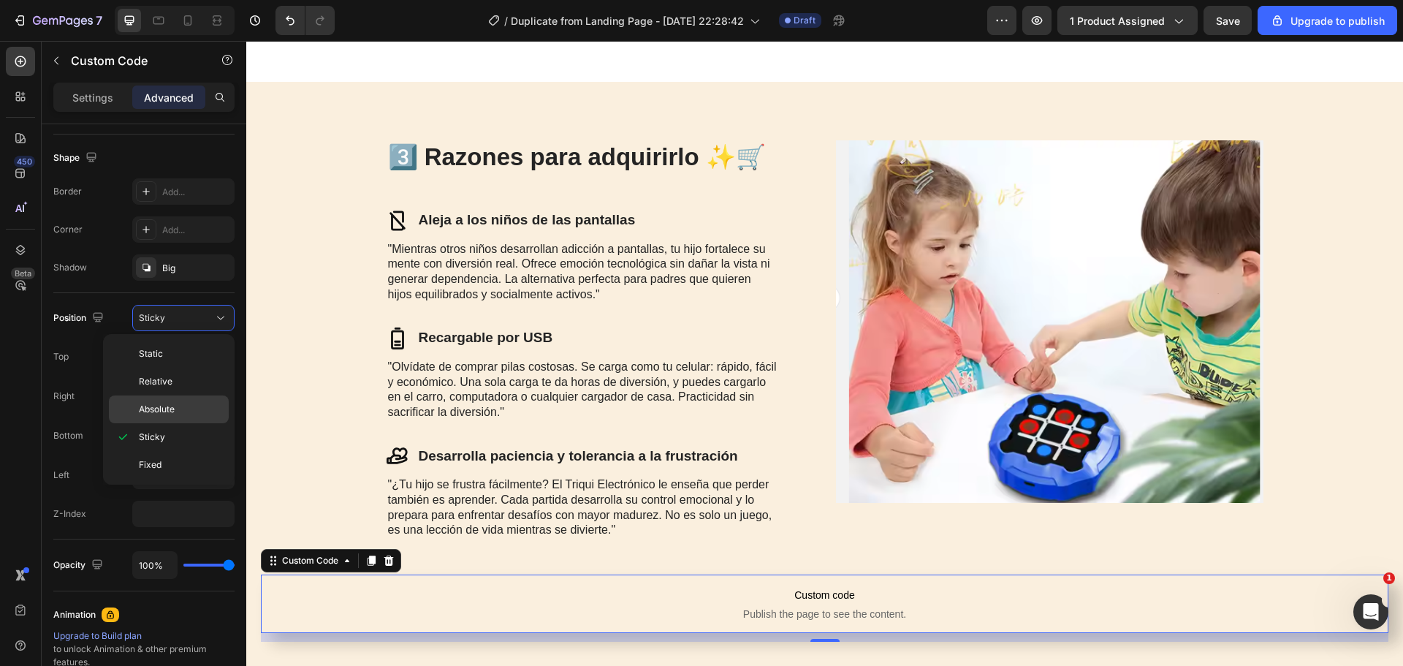
click at [175, 399] on div "Absolute" at bounding box center [169, 409] width 120 height 28
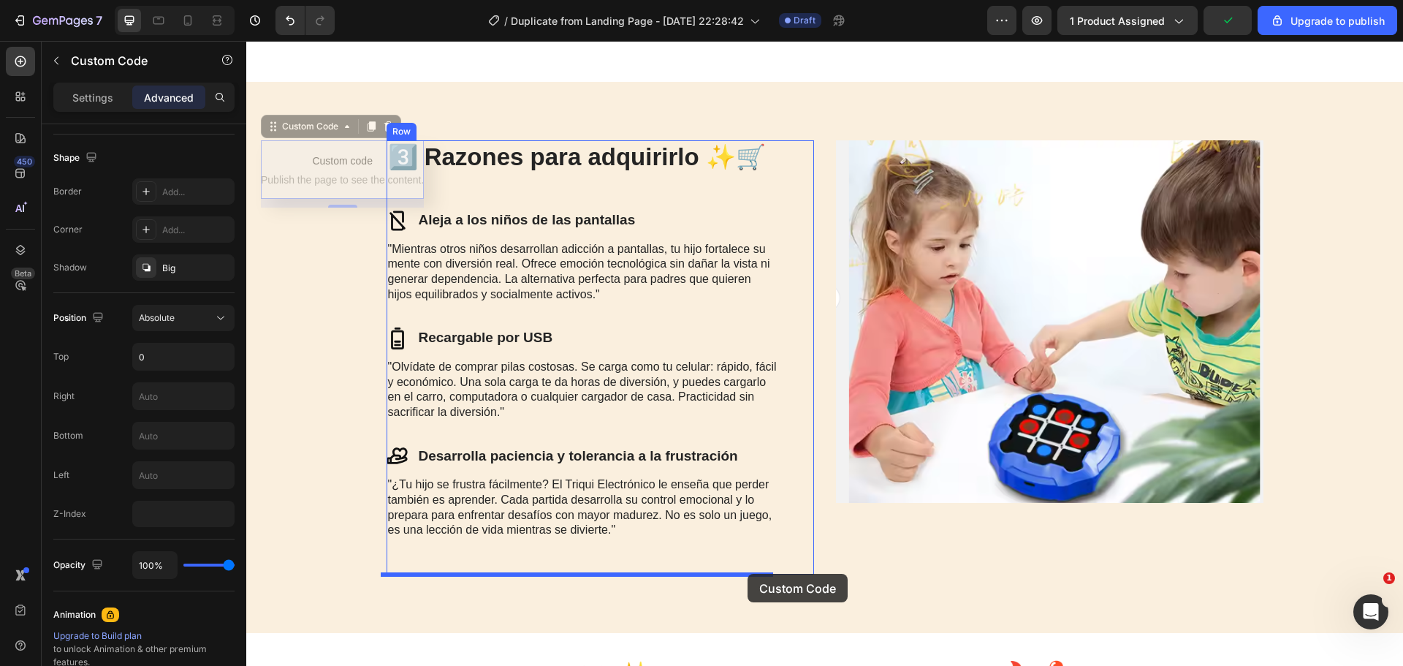
drag, startPoint x: 346, startPoint y: 164, endPoint x: 747, endPoint y: 574, distance: 573.9
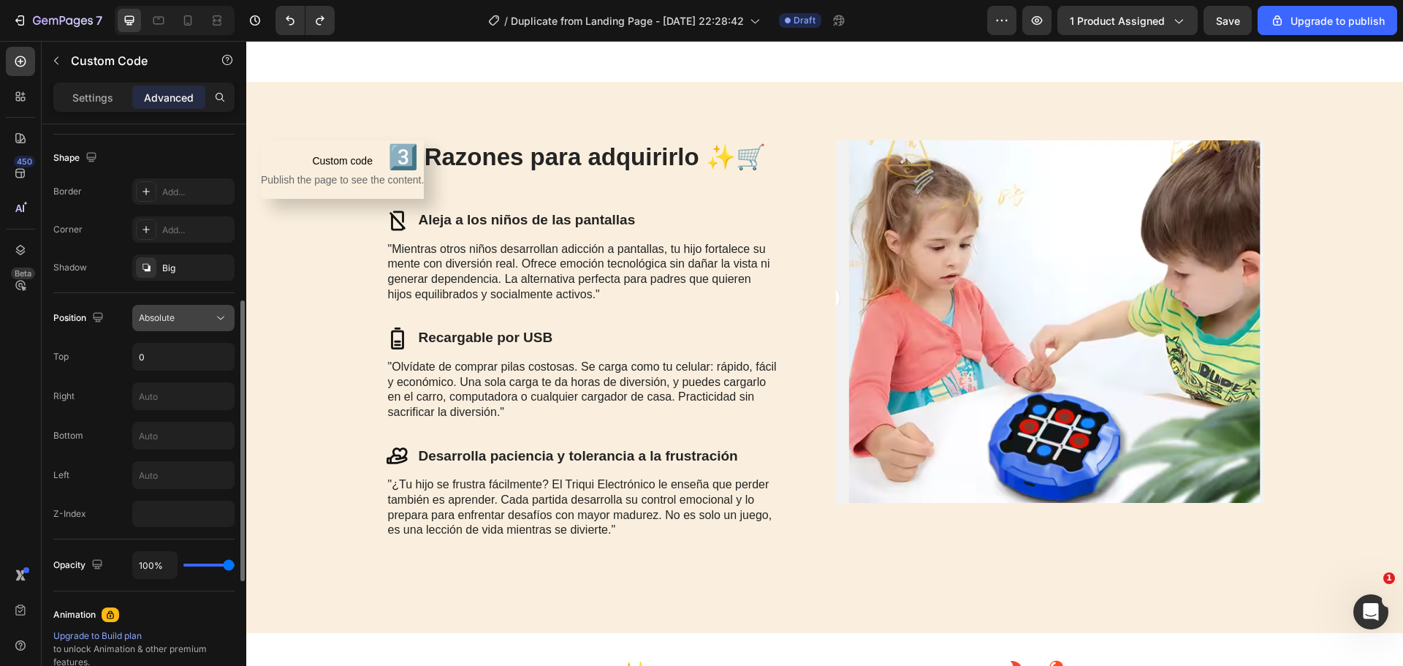
click at [205, 319] on div "Absolute" at bounding box center [176, 317] width 75 height 13
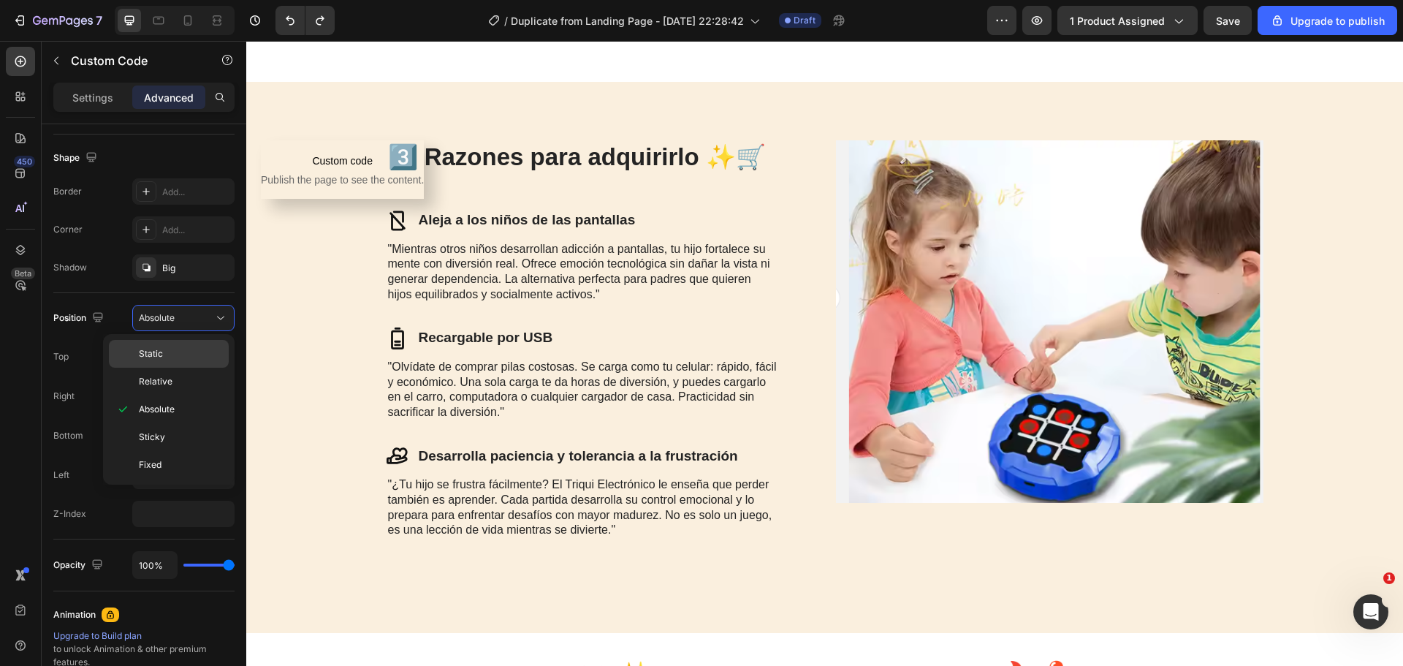
click at [183, 347] on p "Static" at bounding box center [180, 353] width 83 height 13
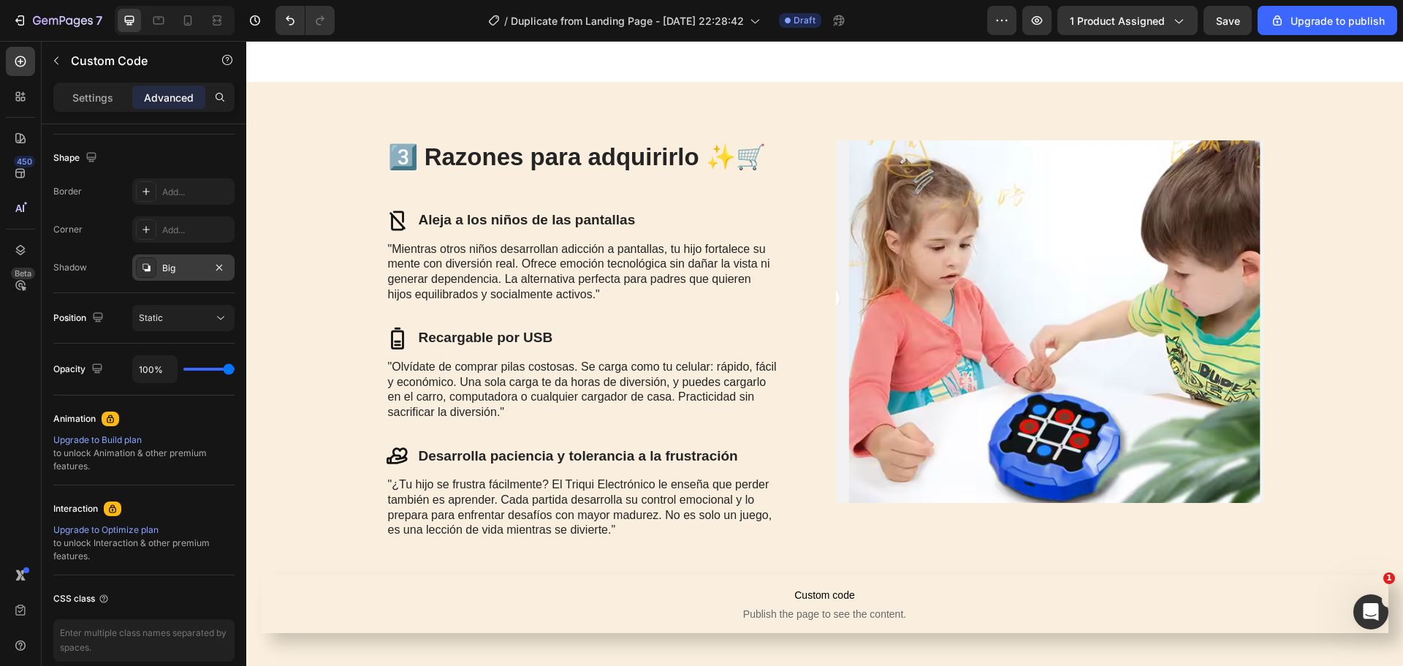
click at [173, 271] on div "Big" at bounding box center [183, 268] width 42 height 13
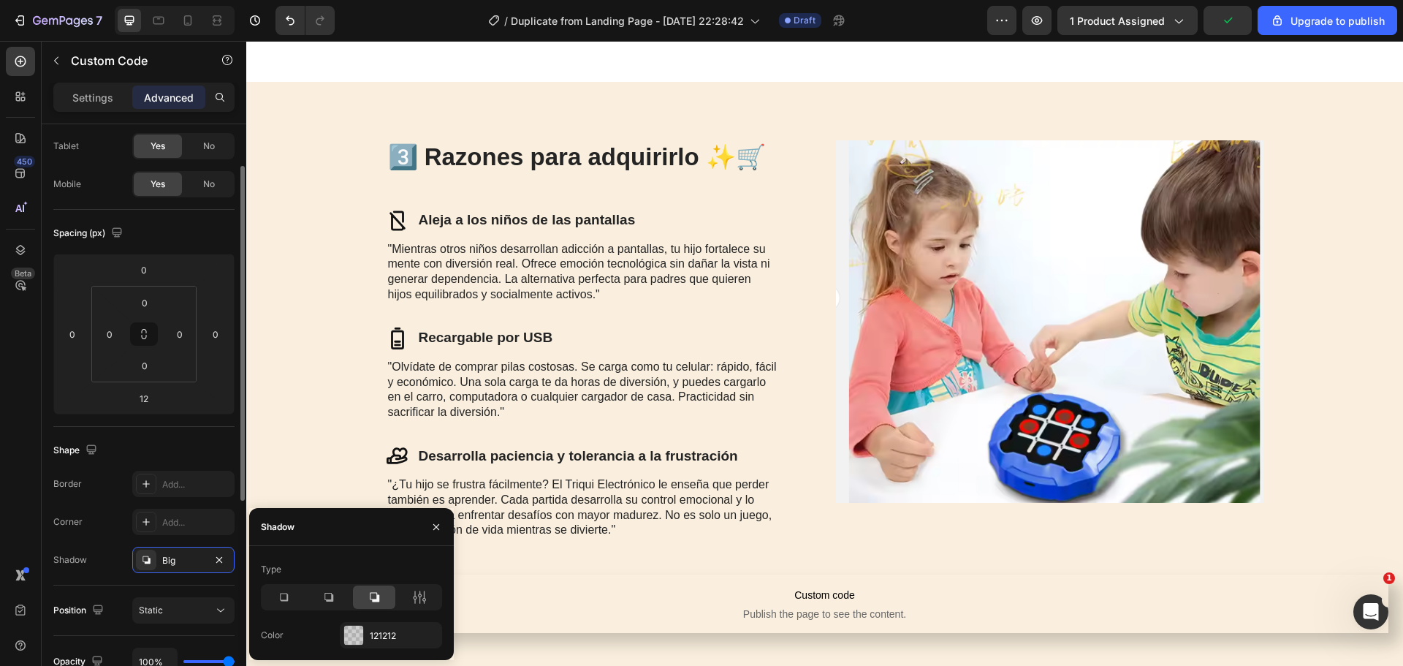
scroll to position [0, 0]
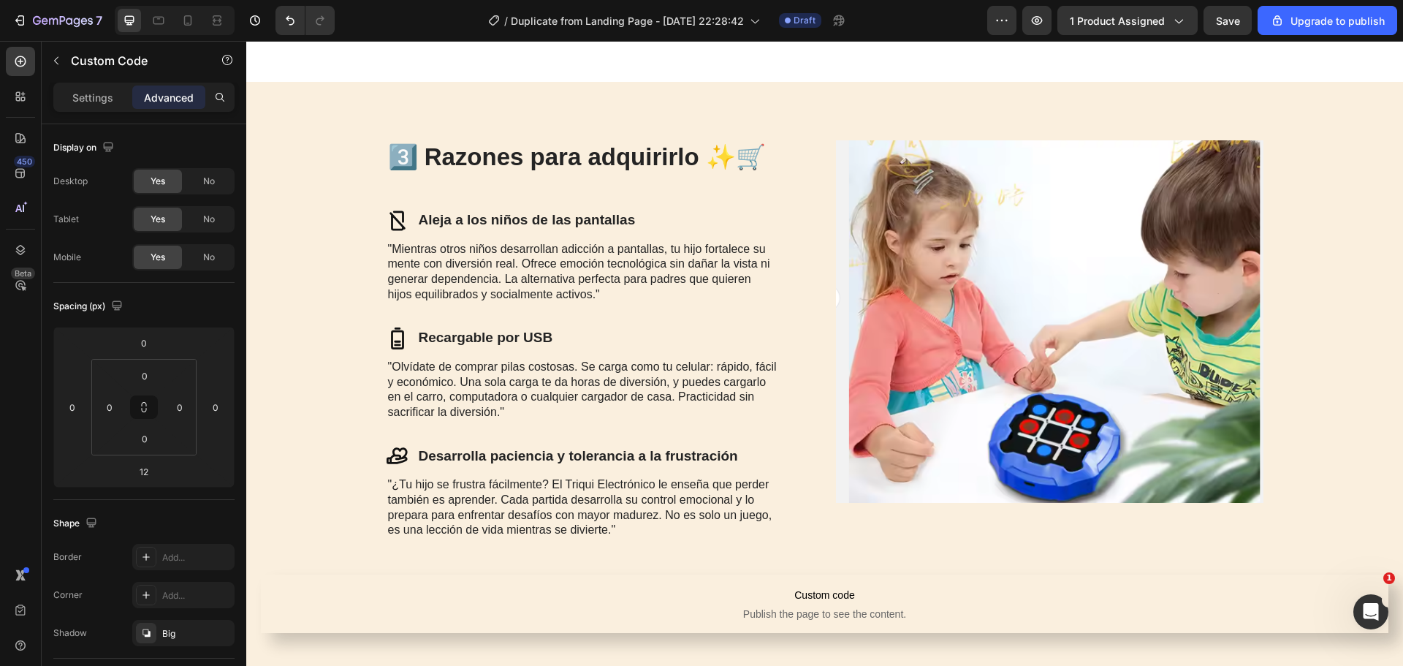
click at [758, 586] on span "Custom code" at bounding box center [824, 595] width 1127 height 18
click at [715, 592] on span "Custom code" at bounding box center [824, 595] width 1127 height 18
click at [720, 612] on span "Publish the page to see the content." at bounding box center [824, 613] width 1127 height 15
click at [1201, 16] on div "Preview 1 product assigned Save Upgrade to publish" at bounding box center [1192, 20] width 410 height 29
click at [1212, 18] on button "Save" at bounding box center [1227, 20] width 48 height 29
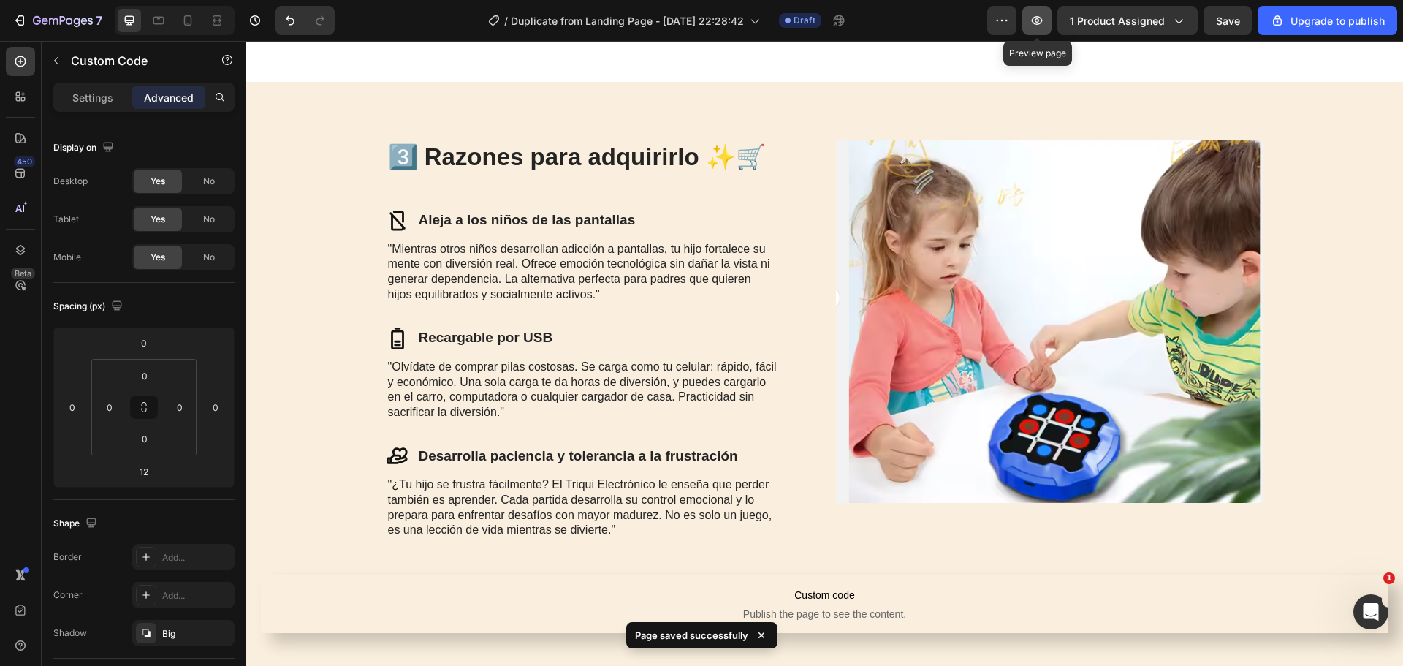
click at [1034, 26] on icon "button" at bounding box center [1036, 20] width 15 height 15
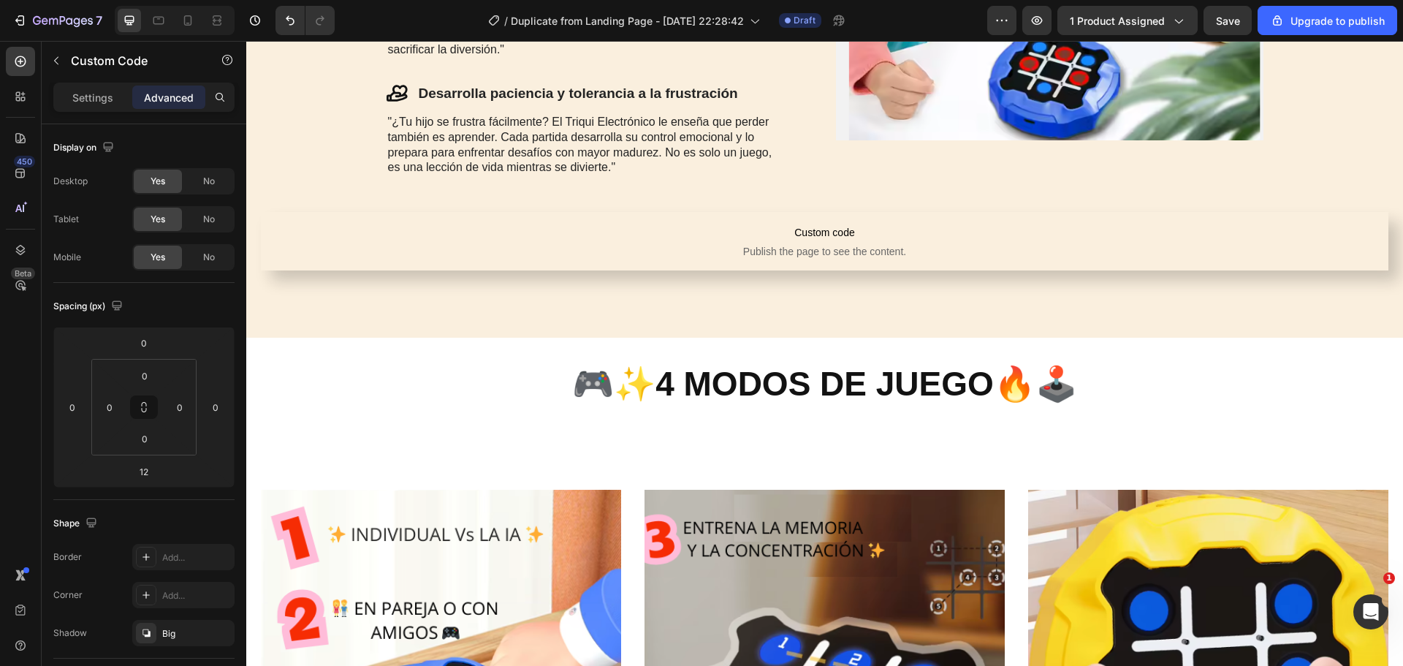
scroll to position [2151, 0]
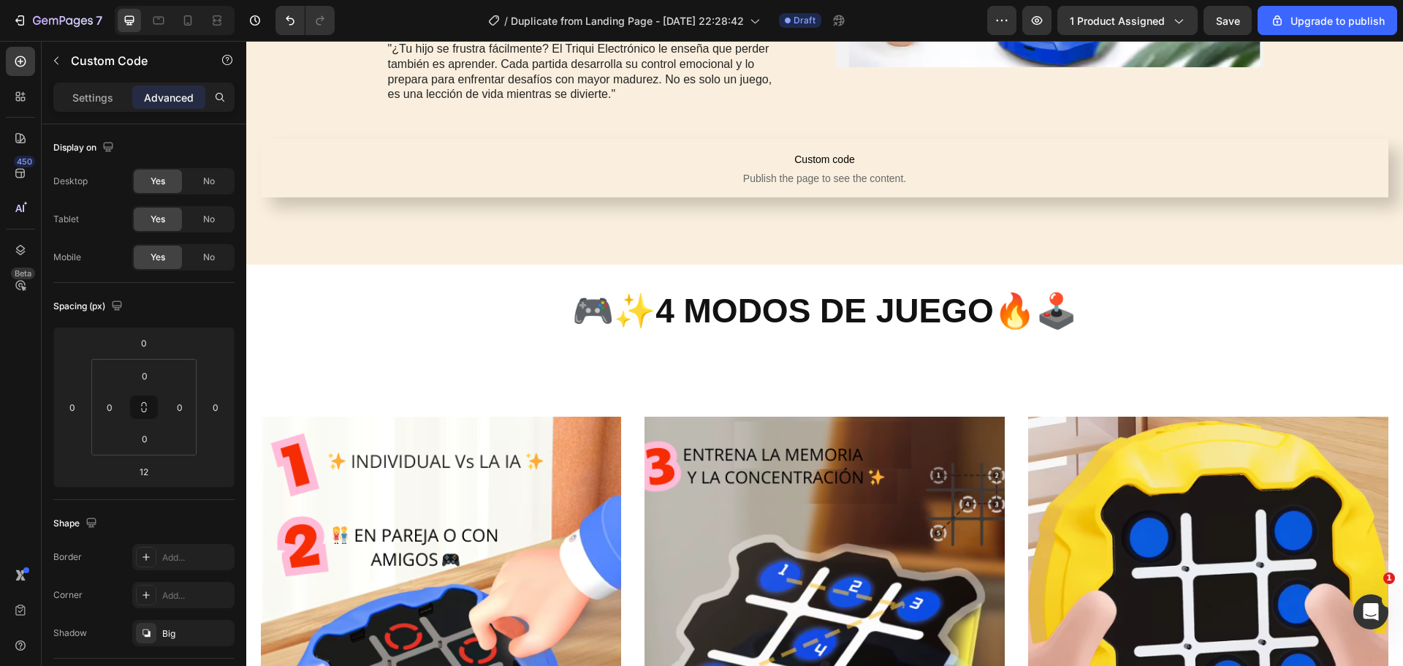
click at [815, 175] on span "Publish the page to see the content." at bounding box center [824, 178] width 1127 height 15
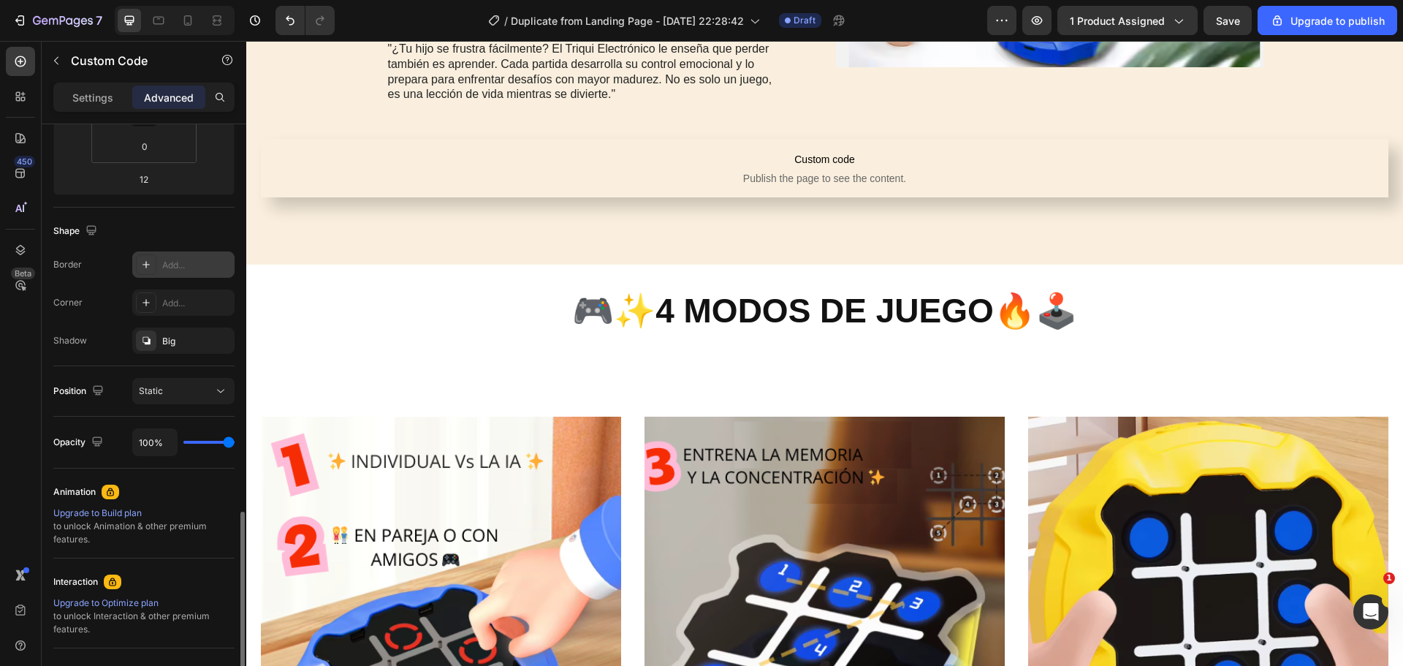
scroll to position [431, 0]
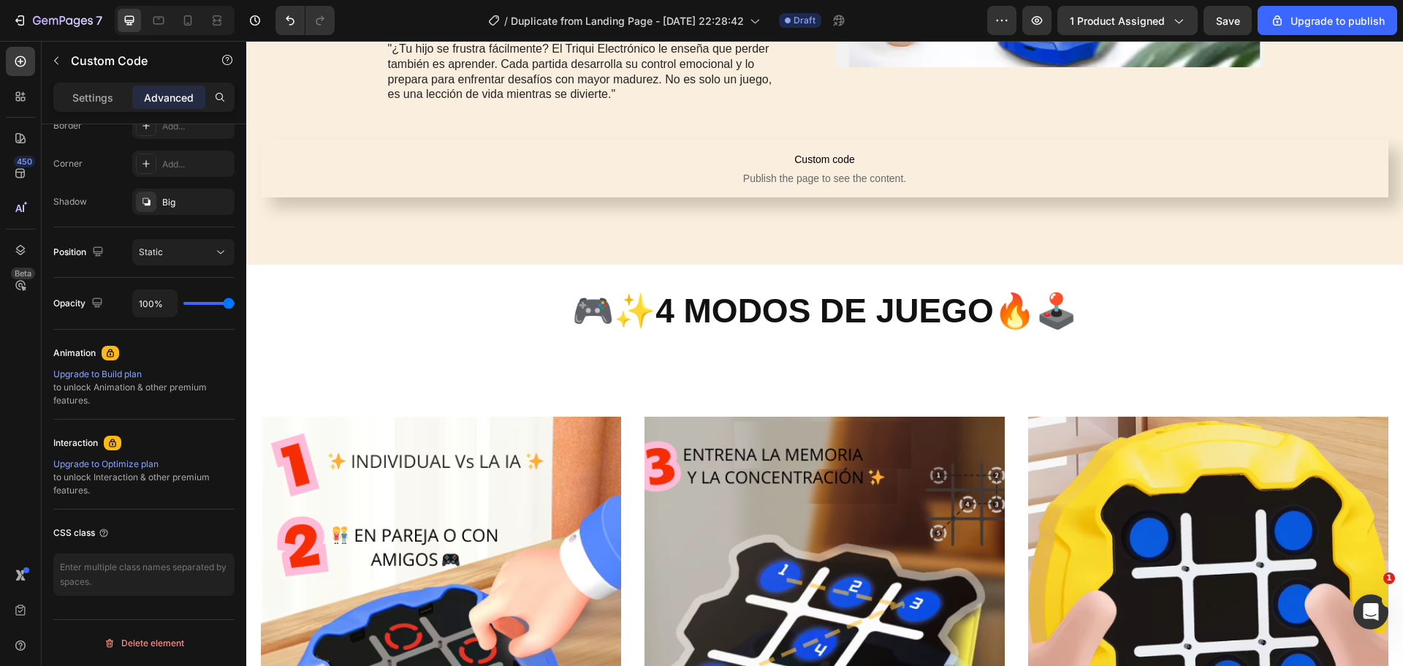
click at [788, 168] on p "Custom code Publish the page to see the content." at bounding box center [824, 168] width 1127 height 58
click at [788, 168] on span "Custom code" at bounding box center [824, 159] width 1127 height 18
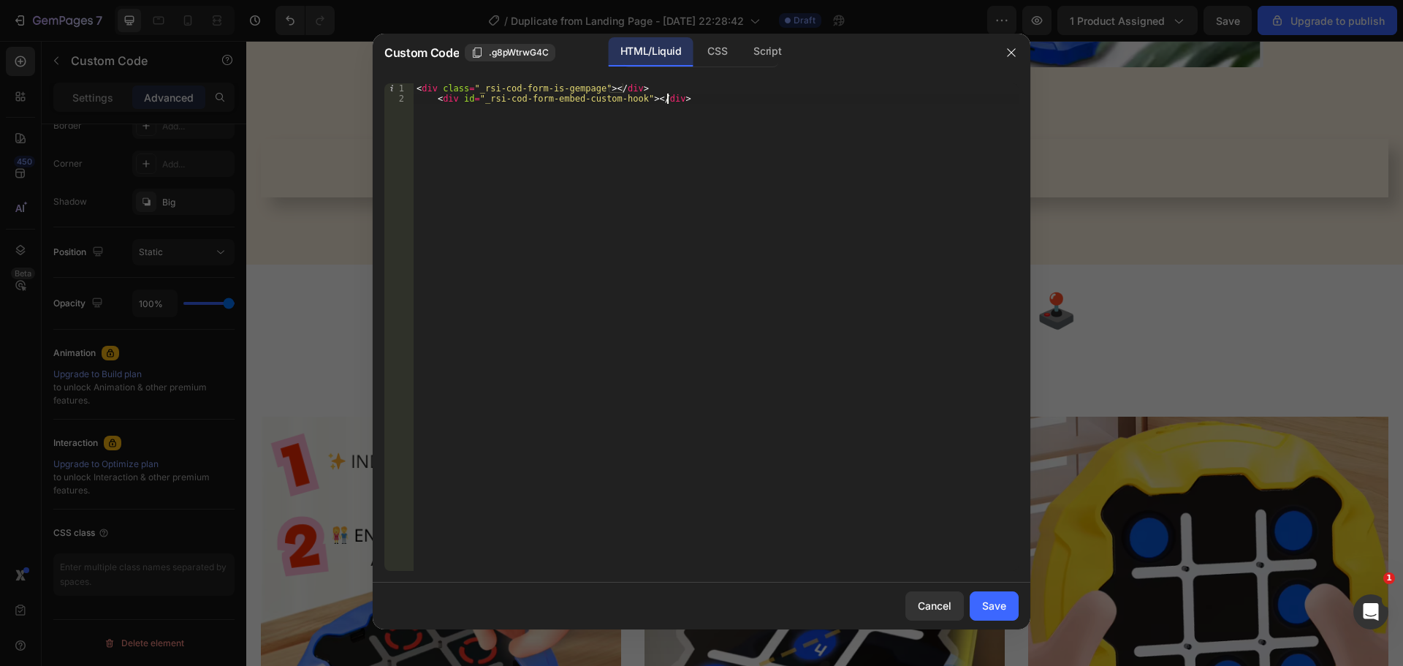
click at [671, 112] on div "< div class = "_rsi-cod-form-is-gempage" > </ div > < div id = "_rsi-cod-form-e…" at bounding box center [715, 337] width 605 height 508
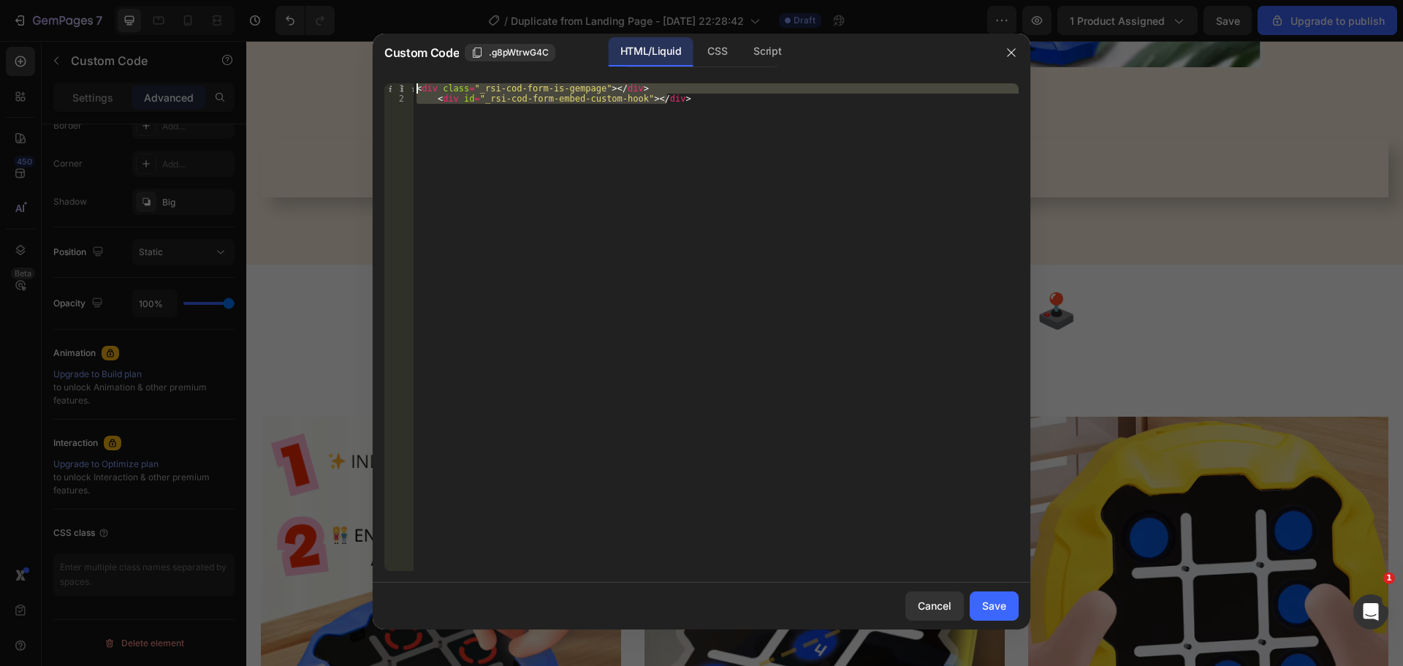
drag, startPoint x: 684, startPoint y: 102, endPoint x: 400, endPoint y: 80, distance: 284.2
click at [400, 80] on div "<div id="_rsi-cod-form-embed-custom-hook"></div> 1 2 < div class = "_rsi-cod-fo…" at bounding box center [701, 327] width 657 height 511
type textarea "<div class="_rsi-cod-form-is-gempage"></div> <div id="_rsi-cod-form-embed-custo…"
click at [1006, 595] on button "Save" at bounding box center [993, 605] width 49 height 29
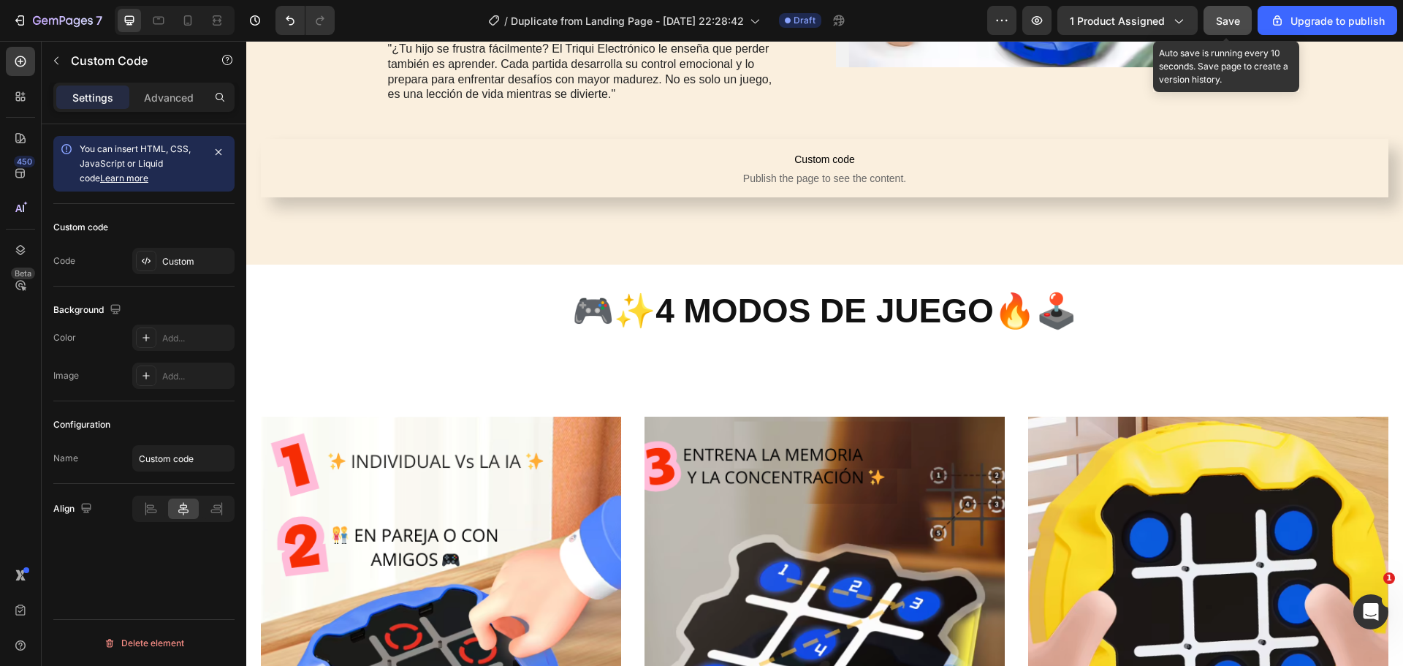
click at [1236, 29] on button "Save" at bounding box center [1227, 20] width 48 height 29
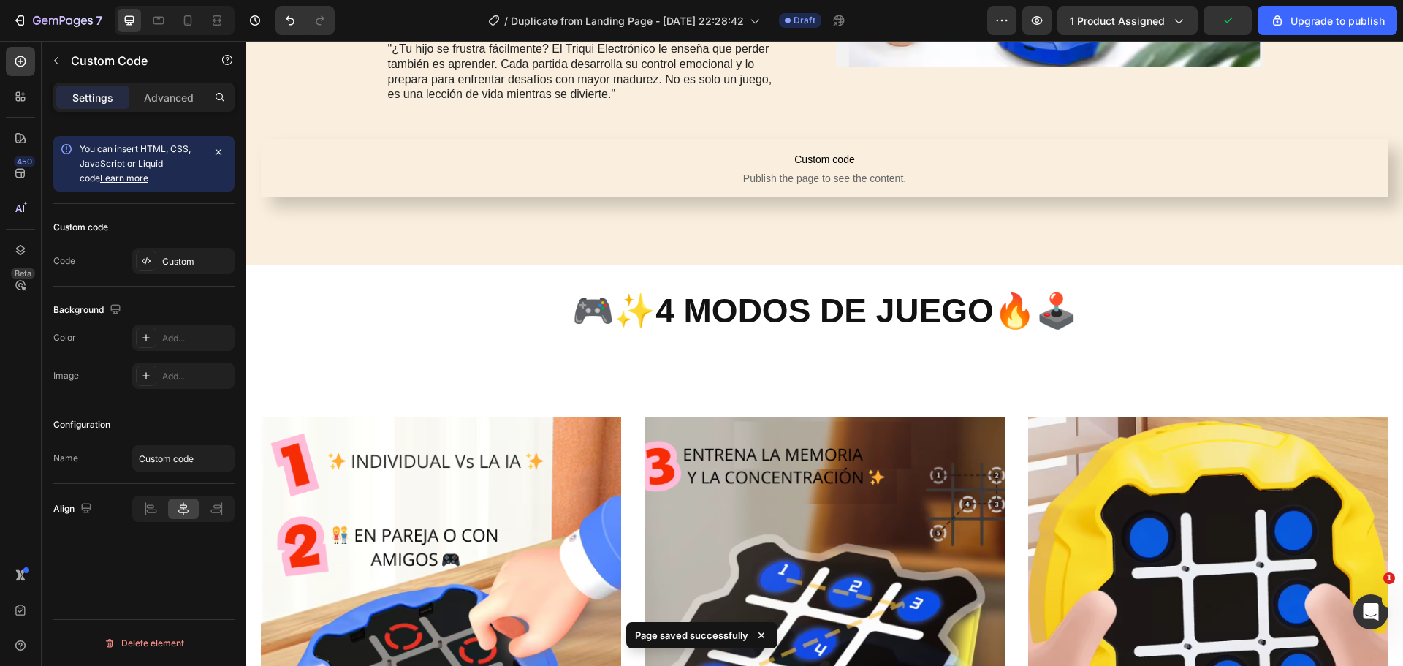
click at [667, 157] on span "Custom code" at bounding box center [824, 159] width 1127 height 18
click at [329, 164] on span "Custom code" at bounding box center [824, 159] width 1127 height 18
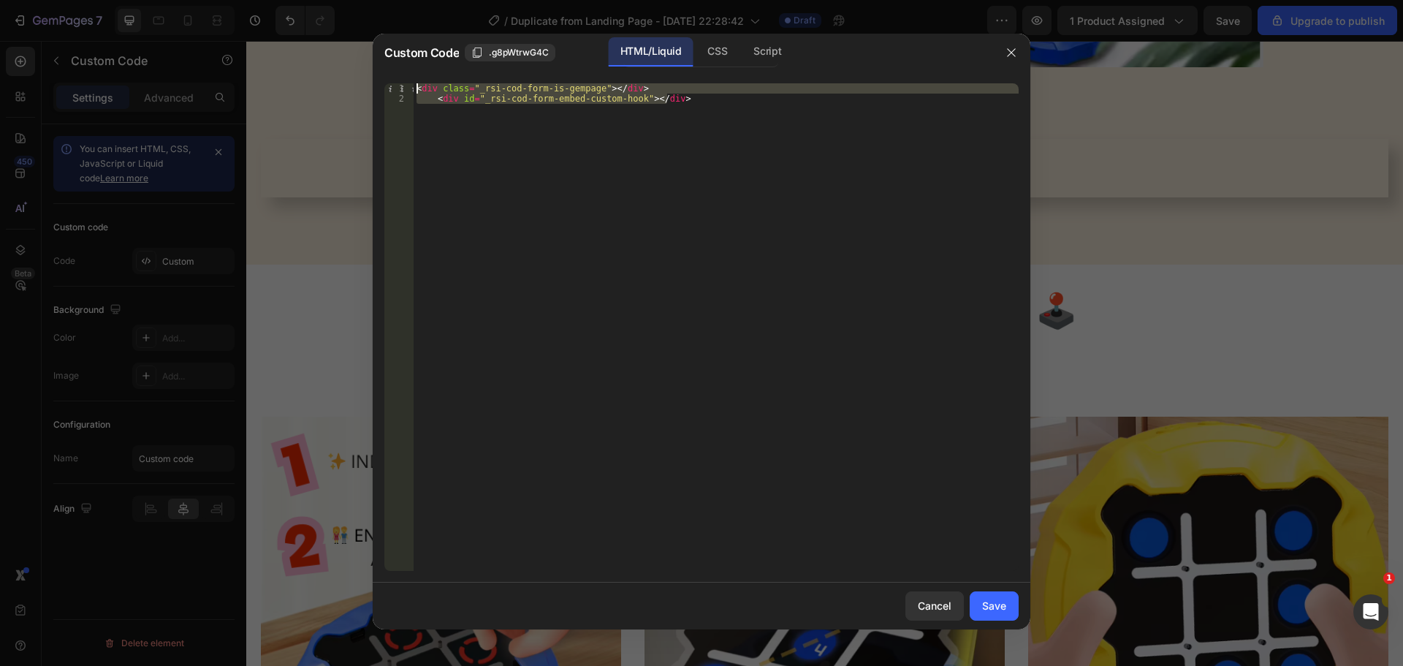
drag, startPoint x: 732, startPoint y: 96, endPoint x: 381, endPoint y: 51, distance: 353.6
click at [381, 51] on div "Custom Code .g8pWtrwG4C HTML/Liquid CSS Script <div id="_rsi-cod-form-embed-cus…" at bounding box center [701, 331] width 657 height 595
type textarea "<div class="_rsi-cod-form-is-gempage"></div> <div id="_rsi-cod-form-embed-custo…"
click at [1013, 51] on icon "button" at bounding box center [1011, 53] width 12 height 12
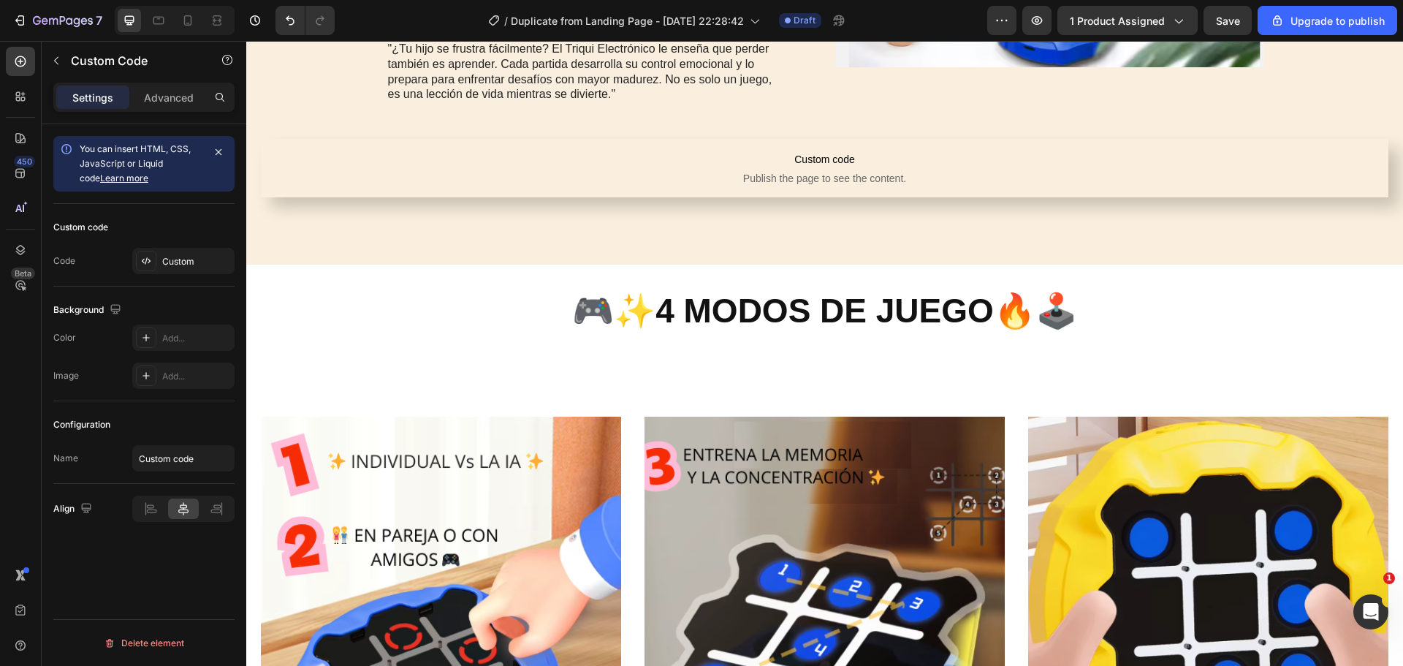
click at [807, 180] on span "Publish the page to see the content." at bounding box center [824, 178] width 1127 height 15
click at [807, 179] on span "Publish the page to see the content." at bounding box center [824, 178] width 1127 height 15
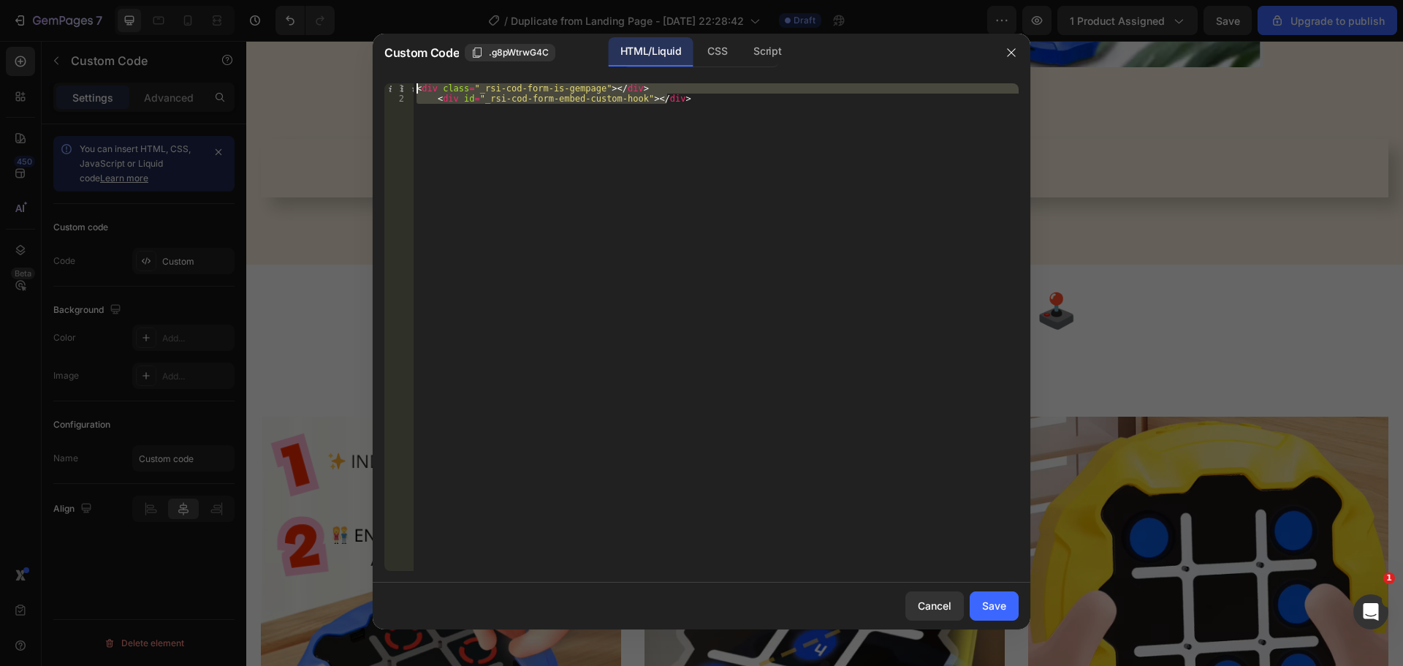
drag, startPoint x: 719, startPoint y: 129, endPoint x: 355, endPoint y: 77, distance: 367.6
click at [355, 77] on div "Custom Code .g8pWtrwG4C HTML/Liquid CSS Script <div id="_rsi-cod-form-embed-cus…" at bounding box center [701, 333] width 1403 height 666
paste textarea
type textarea "</div>"
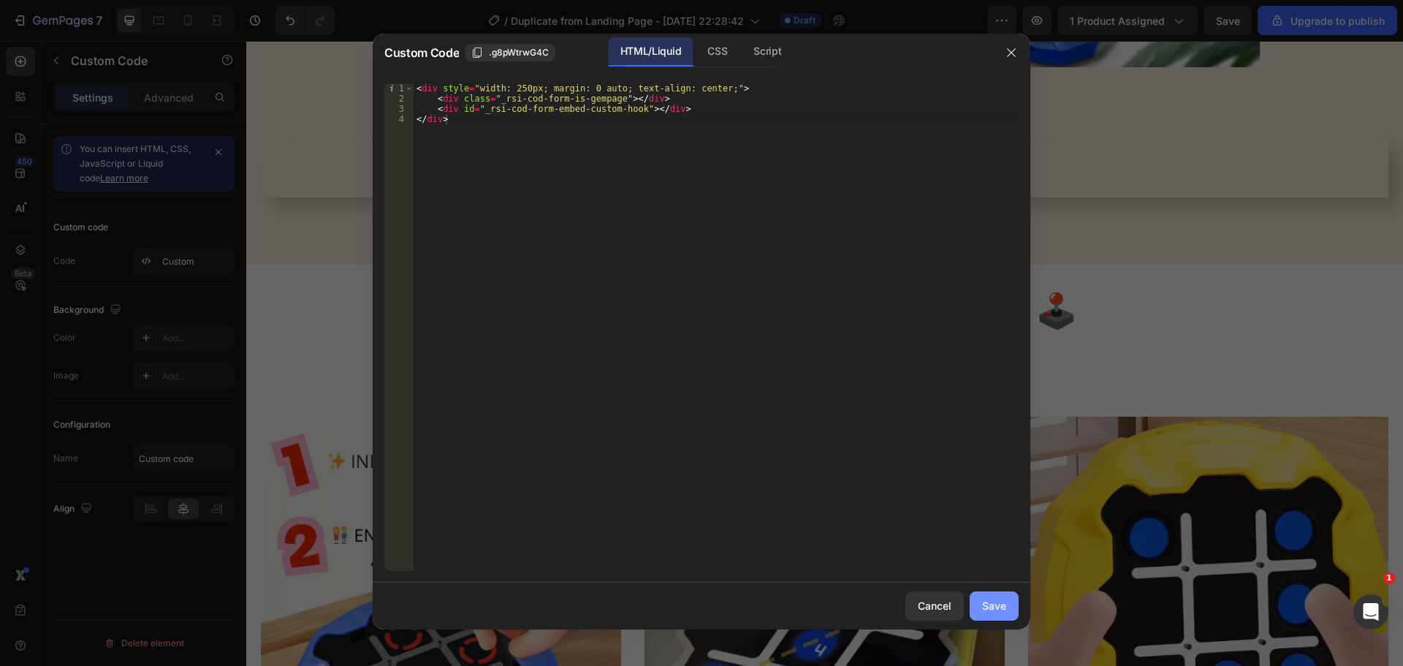
click at [988, 609] on div "Save" at bounding box center [994, 605] width 24 height 15
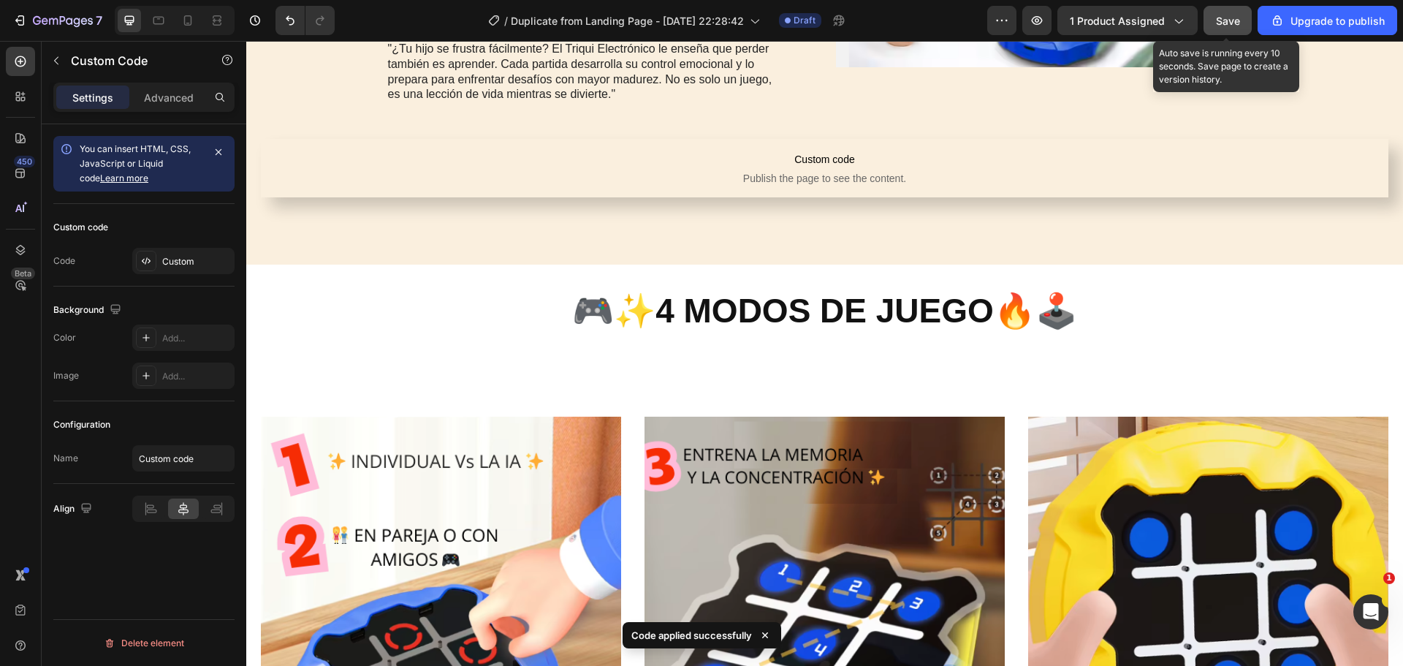
click at [1225, 26] on span "Save" at bounding box center [1228, 21] width 24 height 12
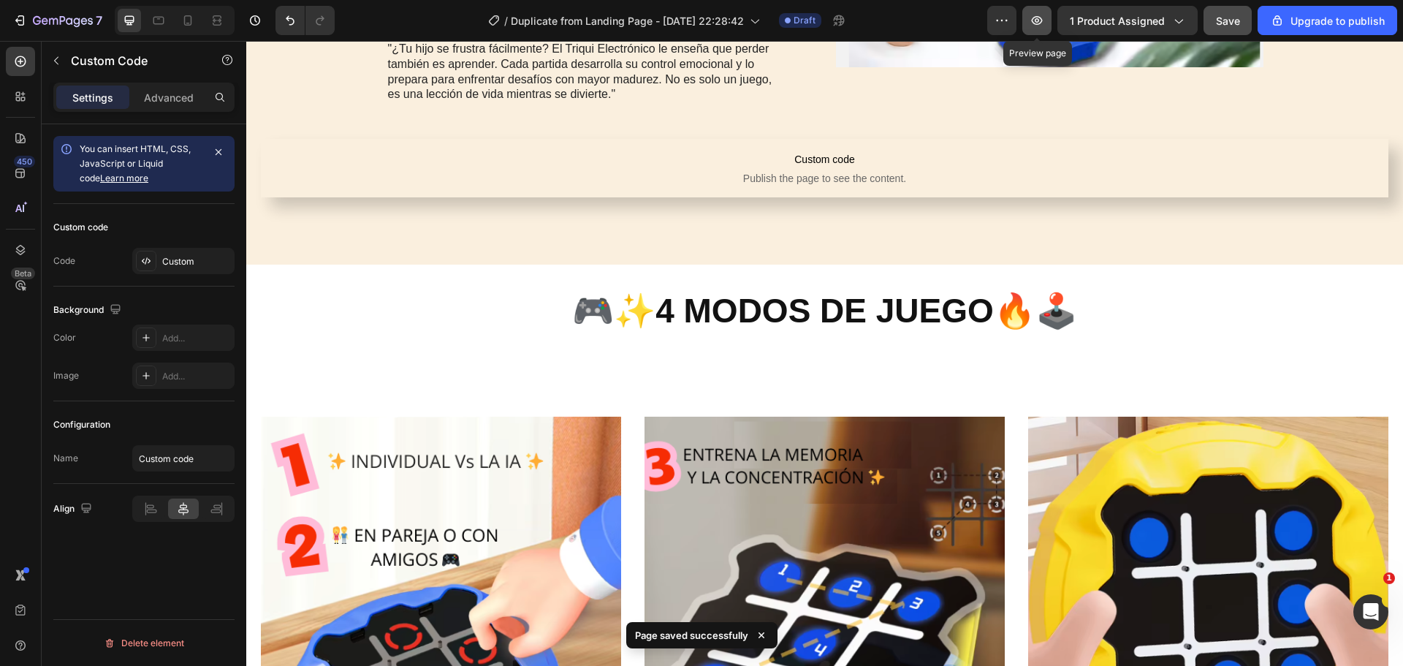
click at [1037, 18] on icon "button" at bounding box center [1037, 20] width 11 height 9
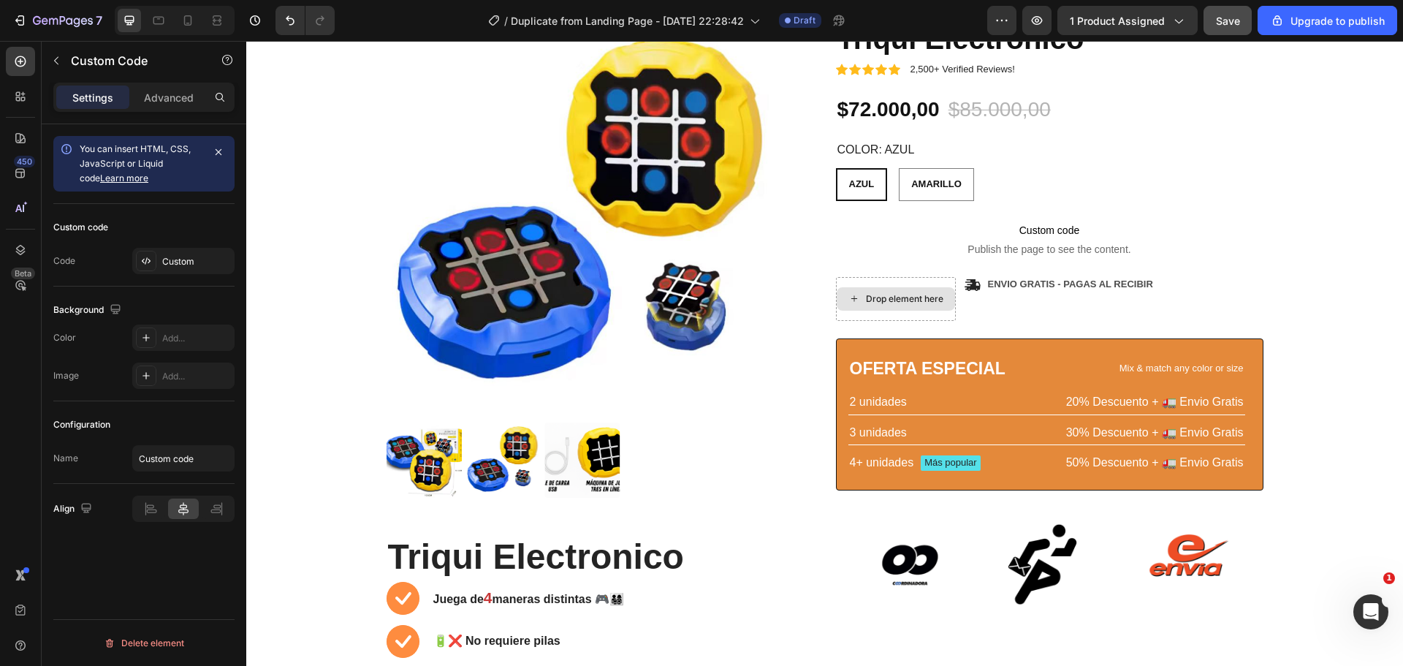
scroll to position [178, 0]
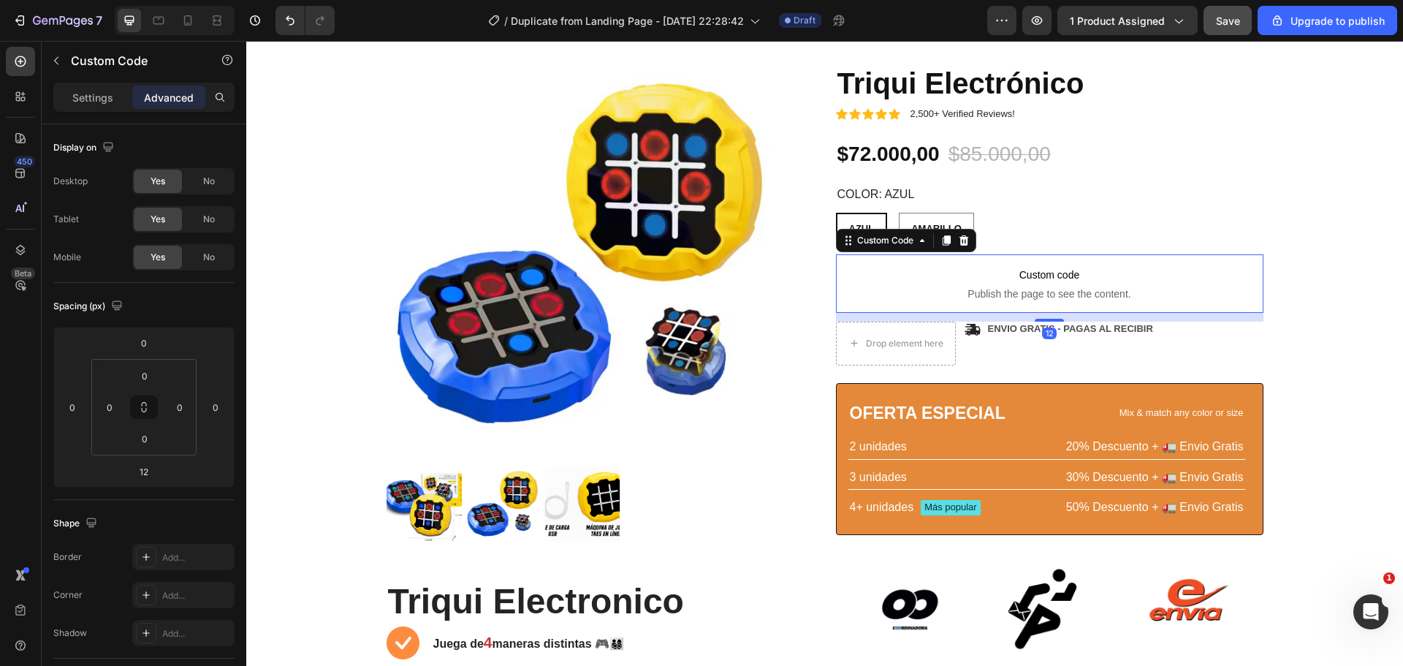
click at [1029, 264] on p "Custom code Publish the page to see the content." at bounding box center [1049, 283] width 427 height 58
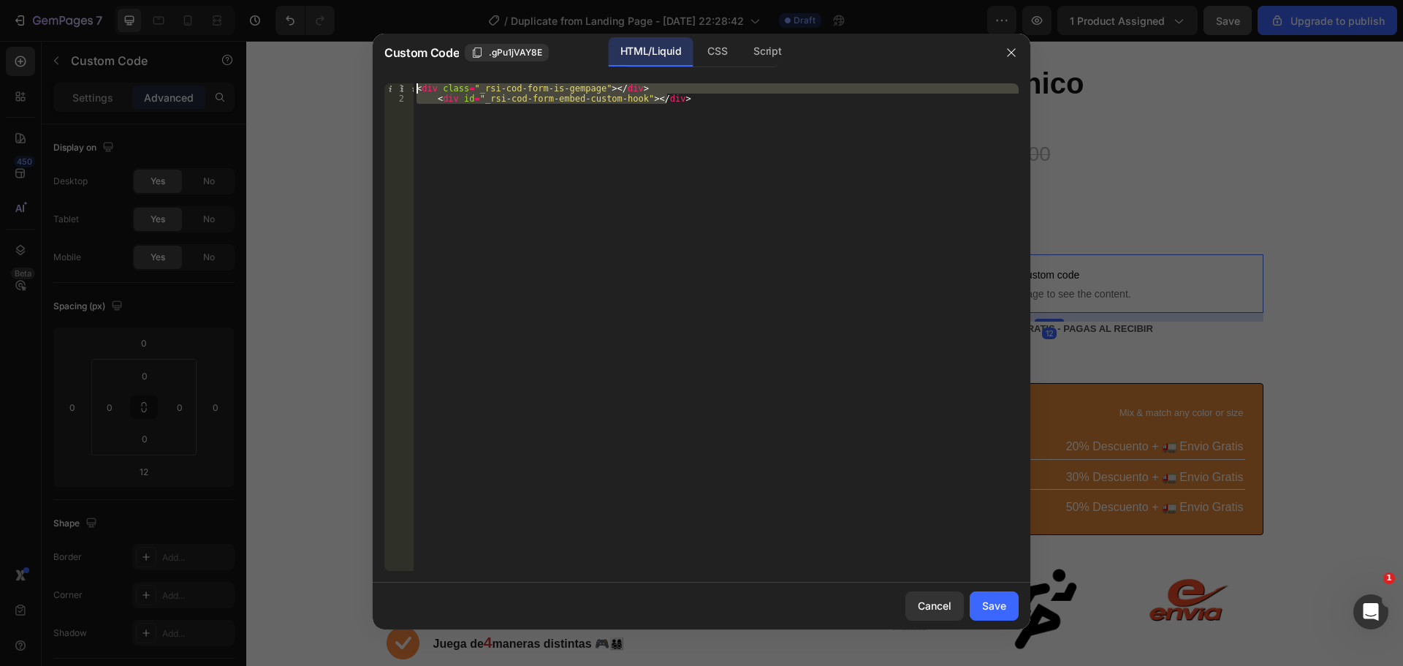
drag, startPoint x: 383, startPoint y: 53, endPoint x: 370, endPoint y: 49, distance: 13.2
click at [370, 49] on div "Custom Code .gPu1jVAY8E HTML/Liquid CSS Script <div id="_rsi-cod-form-embed-cus…" at bounding box center [701, 333] width 1403 height 666
paste textarea
type textarea "</div>"
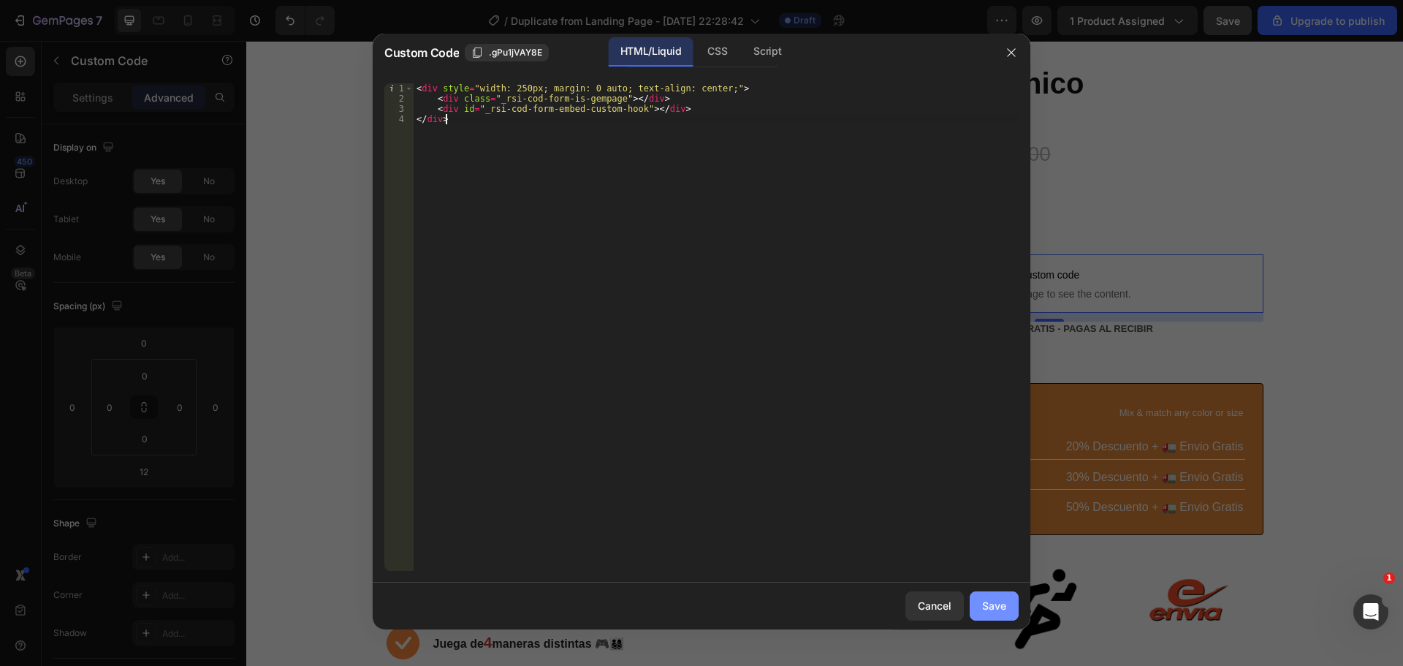
click at [987, 598] on div "Save" at bounding box center [994, 605] width 24 height 15
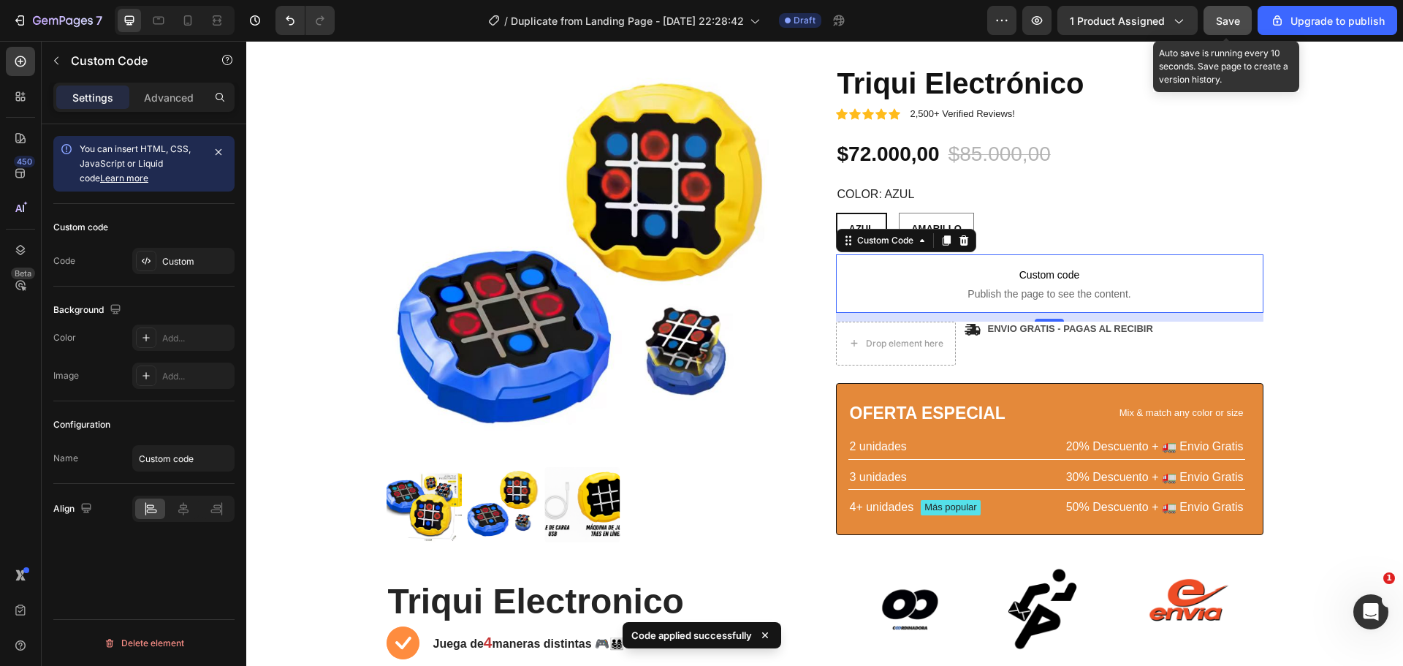
click at [1220, 12] on button "Save" at bounding box center [1227, 20] width 48 height 29
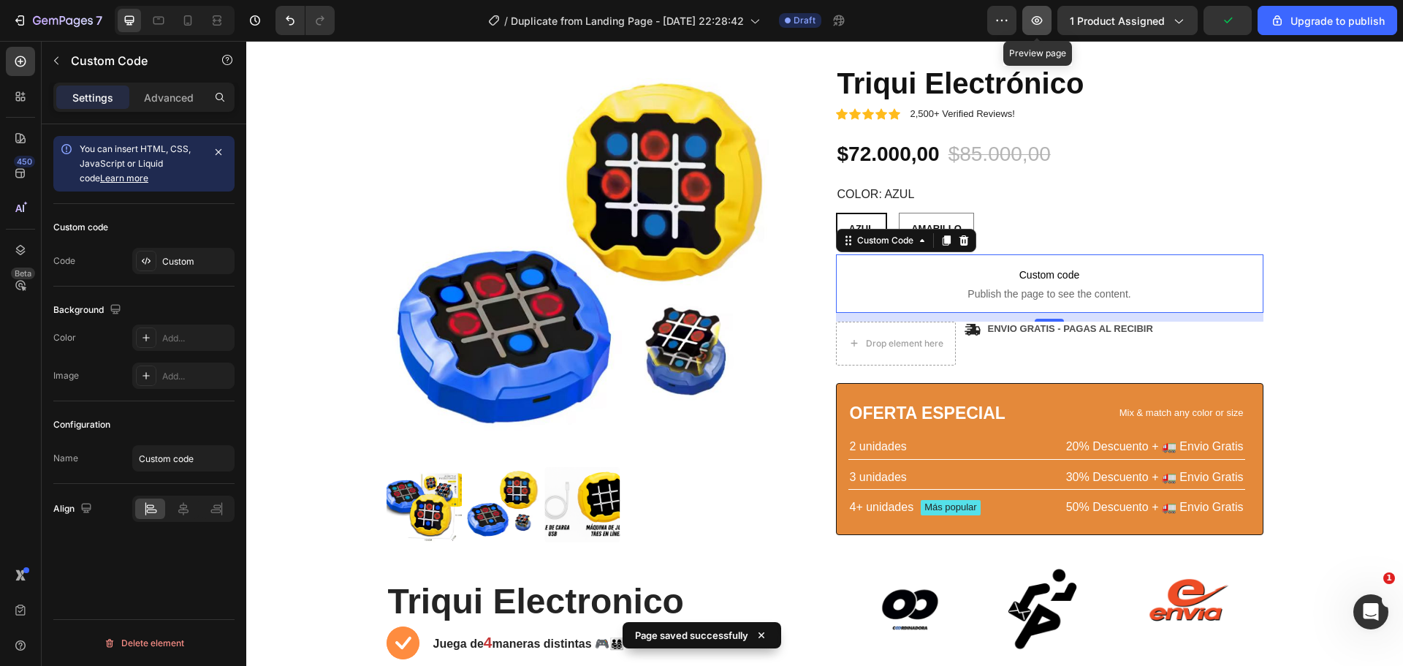
click at [1037, 22] on icon "button" at bounding box center [1036, 20] width 15 height 15
